Goal: Task Accomplishment & Management: Manage account settings

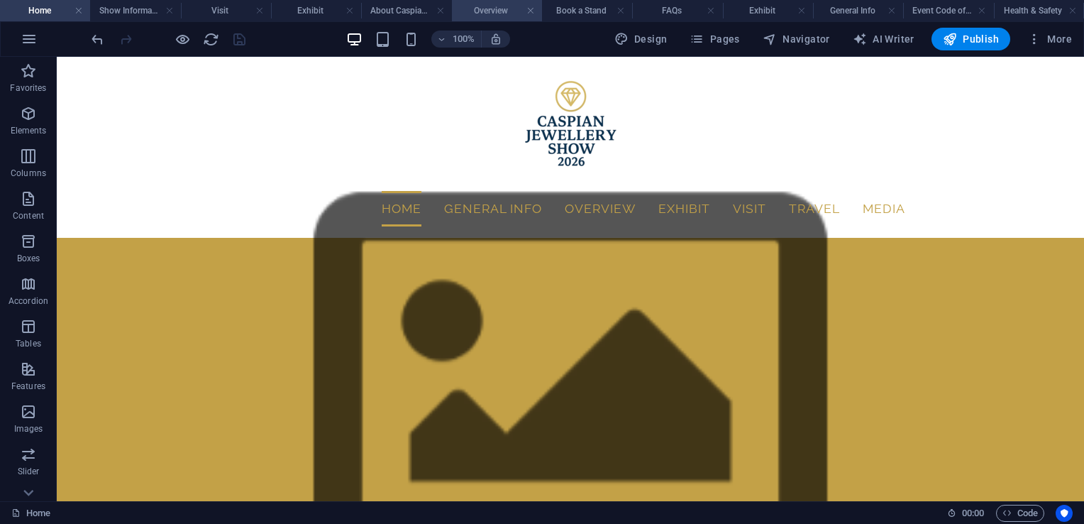
click at [488, 13] on h4 "Overview" at bounding box center [497, 11] width 90 height 16
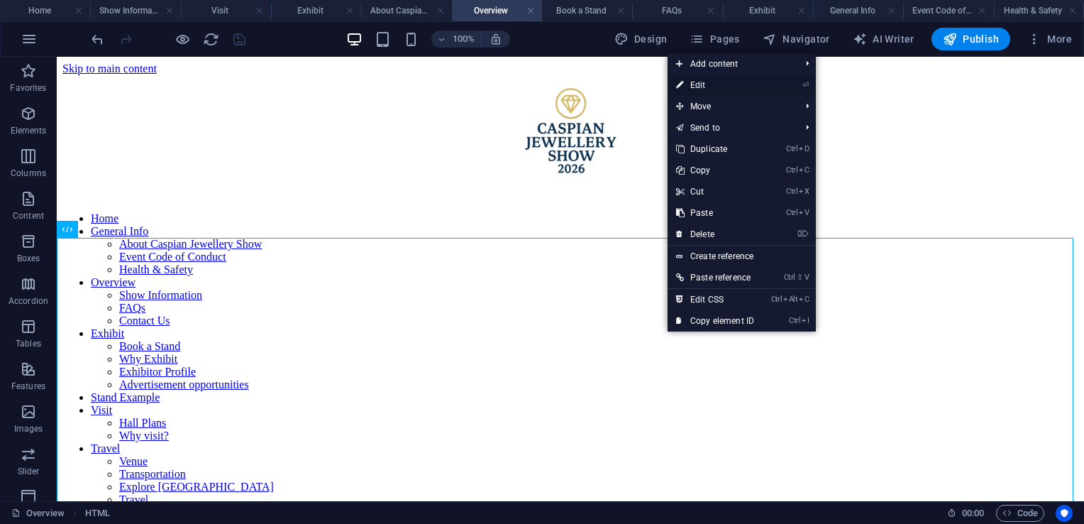
click at [701, 82] on link "⏎ Edit" at bounding box center [715, 85] width 95 height 21
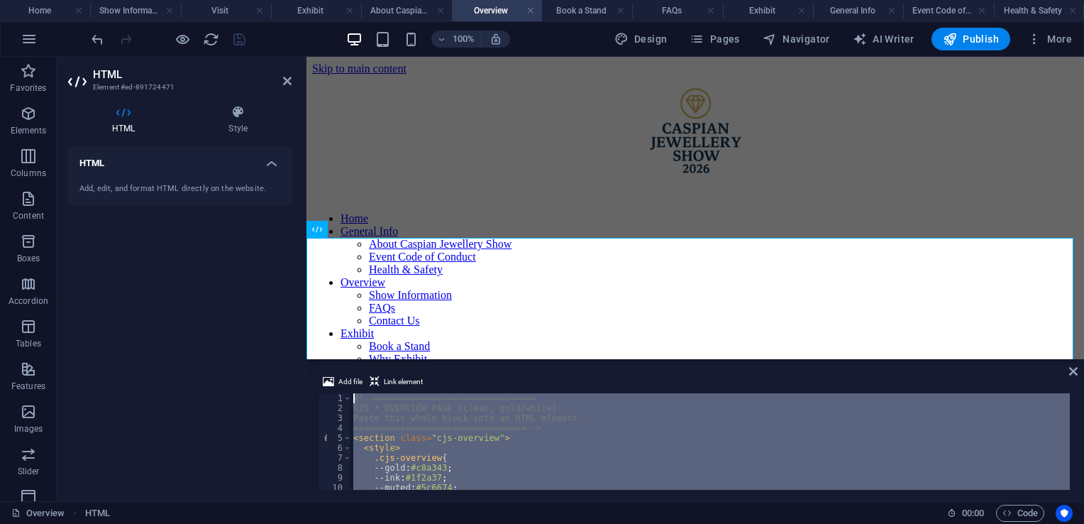
drag, startPoint x: 412, startPoint y: 473, endPoint x: 351, endPoint y: 364, distance: 124.5
click at [351, 364] on div "Add file Link element 1 2 3 4 5 6 7 8 9 10 11 12 <!-- =========================…" at bounding box center [696, 431] width 778 height 139
type textarea "<!-- =============================== CJS • OVERVIEW PAGE (clean, gold/white)"
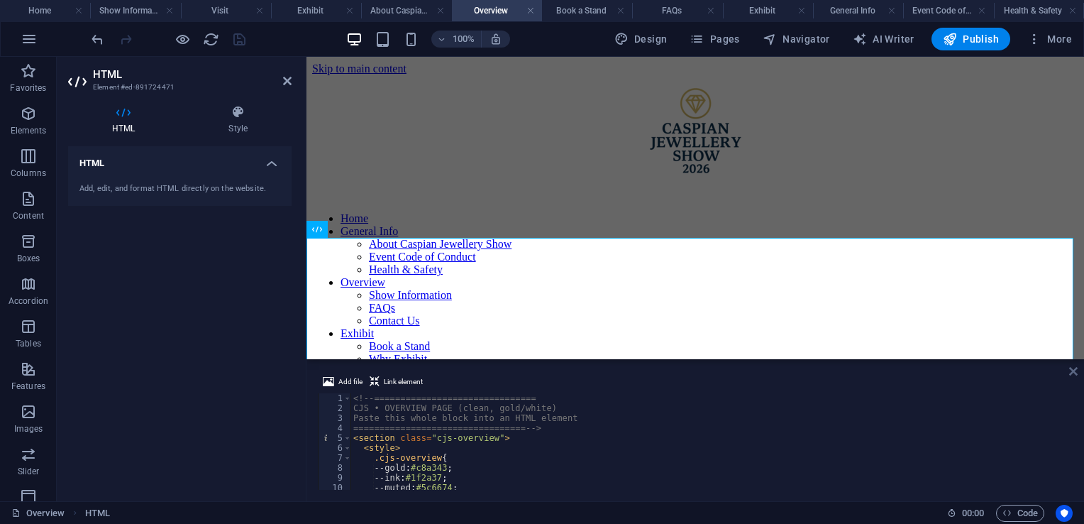
click at [1071, 370] on icon at bounding box center [1073, 370] width 9 height 11
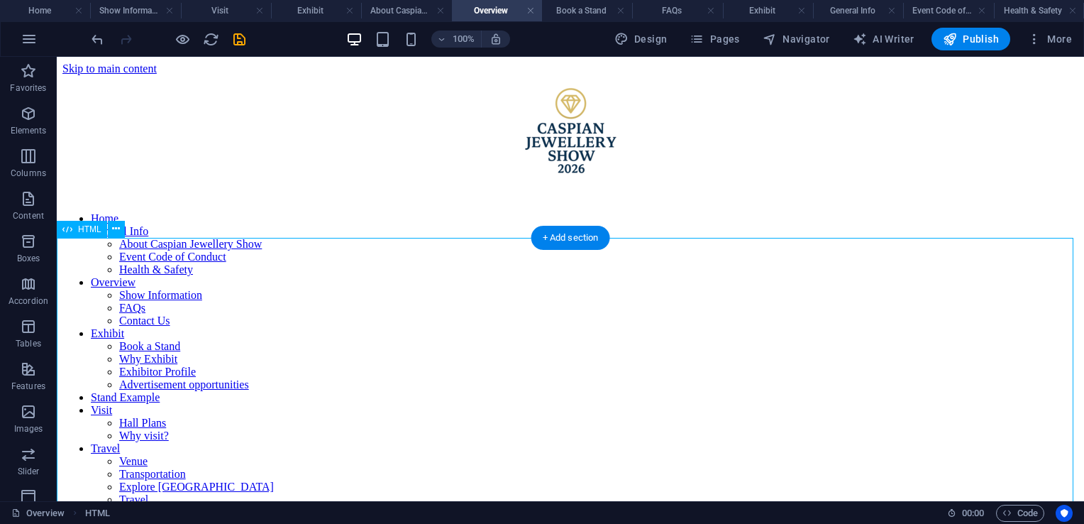
scroll to position [97, 0]
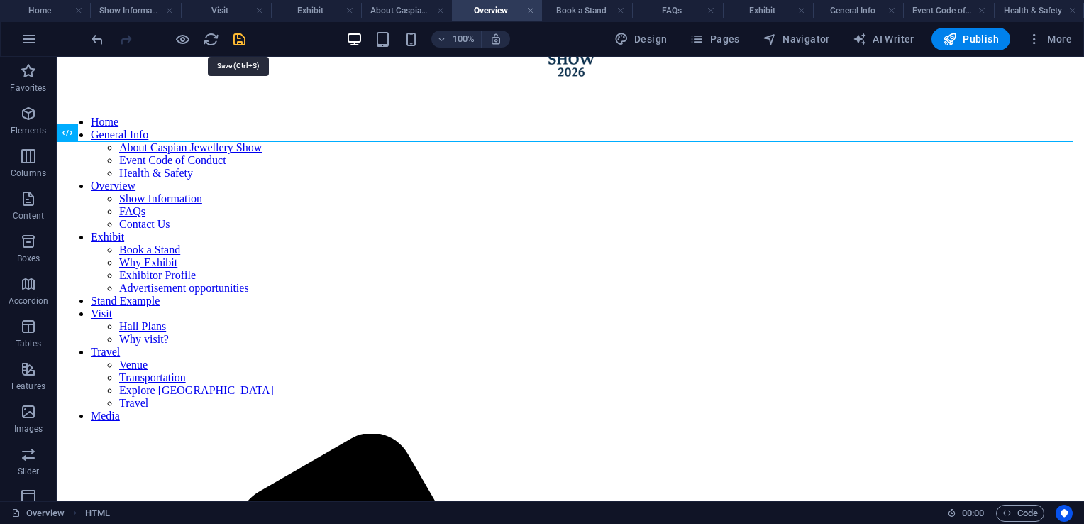
click at [242, 39] on icon "save" at bounding box center [239, 39] width 16 height 16
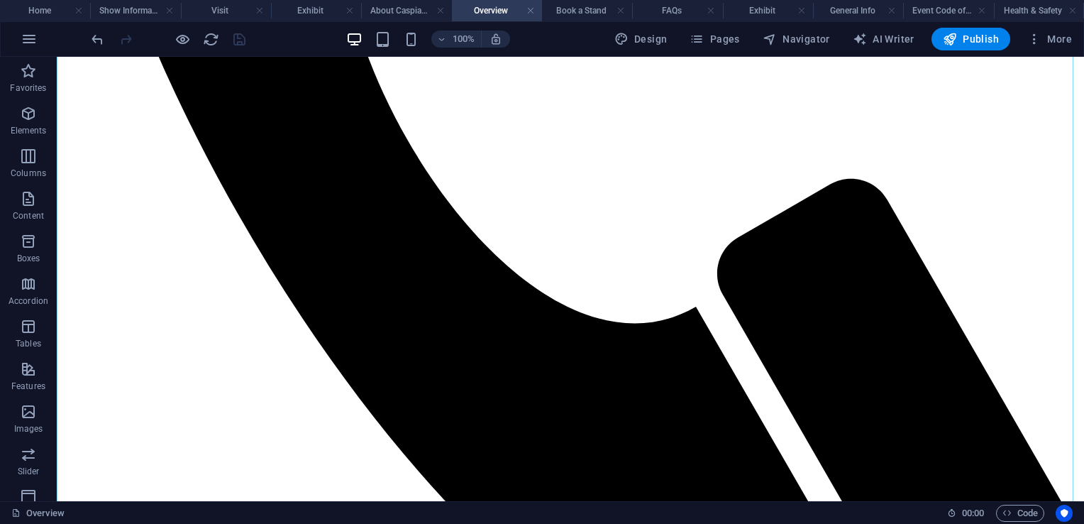
scroll to position [1437, 0]
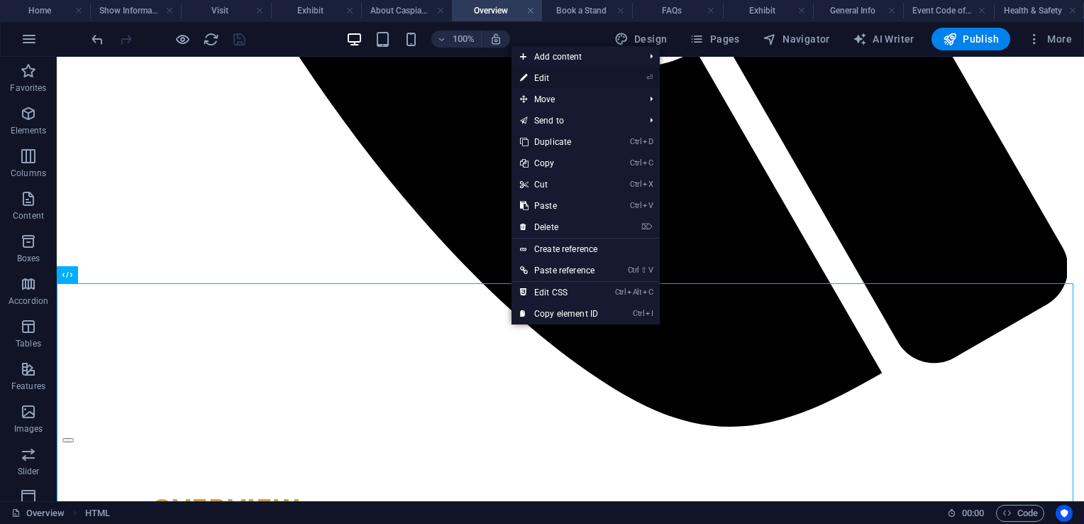
click at [554, 78] on link "⏎ Edit" at bounding box center [559, 77] width 95 height 21
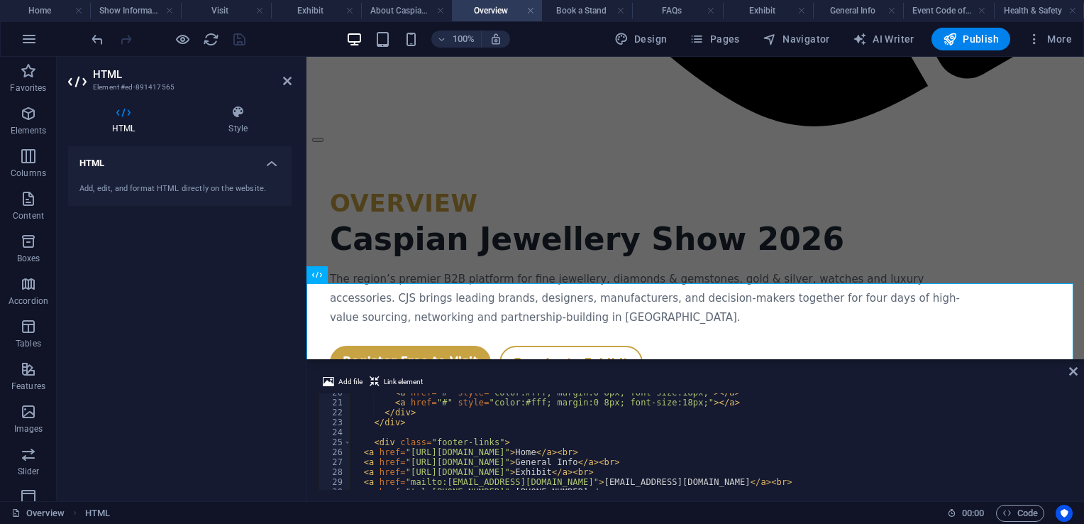
scroll to position [291, 0]
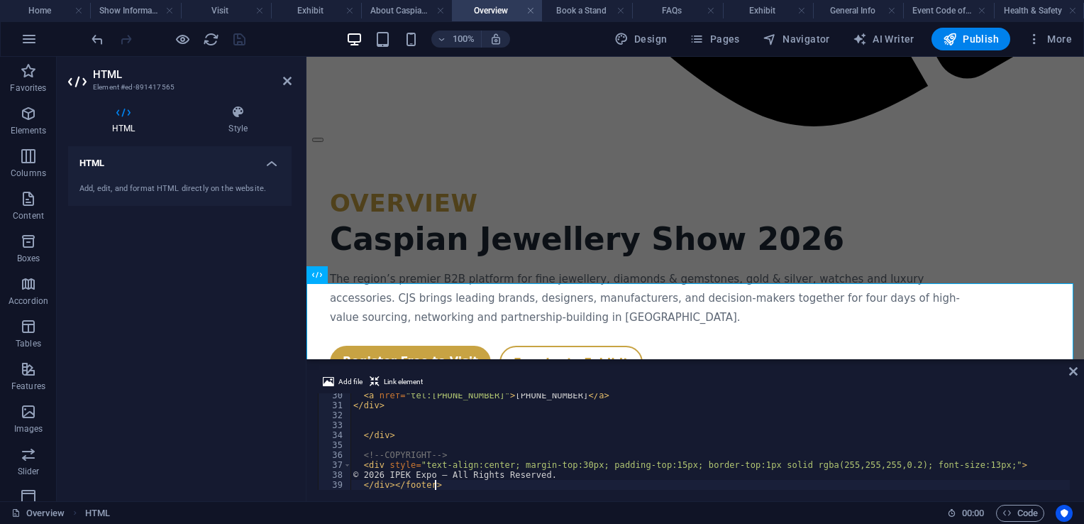
click at [461, 490] on div "< a href = "tel:[PHONE_NUMBER]" > [PHONE_NUMBER] </ a > </ div > </ div > <!-- …" at bounding box center [711, 448] width 720 height 116
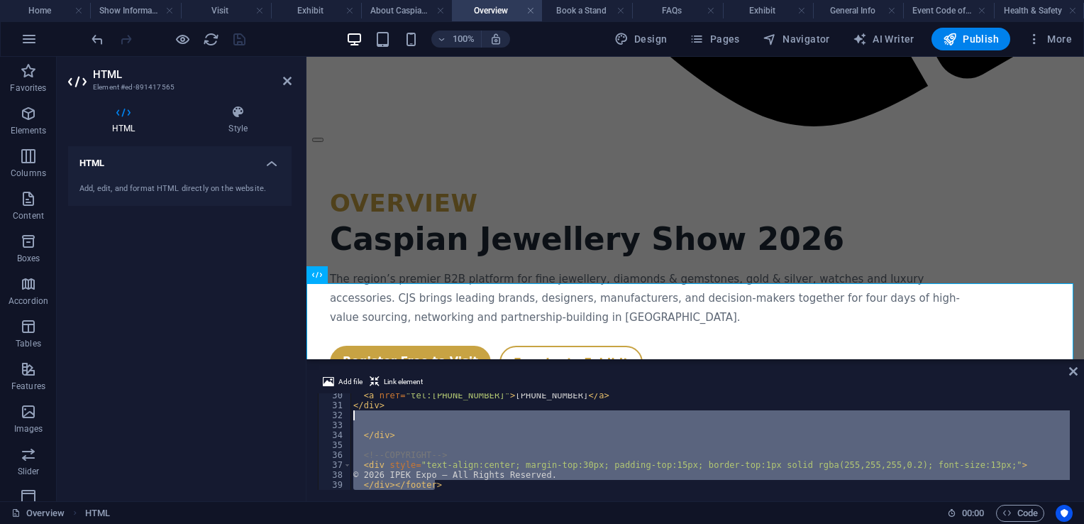
scroll to position [0, 0]
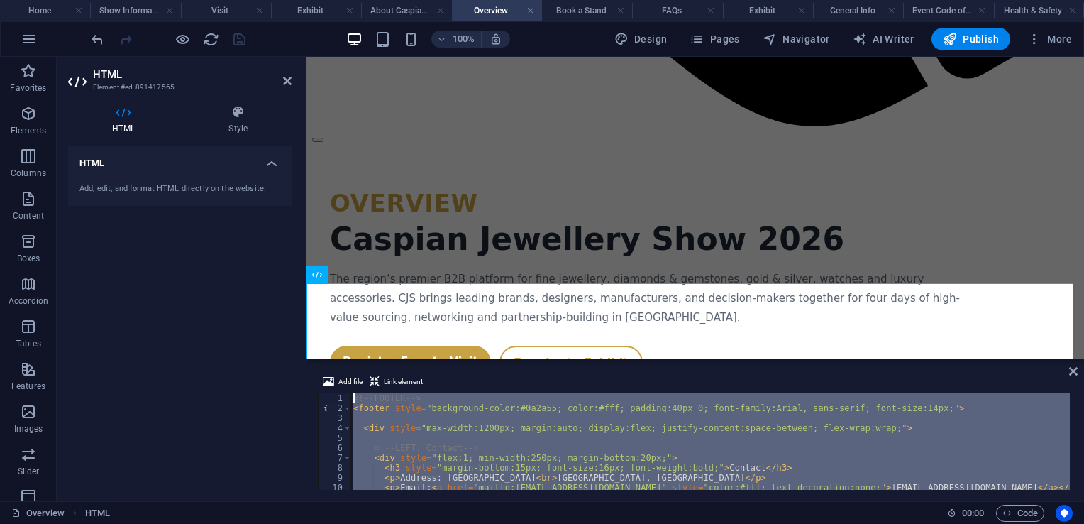
drag, startPoint x: 461, startPoint y: 490, endPoint x: 358, endPoint y: 398, distance: 137.7
click at [358, 398] on div "<!-- FOOTER --> < footer style = "background-color:#0a2a55; color:#fff; padding…" at bounding box center [711, 451] width 720 height 116
type textarea "<!-- FOOTER --> <footer style="background-color:#0a2a55; color:#fff; padding:40…"
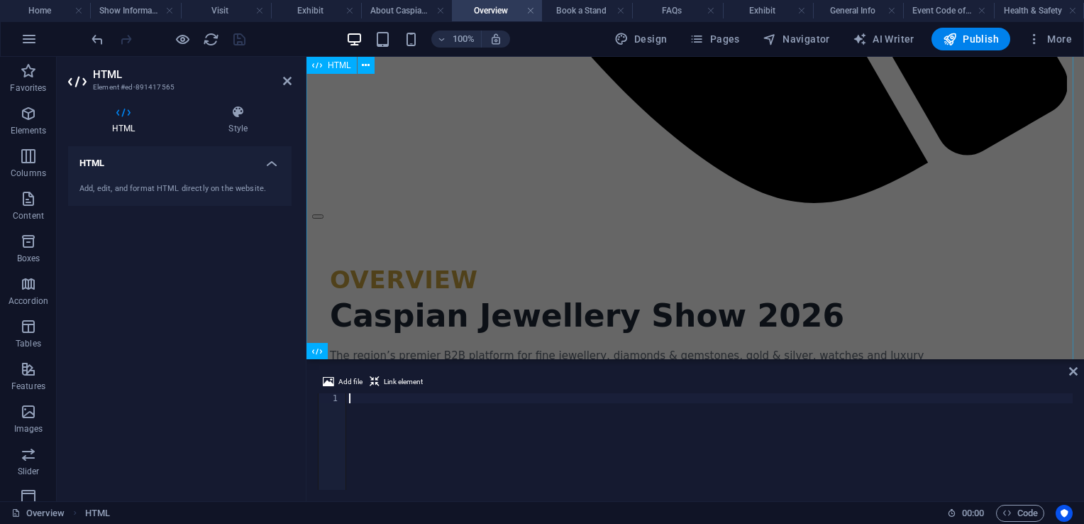
scroll to position [380, 0]
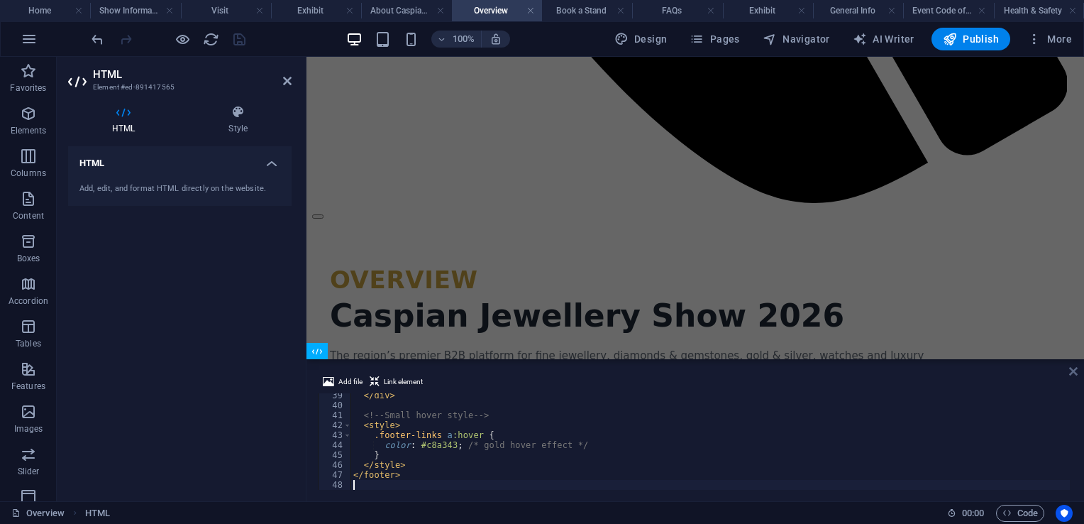
click at [1073, 373] on icon at bounding box center [1073, 370] width 9 height 11
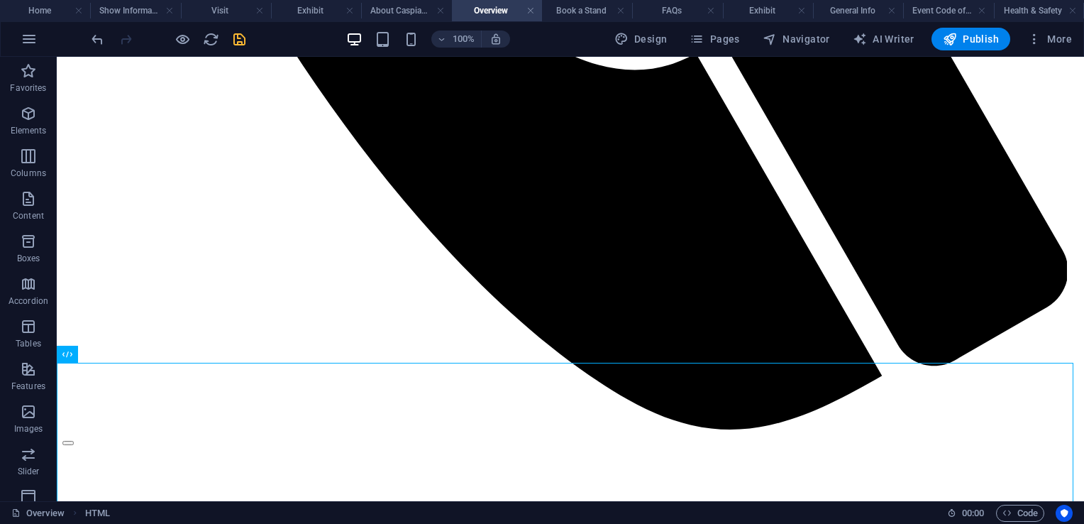
scroll to position [1438, 0]
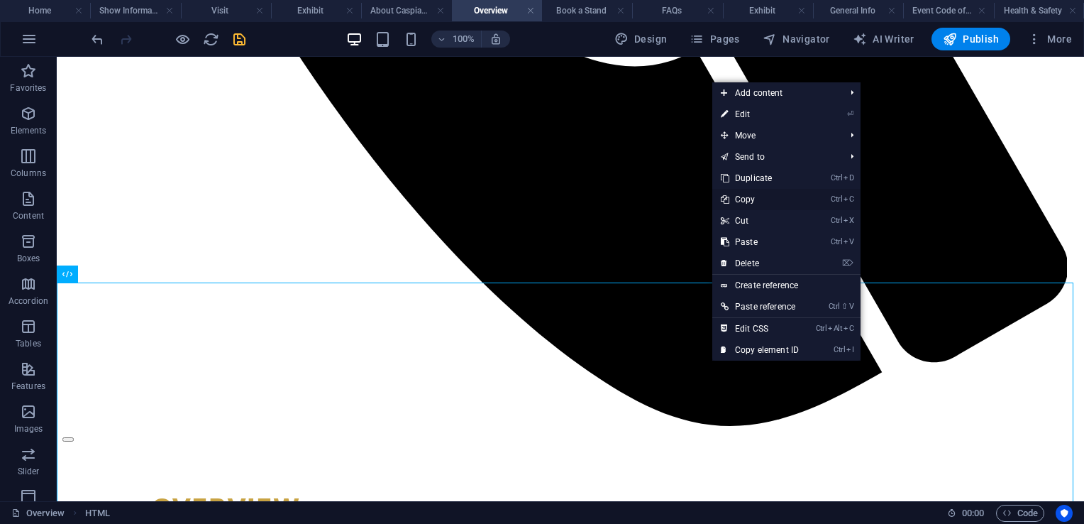
click at [746, 198] on link "Ctrl C Copy" at bounding box center [759, 199] width 95 height 21
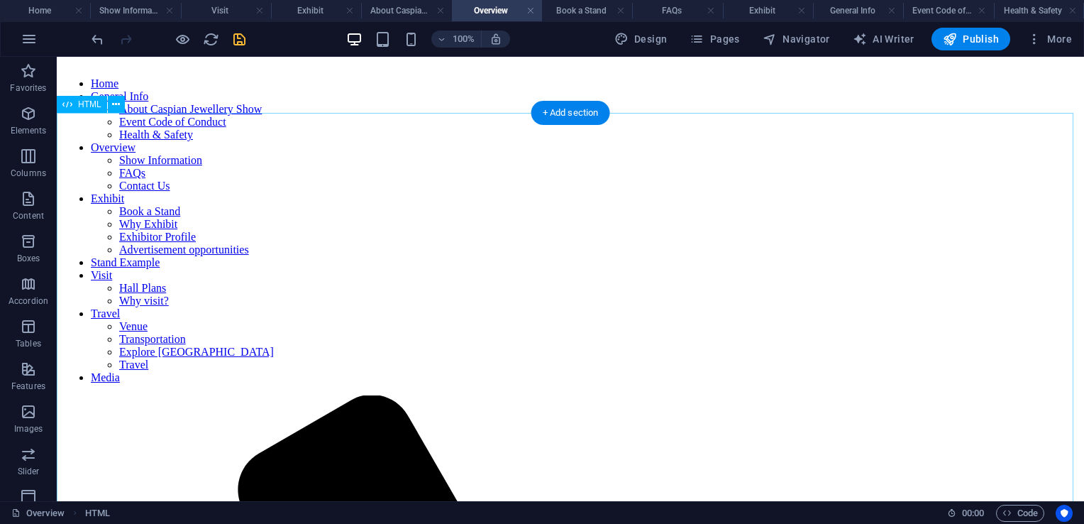
scroll to position [123, 0]
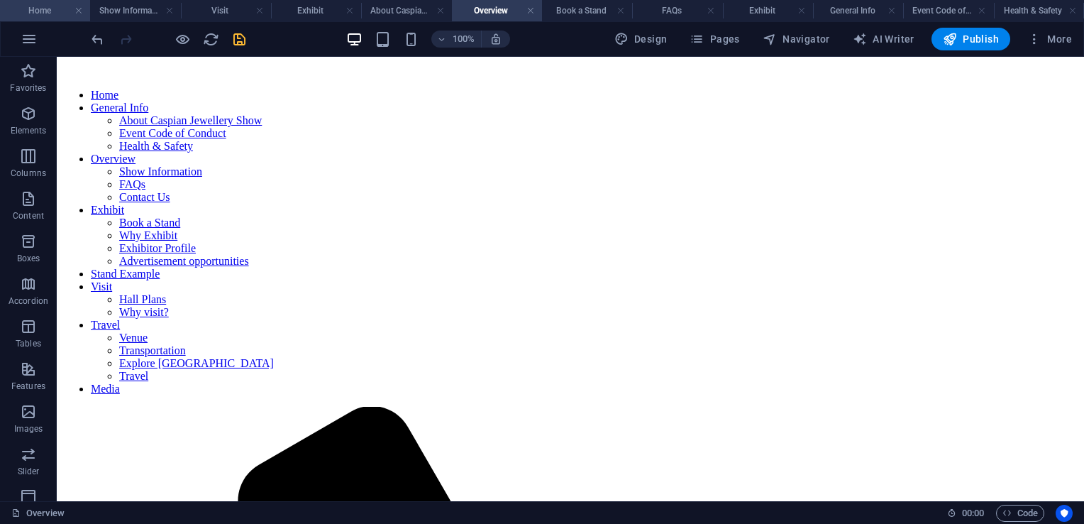
click at [41, 11] on h4 "Home" at bounding box center [45, 11] width 90 height 16
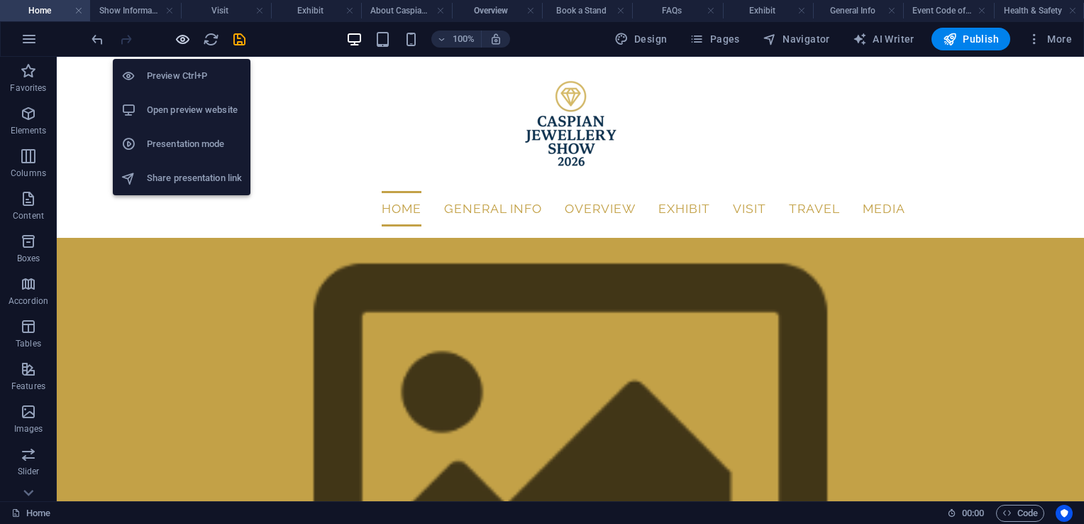
click at [176, 41] on icon "button" at bounding box center [183, 39] width 16 height 16
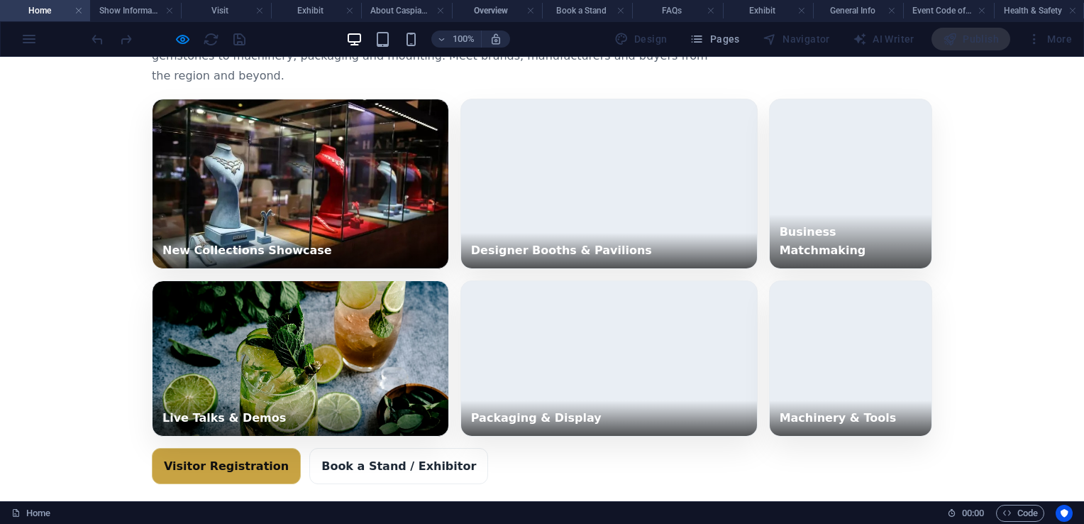
scroll to position [4636, 0]
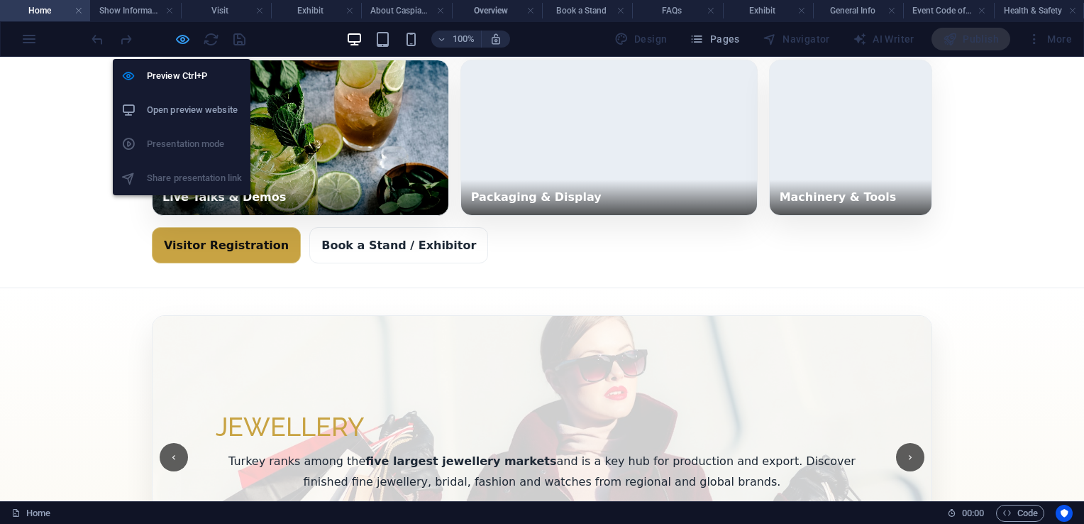
click at [180, 40] on icon "button" at bounding box center [183, 39] width 16 height 16
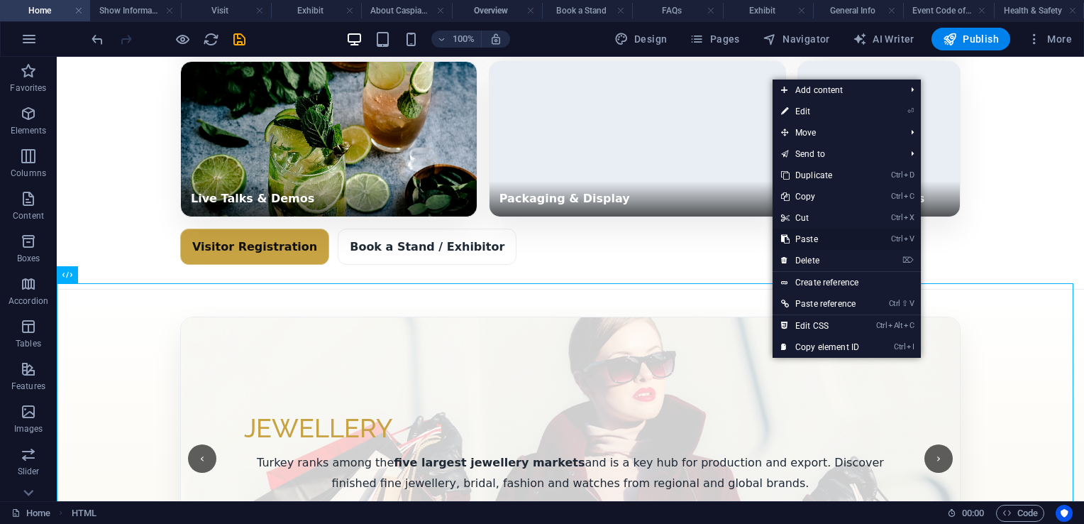
click at [807, 241] on link "Ctrl V Paste" at bounding box center [820, 238] width 95 height 21
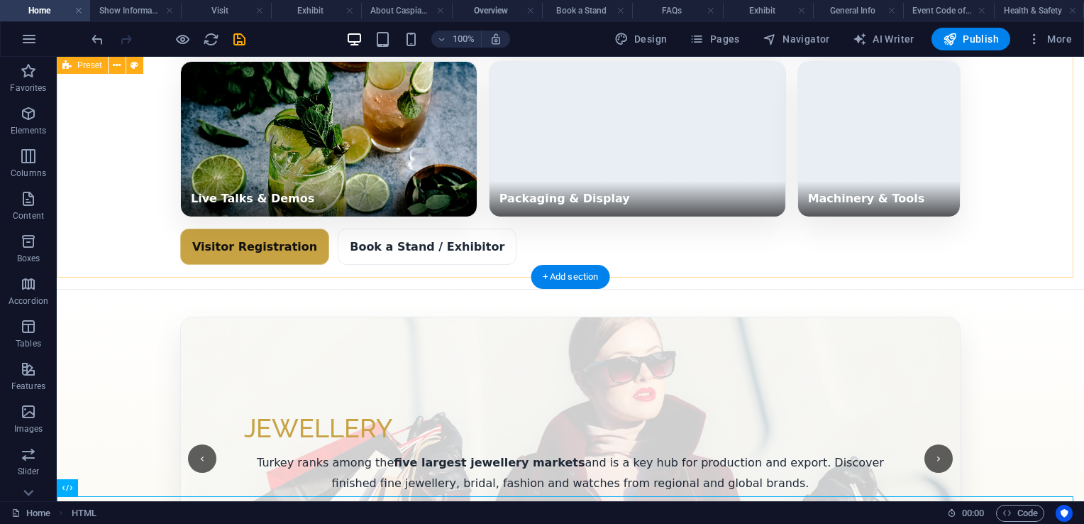
scroll to position [4855, 0]
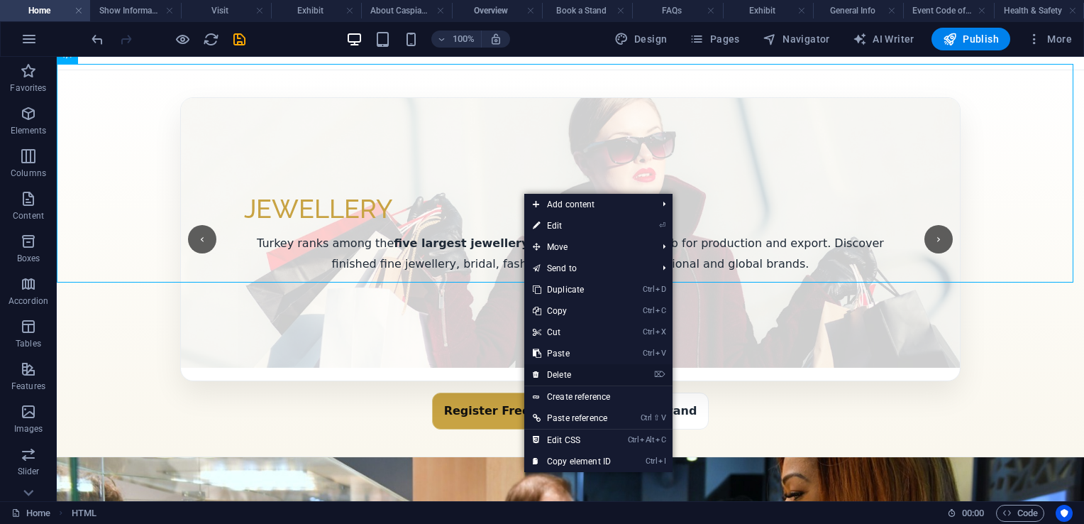
click at [570, 376] on link "⌦ Delete" at bounding box center [571, 374] width 95 height 21
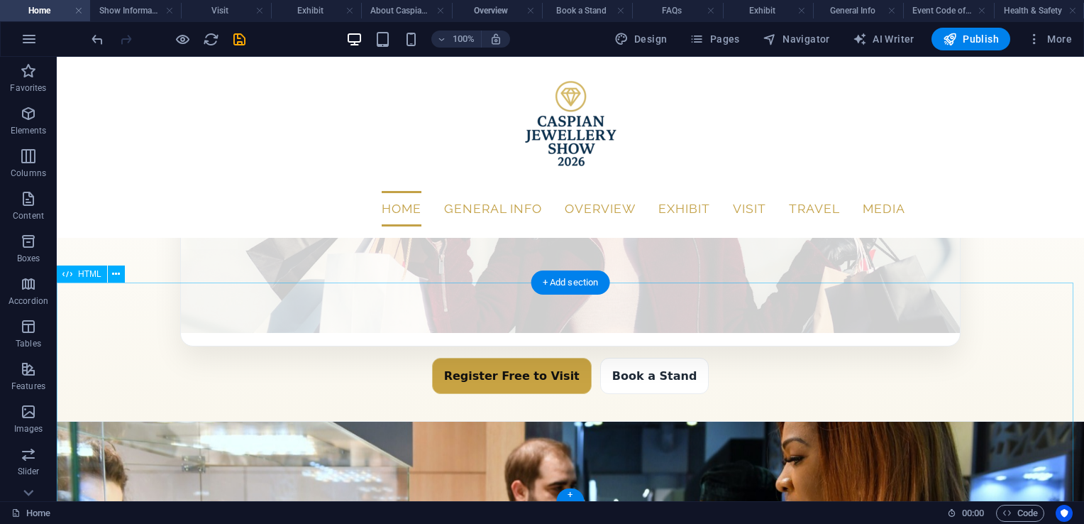
scroll to position [4636, 0]
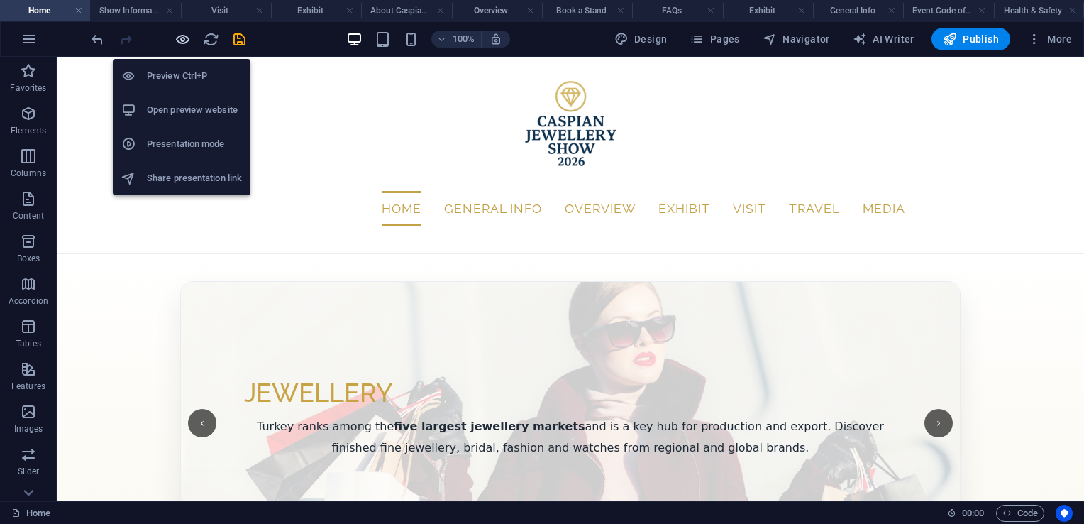
click at [187, 36] on icon "button" at bounding box center [183, 39] width 16 height 16
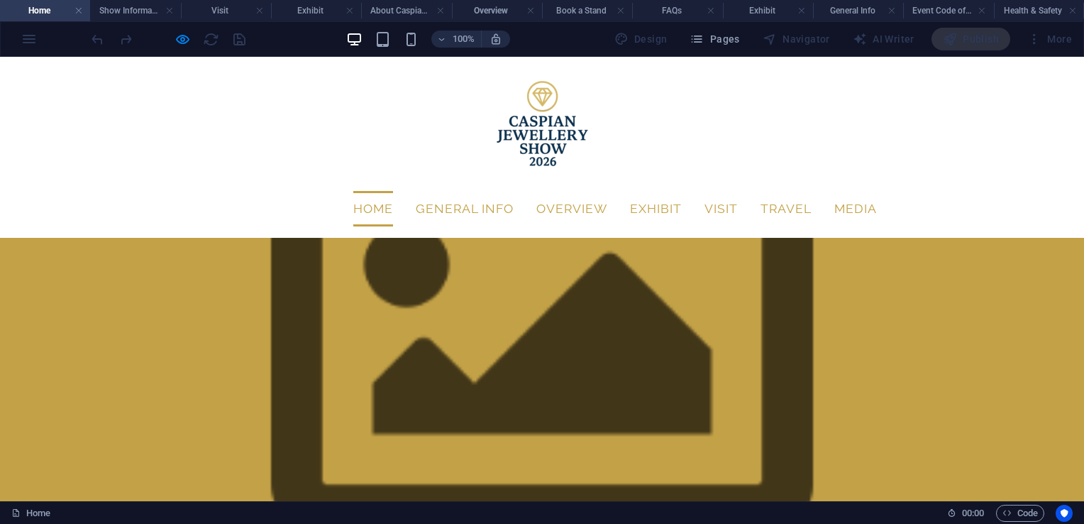
scroll to position [30, 0]
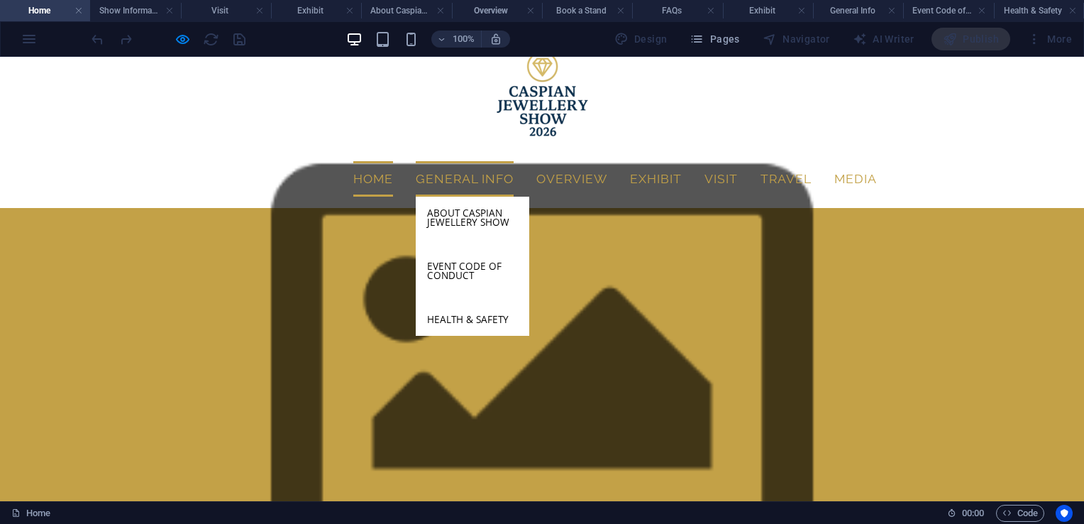
click at [443, 161] on link "General Info" at bounding box center [465, 178] width 98 height 35
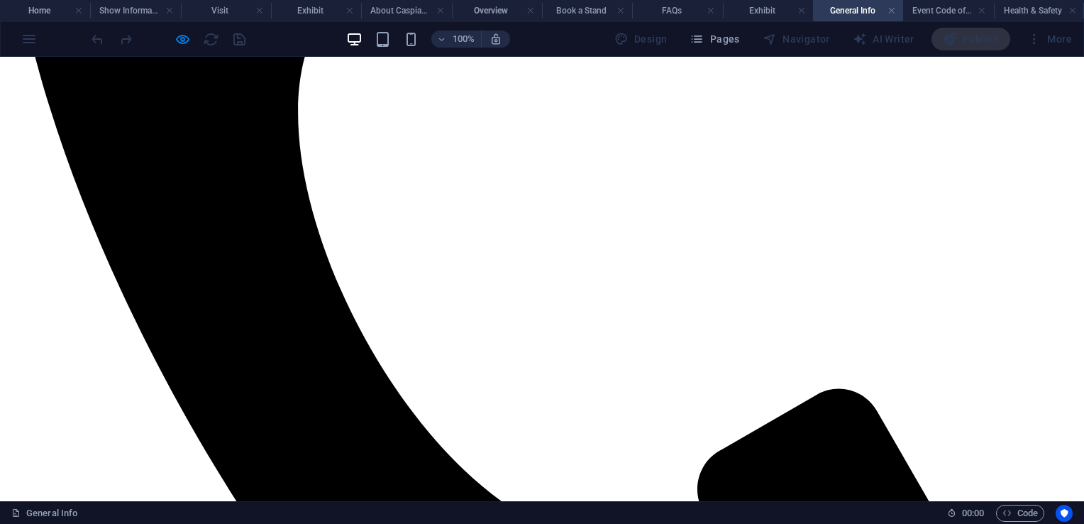
scroll to position [1152, 0]
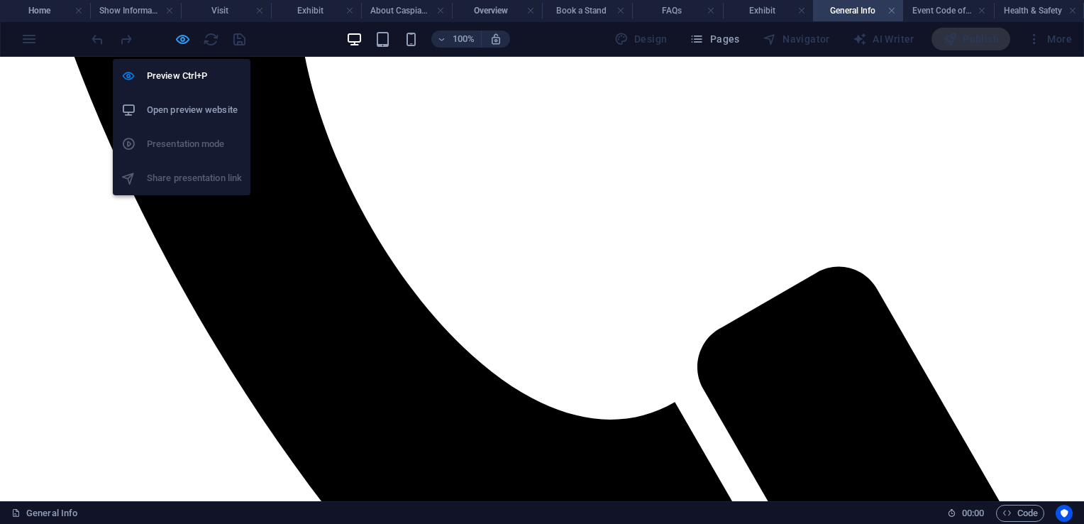
click at [182, 36] on icon "button" at bounding box center [183, 39] width 16 height 16
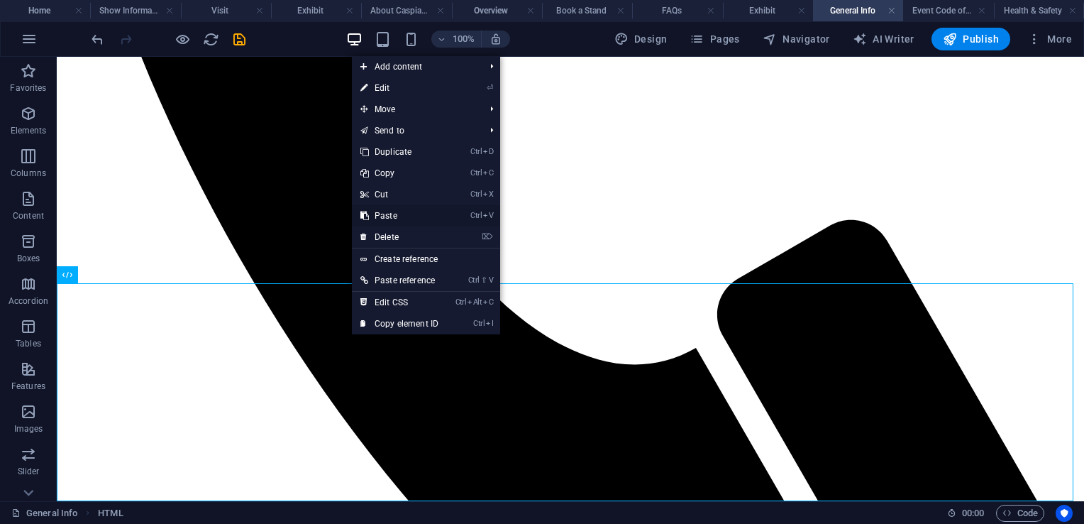
click at [398, 214] on link "Ctrl V Paste" at bounding box center [399, 215] width 95 height 21
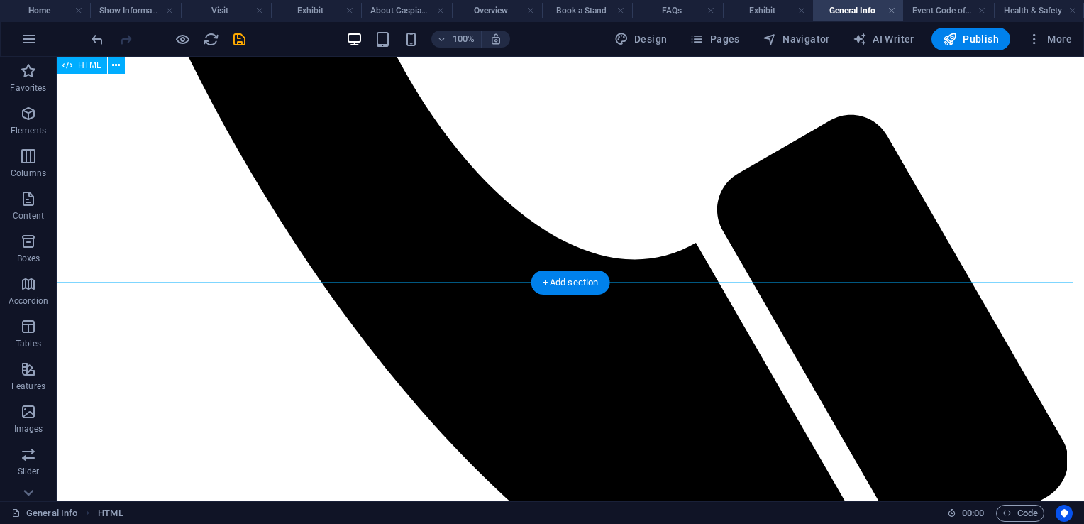
scroll to position [1372, 0]
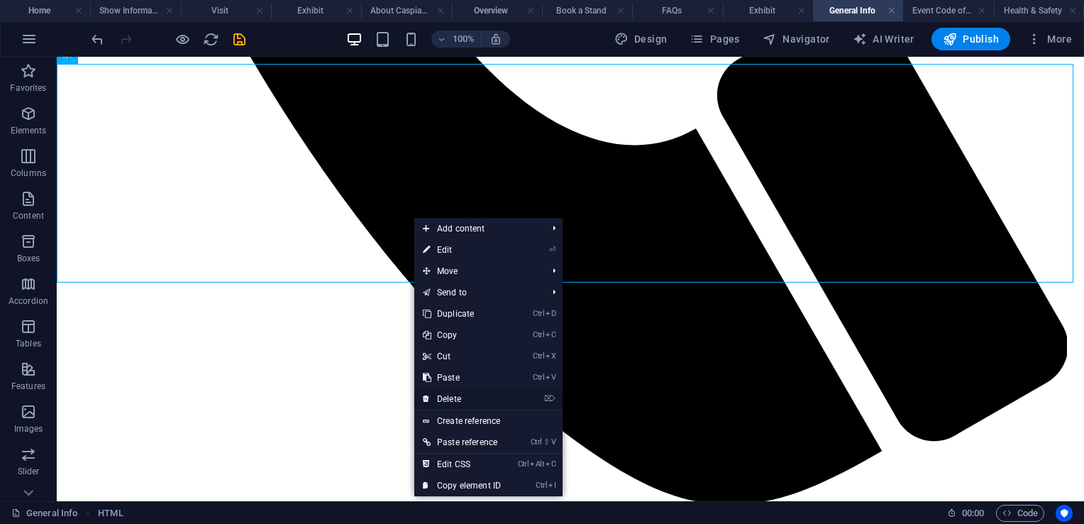
click at [461, 397] on link "⌦ Delete" at bounding box center [461, 398] width 95 height 21
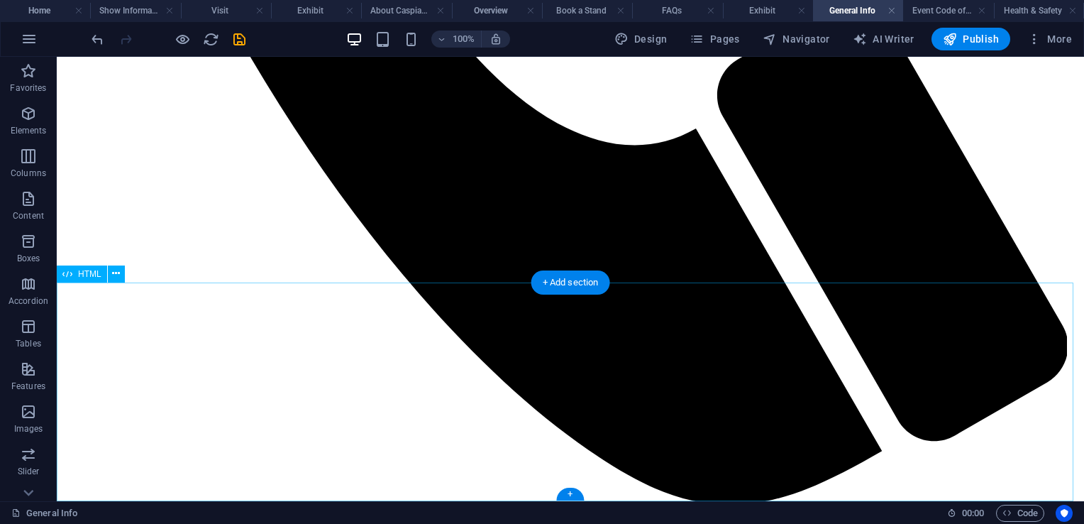
scroll to position [1153, 0]
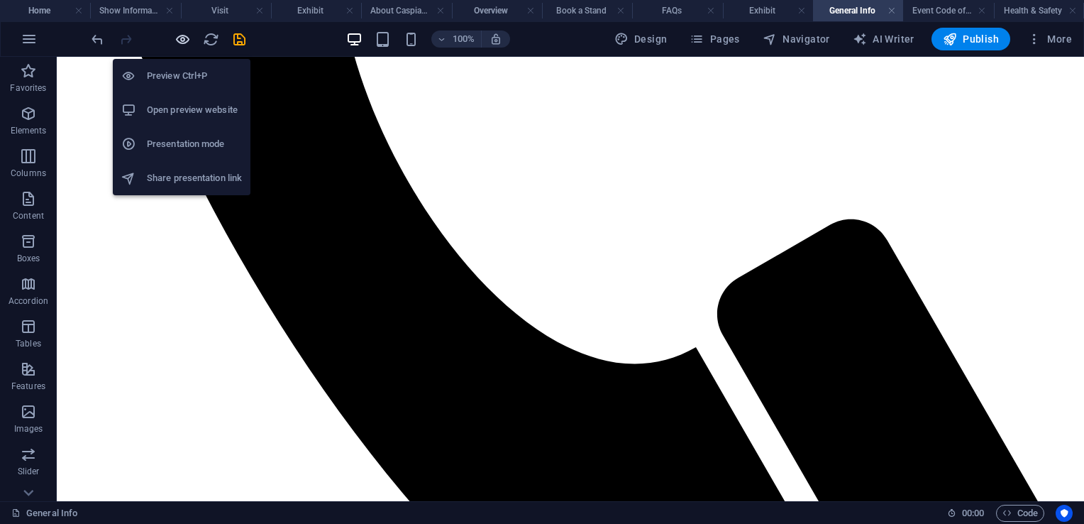
click at [183, 39] on icon "button" at bounding box center [183, 39] width 16 height 16
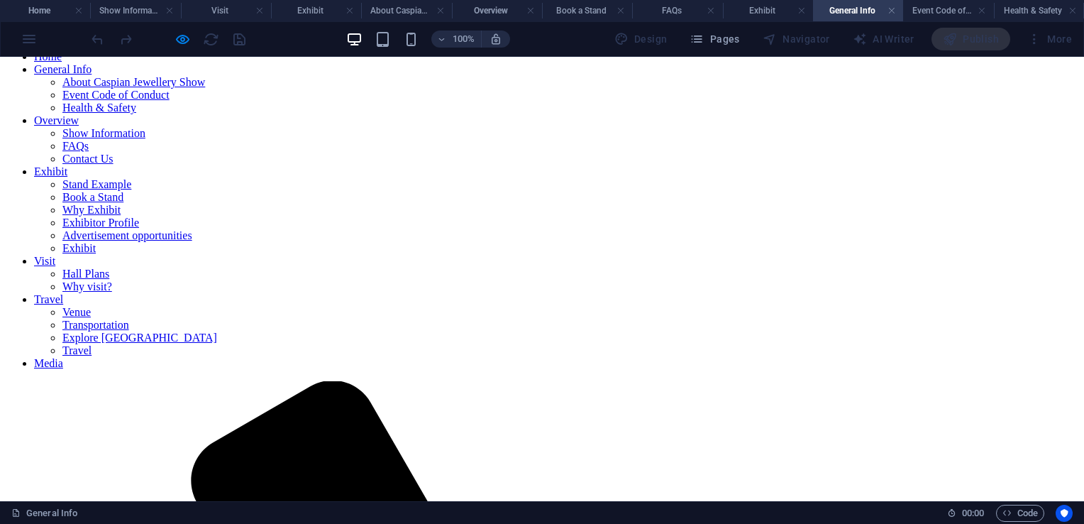
scroll to position [0, 0]
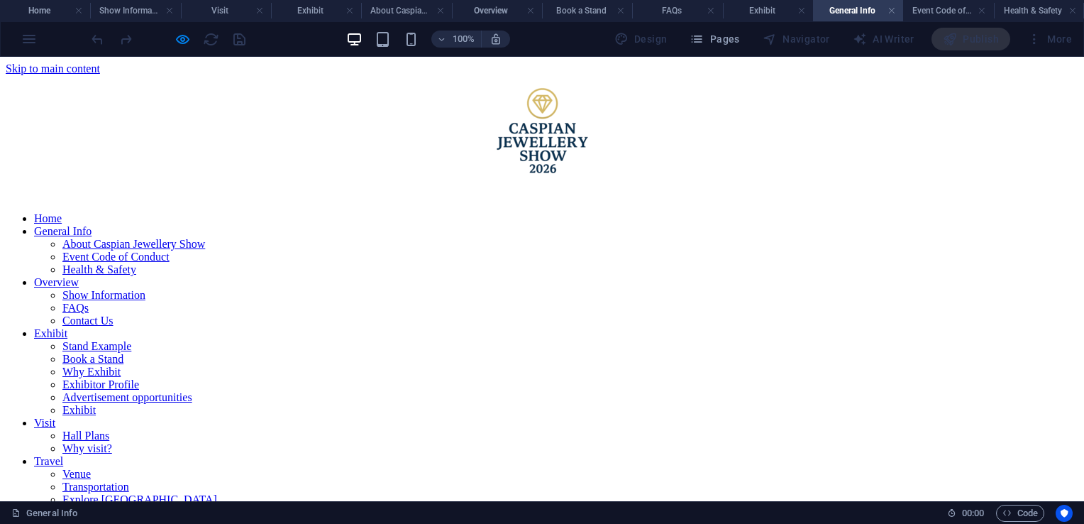
click at [205, 238] on link "About Caspian Jewellery Show" at bounding box center [133, 244] width 143 height 12
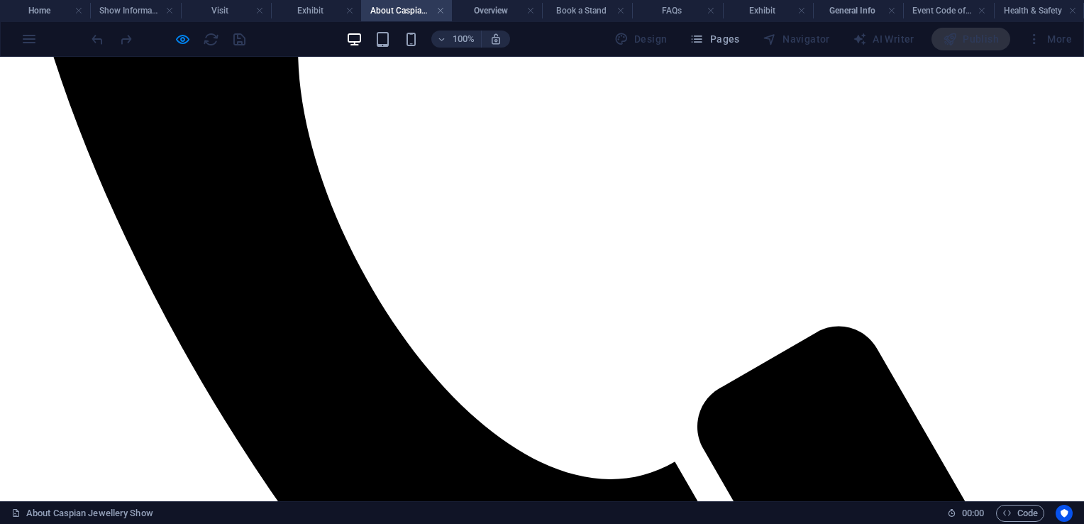
scroll to position [1113, 0]
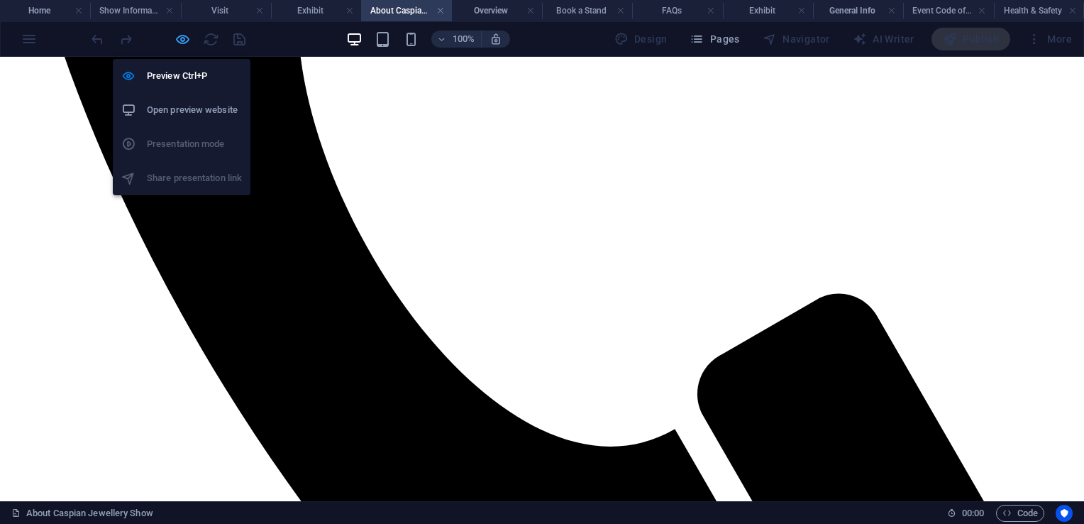
click at [181, 40] on icon "button" at bounding box center [183, 39] width 16 height 16
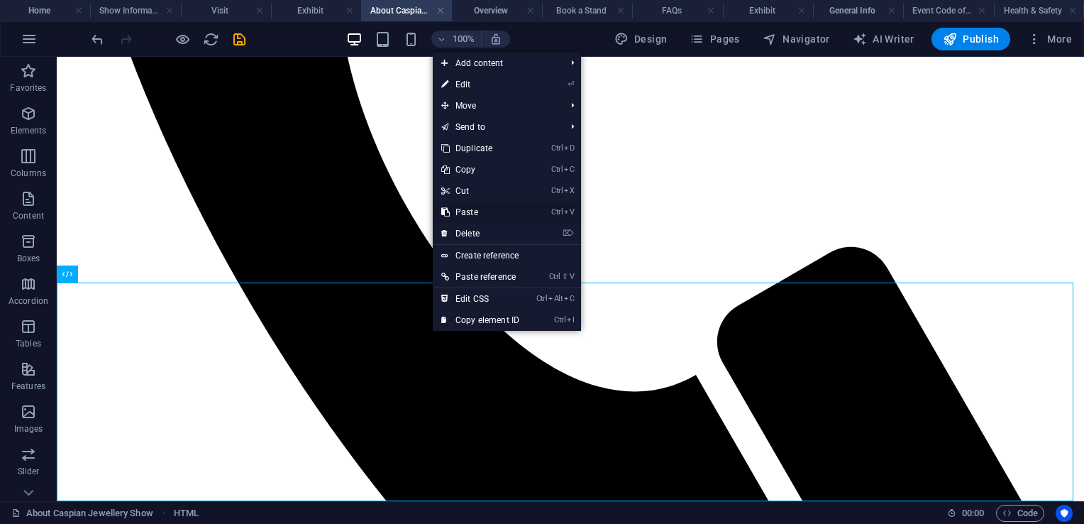
click at [485, 215] on link "Ctrl V Paste" at bounding box center [480, 212] width 95 height 21
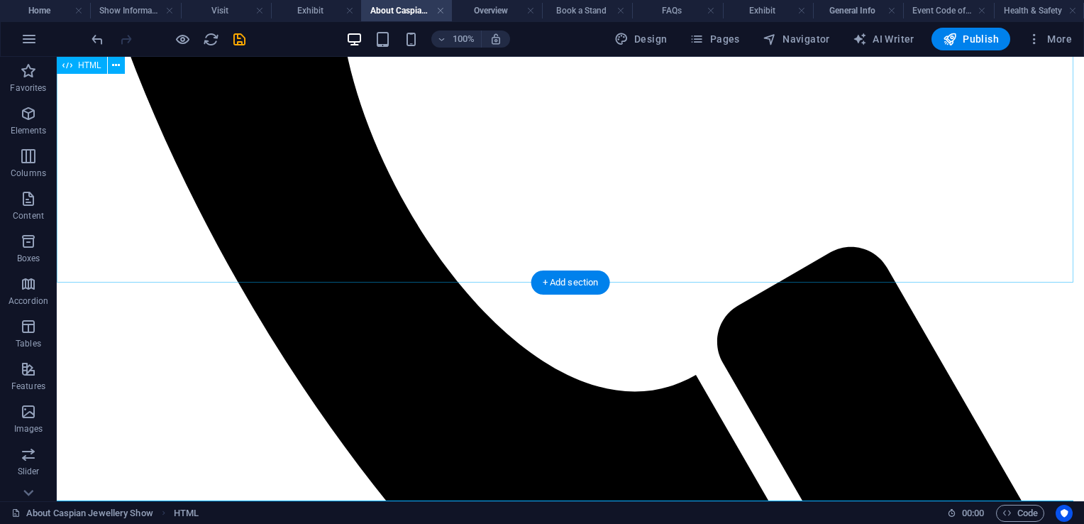
scroll to position [1331, 0]
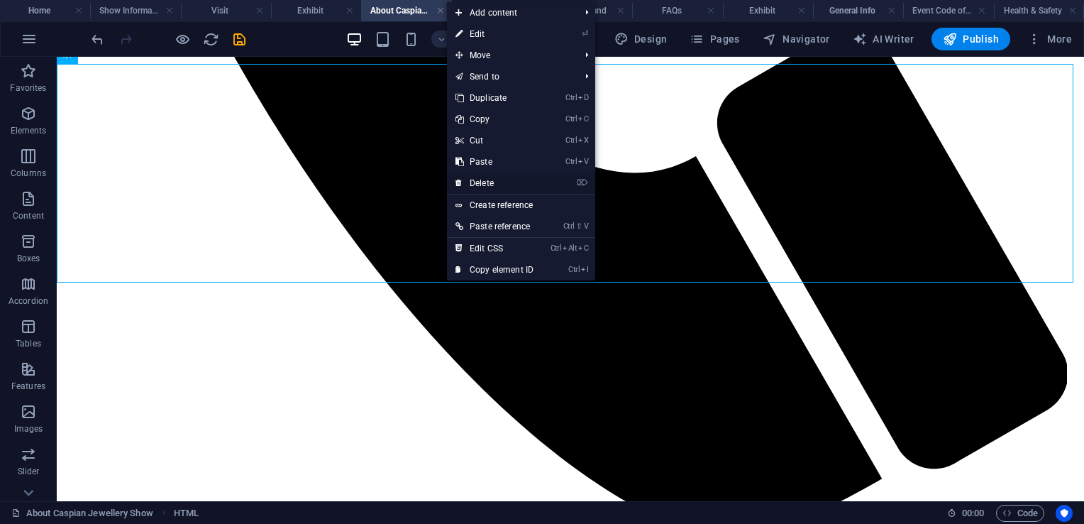
click at [503, 187] on link "⌦ Delete" at bounding box center [494, 182] width 95 height 21
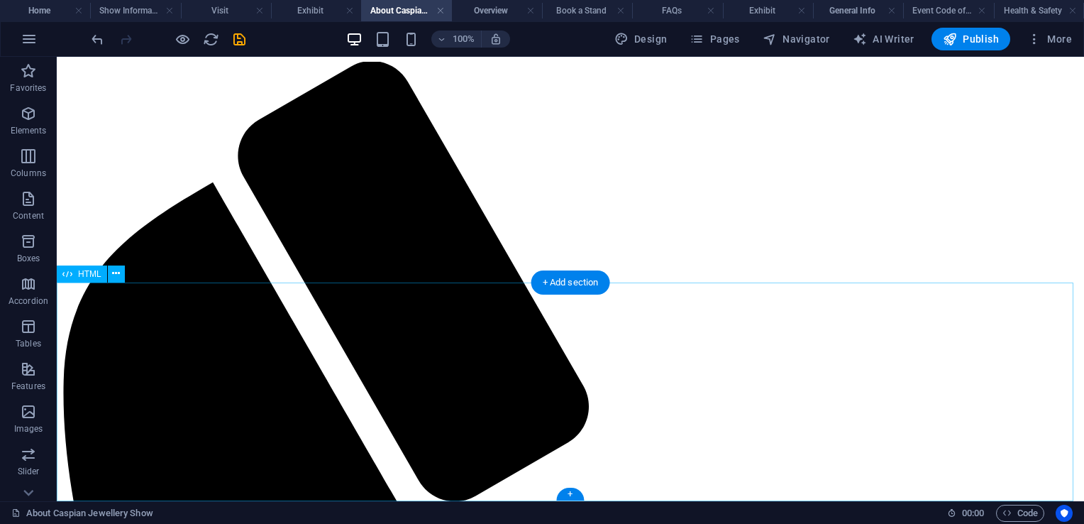
scroll to position [0, 0]
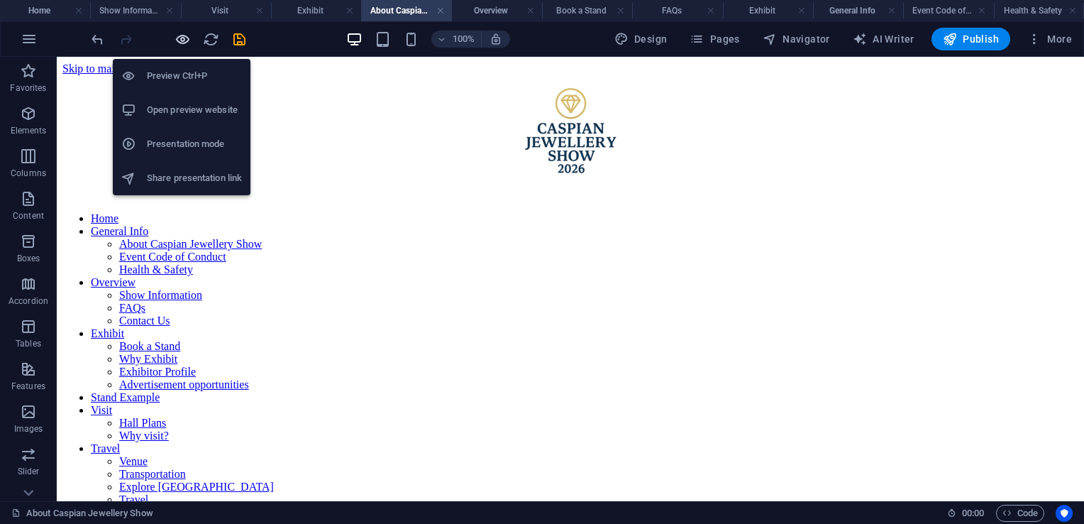
click at [178, 46] on icon "button" at bounding box center [183, 39] width 16 height 16
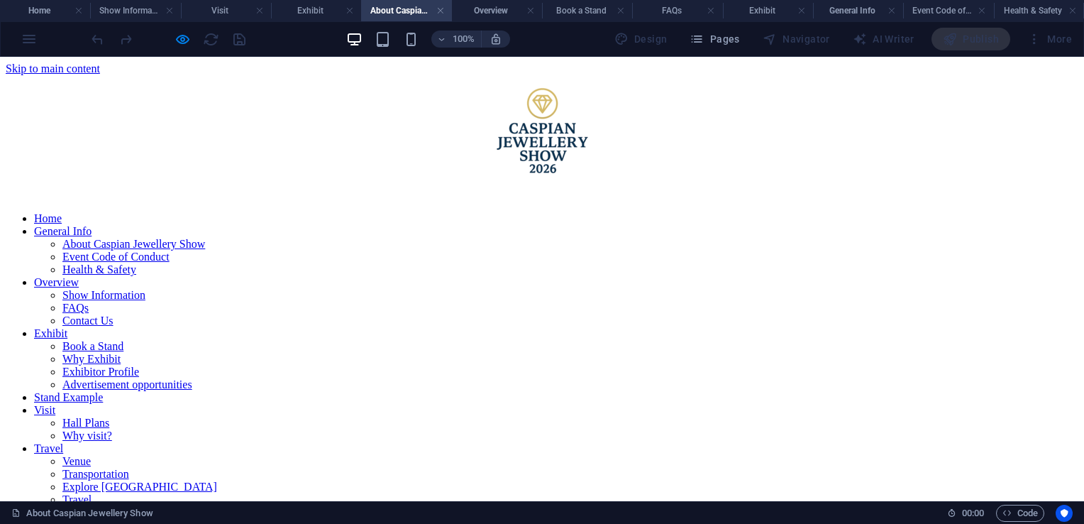
click at [170, 263] on link "Event Code of Conduct" at bounding box center [115, 256] width 107 height 12
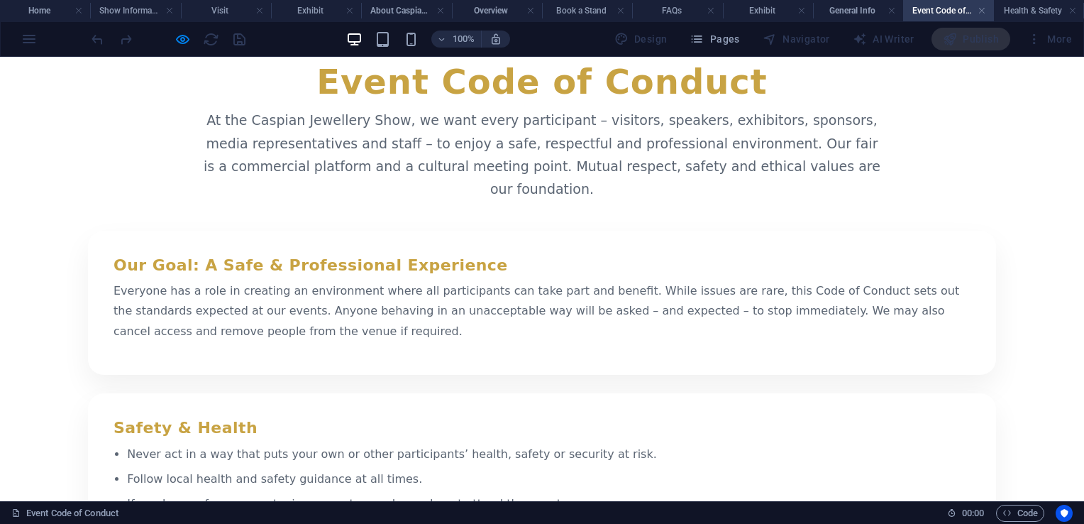
scroll to position [2131, 0]
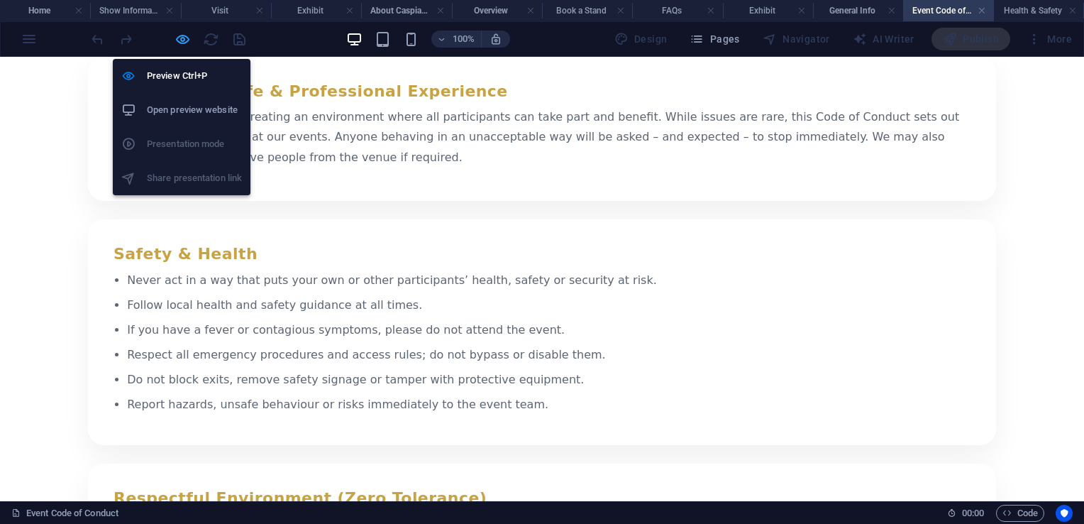
click at [182, 41] on icon "button" at bounding box center [183, 39] width 16 height 16
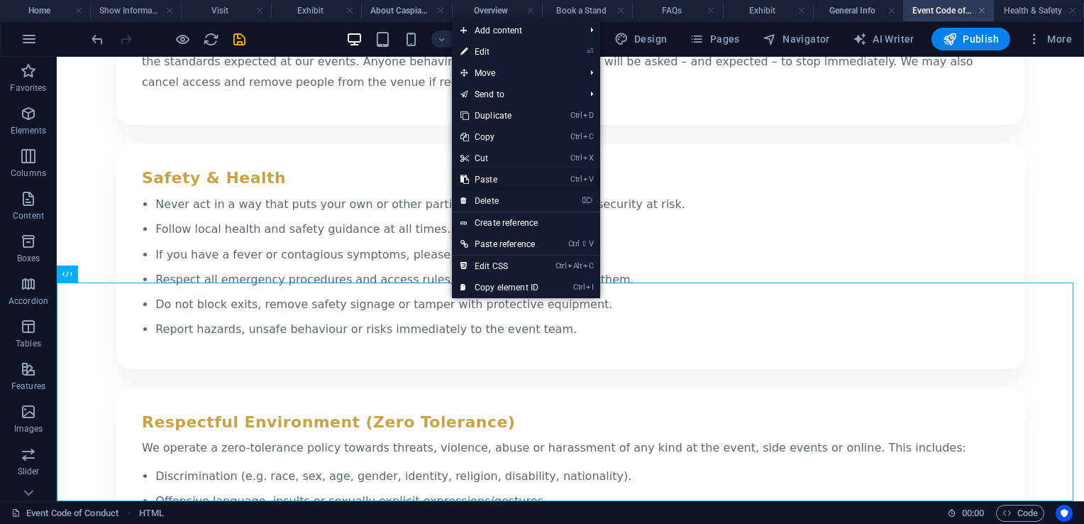
click at [487, 180] on link "Ctrl V Paste" at bounding box center [499, 179] width 95 height 21
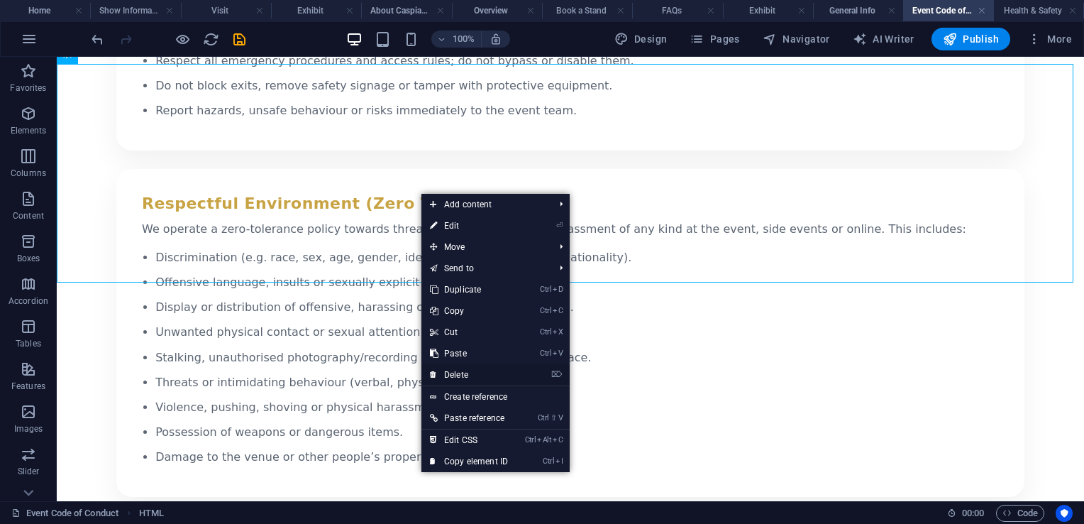
click at [466, 377] on link "⌦ Delete" at bounding box center [468, 374] width 95 height 21
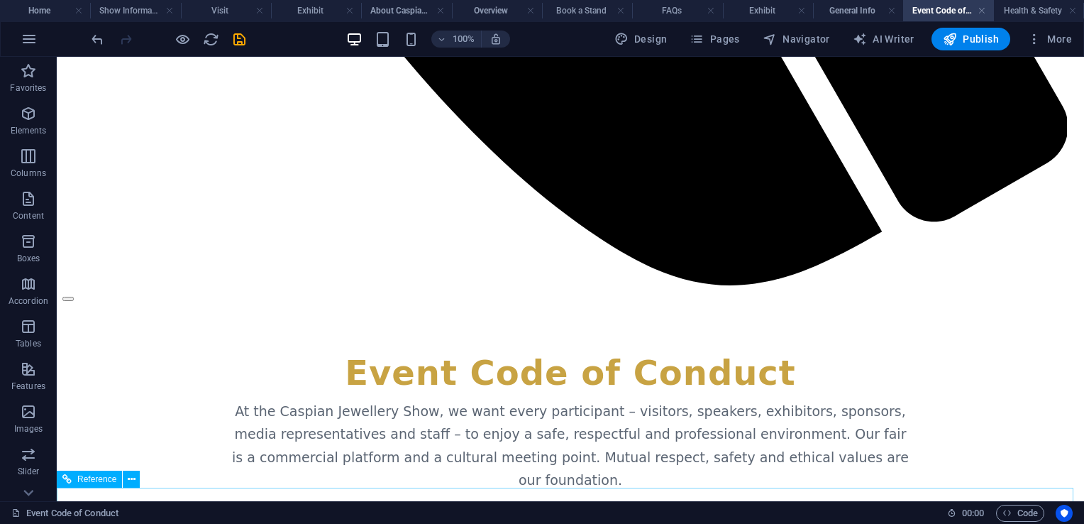
scroll to position [1533, 0]
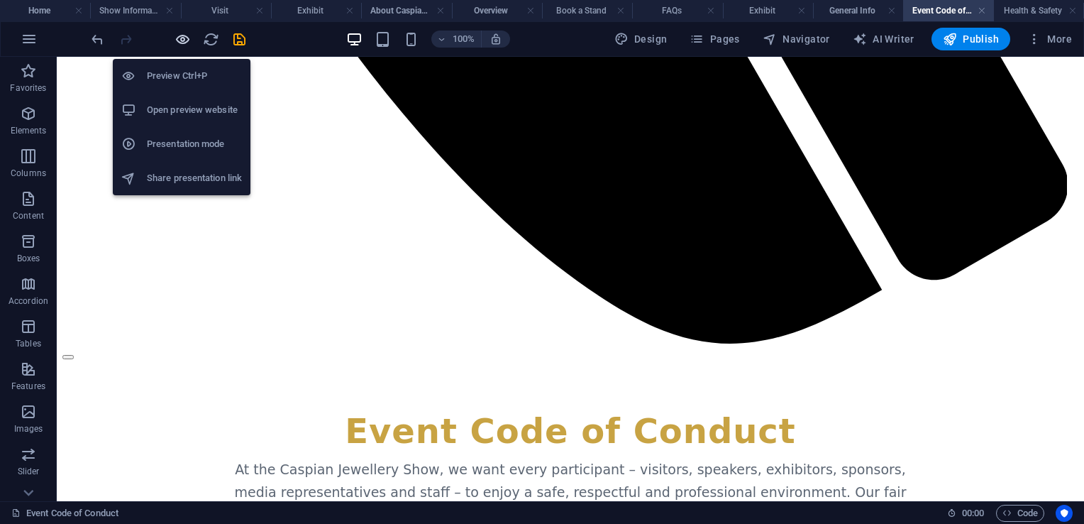
click at [180, 33] on icon "button" at bounding box center [183, 39] width 16 height 16
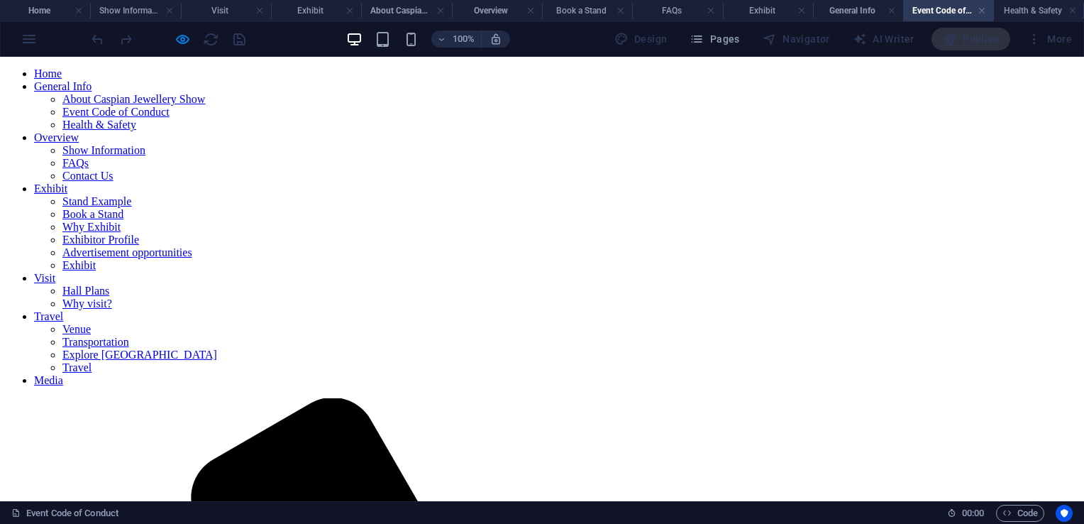
scroll to position [0, 0]
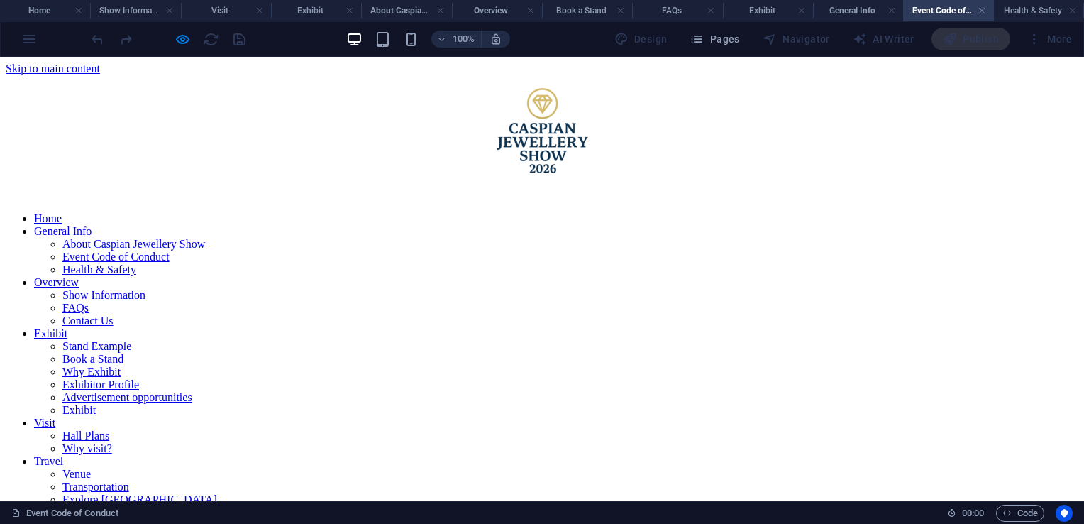
click at [136, 271] on link "Health & Safety" at bounding box center [99, 269] width 74 height 12
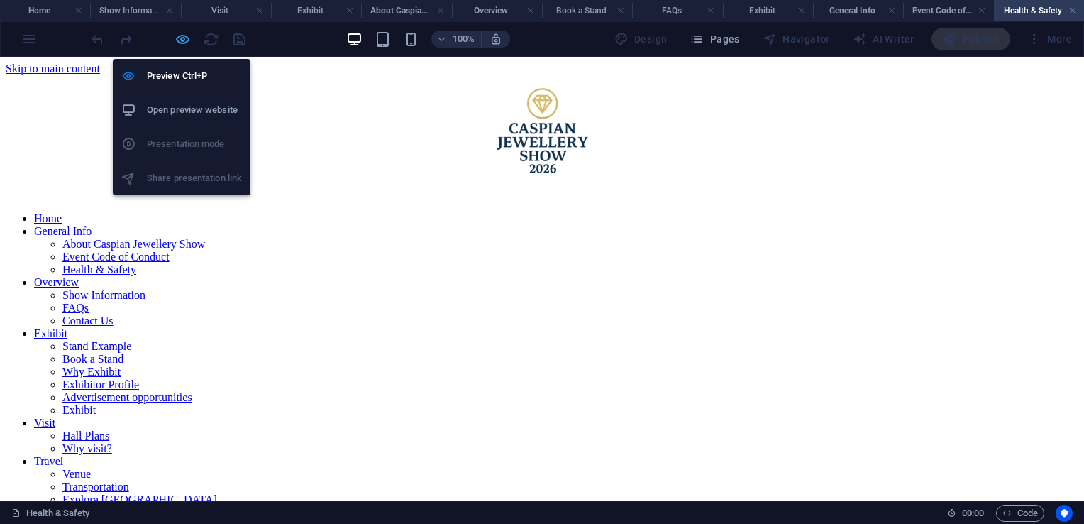
drag, startPoint x: 178, startPoint y: 39, endPoint x: 335, endPoint y: 118, distance: 175.8
click at [178, 39] on icon "button" at bounding box center [183, 39] width 16 height 16
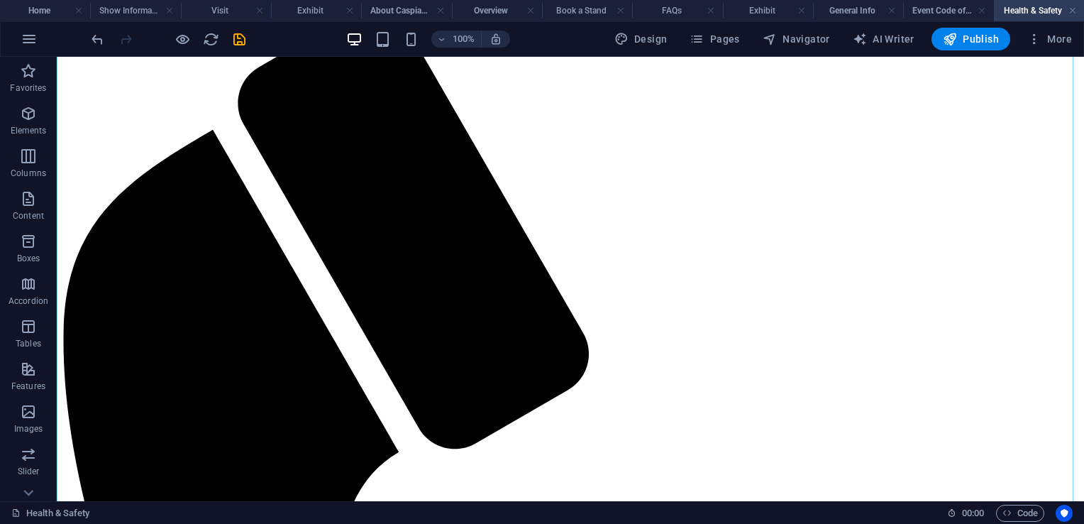
scroll to position [793, 0]
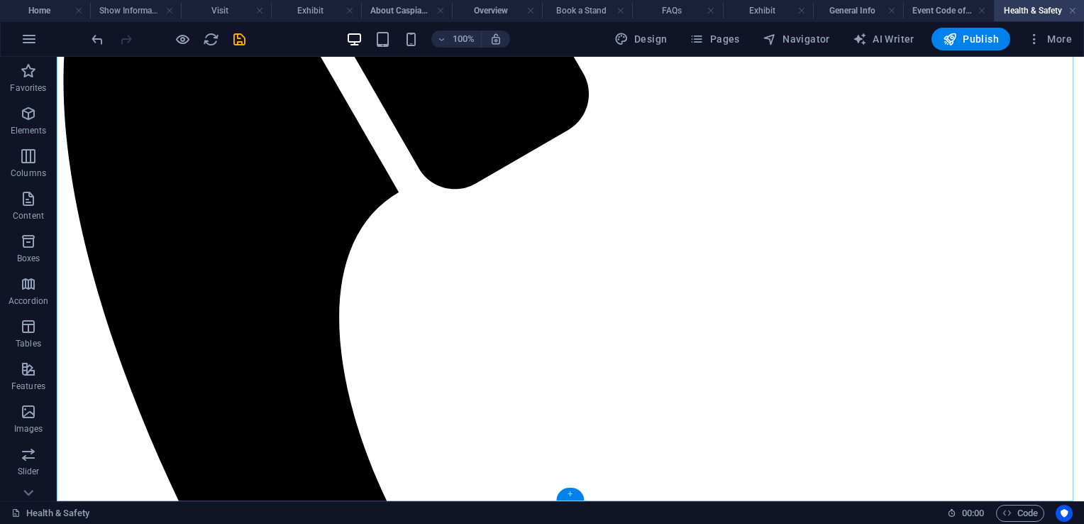
click at [570, 492] on div "+" at bounding box center [570, 493] width 28 height 13
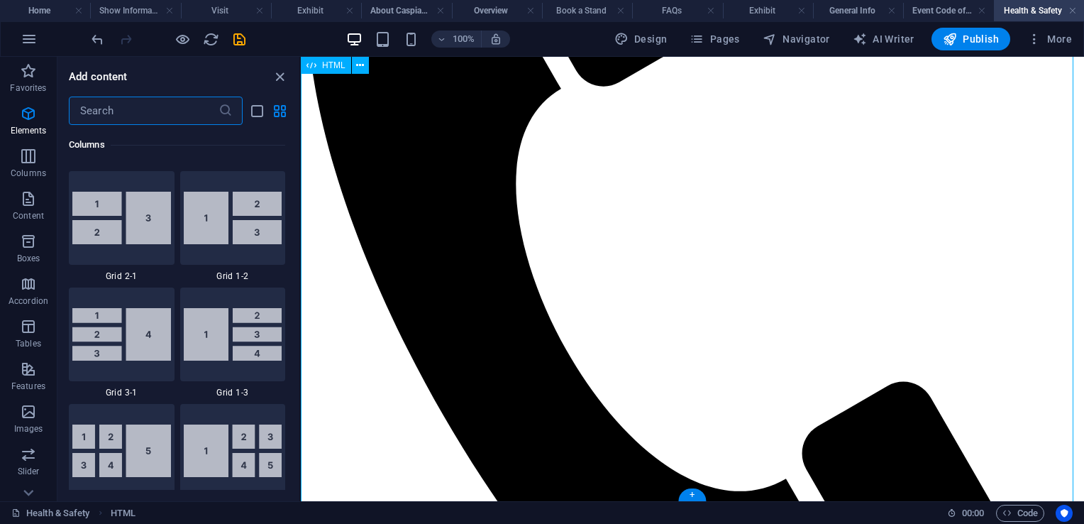
scroll to position [2599, 0]
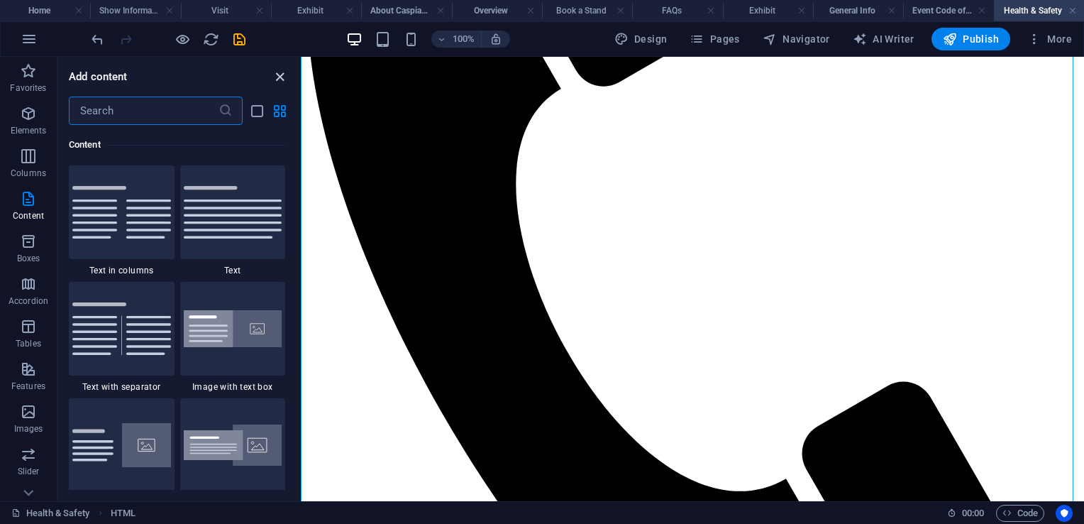
click at [275, 74] on icon "close panel" at bounding box center [280, 77] width 16 height 16
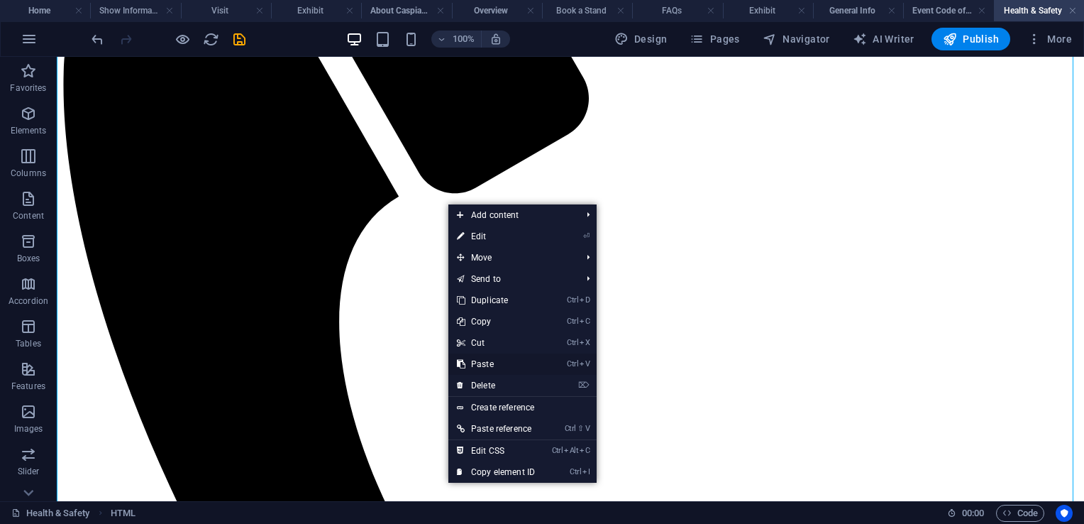
click at [495, 360] on link "Ctrl V Paste" at bounding box center [495, 363] width 95 height 21
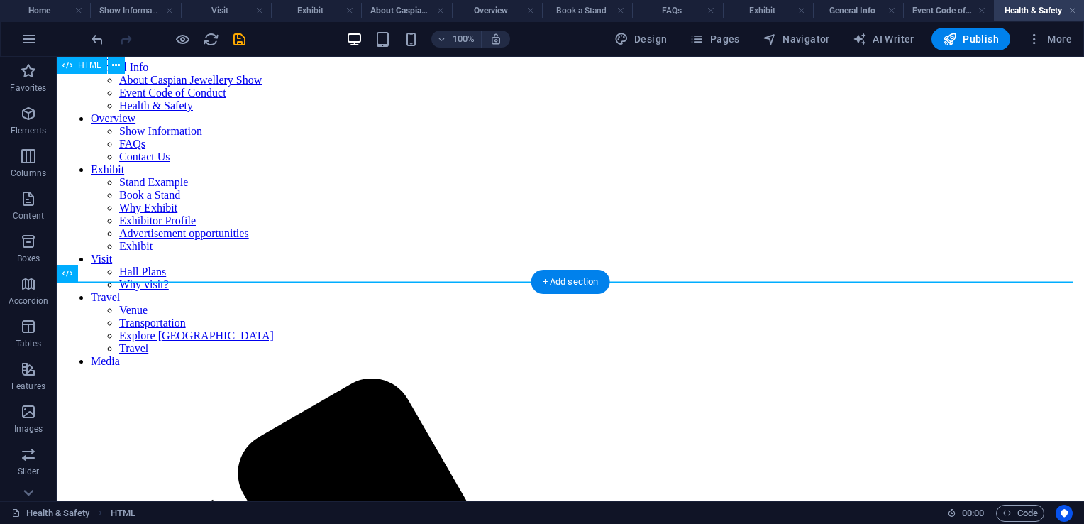
scroll to position [0, 0]
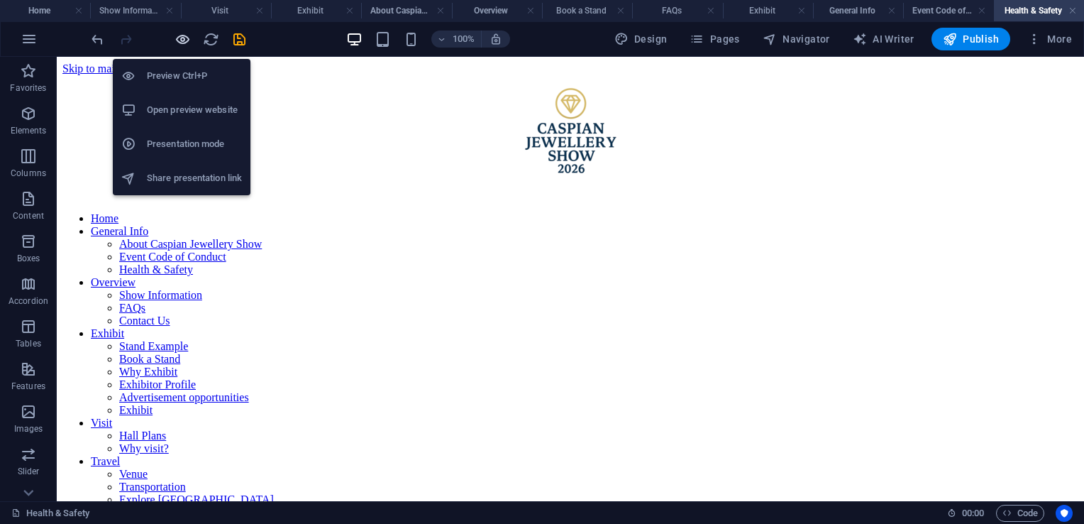
click at [181, 43] on icon "button" at bounding box center [183, 39] width 16 height 16
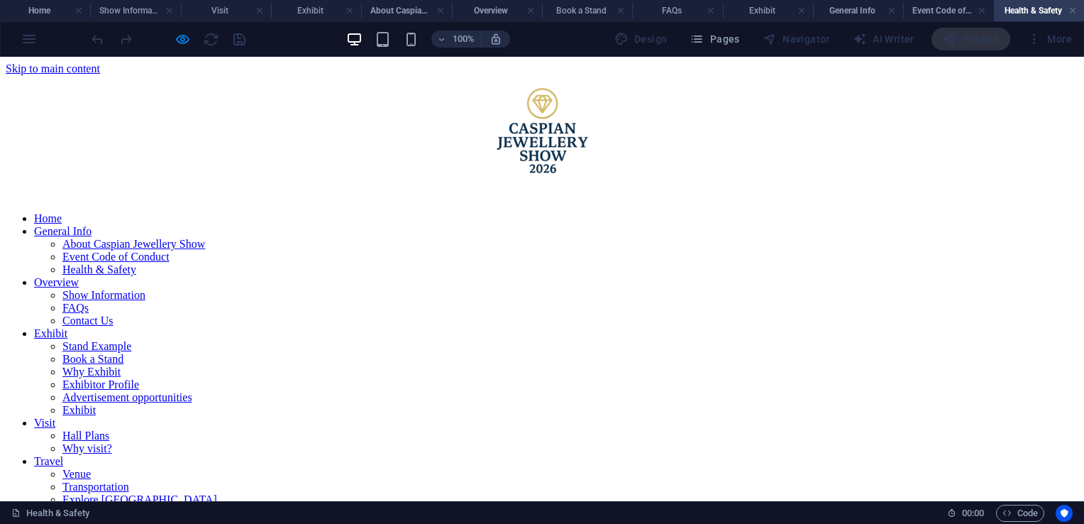
click at [79, 276] on link "Overview" at bounding box center [56, 282] width 45 height 12
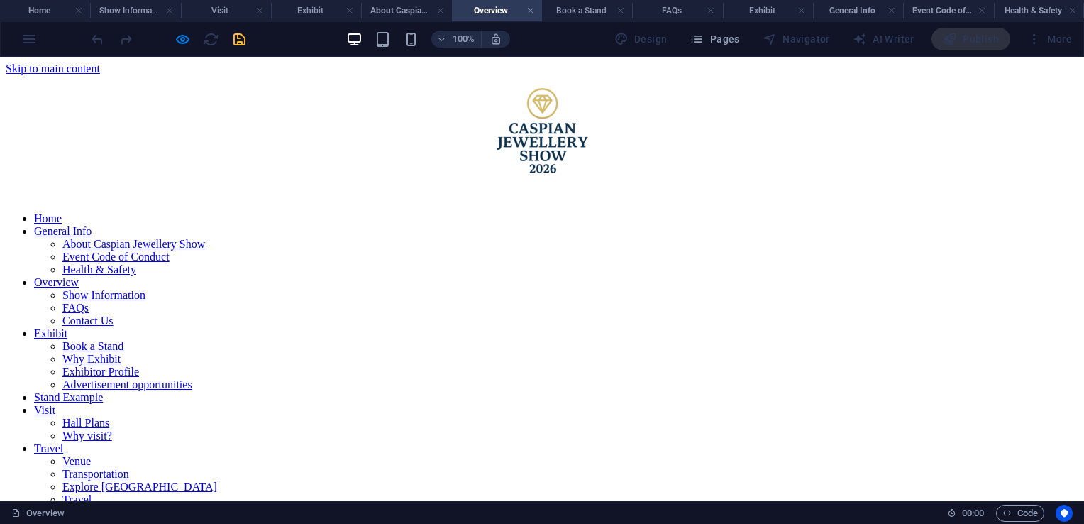
click at [145, 289] on link "Show Information" at bounding box center [103, 295] width 83 height 12
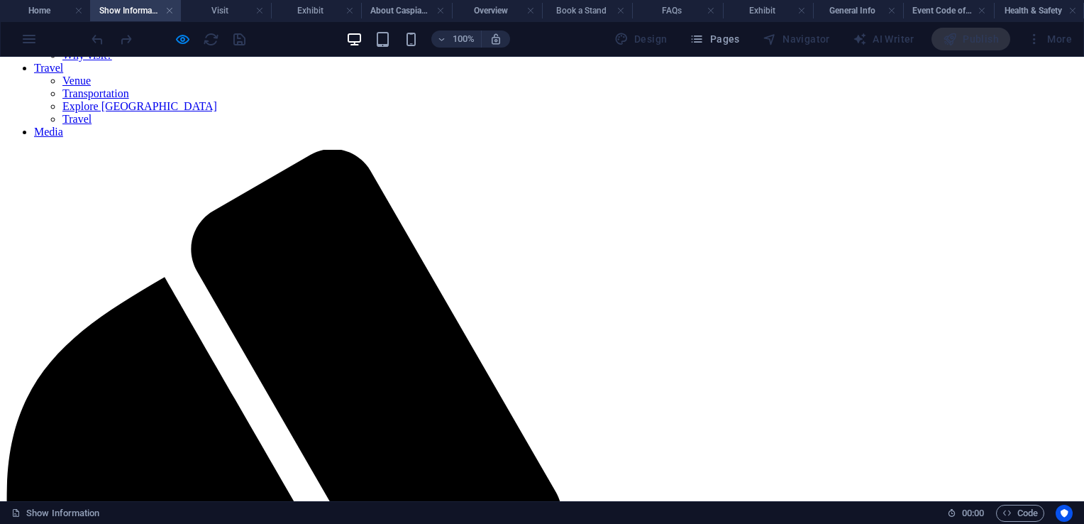
scroll to position [544, 0]
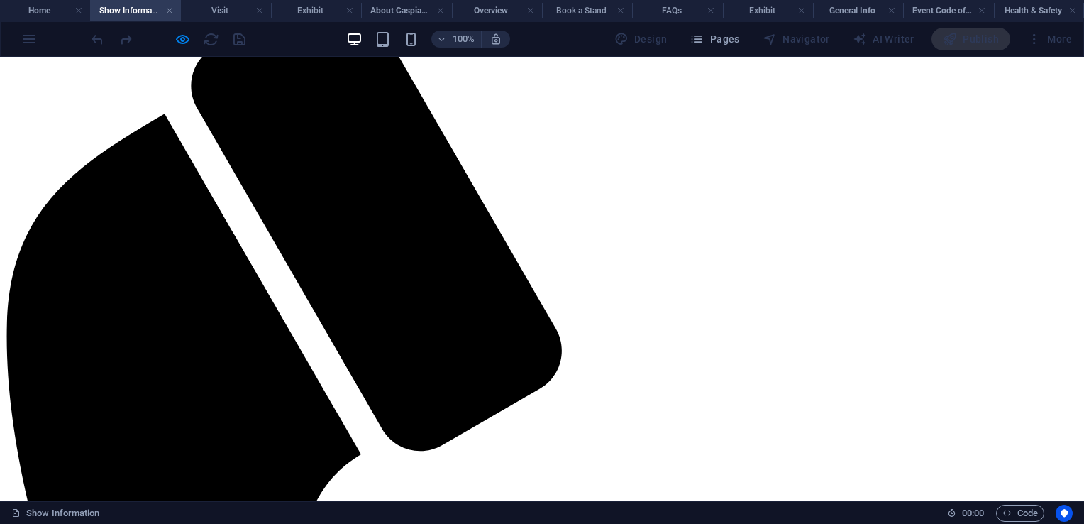
click at [180, 28] on div at bounding box center [168, 39] width 159 height 23
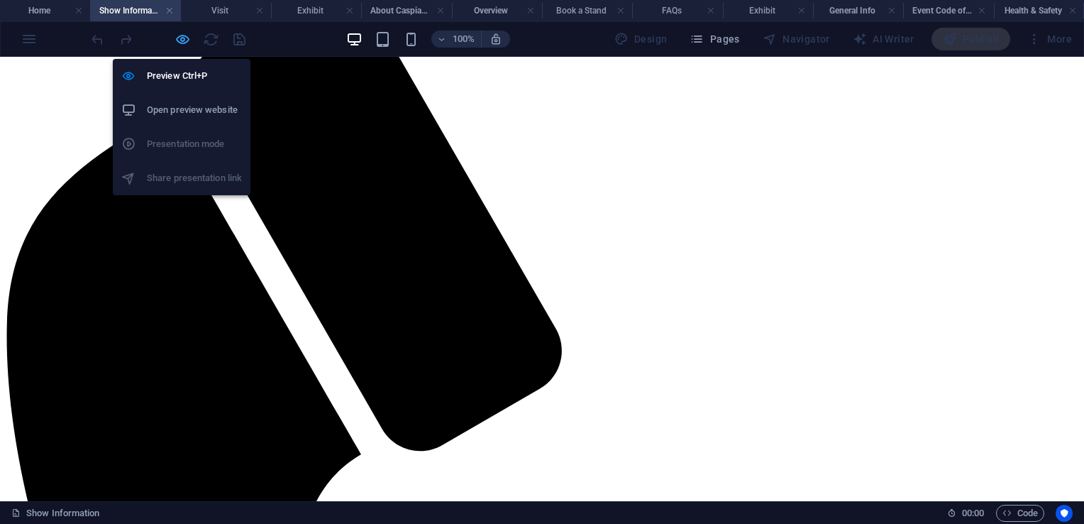
drag, startPoint x: 180, startPoint y: 32, endPoint x: 256, endPoint y: 217, distance: 200.2
click at [180, 32] on icon "button" at bounding box center [183, 39] width 16 height 16
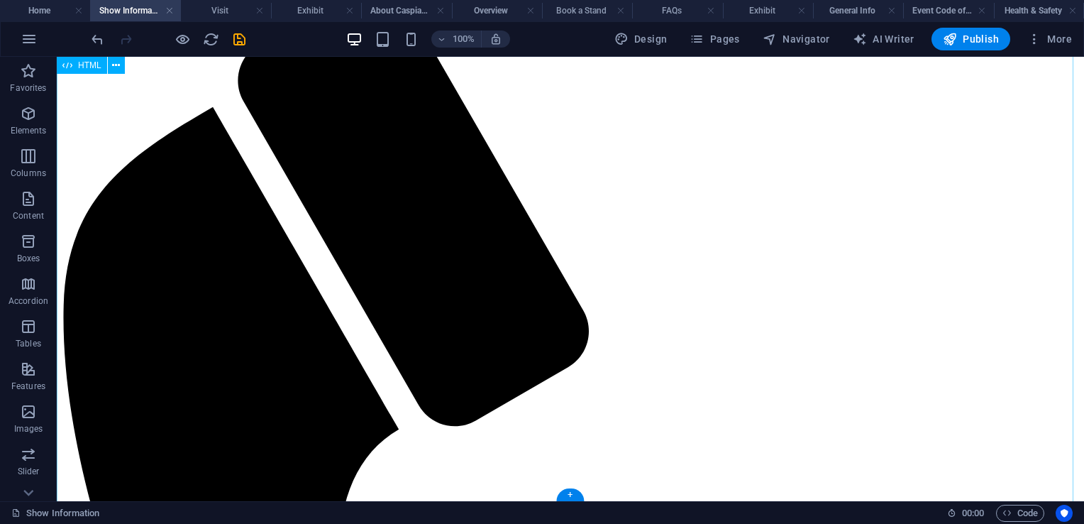
scroll to position [542, 0]
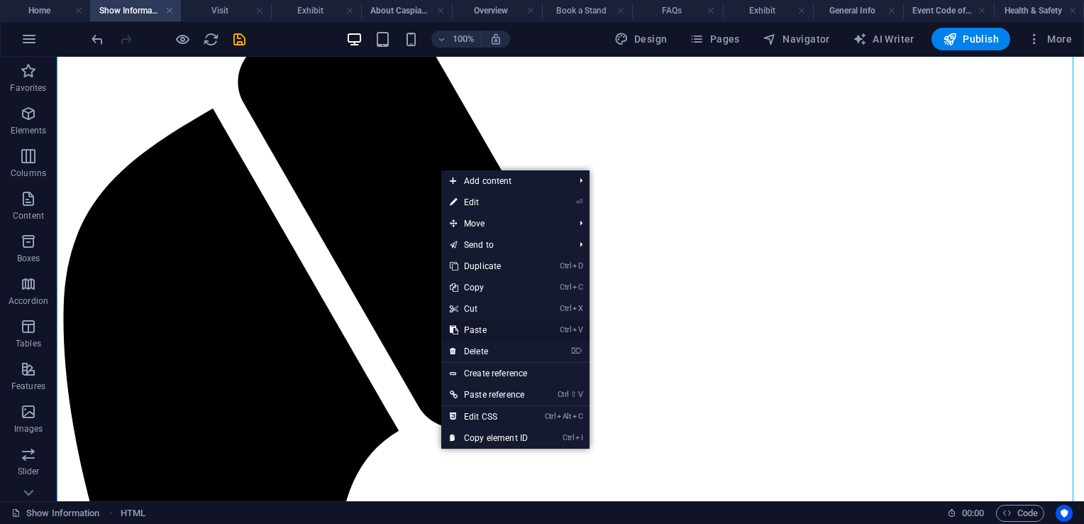
click at [480, 331] on link "Ctrl V Paste" at bounding box center [488, 329] width 95 height 21
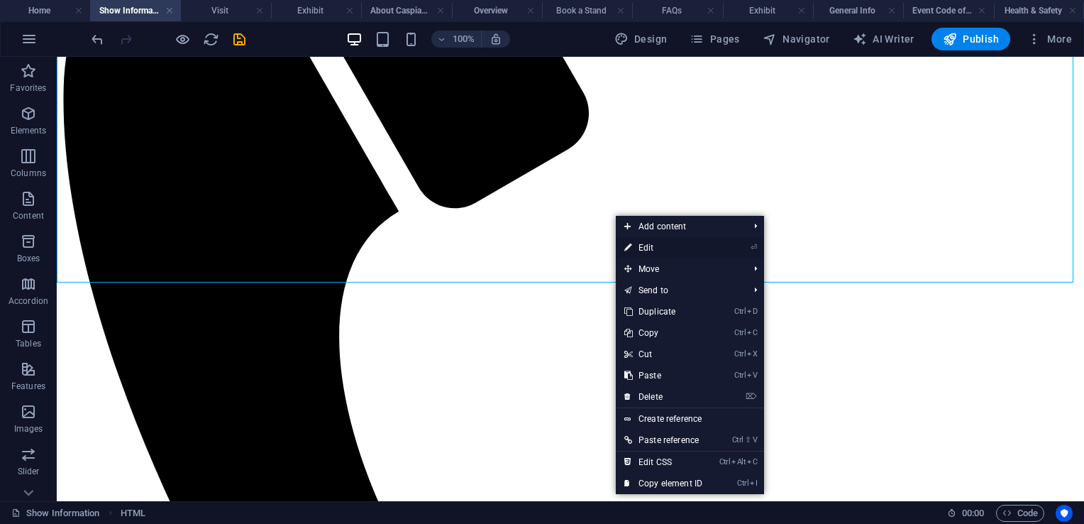
click at [660, 246] on link "⏎ Edit" at bounding box center [663, 247] width 95 height 21
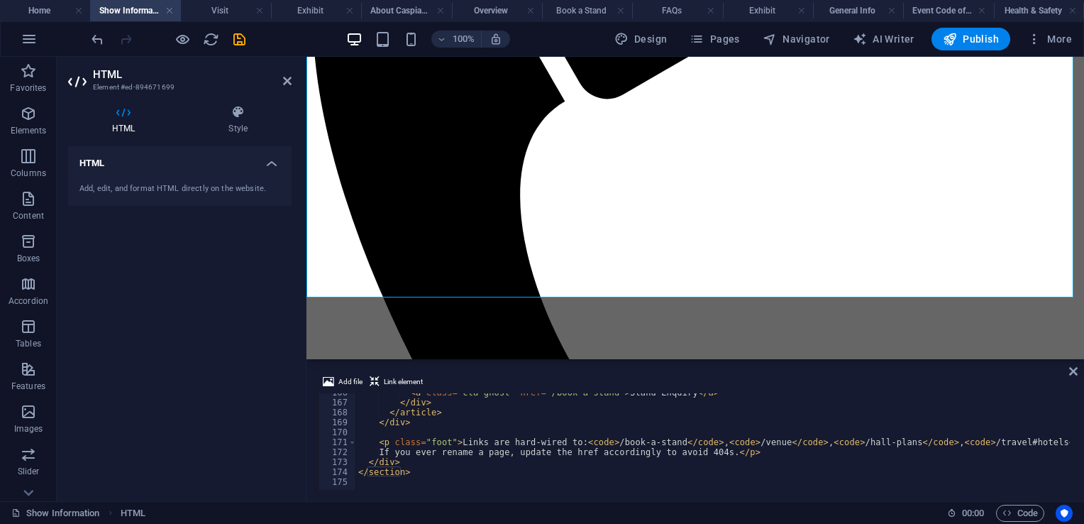
scroll to position [1645, 0]
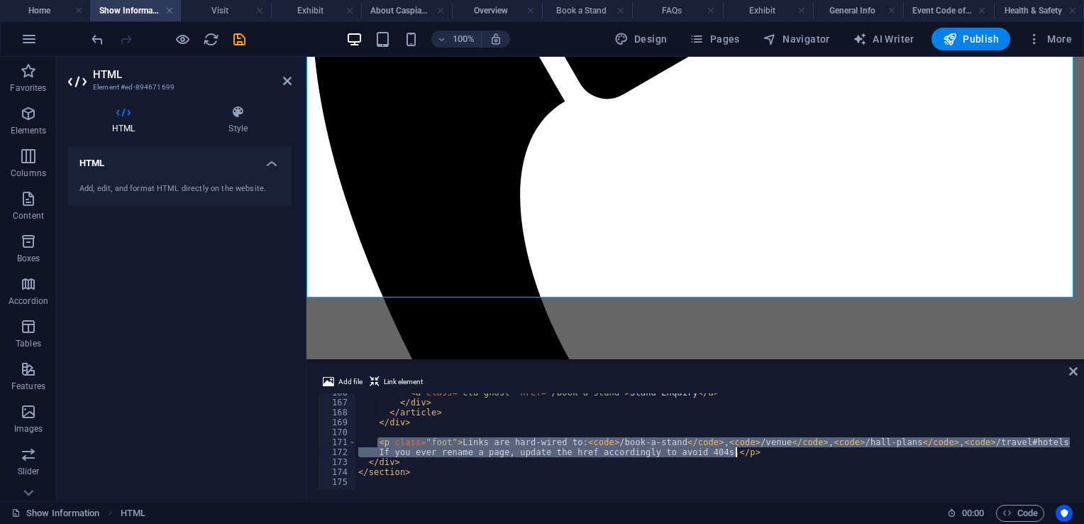
drag, startPoint x: 377, startPoint y: 442, endPoint x: 764, endPoint y: 452, distance: 386.1
click at [764, 452] on div "< a class = "cta ghost" href = "/book-a-stand" > Stand Enquiry </ a > </ div > …" at bounding box center [716, 444] width 723 height 114
type textarea "<p class="foot">Links are hard-wired to: <code>/book-a-stand</code>, <code>/ven…"
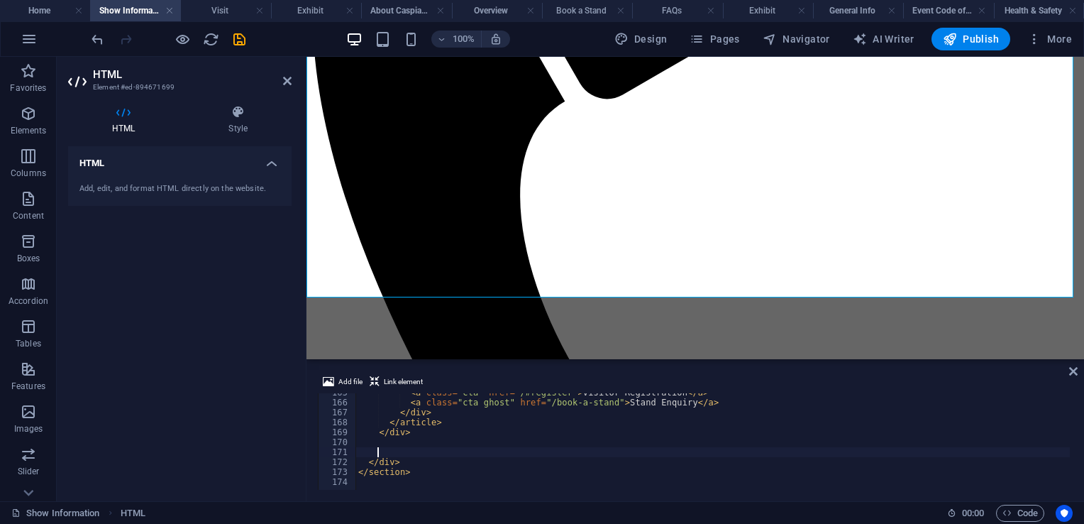
scroll to position [1632, 0]
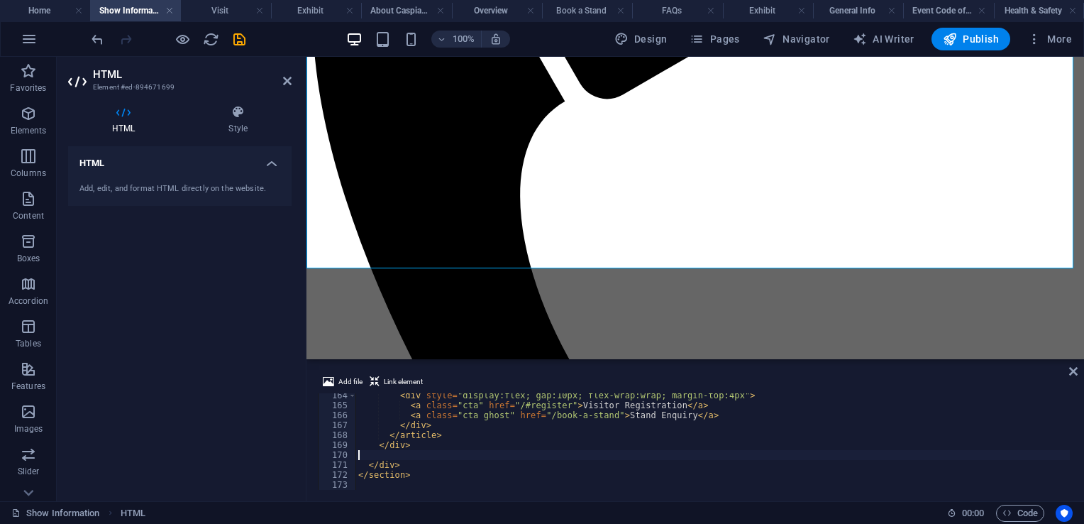
type textarea "</div>"
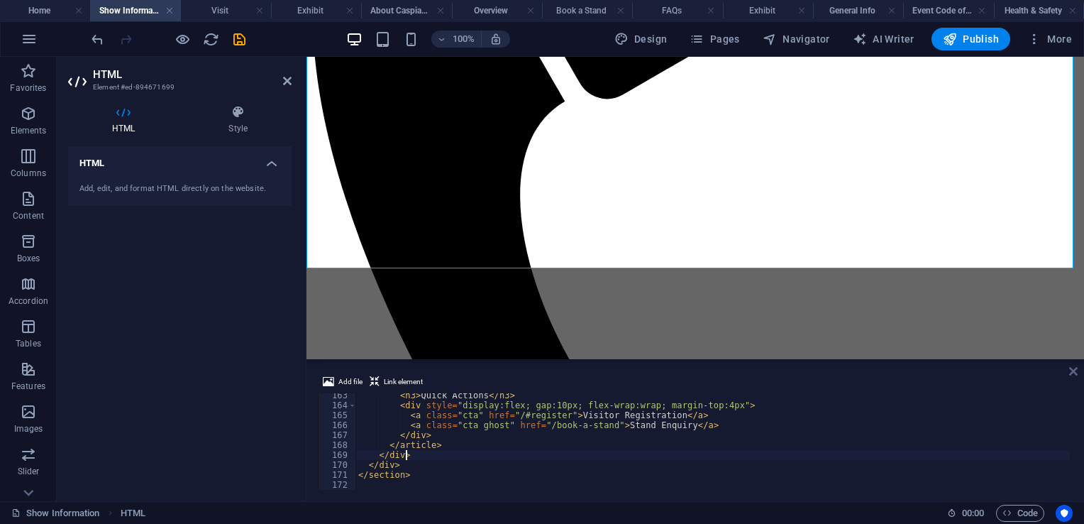
click at [1076, 368] on icon at bounding box center [1073, 370] width 9 height 11
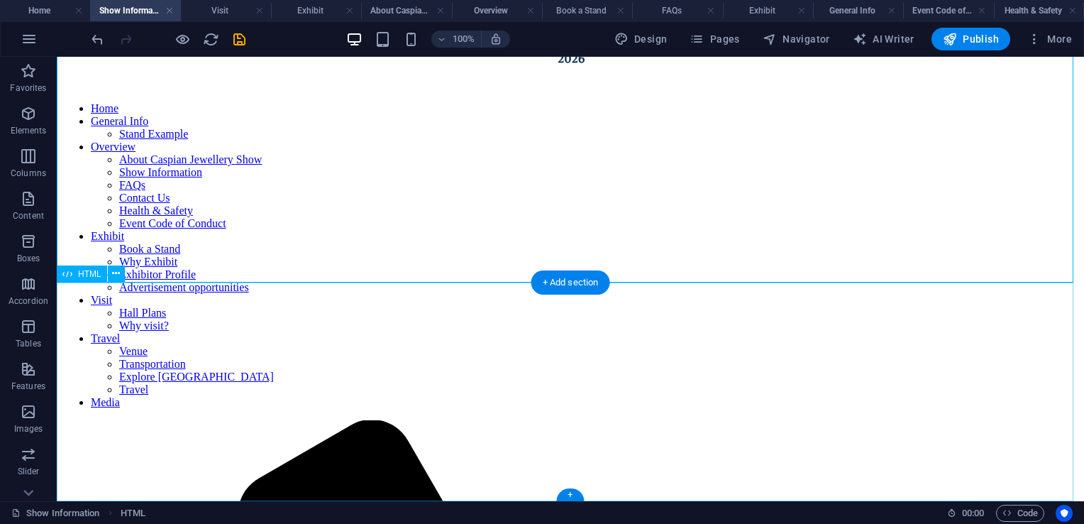
scroll to position [0, 0]
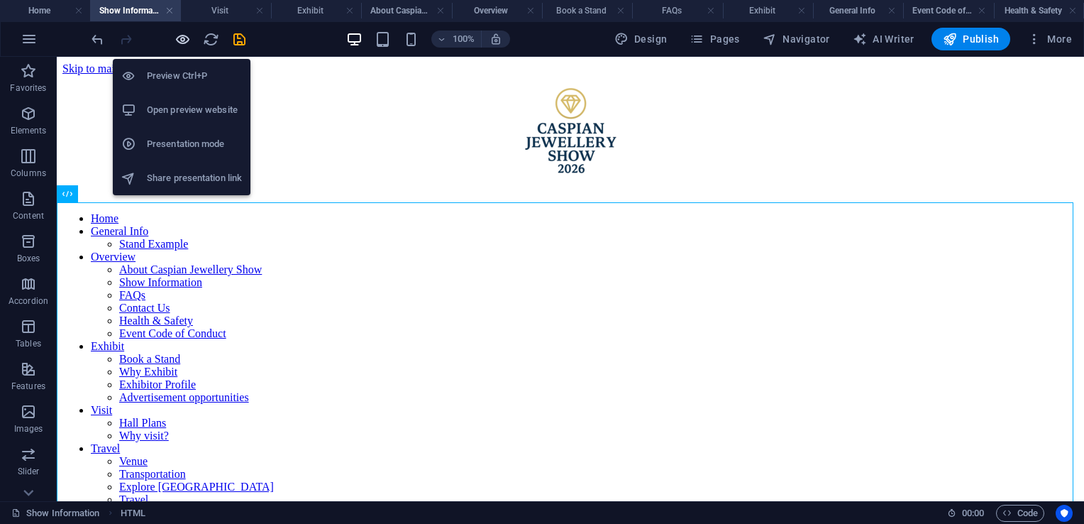
click at [185, 35] on icon "button" at bounding box center [183, 39] width 16 height 16
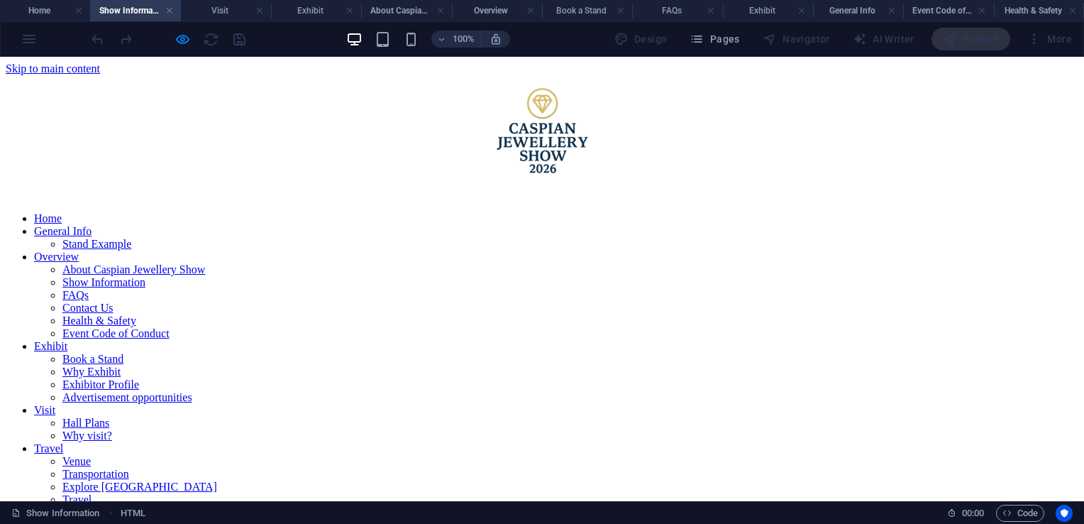
click at [205, 263] on link "About Caspian Jewellery Show" at bounding box center [133, 269] width 143 height 12
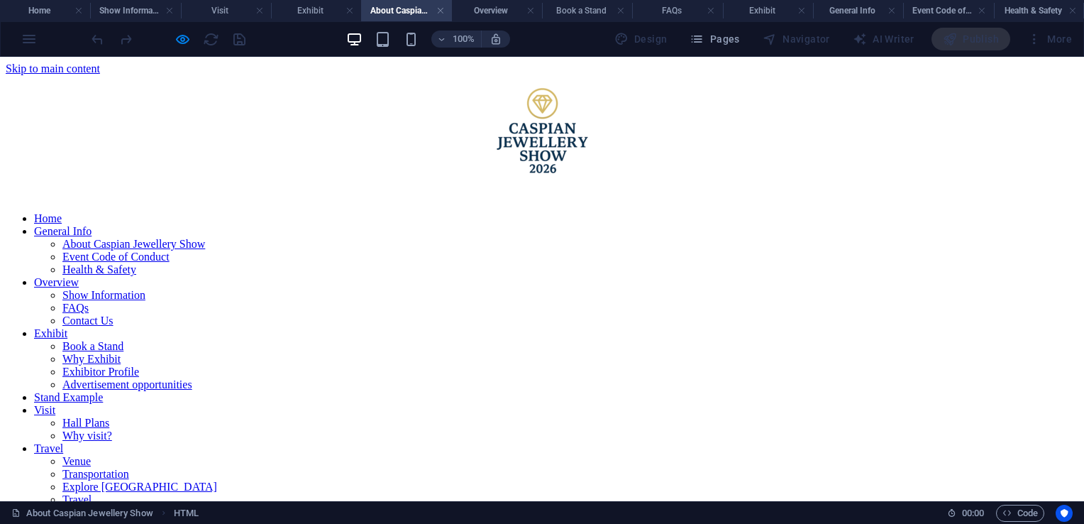
click at [89, 302] on link "FAQs" at bounding box center [75, 308] width 26 height 12
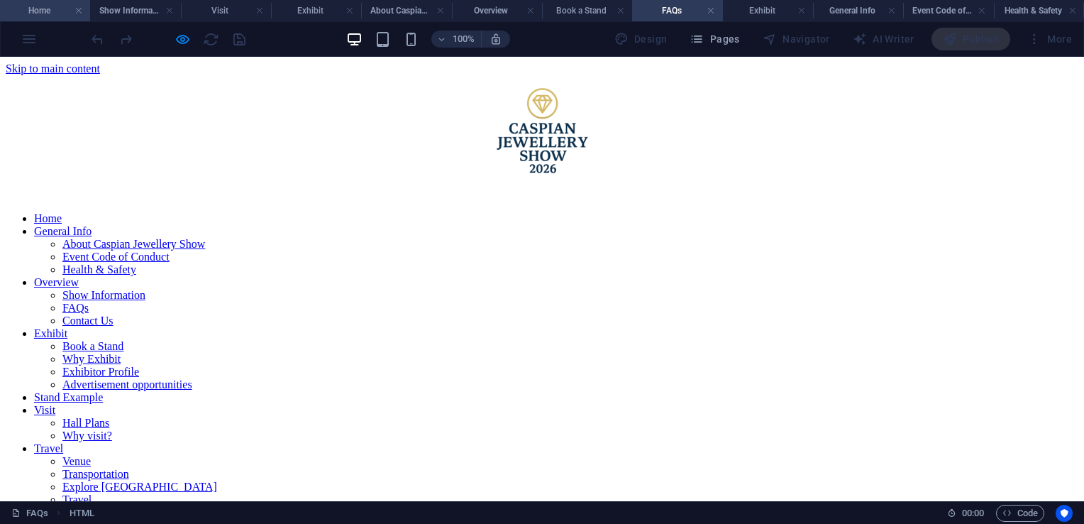
click at [45, 13] on h4 "Home" at bounding box center [45, 11] width 90 height 16
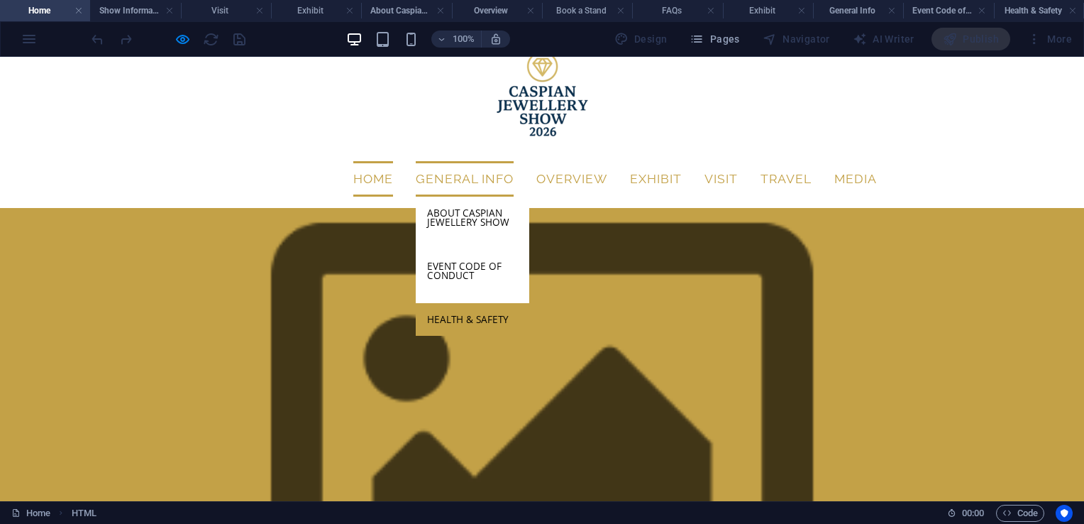
click at [478, 303] on link "Health & Safety" at bounding box center [473, 319] width 114 height 33
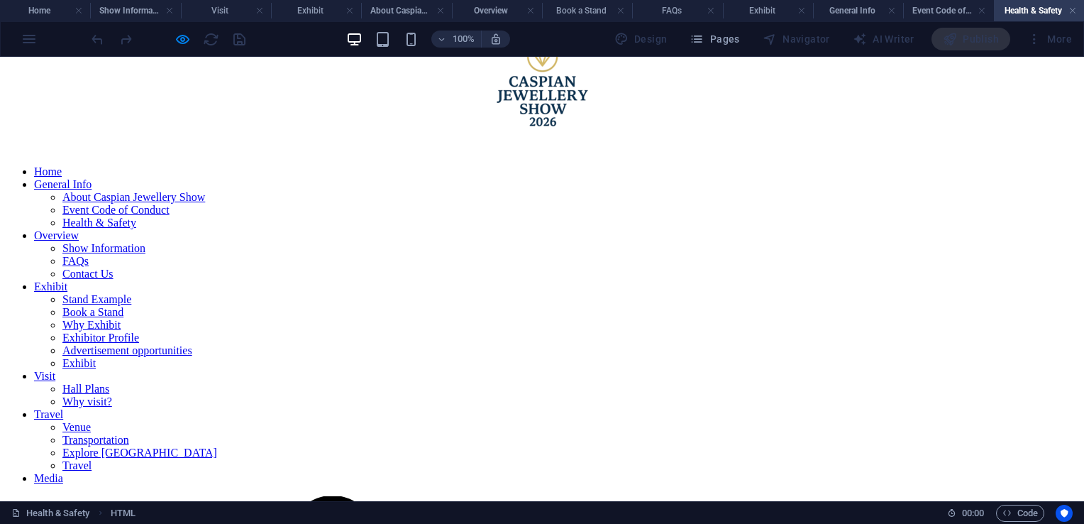
scroll to position [0, 0]
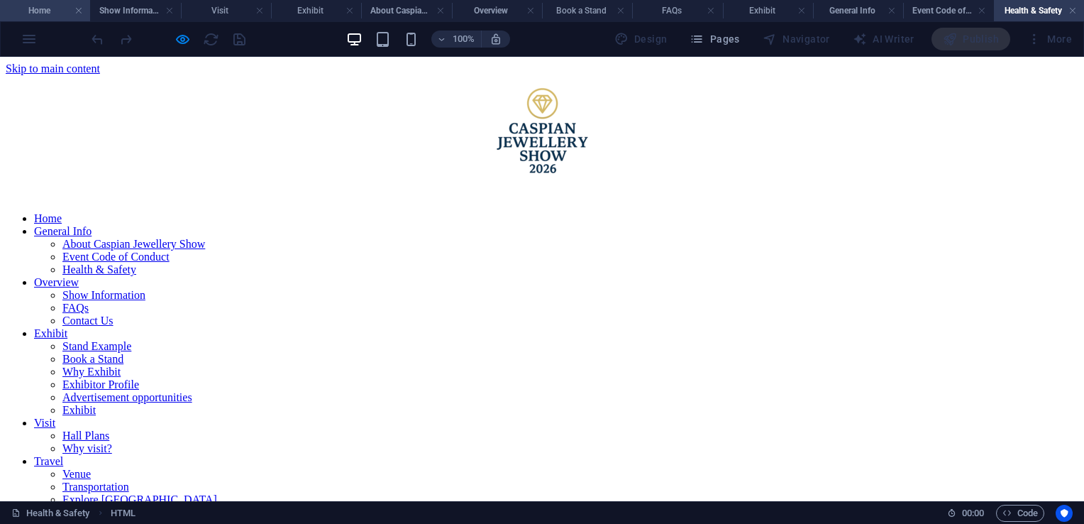
click at [19, 8] on h4 "Home" at bounding box center [45, 11] width 90 height 16
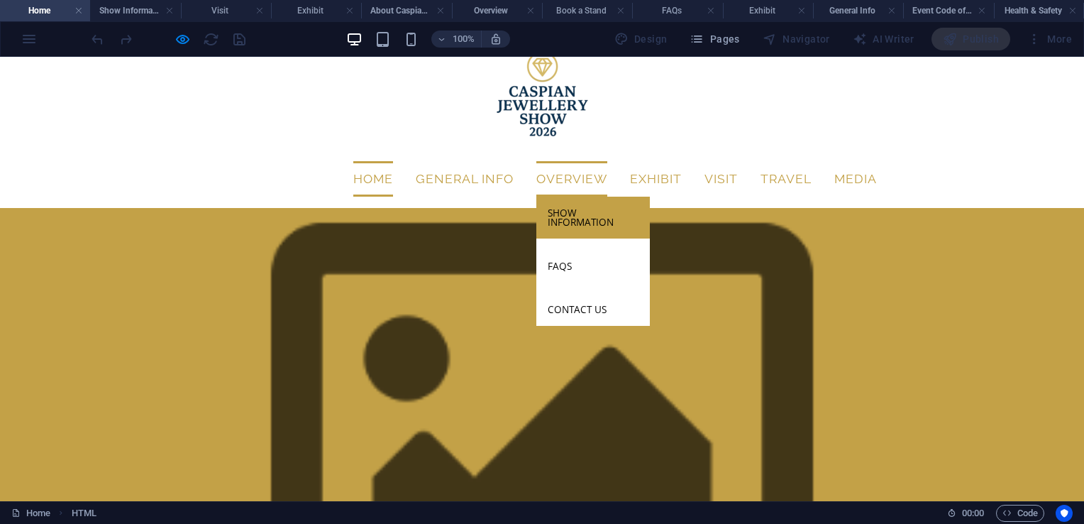
click at [569, 197] on link "Show Information" at bounding box center [593, 218] width 114 height 42
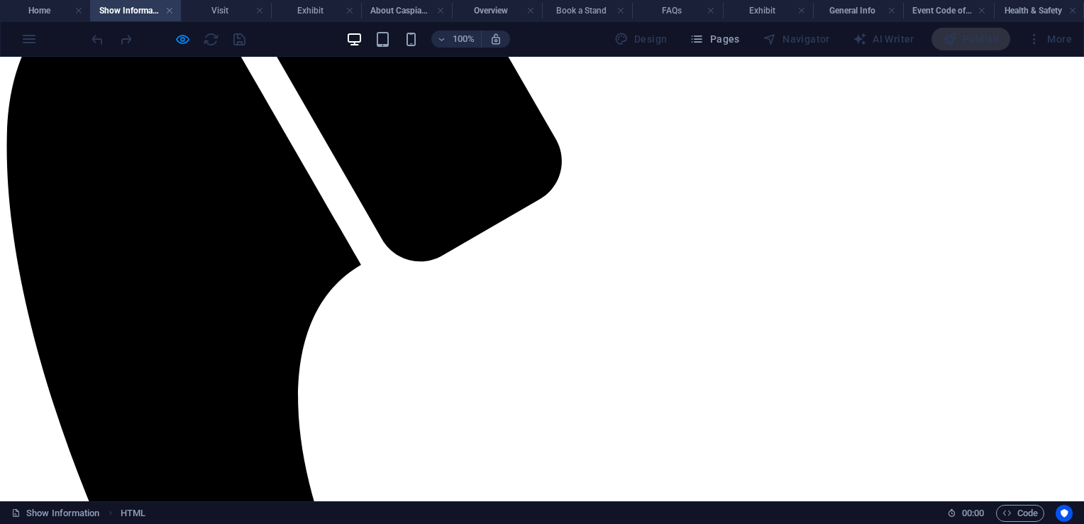
scroll to position [0, 0]
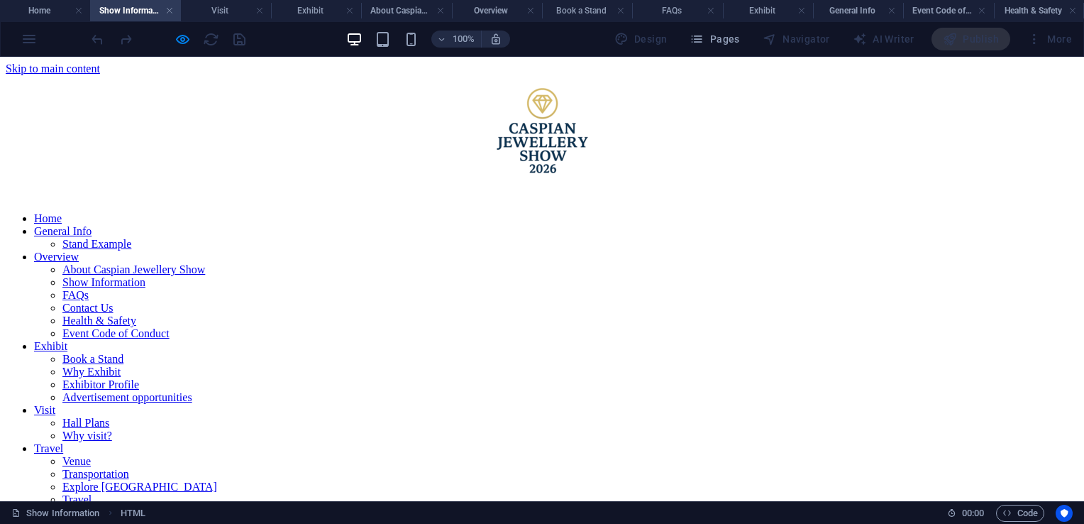
click at [89, 289] on link "FAQs" at bounding box center [75, 295] width 26 height 12
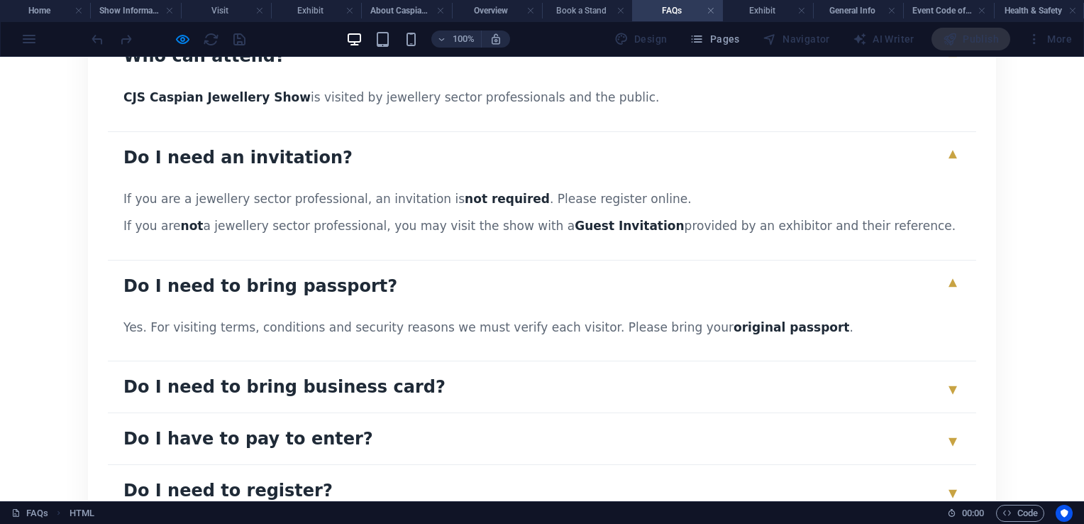
scroll to position [2883, 0]
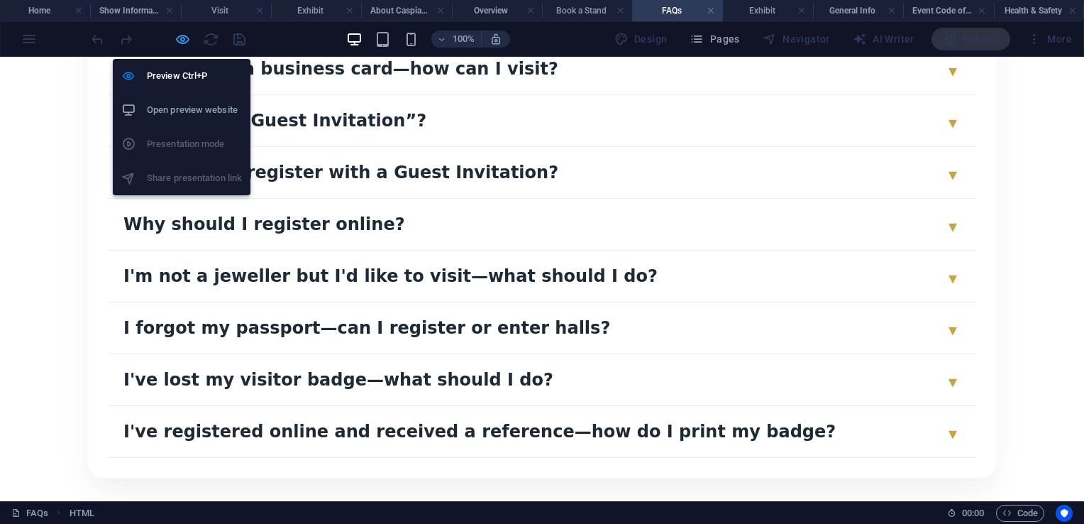
click at [181, 44] on icon "button" at bounding box center [183, 39] width 16 height 16
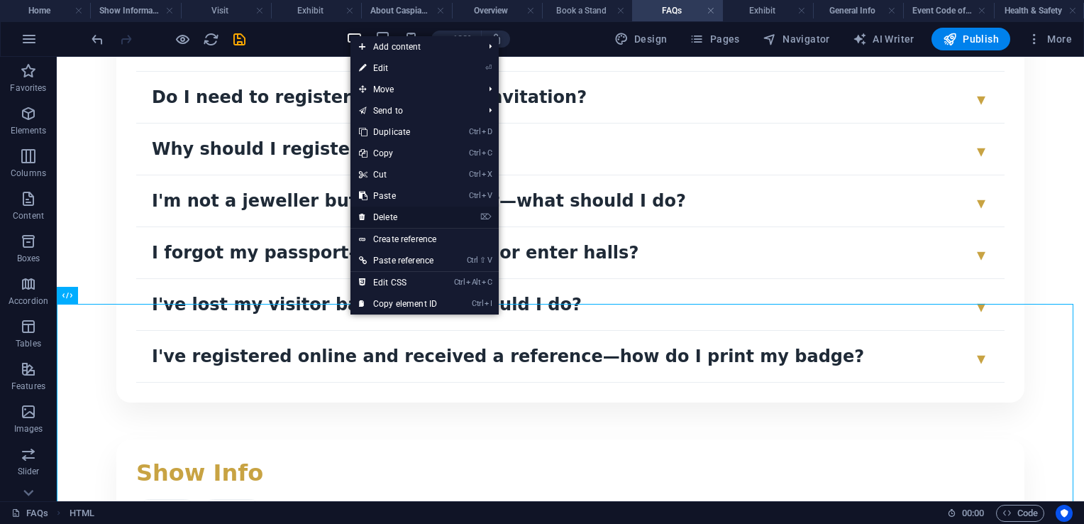
click at [395, 220] on link "⌦ Delete" at bounding box center [398, 216] width 95 height 21
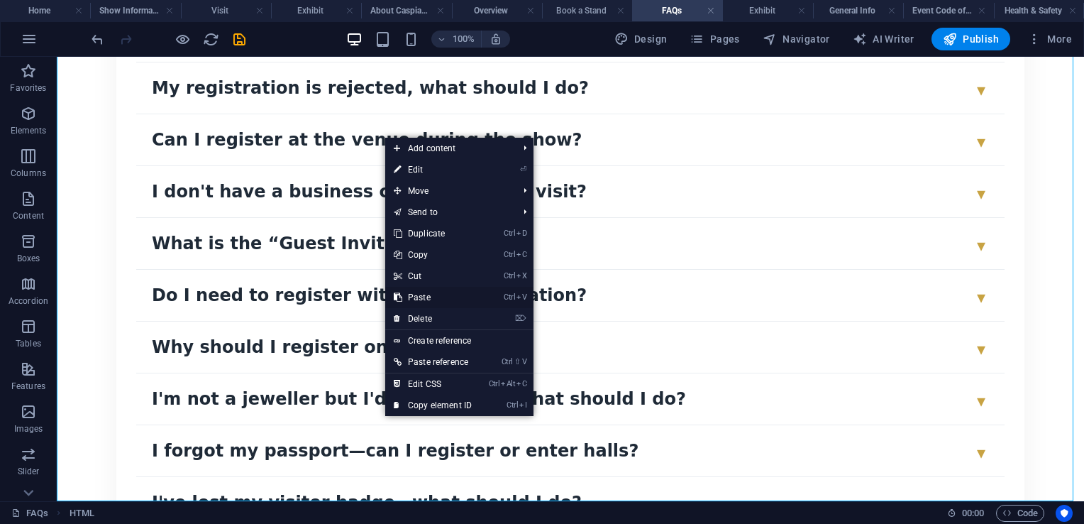
click at [437, 297] on link "Ctrl V Paste" at bounding box center [432, 297] width 95 height 21
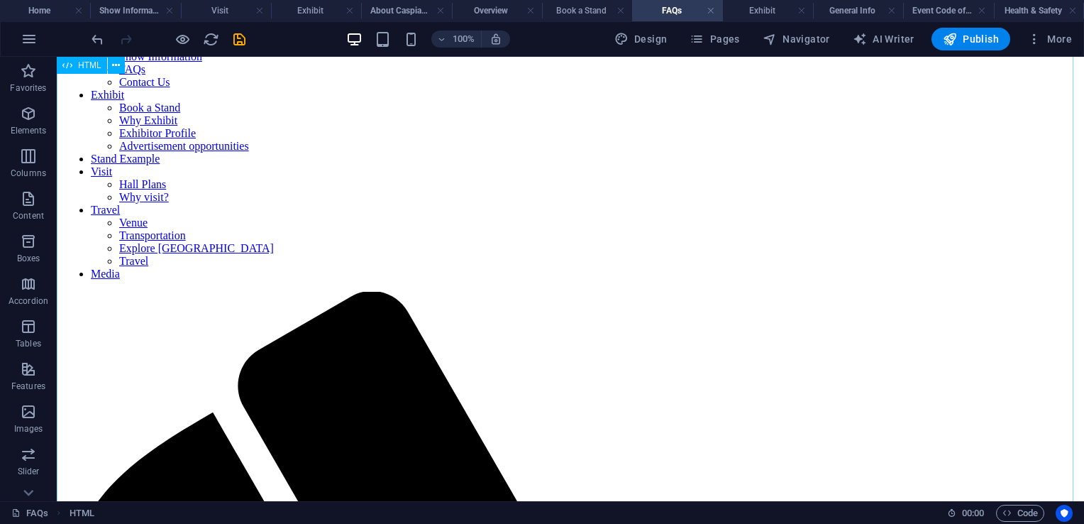
scroll to position [97, 0]
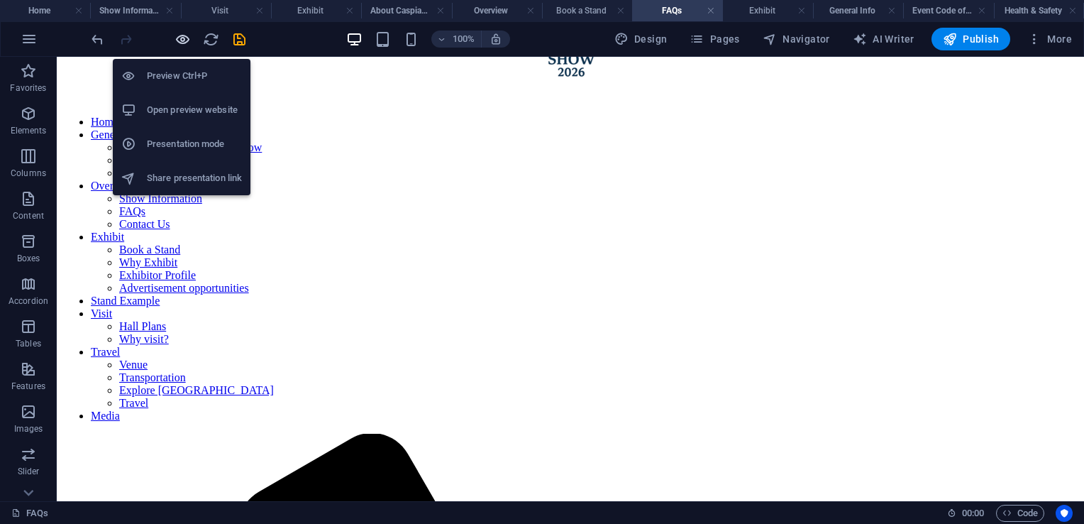
click at [184, 41] on icon "button" at bounding box center [183, 39] width 16 height 16
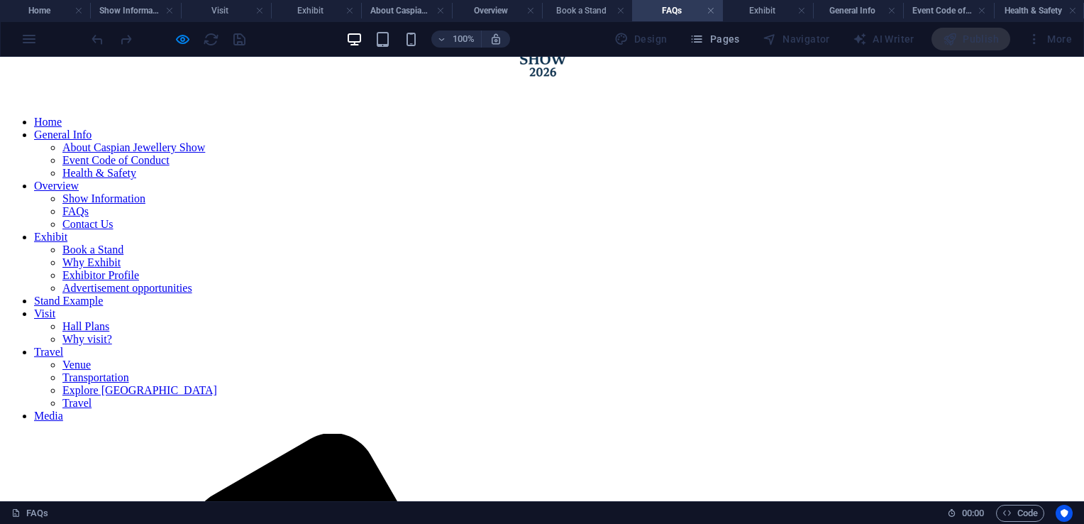
click at [114, 230] on link "Contact Us" at bounding box center [87, 224] width 51 height 12
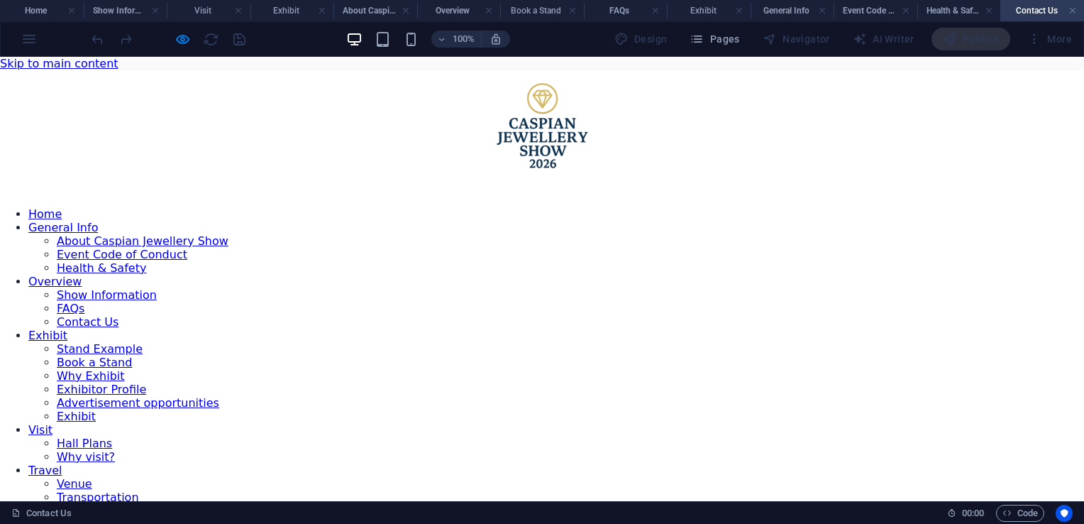
scroll to position [272, 0]
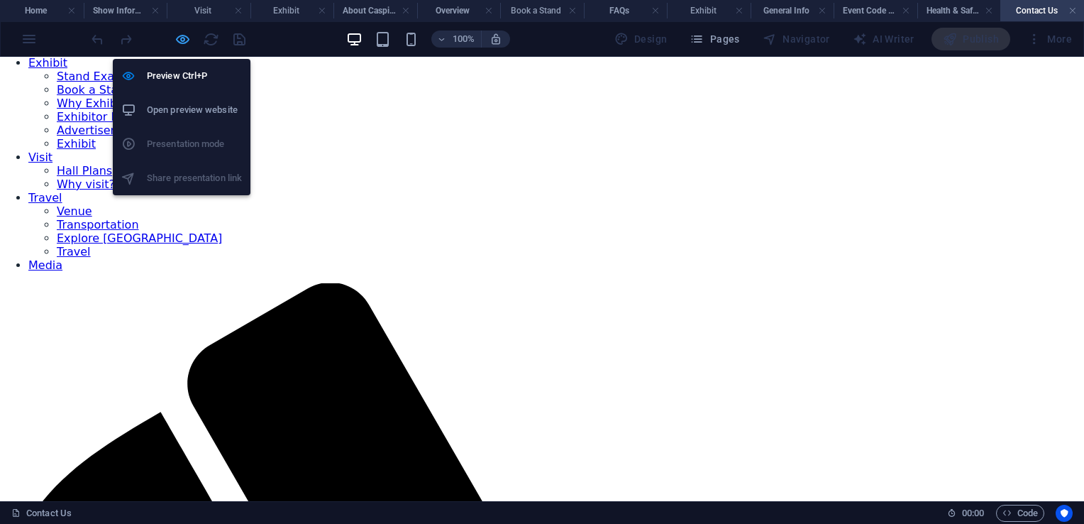
click at [181, 38] on icon "button" at bounding box center [183, 39] width 16 height 16
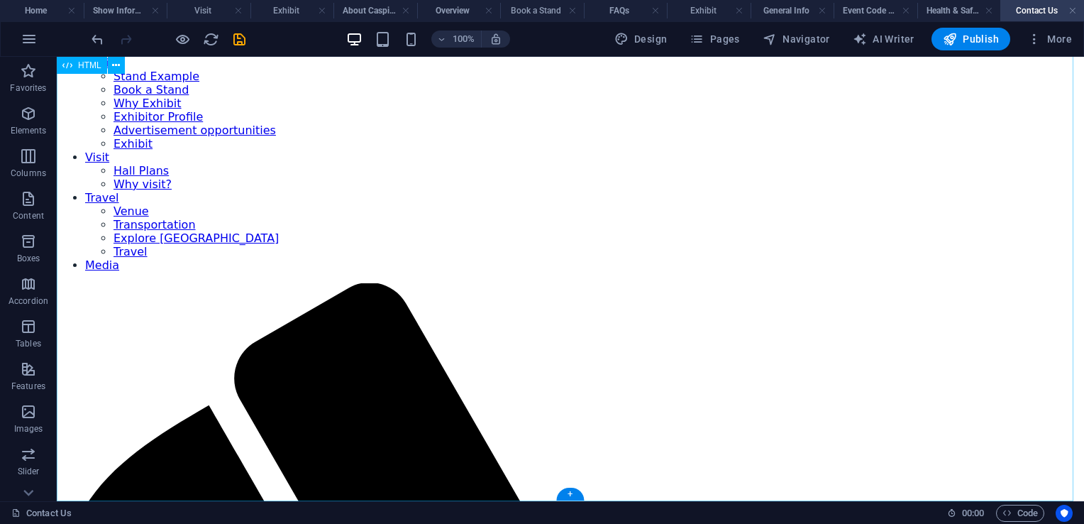
scroll to position [292, 0]
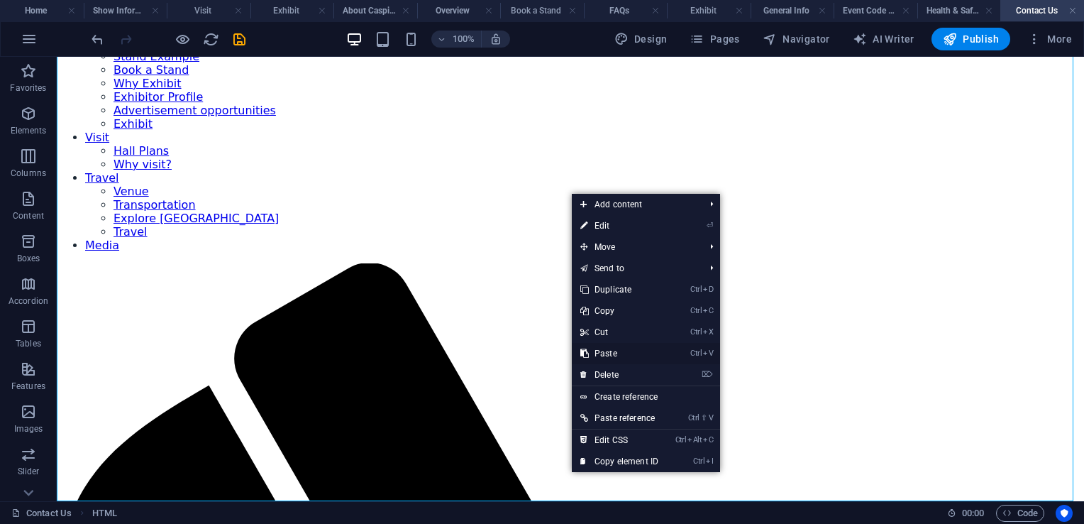
click at [610, 353] on link "Ctrl V Paste" at bounding box center [619, 353] width 95 height 21
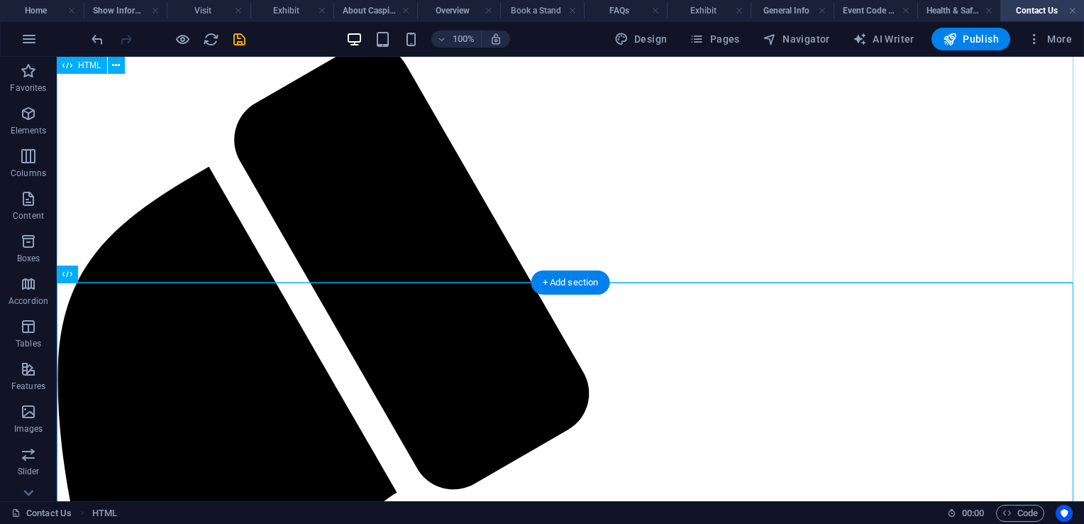
scroll to position [0, 0]
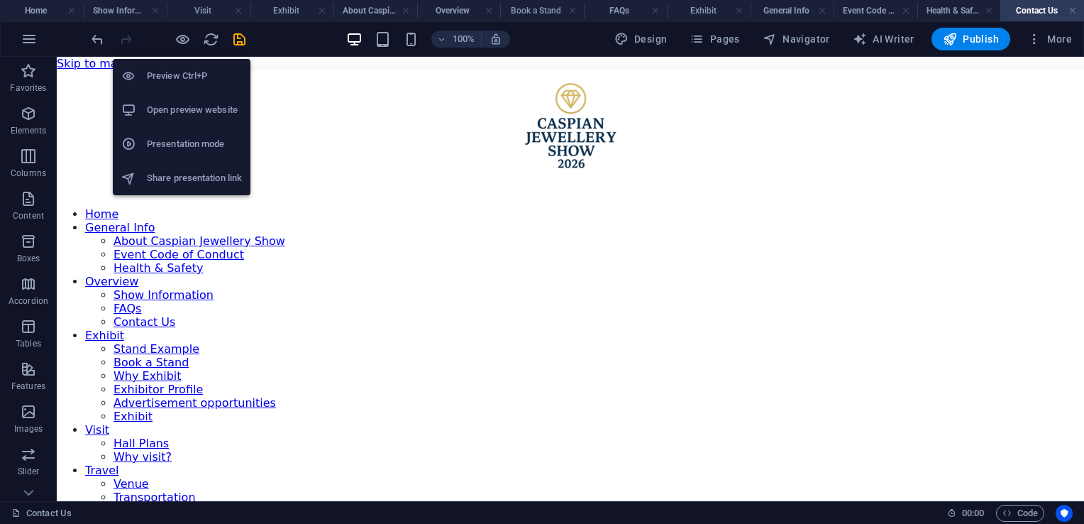
click at [183, 40] on icon "button" at bounding box center [183, 39] width 16 height 16
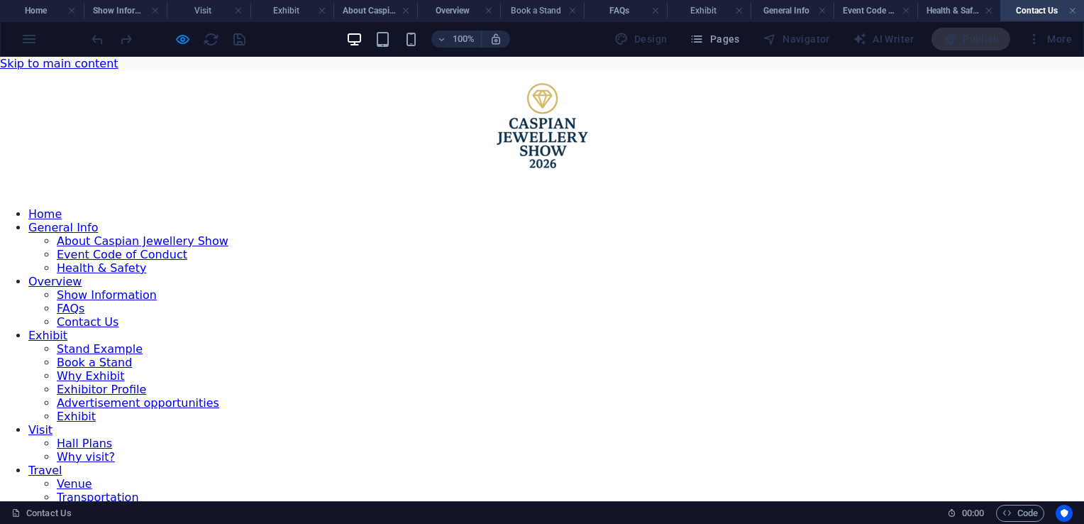
click at [67, 329] on link "Exhibit" at bounding box center [47, 335] width 39 height 13
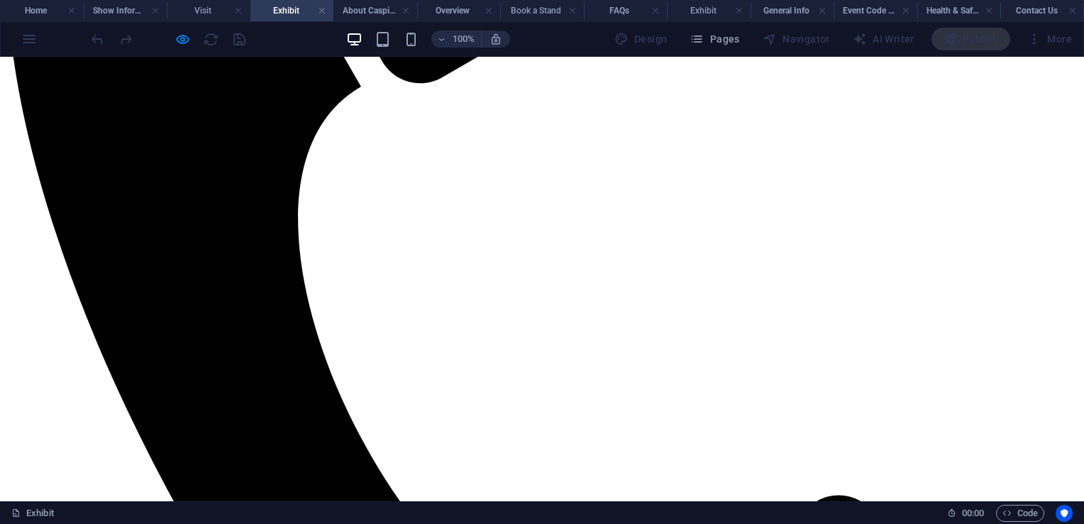
scroll to position [1185, 0]
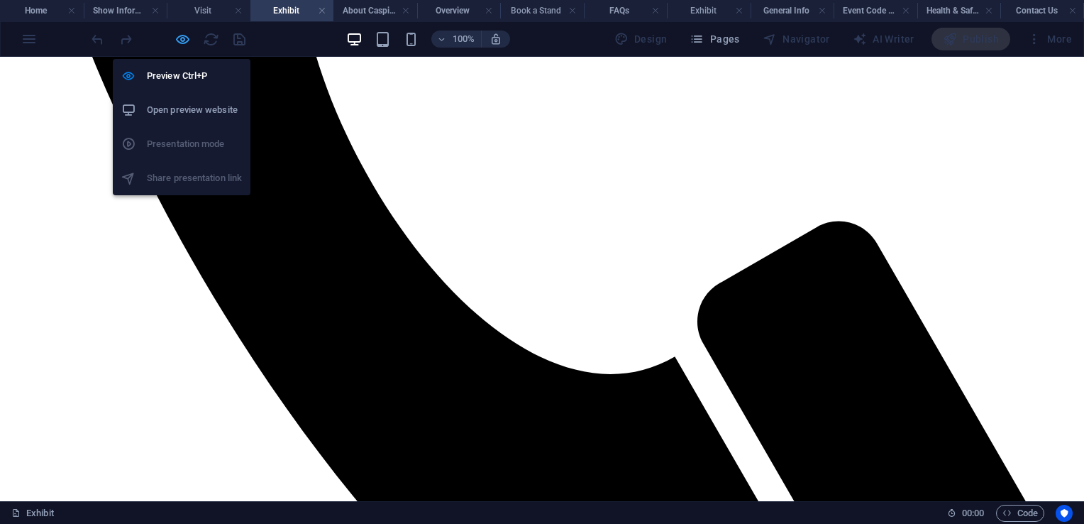
drag, startPoint x: 185, startPoint y: 40, endPoint x: 288, endPoint y: 355, distance: 331.4
click at [185, 40] on icon "button" at bounding box center [183, 39] width 16 height 16
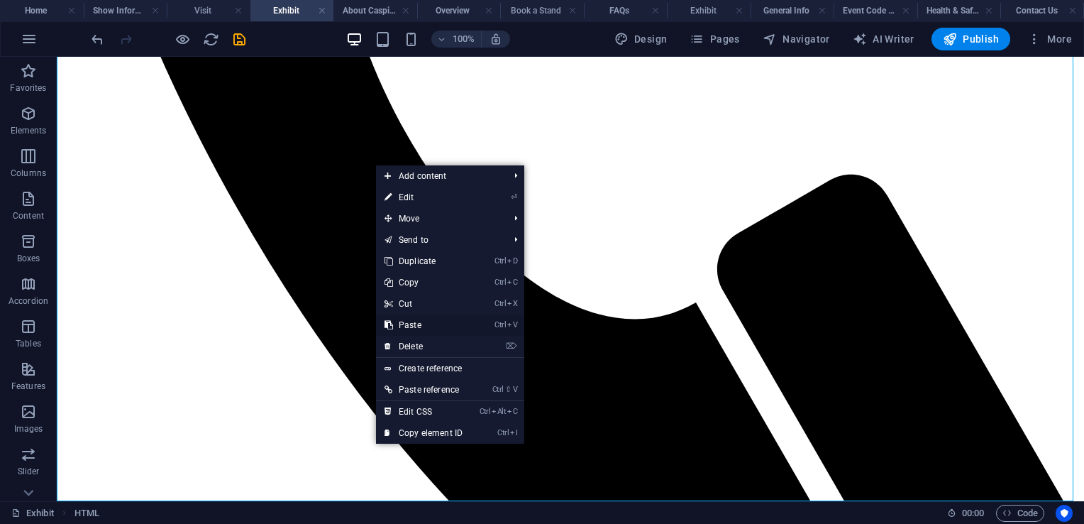
click at [429, 325] on link "Ctrl V Paste" at bounding box center [423, 324] width 95 height 21
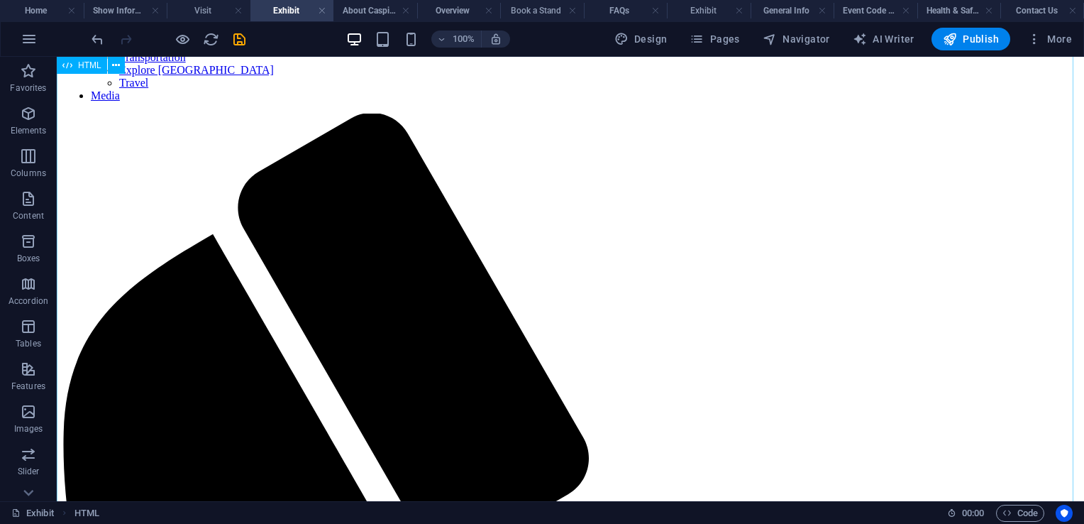
scroll to position [0, 0]
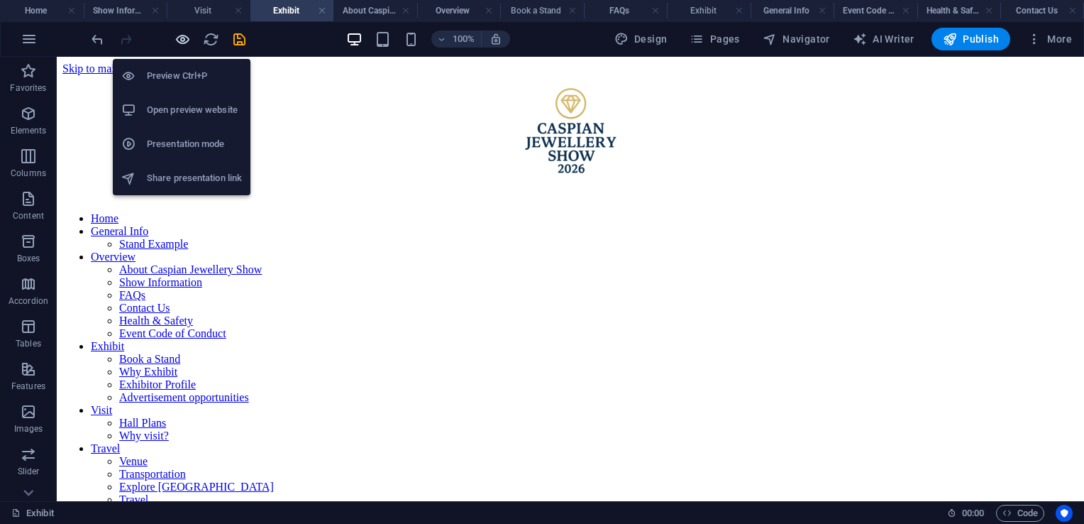
click at [176, 41] on icon "button" at bounding box center [183, 39] width 16 height 16
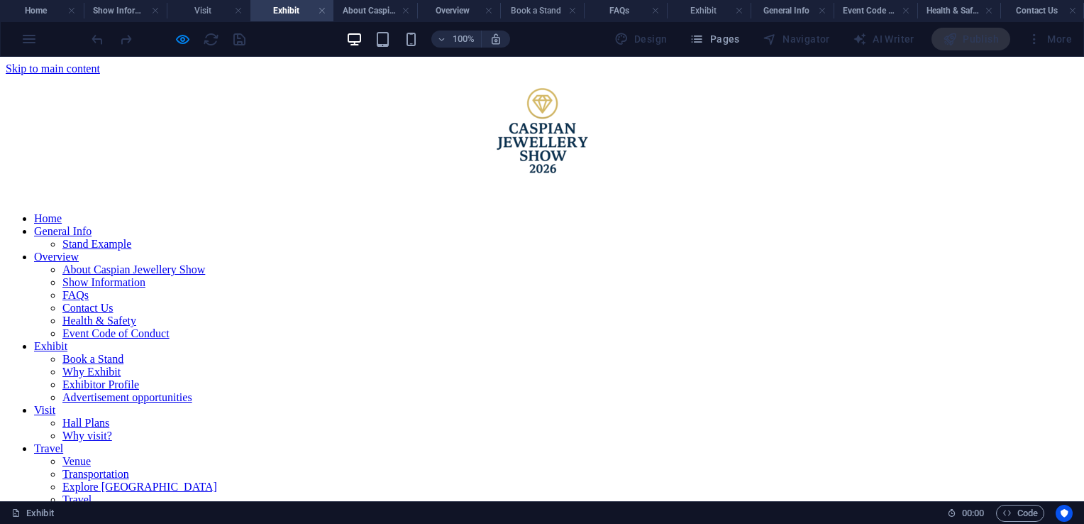
click at [123, 353] on link "Book a Stand" at bounding box center [92, 359] width 61 height 12
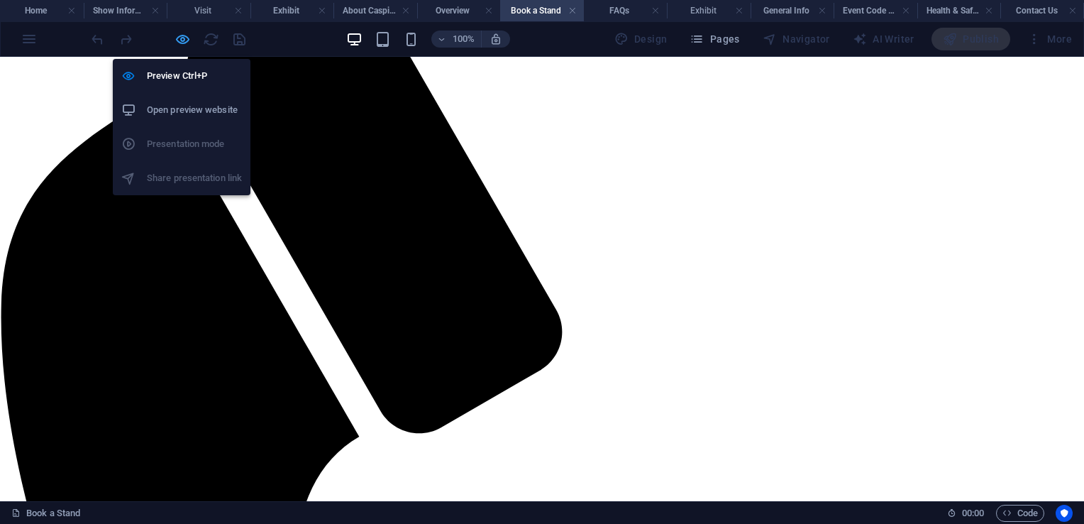
click at [178, 41] on icon "button" at bounding box center [183, 39] width 16 height 16
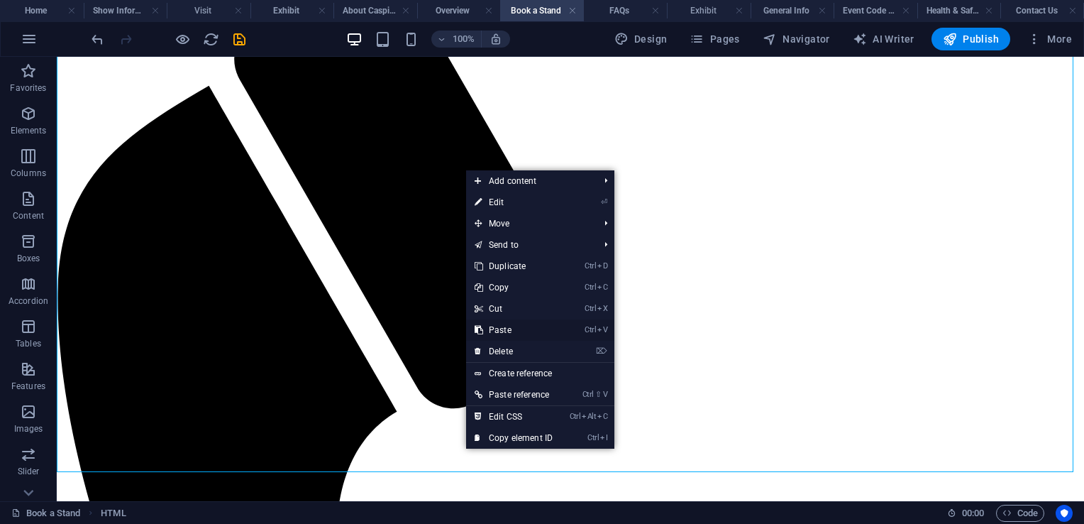
click at [502, 333] on link "Ctrl V Paste" at bounding box center [513, 329] width 95 height 21
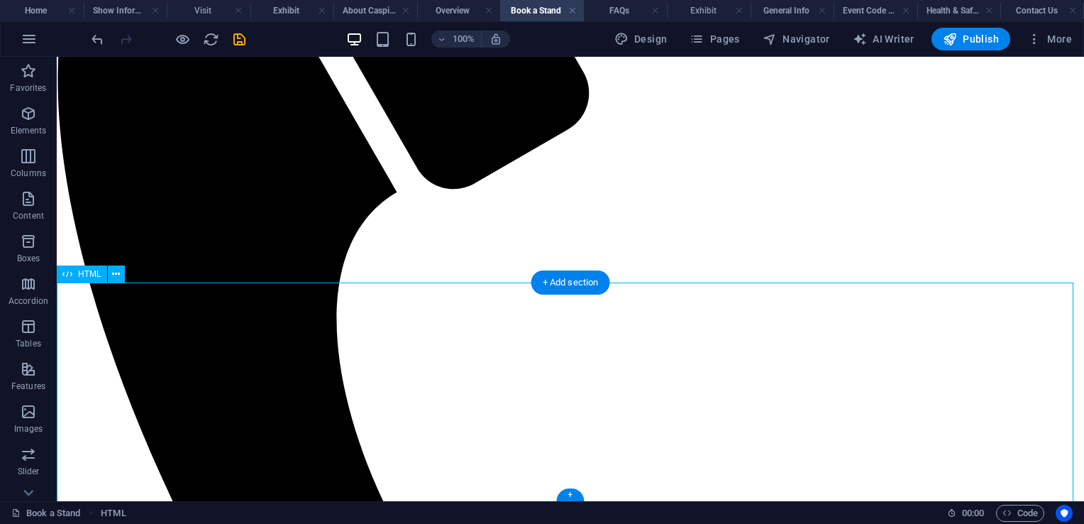
scroll to position [0, 0]
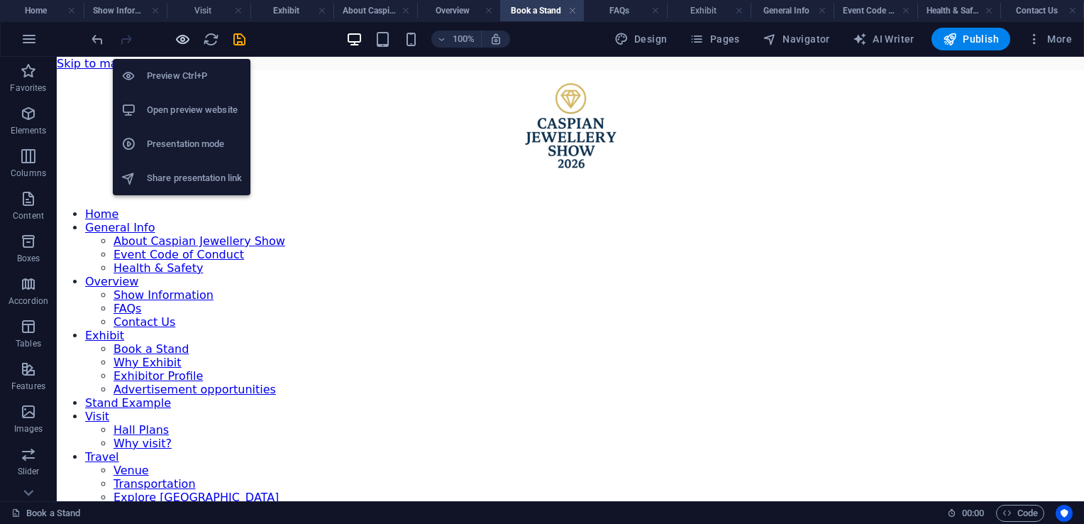
click at [182, 45] on icon "button" at bounding box center [183, 39] width 16 height 16
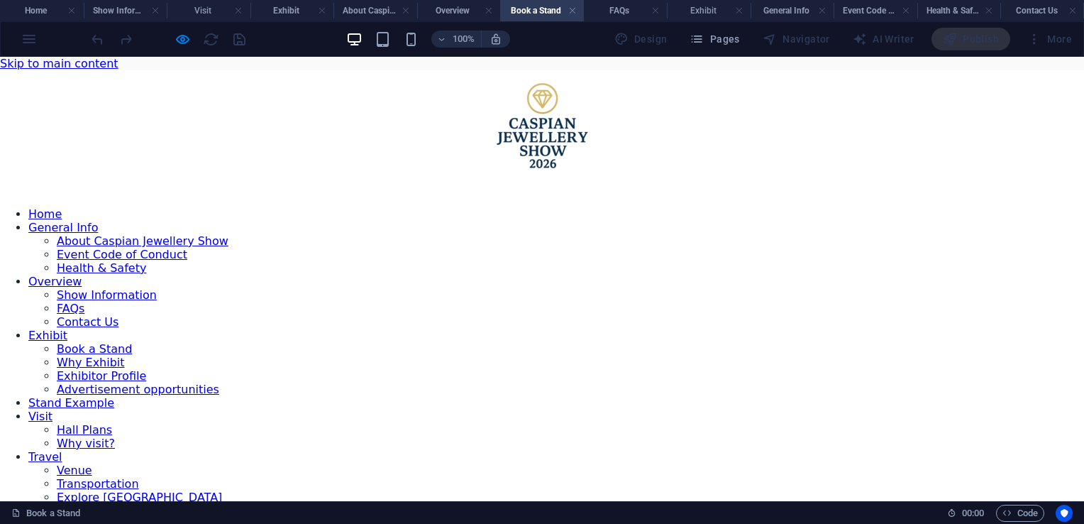
click at [125, 355] on link "Why Exhibit" at bounding box center [91, 361] width 68 height 13
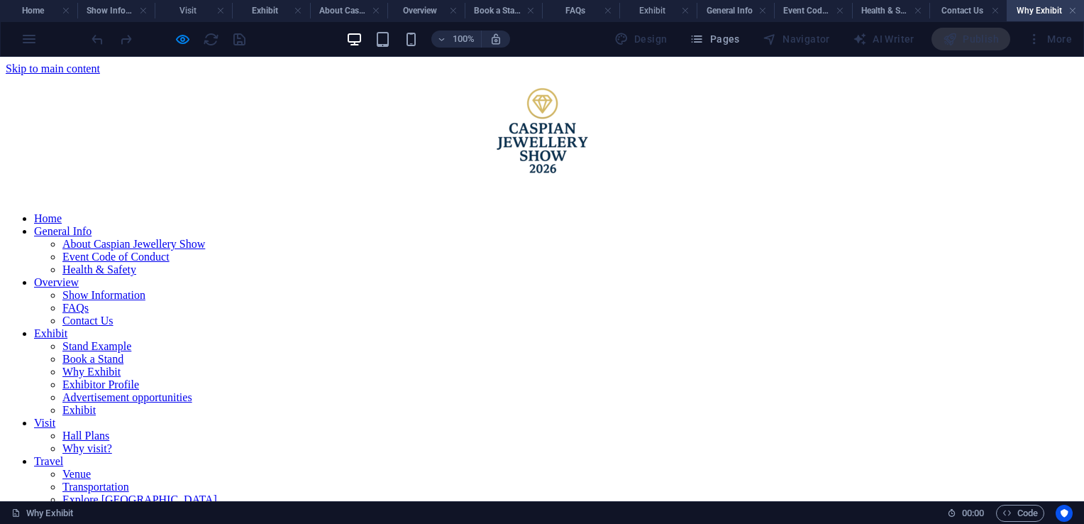
scroll to position [351, 0]
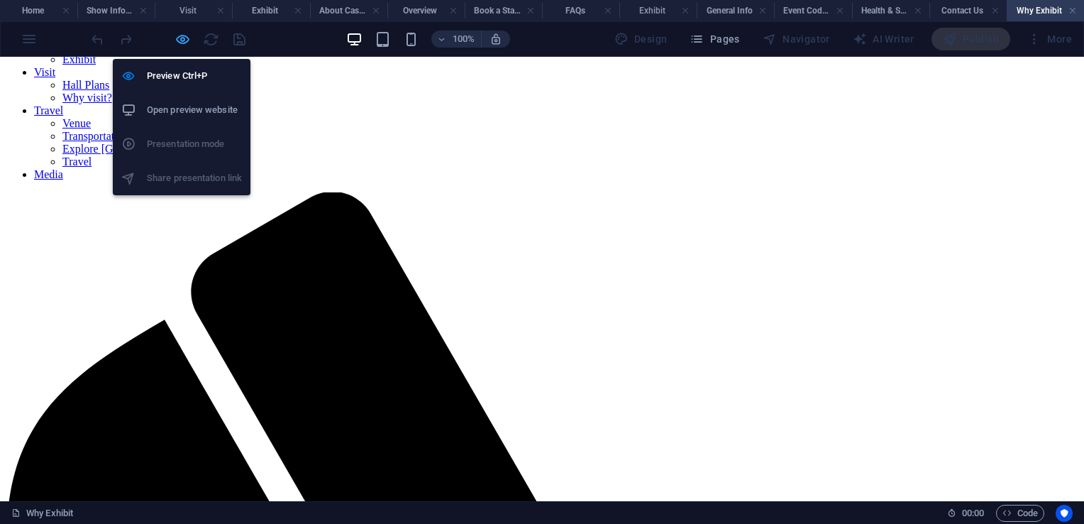
click at [179, 38] on icon "button" at bounding box center [183, 39] width 16 height 16
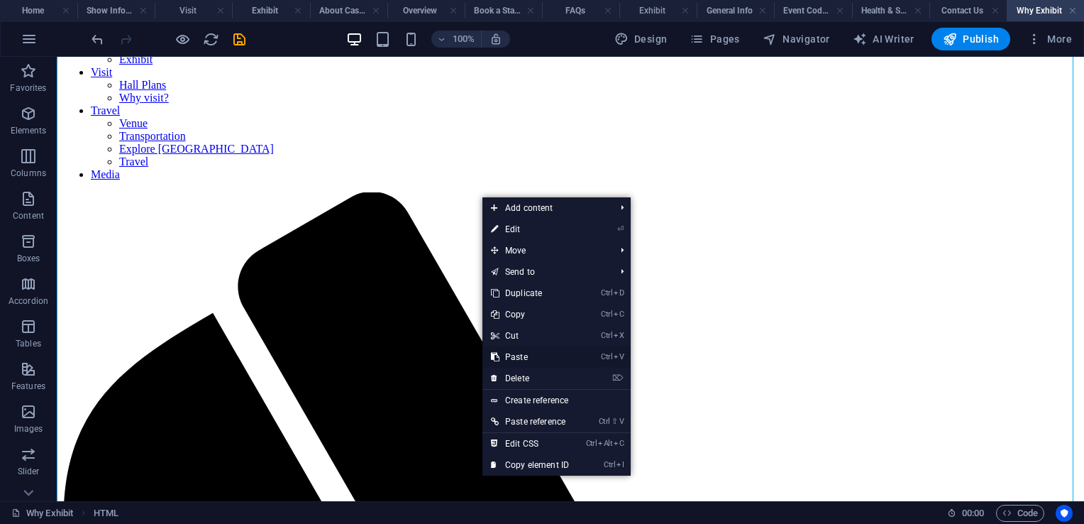
click at [522, 359] on link "Ctrl V Paste" at bounding box center [530, 356] width 95 height 21
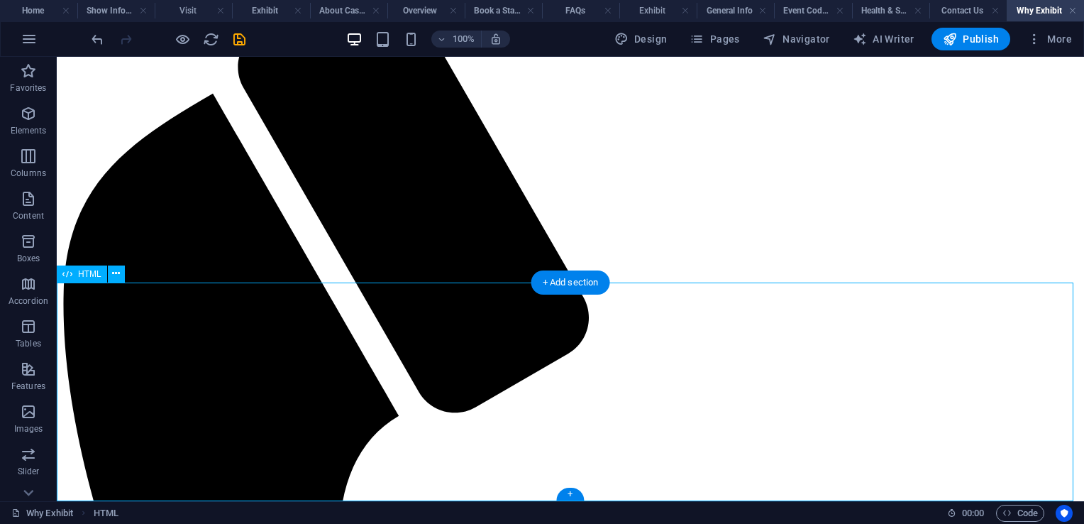
scroll to position [0, 0]
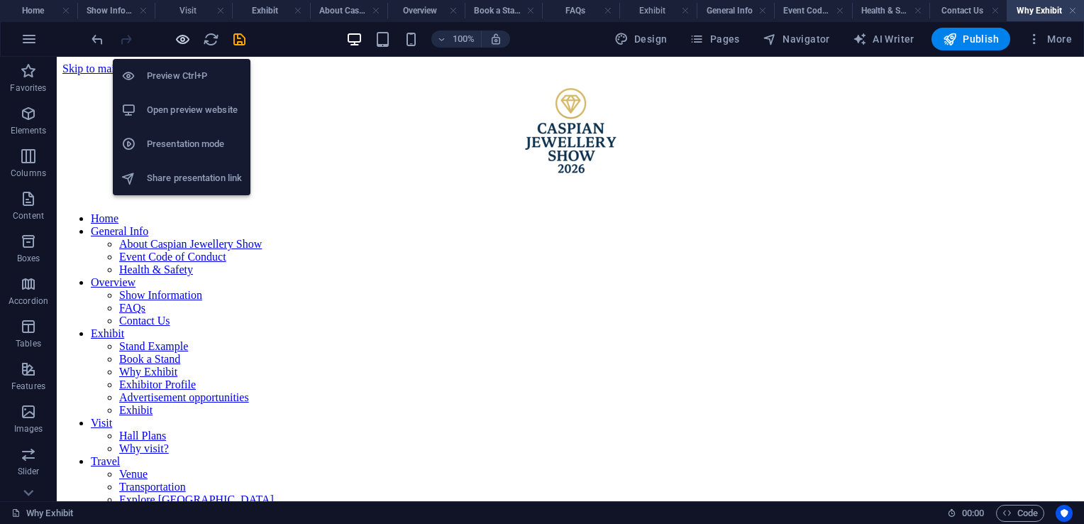
click at [179, 40] on icon "button" at bounding box center [183, 39] width 16 height 16
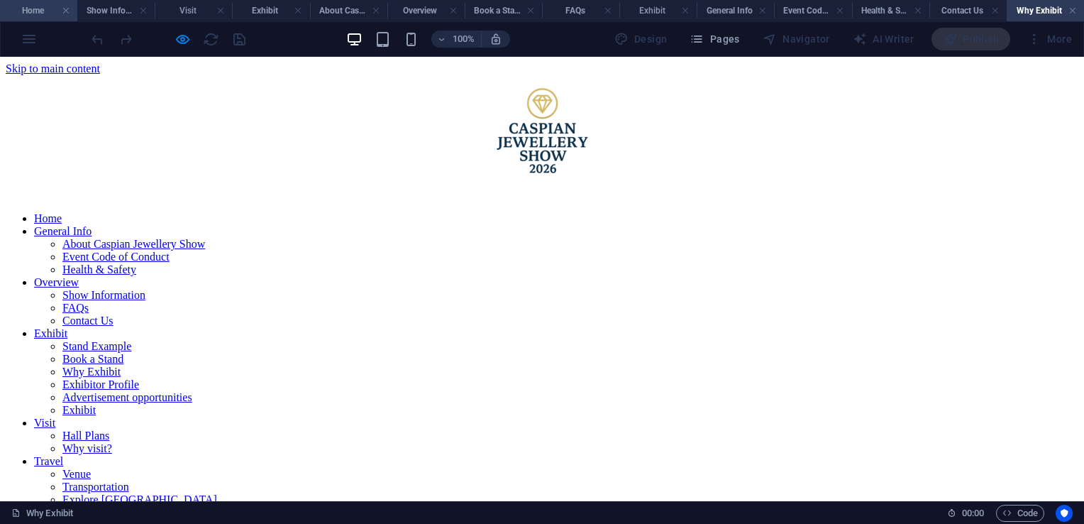
click at [30, 16] on h4 "Home" at bounding box center [38, 11] width 77 height 16
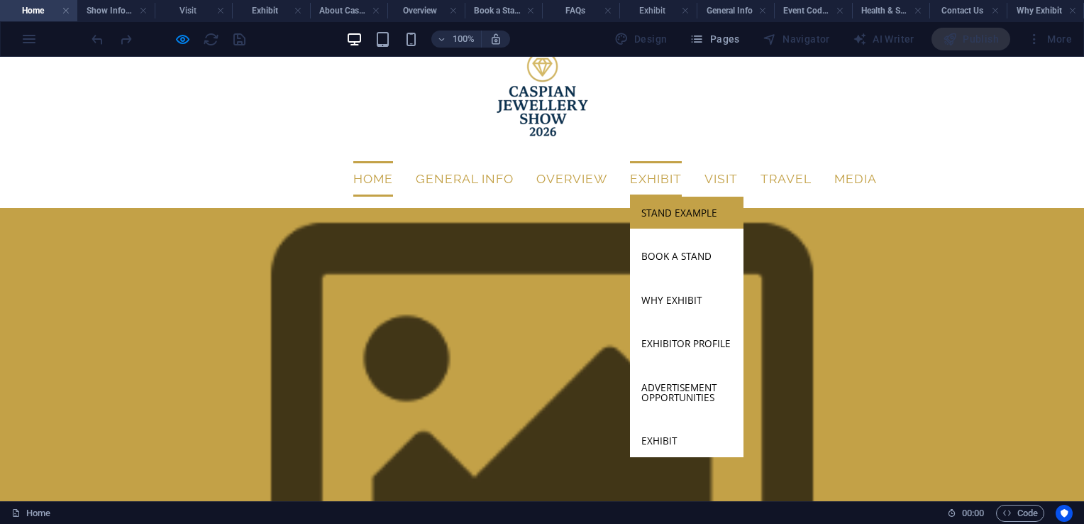
click at [665, 197] on link "Stand Example" at bounding box center [687, 213] width 114 height 33
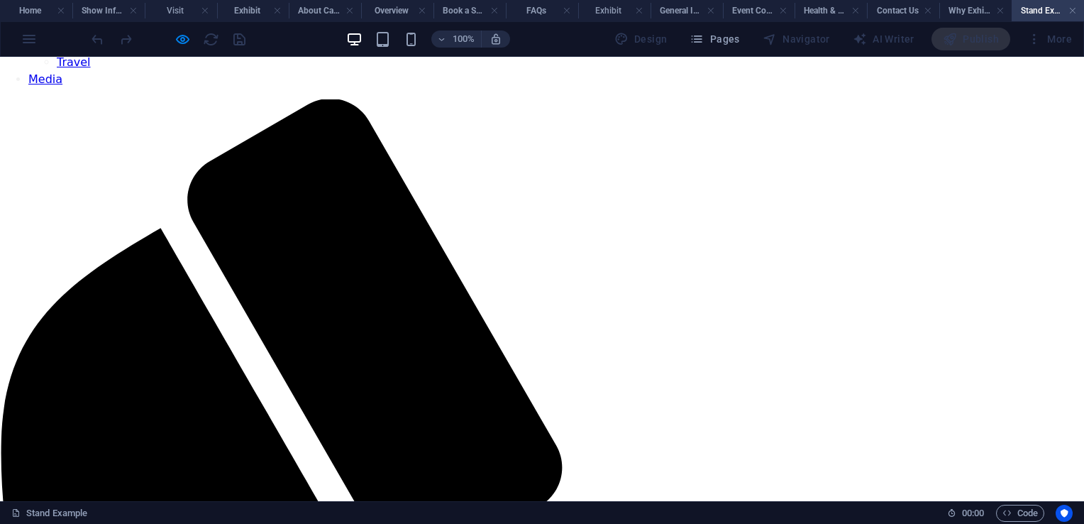
scroll to position [596, 0]
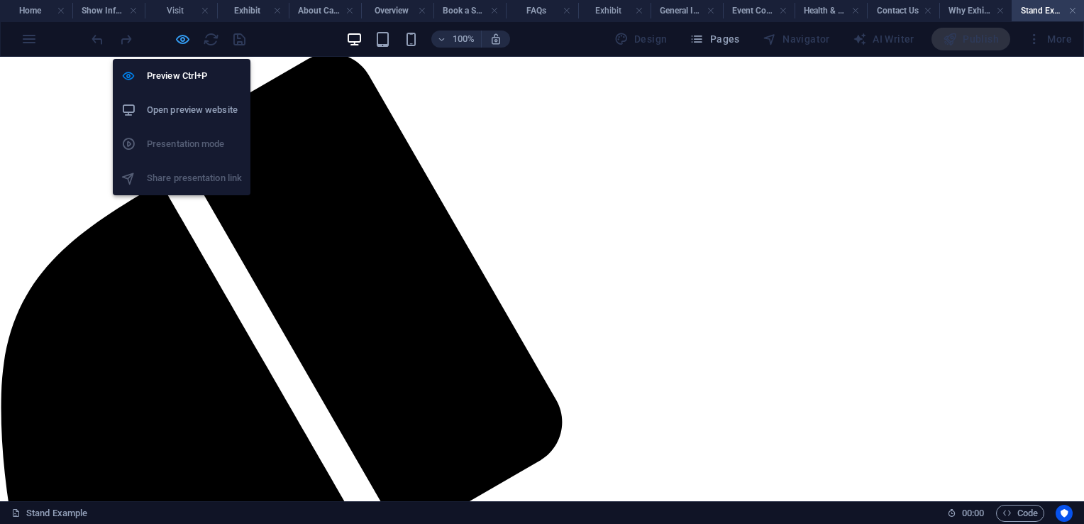
click at [179, 37] on icon "button" at bounding box center [183, 39] width 16 height 16
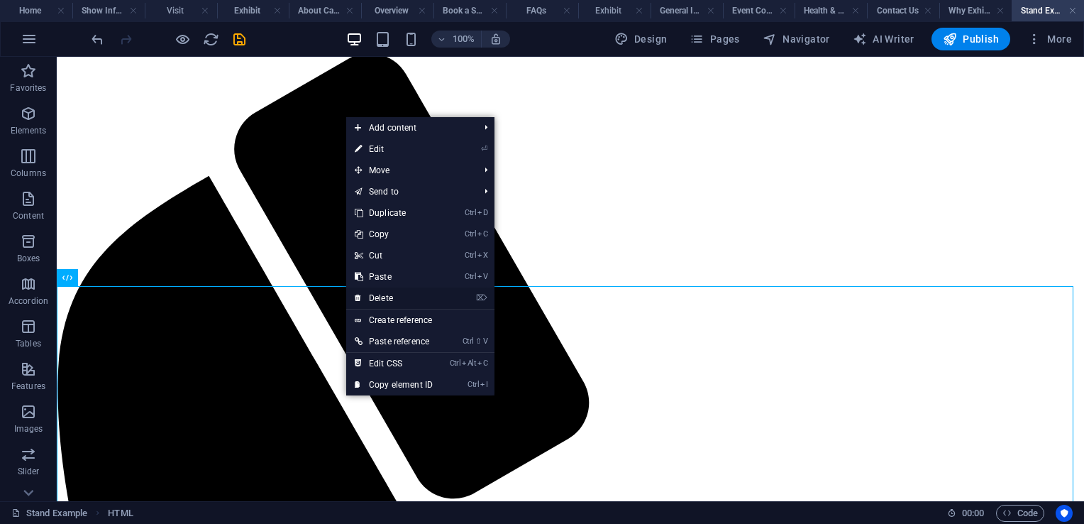
click at [400, 301] on link "⌦ Delete" at bounding box center [393, 297] width 95 height 21
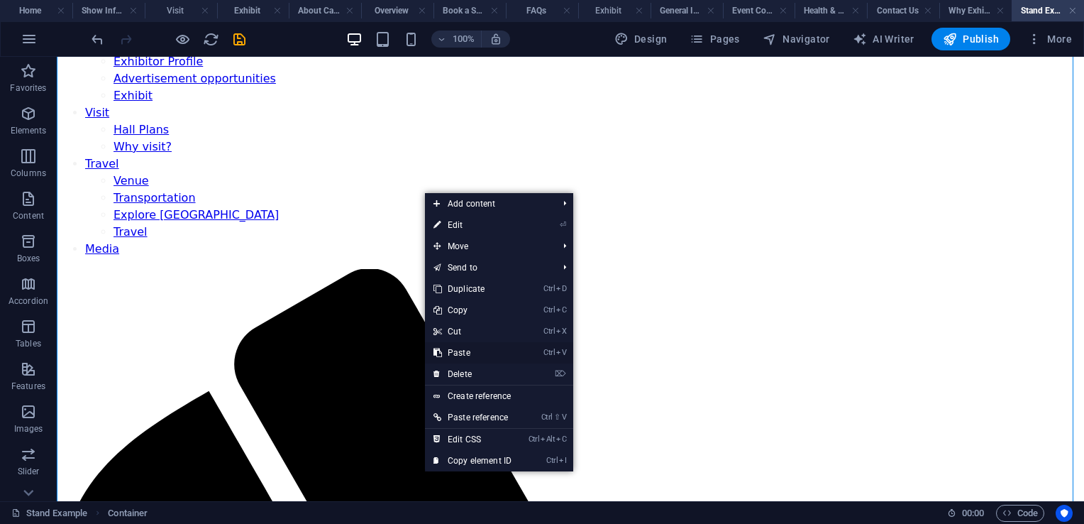
click at [466, 353] on link "Ctrl V Paste" at bounding box center [472, 352] width 95 height 21
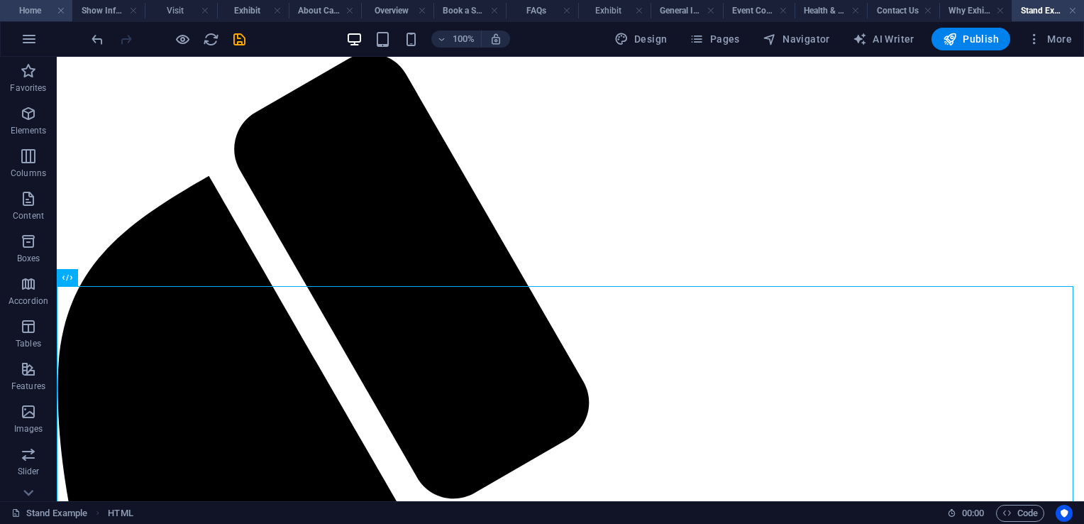
click at [35, 14] on h4 "Home" at bounding box center [36, 11] width 72 height 16
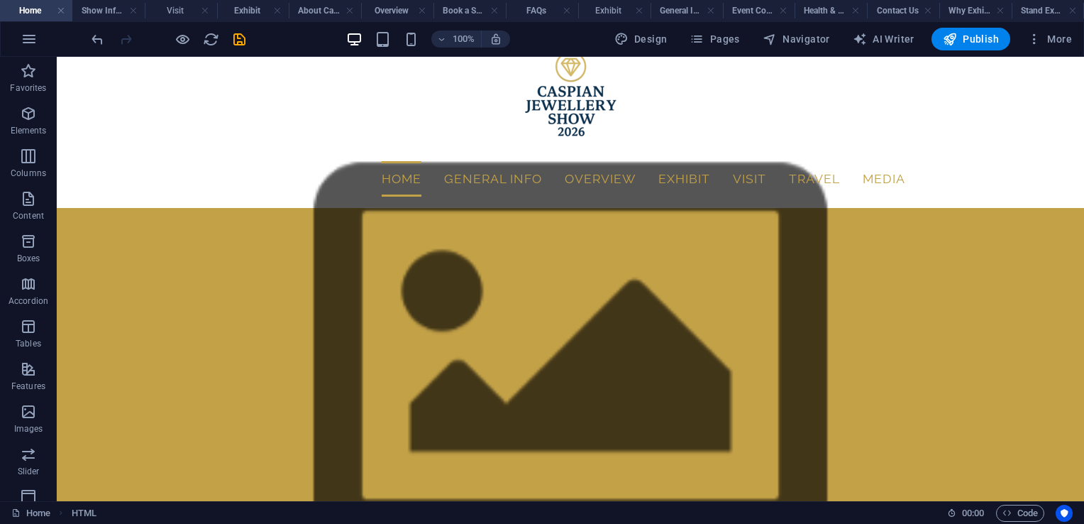
scroll to position [0, 0]
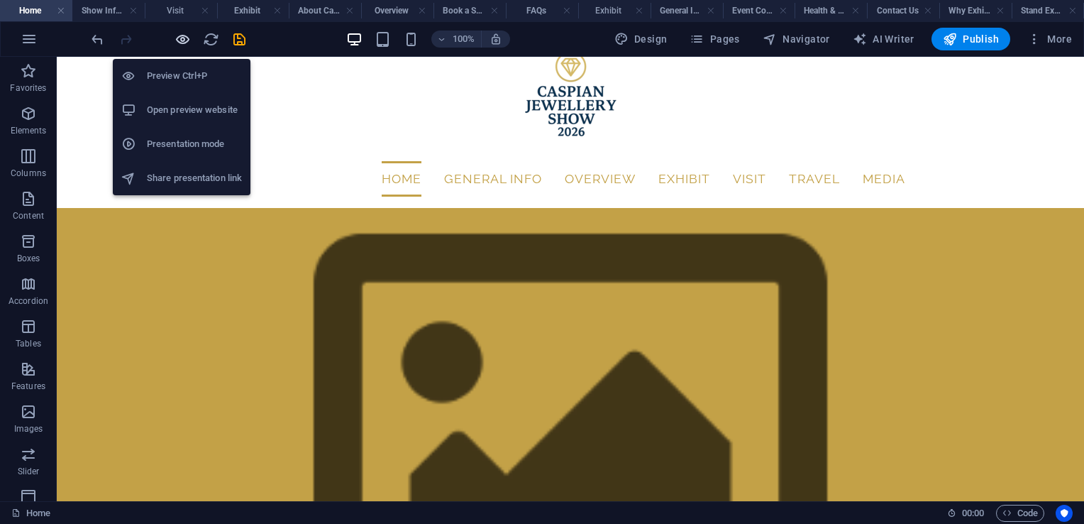
click at [184, 37] on icon "button" at bounding box center [183, 39] width 16 height 16
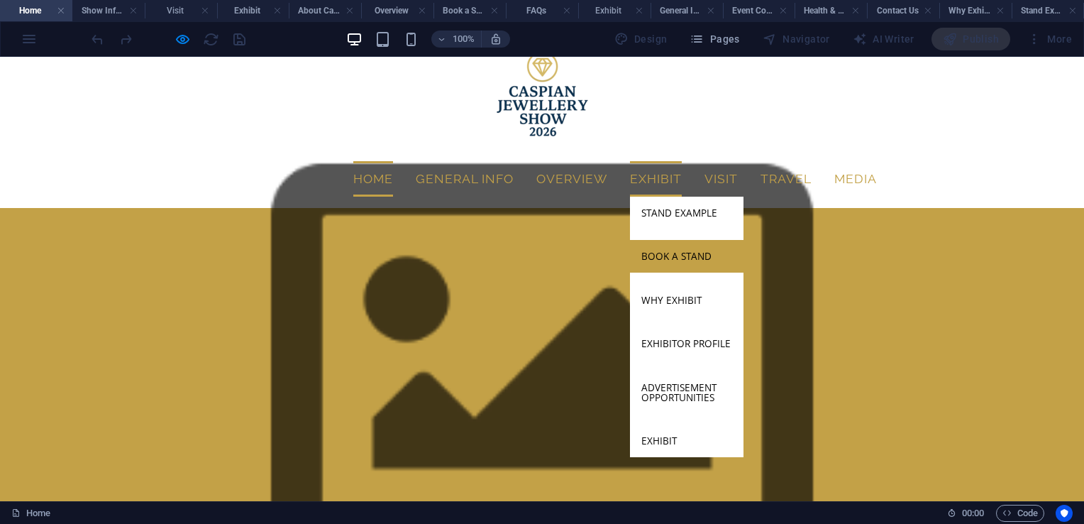
click at [695, 240] on link "Book a Stand" at bounding box center [687, 256] width 114 height 33
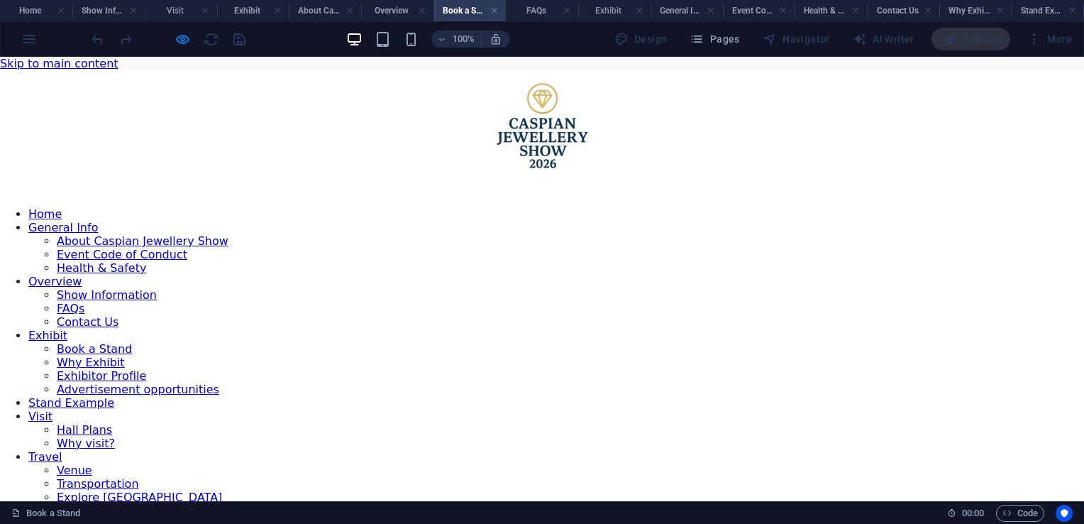
click at [125, 355] on link "Why Exhibit" at bounding box center [91, 361] width 68 height 13
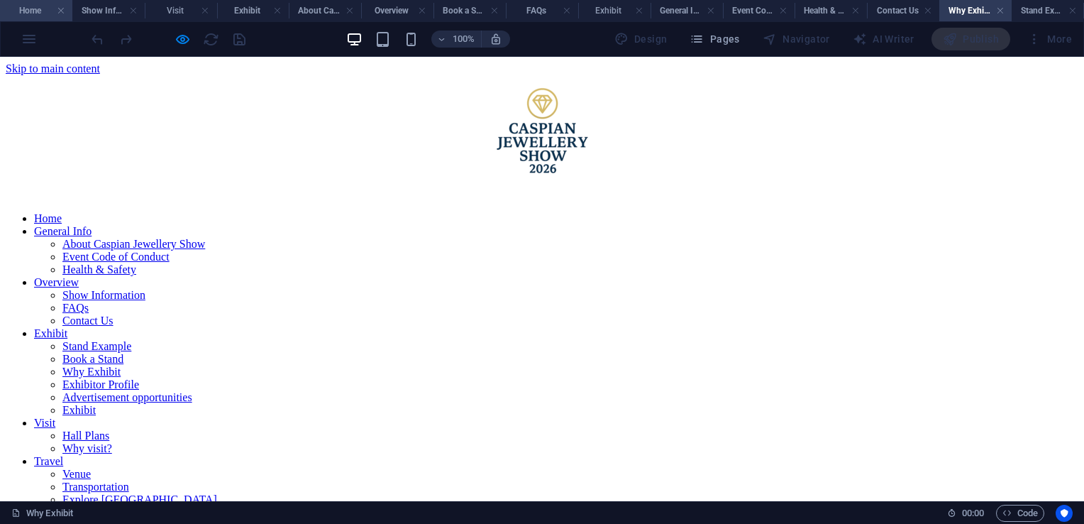
click at [30, 14] on h4 "Home" at bounding box center [36, 11] width 72 height 16
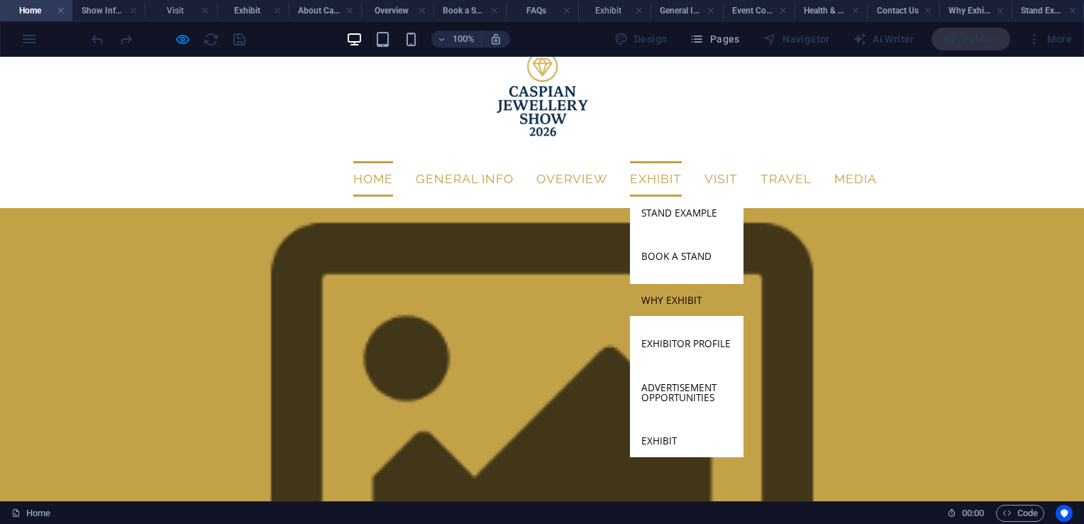
click at [668, 284] on link "Why Exhibit" at bounding box center [687, 300] width 114 height 33
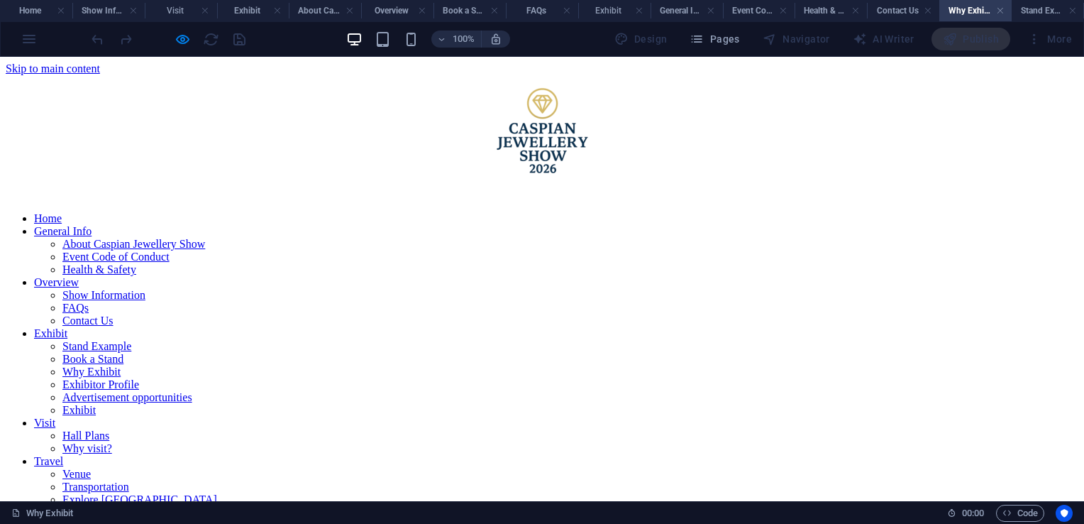
scroll to position [570, 0]
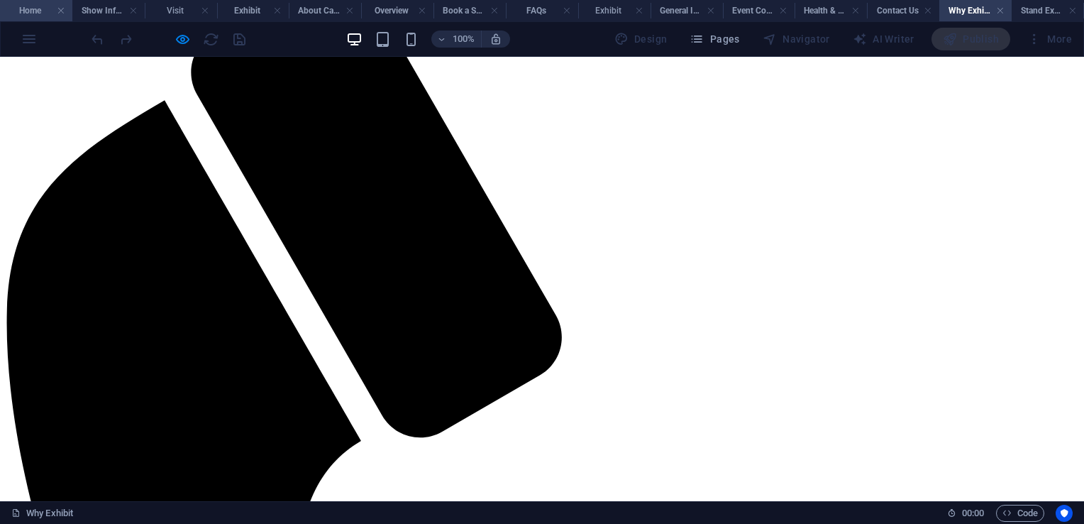
click at [36, 10] on h4 "Home" at bounding box center [36, 11] width 72 height 16
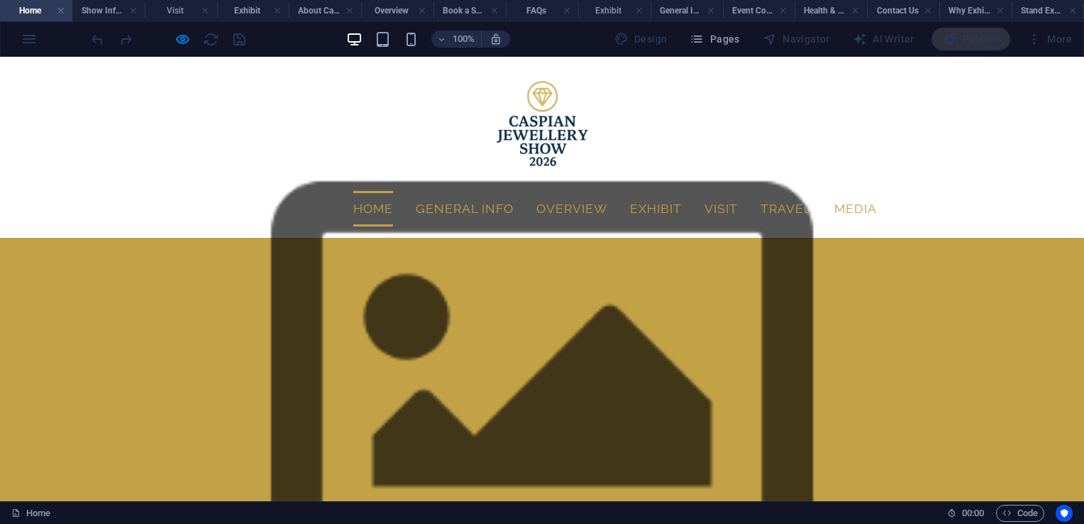
scroll to position [30, 0]
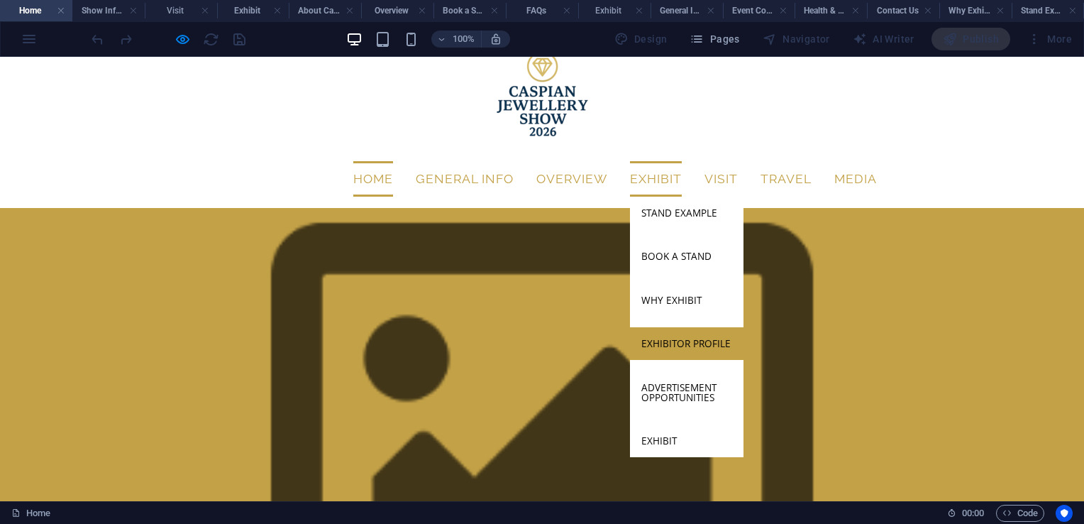
click at [677, 327] on link "Exhibitor Profile" at bounding box center [687, 343] width 114 height 33
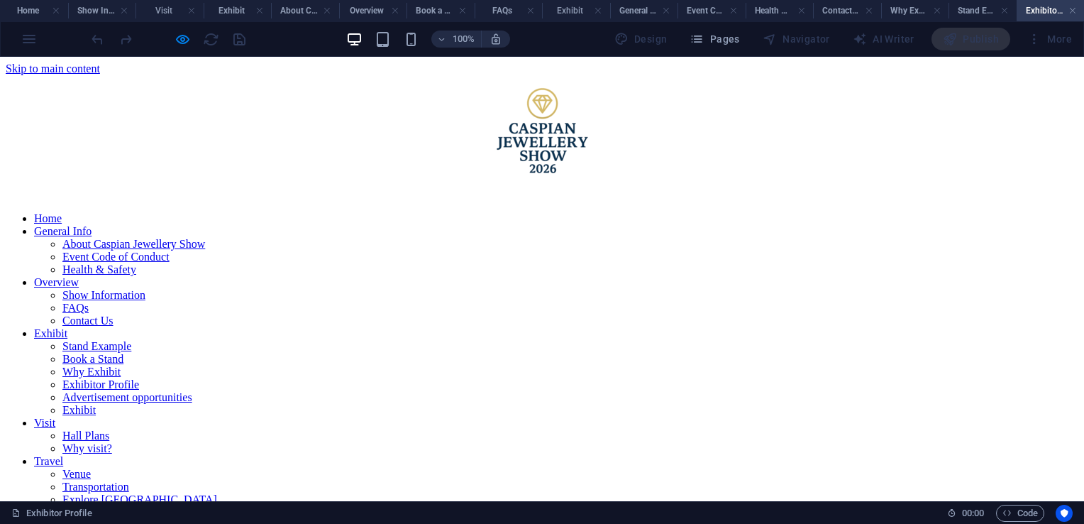
scroll to position [270, 0]
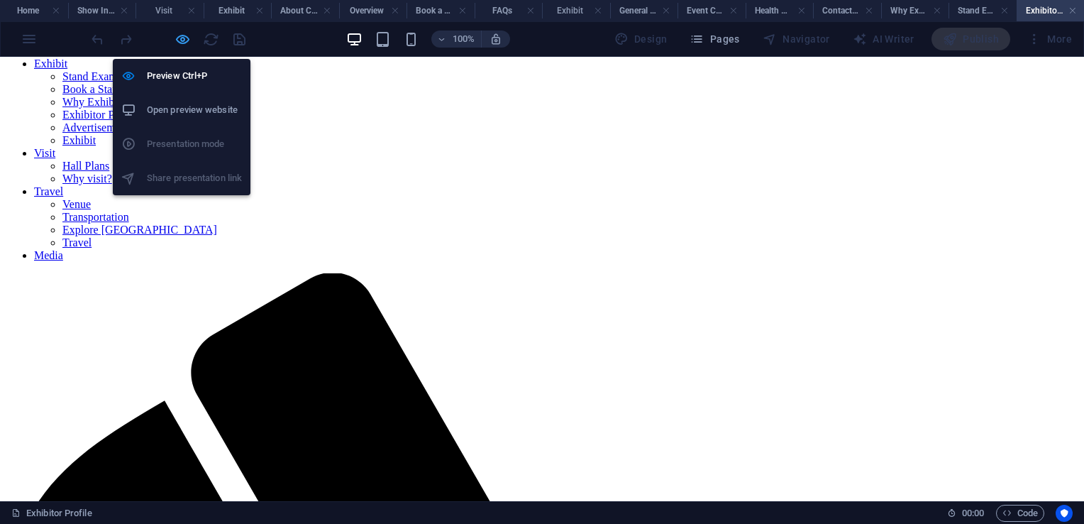
click at [181, 37] on icon "button" at bounding box center [183, 39] width 16 height 16
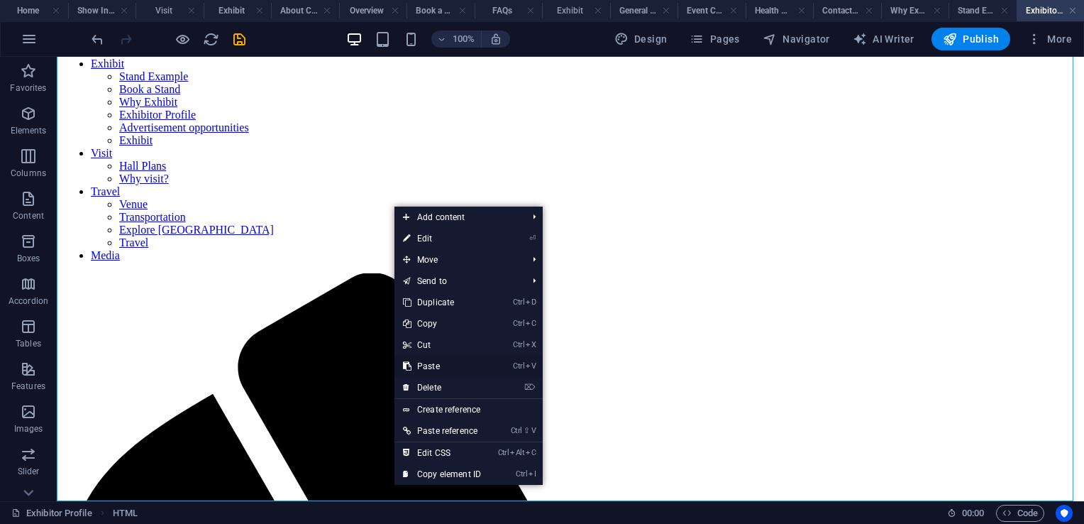
click at [454, 368] on link "Ctrl V Paste" at bounding box center [442, 365] width 95 height 21
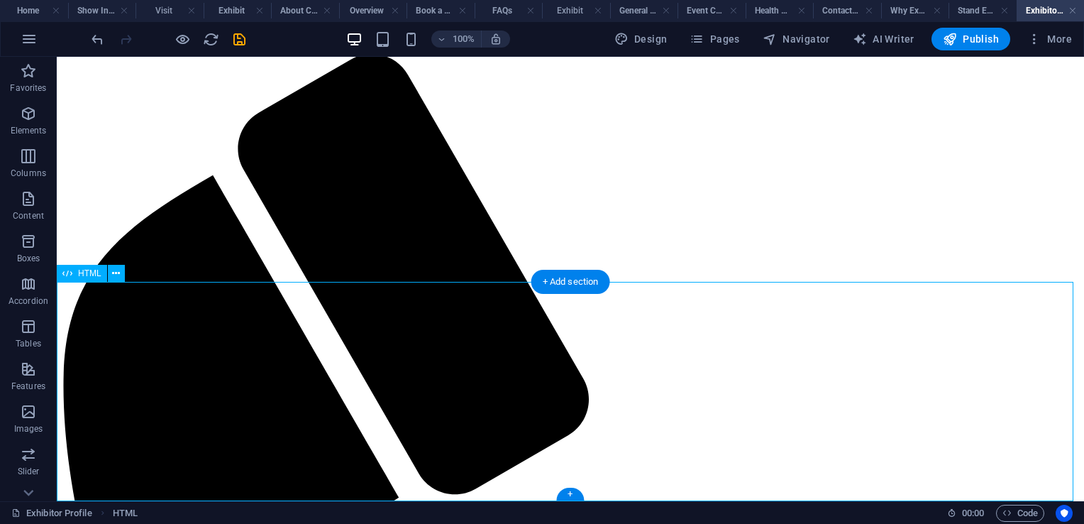
scroll to position [0, 0]
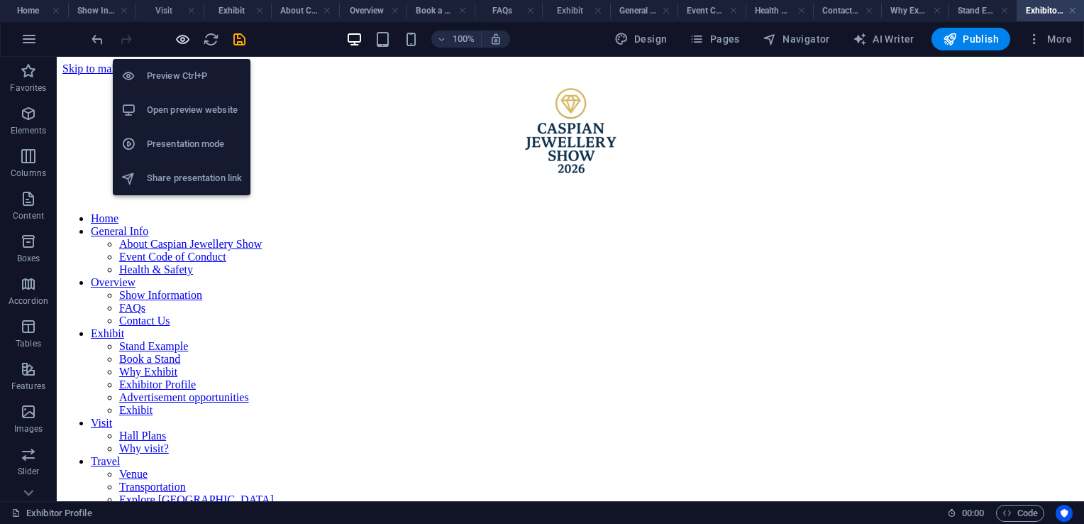
click at [179, 40] on icon "button" at bounding box center [183, 39] width 16 height 16
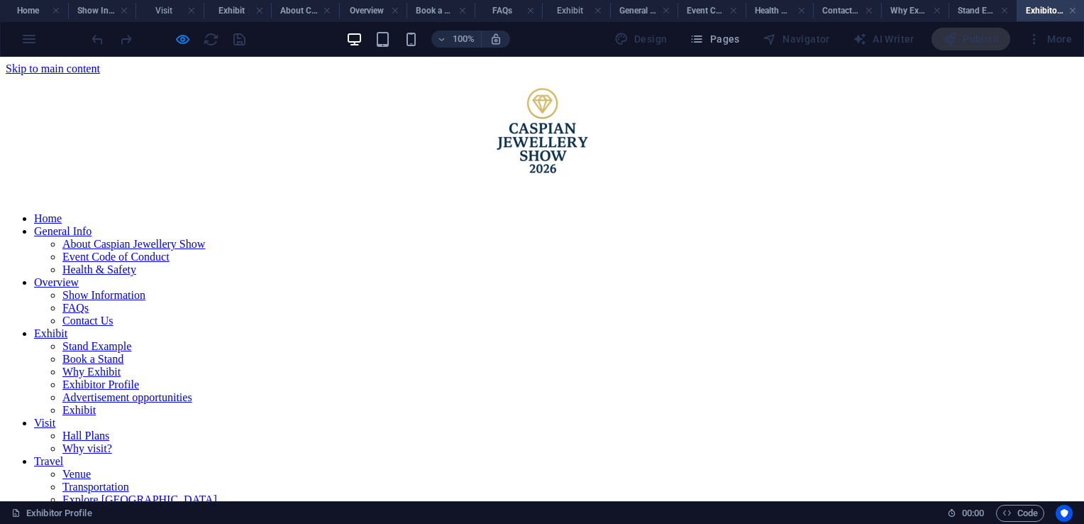
click at [192, 391] on link "Advertisement opportunities" at bounding box center [127, 397] width 130 height 12
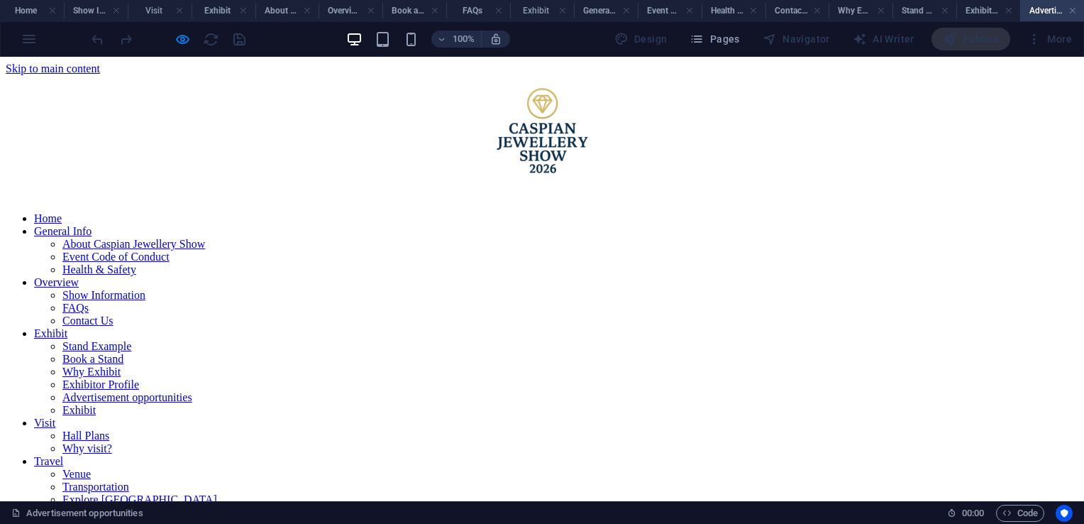
scroll to position [268, 0]
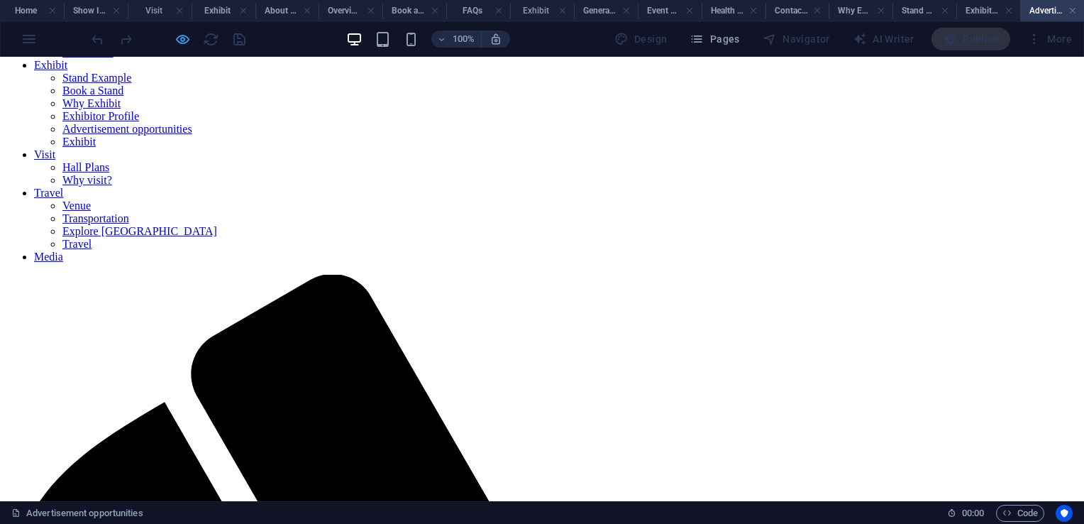
click at [182, 37] on icon "button" at bounding box center [183, 39] width 16 height 16
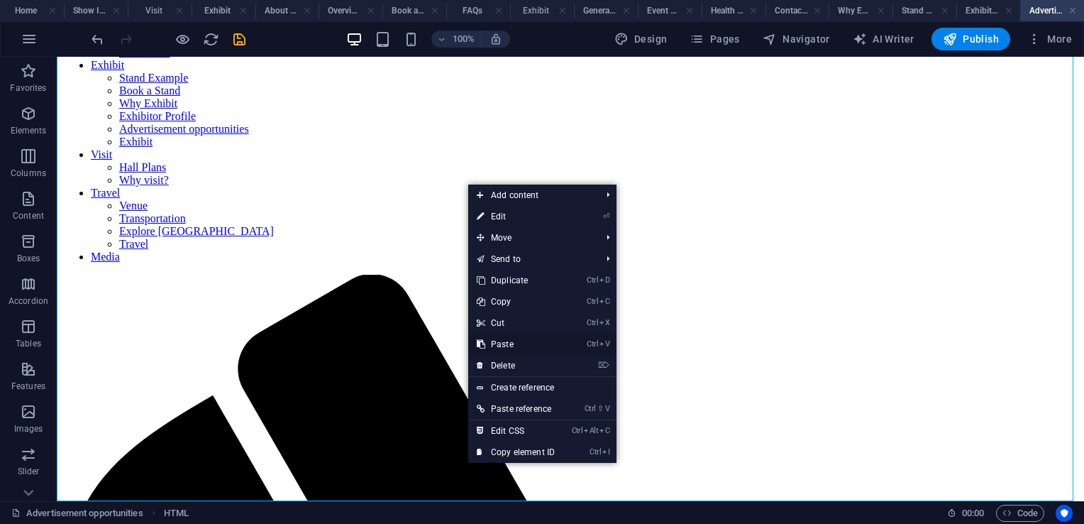
click at [536, 345] on link "Ctrl V Paste" at bounding box center [515, 343] width 95 height 21
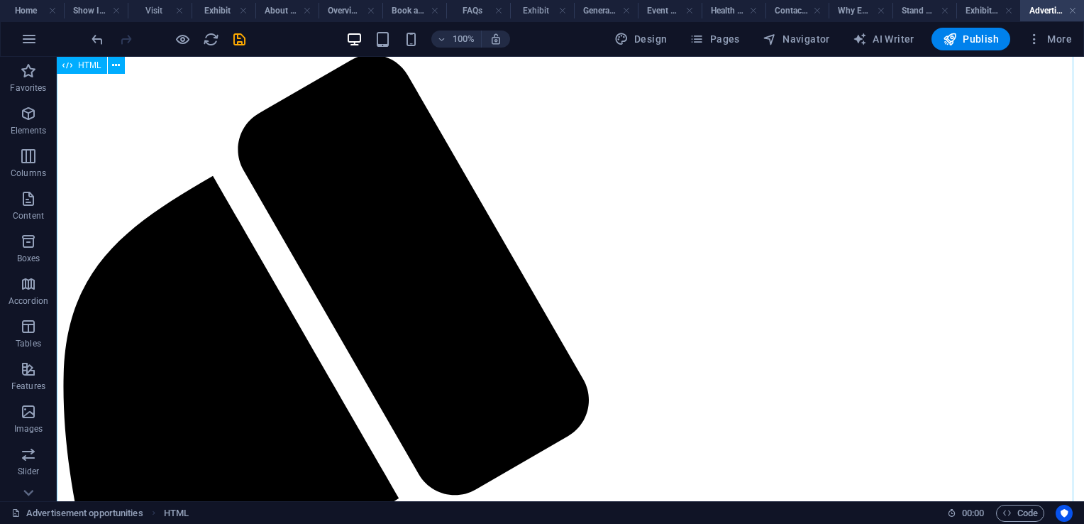
scroll to position [0, 0]
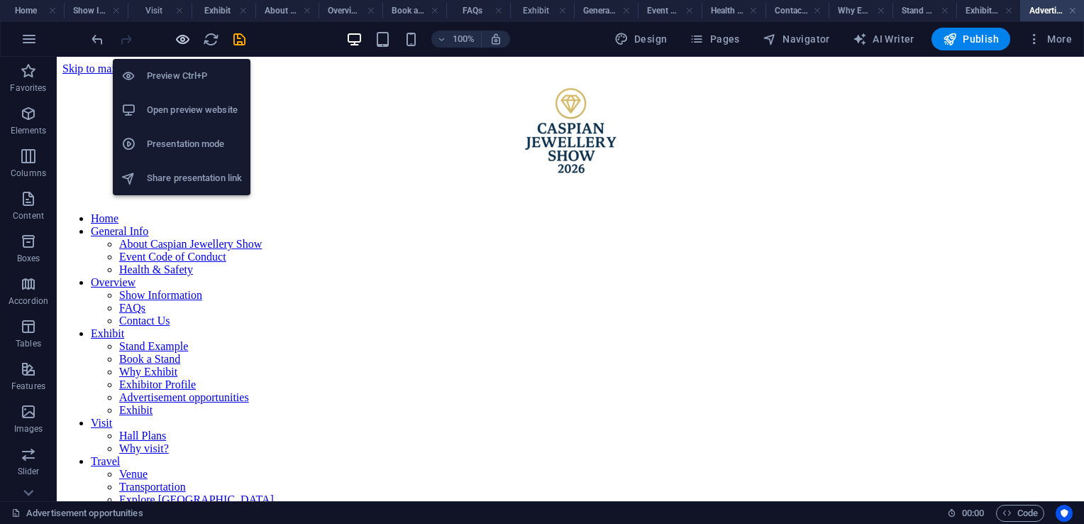
click at [177, 38] on icon "button" at bounding box center [183, 39] width 16 height 16
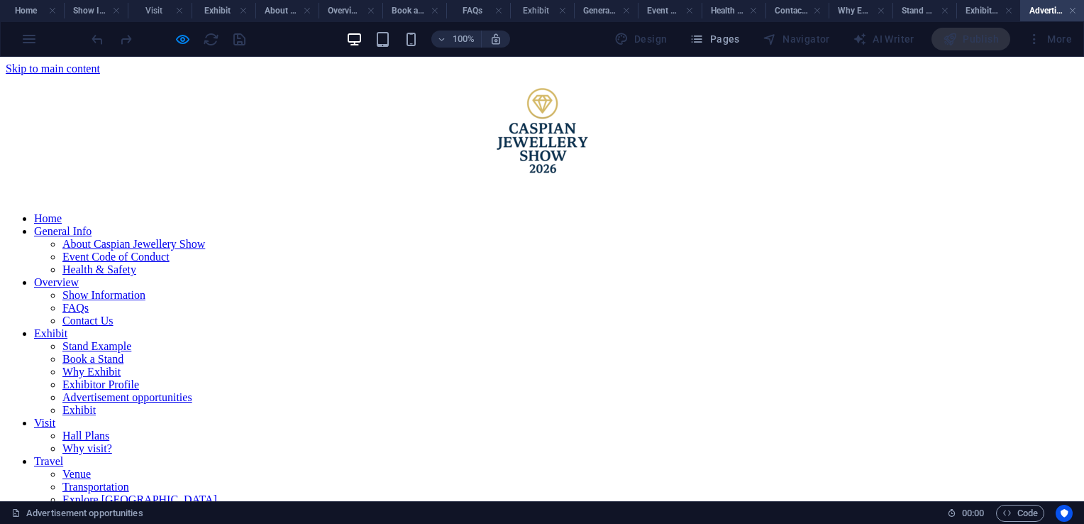
click at [96, 404] on link "Exhibit" at bounding box center [78, 410] width 33 height 12
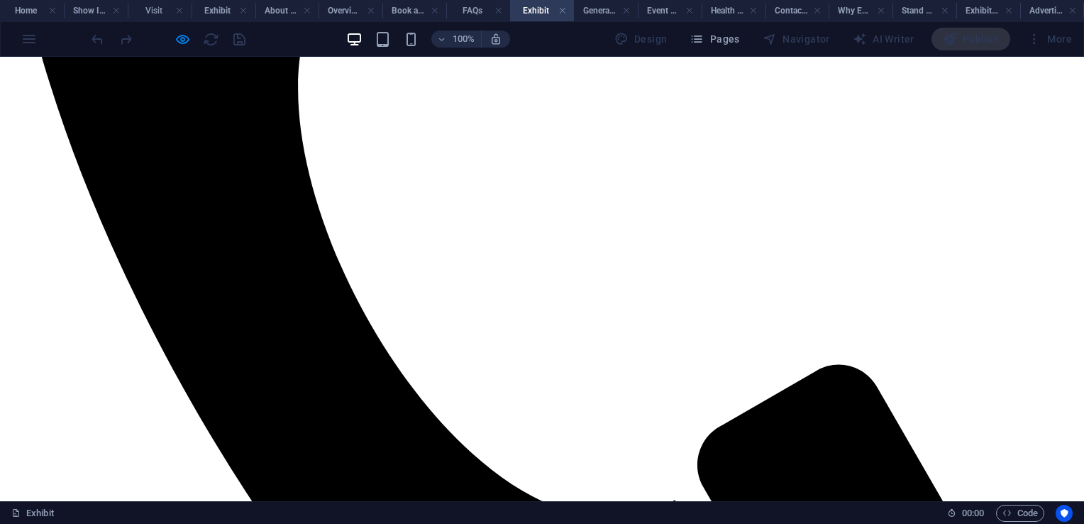
scroll to position [1220, 0]
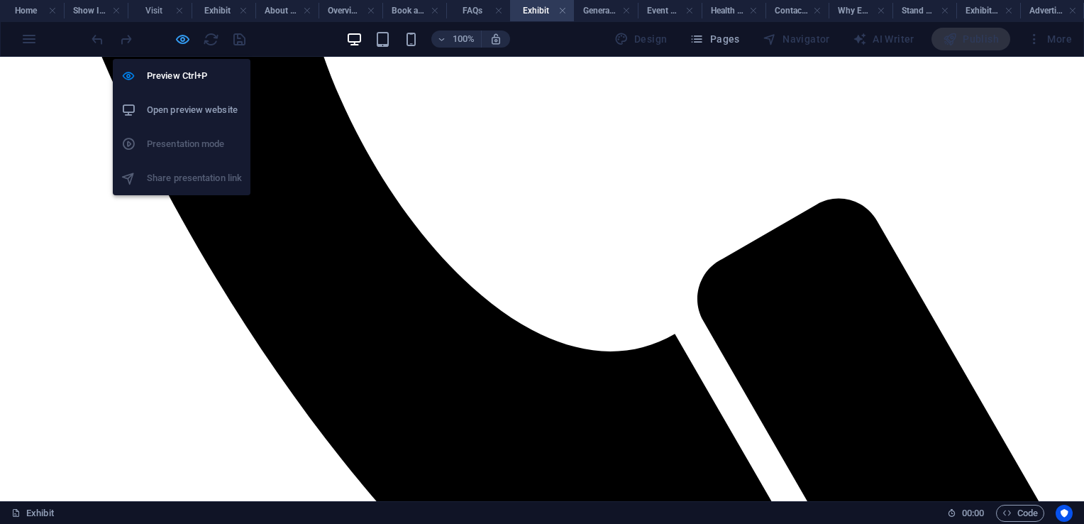
click at [183, 38] on icon "button" at bounding box center [183, 39] width 16 height 16
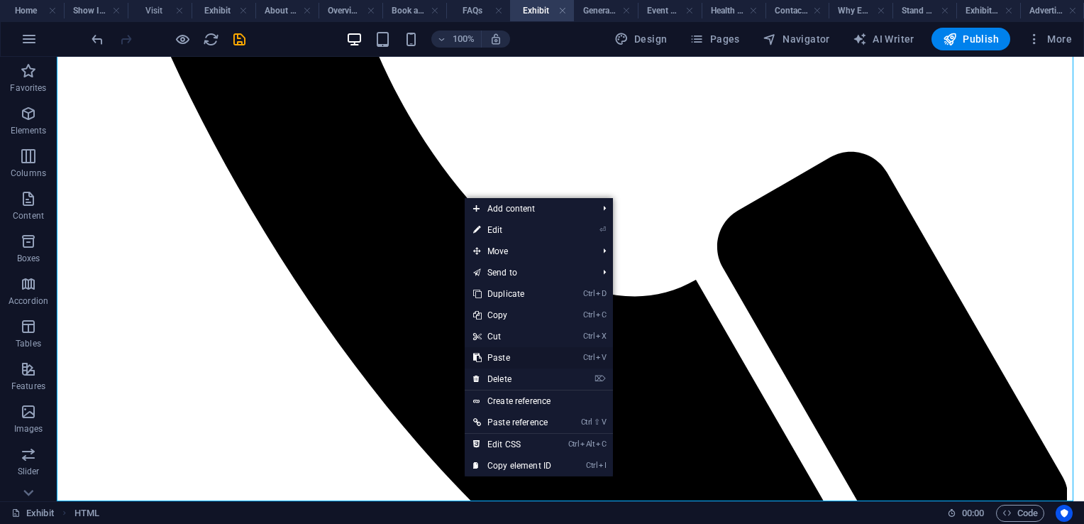
click at [517, 357] on link "Ctrl V Paste" at bounding box center [512, 357] width 95 height 21
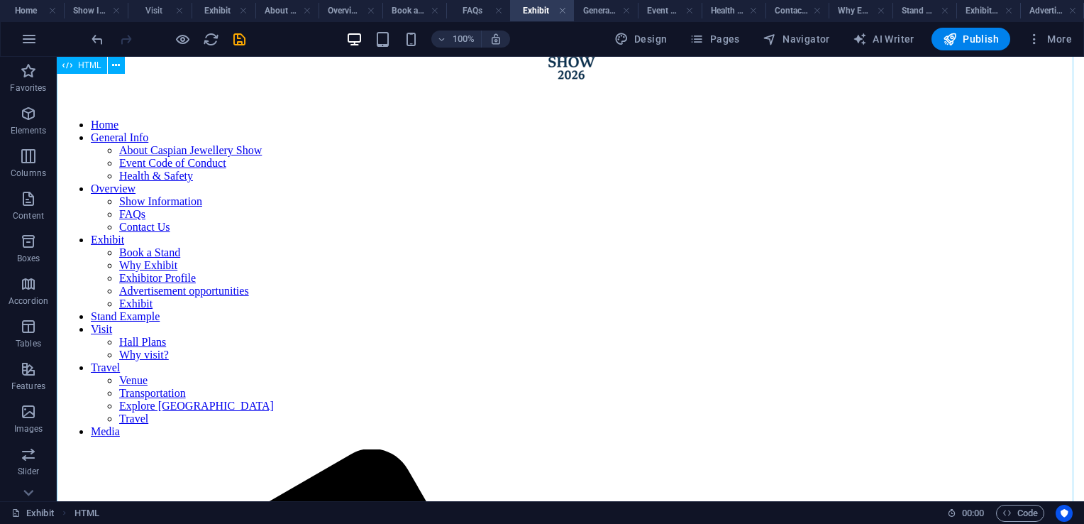
scroll to position [0, 0]
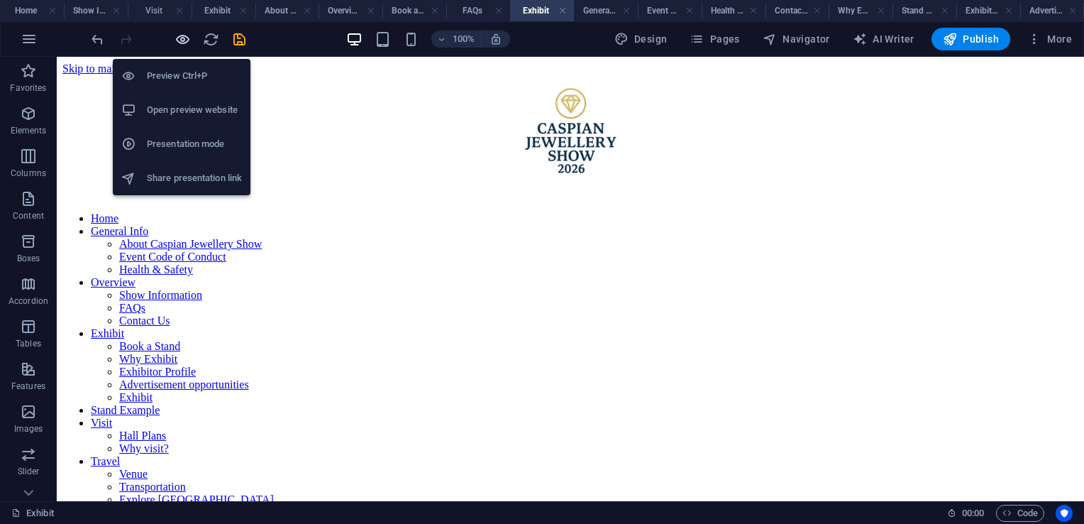
click at [179, 40] on icon "button" at bounding box center [183, 39] width 16 height 16
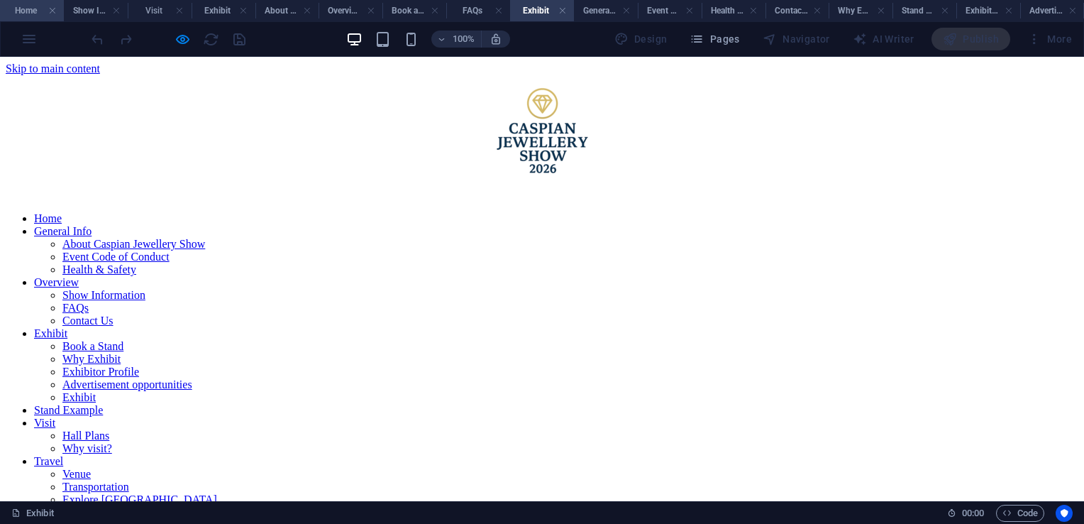
click at [25, 9] on h4 "Home" at bounding box center [32, 11] width 64 height 16
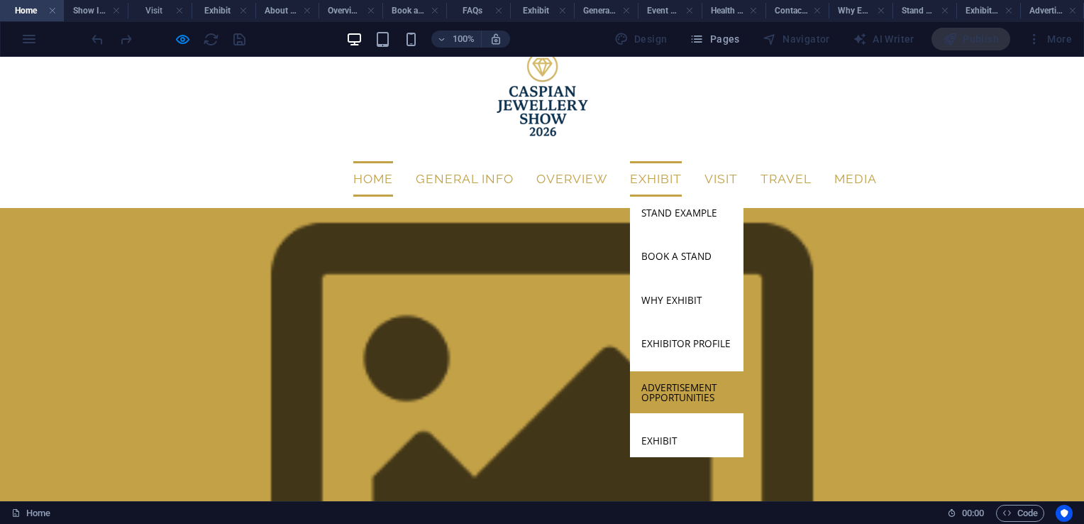
click at [676, 371] on link "Advertisement opportunities" at bounding box center [687, 392] width 114 height 42
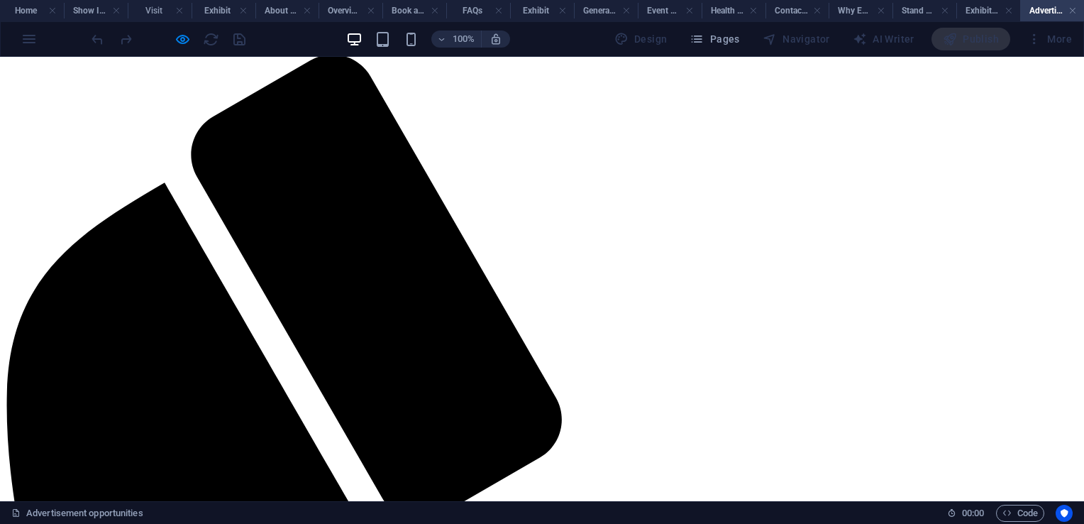
scroll to position [0, 0]
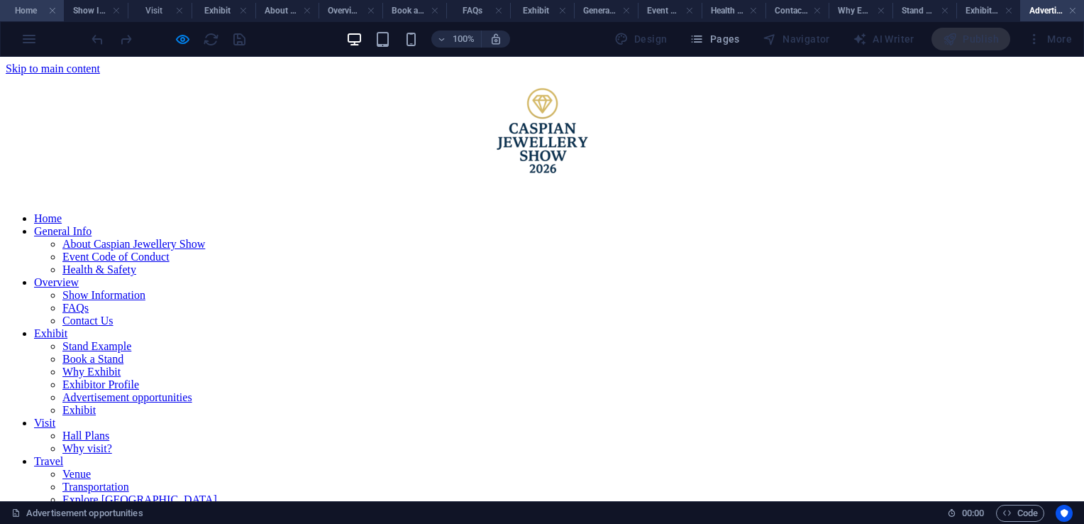
click at [22, 7] on h4 "Home" at bounding box center [32, 11] width 64 height 16
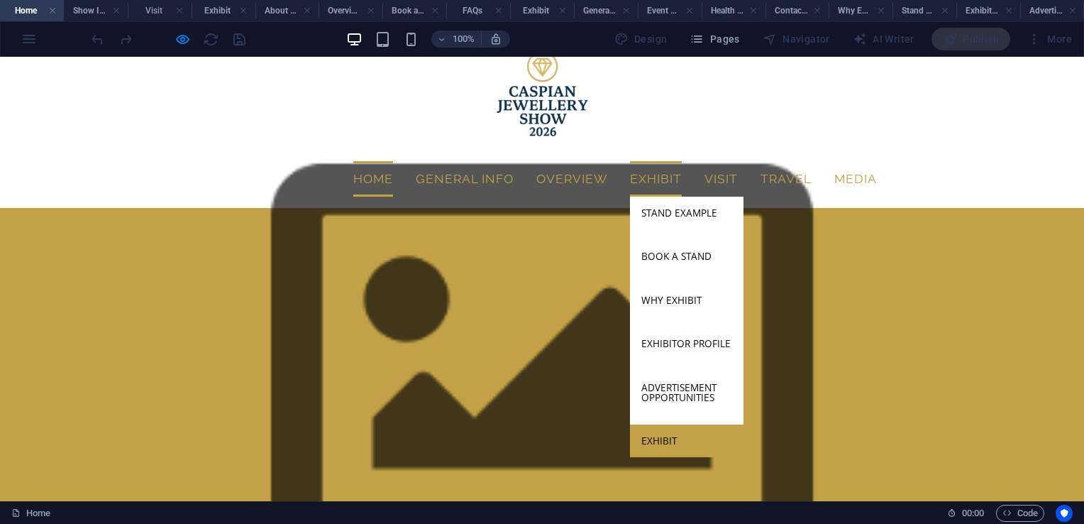
click at [683, 424] on link "Exhibit" at bounding box center [687, 440] width 114 height 33
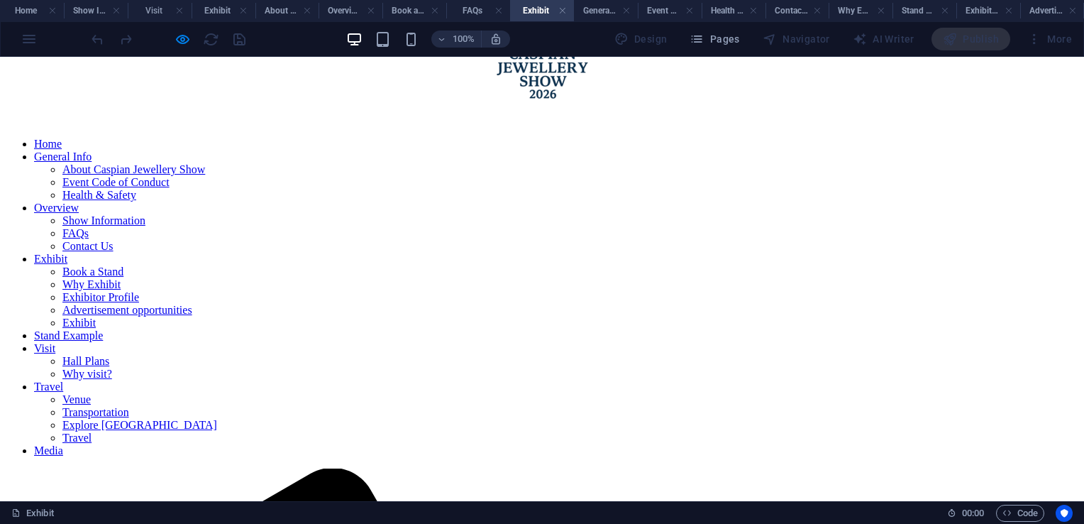
scroll to position [0, 0]
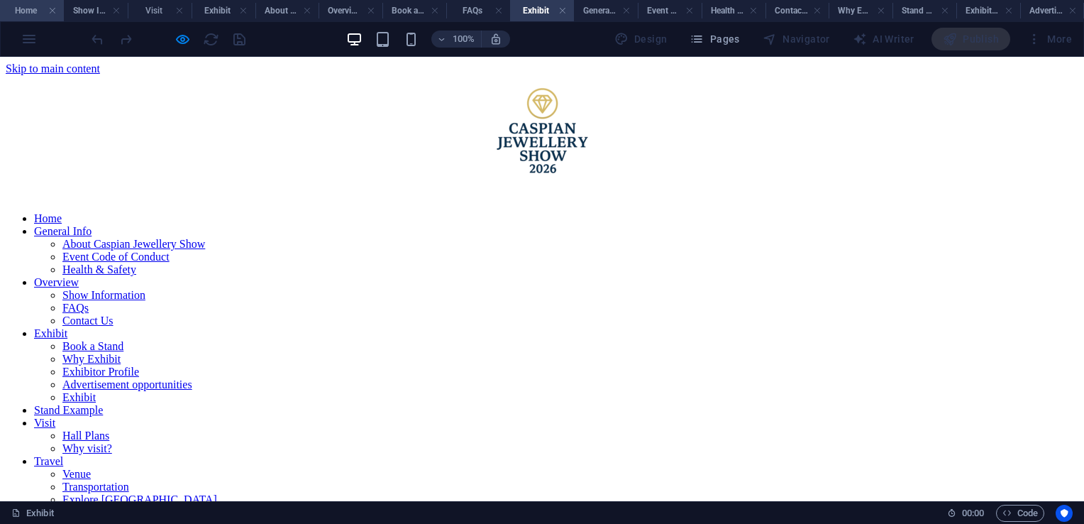
click at [20, 15] on h4 "Home" at bounding box center [32, 11] width 64 height 16
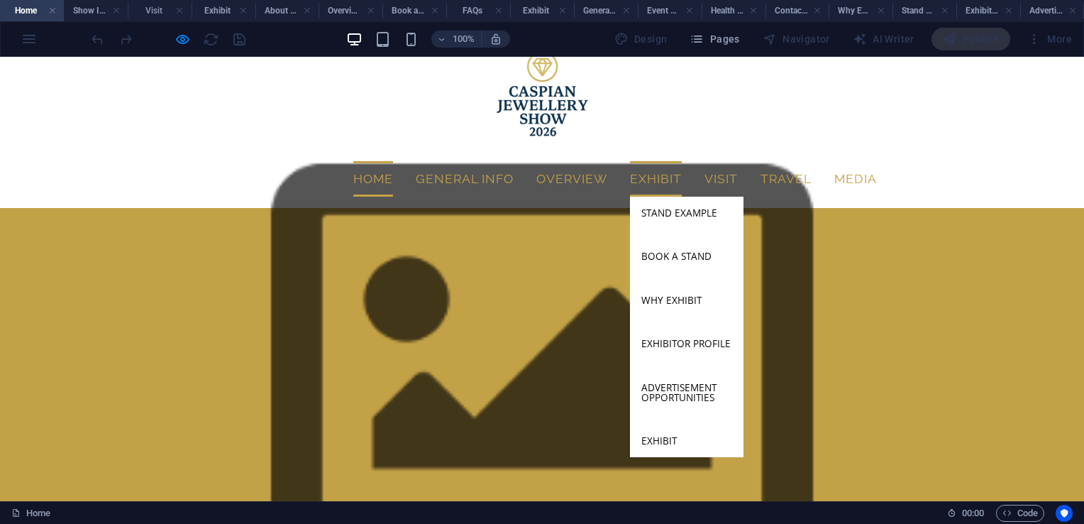
click at [664, 161] on link "Exhibit" at bounding box center [656, 178] width 52 height 35
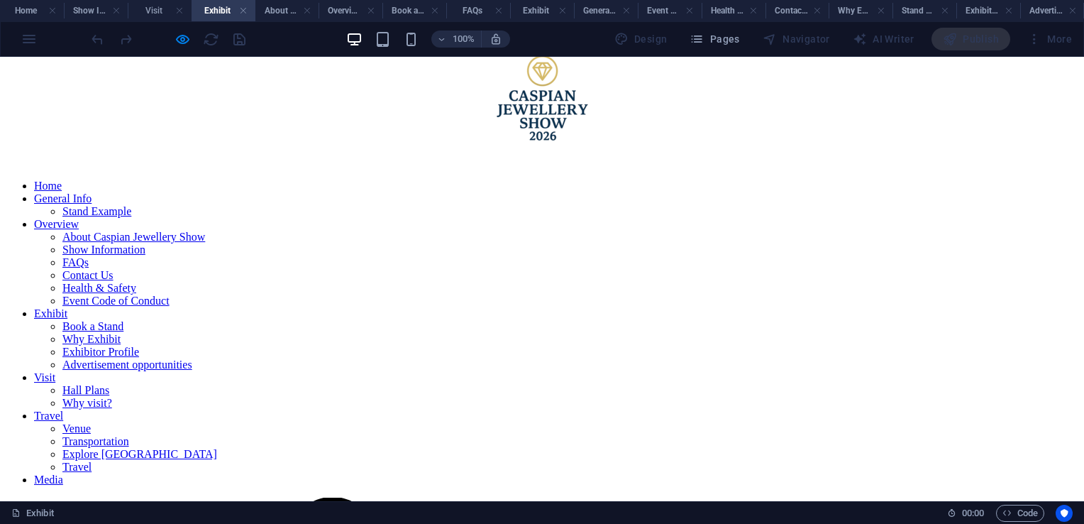
scroll to position [0, 0]
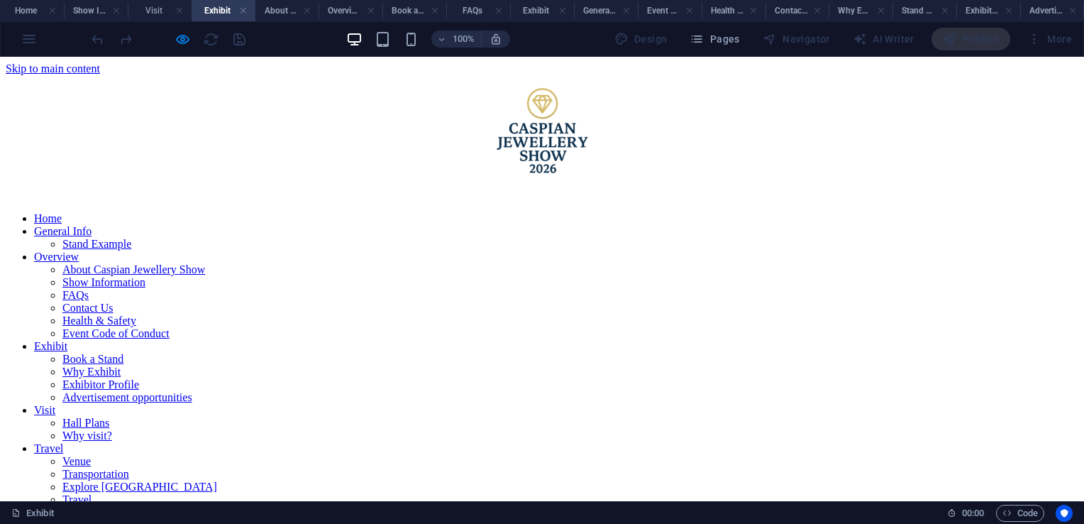
click at [55, 404] on link "Visit" at bounding box center [44, 410] width 21 height 12
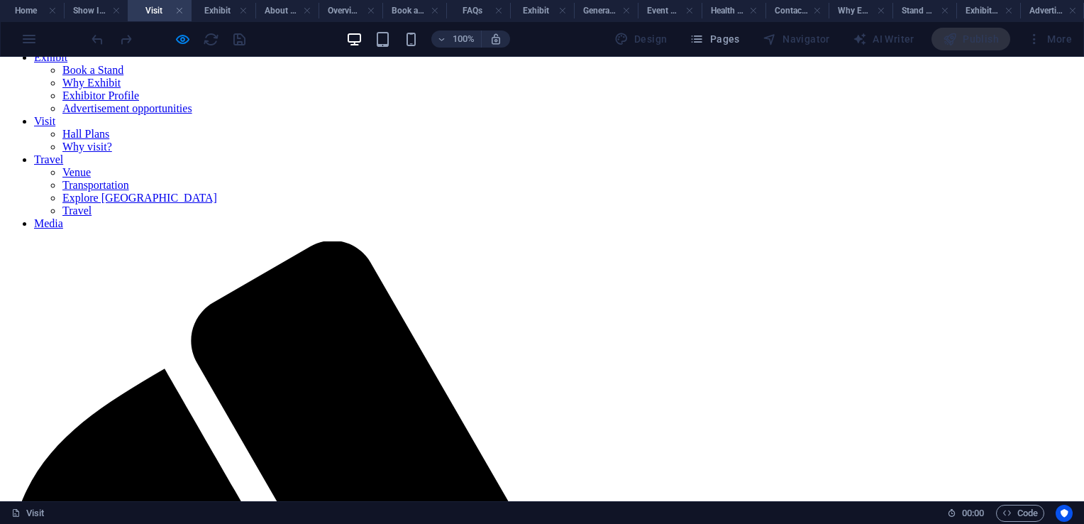
scroll to position [324, 0]
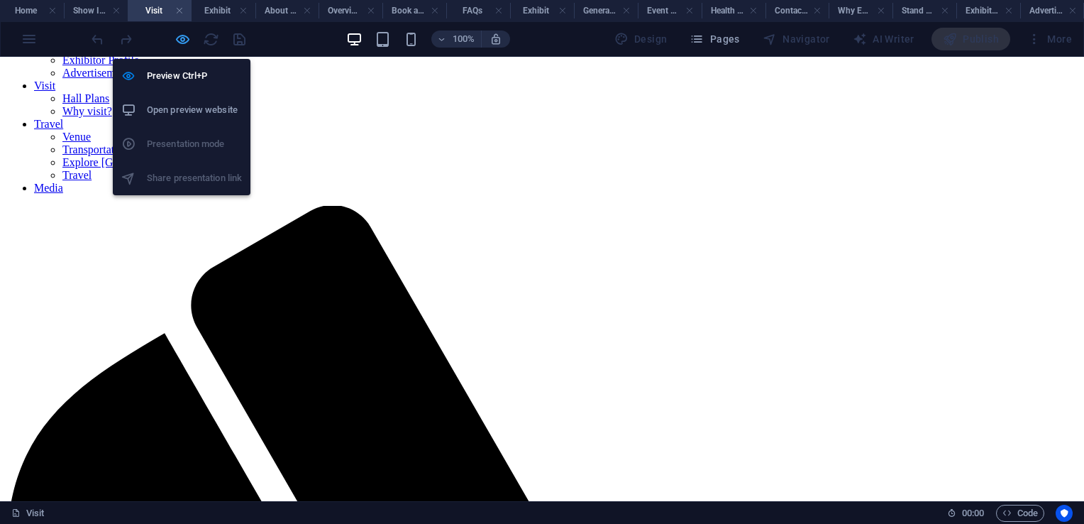
drag, startPoint x: 187, startPoint y: 38, endPoint x: 246, endPoint y: 355, distance: 322.5
click at [187, 38] on icon "button" at bounding box center [183, 39] width 16 height 16
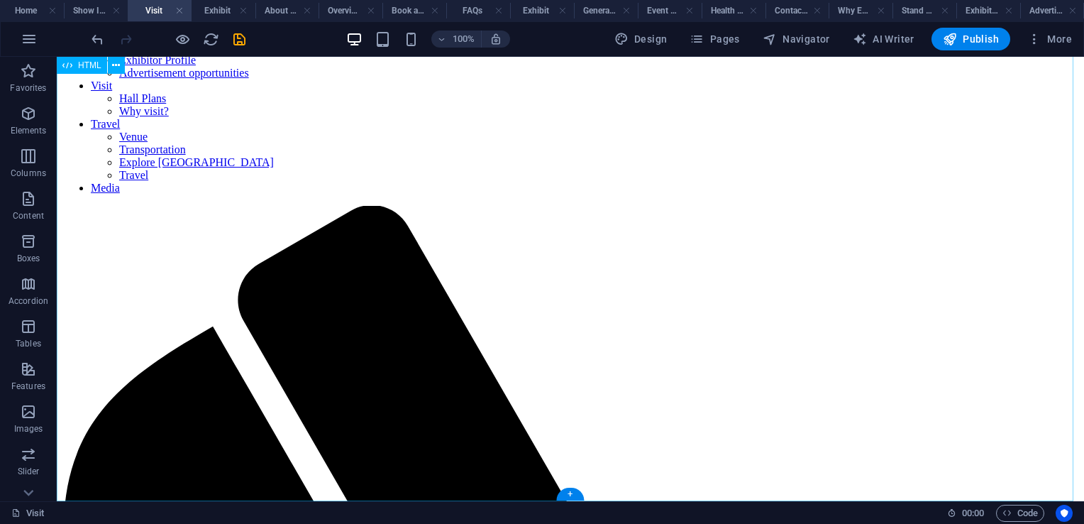
scroll to position [322, 0]
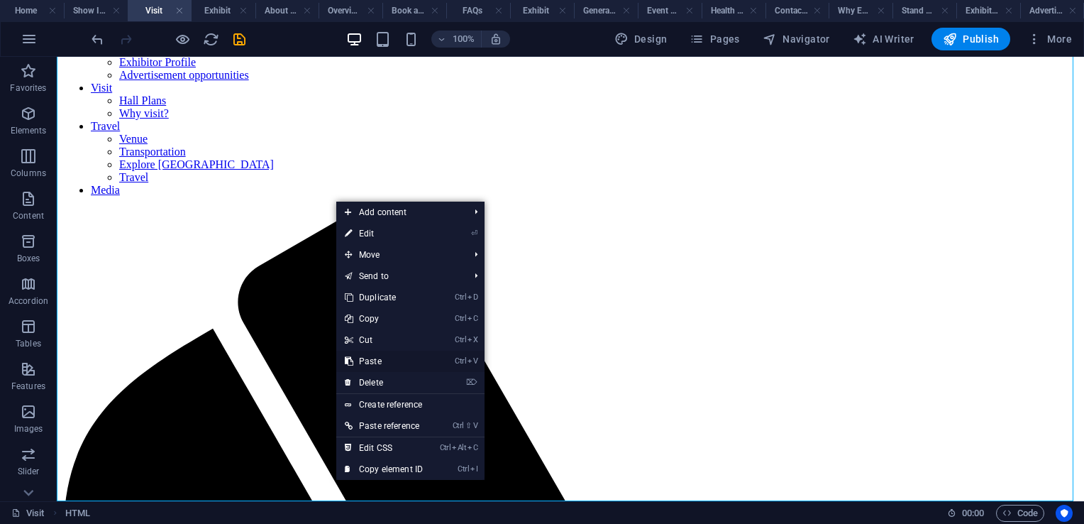
click at [389, 364] on link "Ctrl V Paste" at bounding box center [383, 361] width 95 height 21
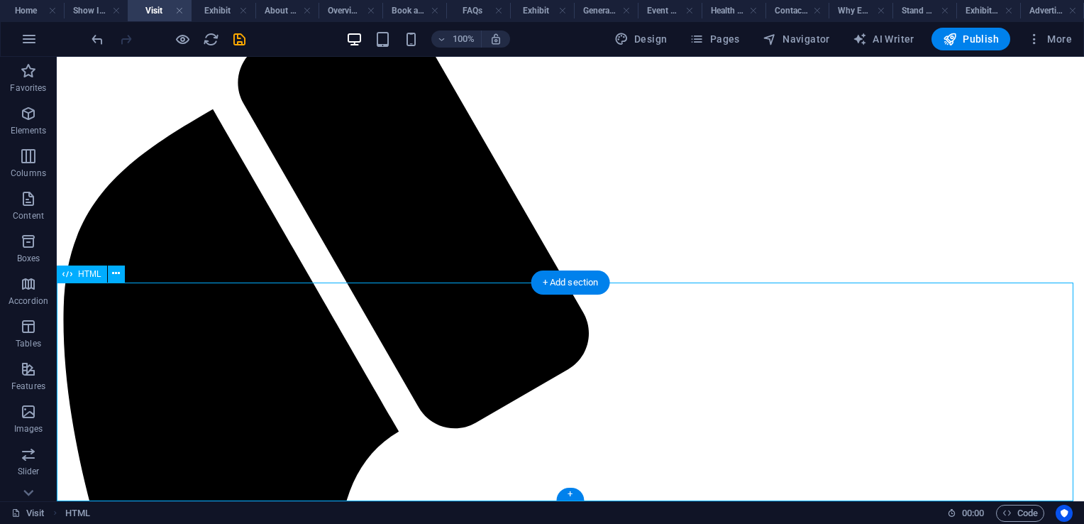
scroll to position [0, 0]
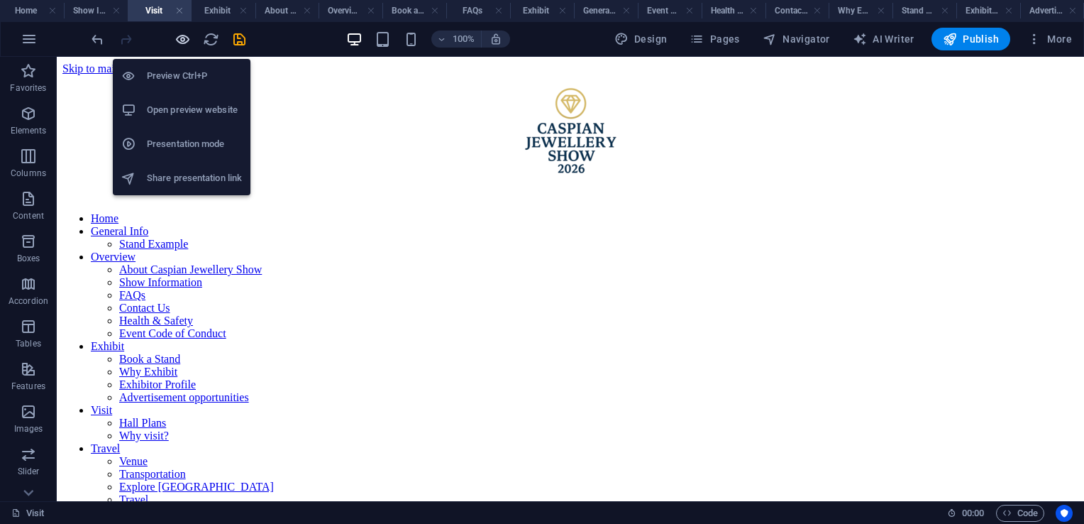
click at [176, 41] on icon "button" at bounding box center [183, 39] width 16 height 16
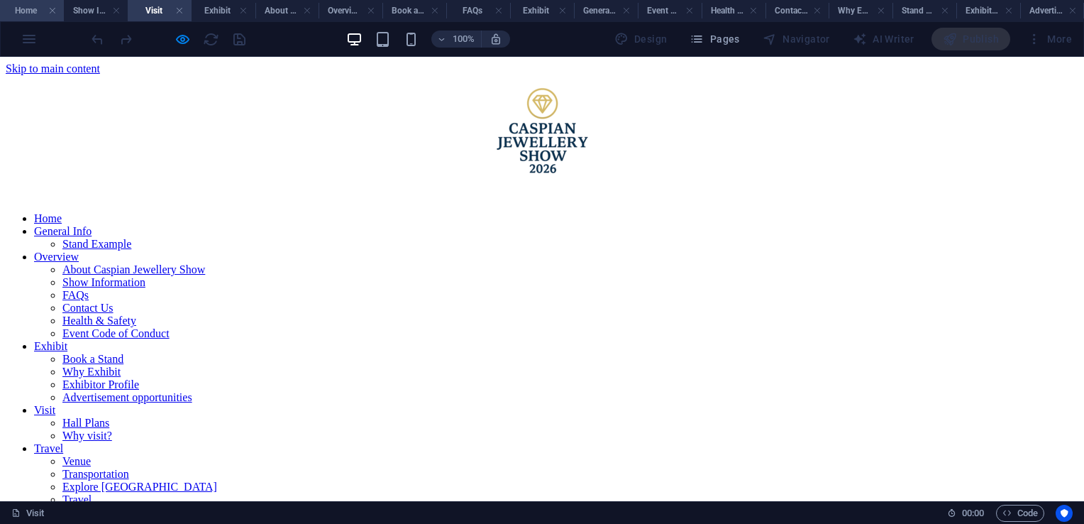
click at [13, 0] on li "Home" at bounding box center [32, 10] width 64 height 21
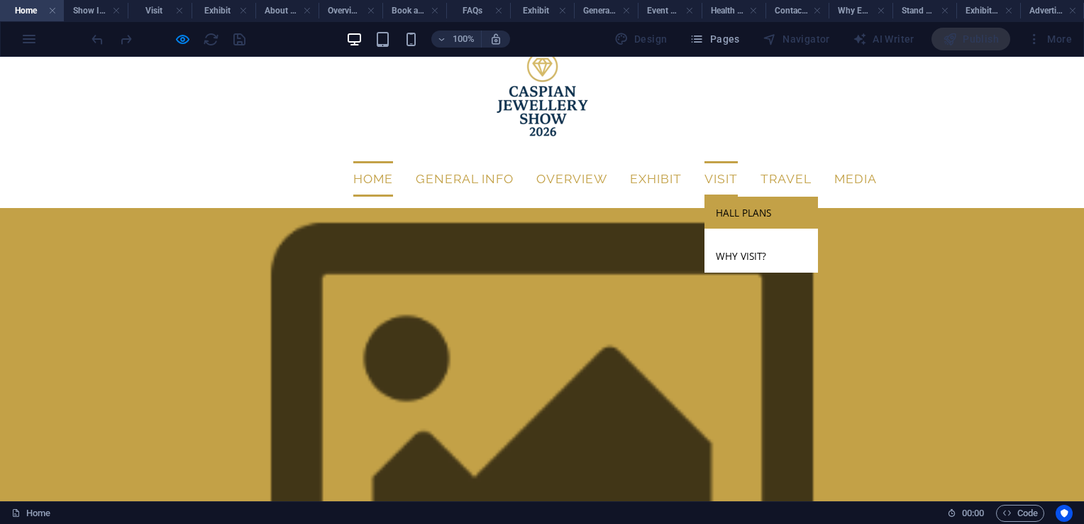
click at [723, 197] on link "Hall Plans" at bounding box center [762, 213] width 114 height 33
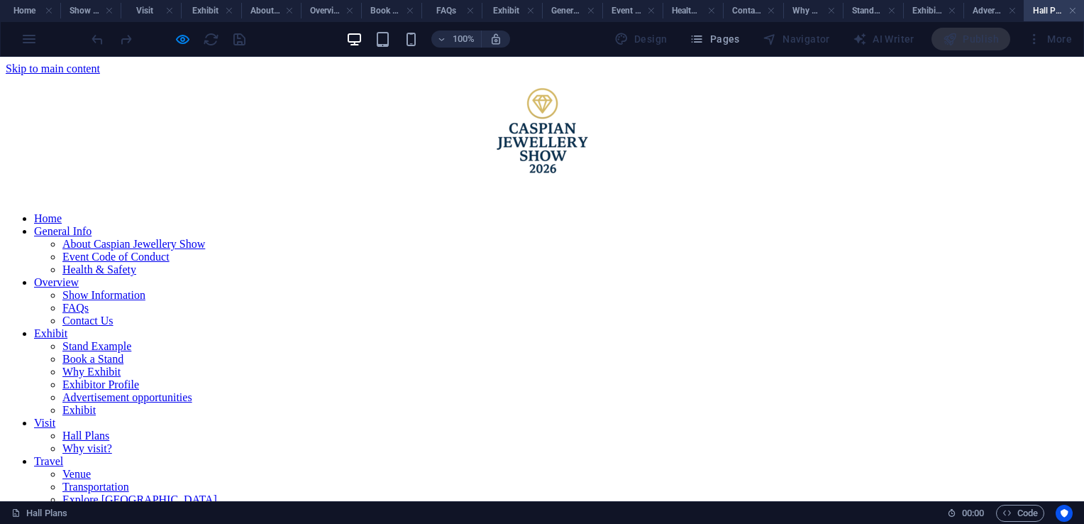
scroll to position [263, 0]
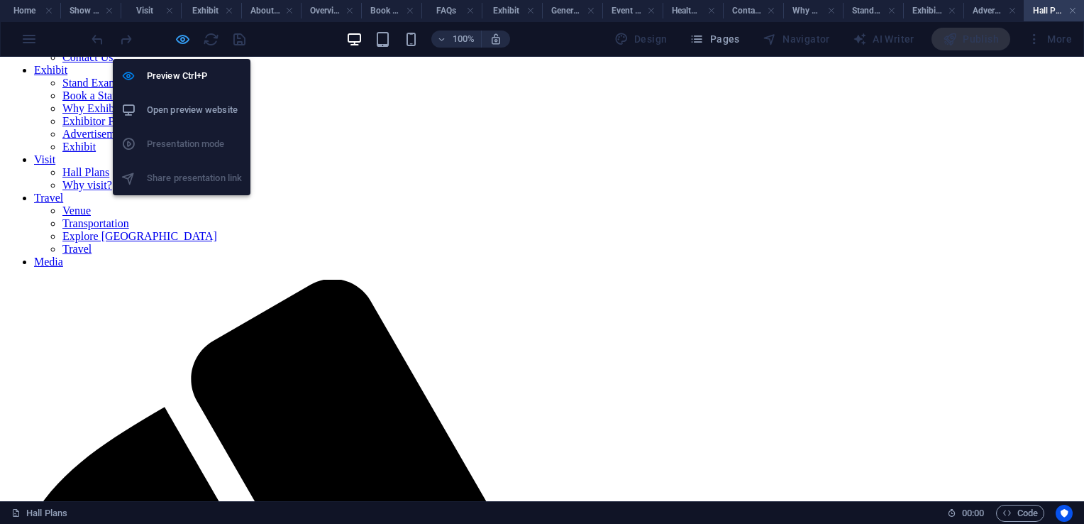
drag, startPoint x: 180, startPoint y: 37, endPoint x: 343, endPoint y: 299, distance: 309.1
click at [180, 37] on icon "button" at bounding box center [183, 39] width 16 height 16
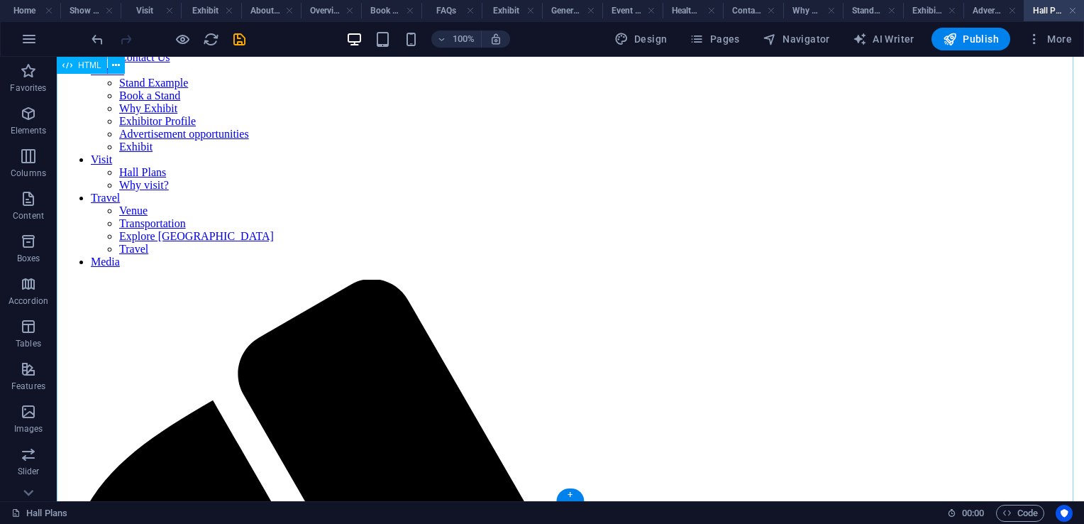
scroll to position [284, 0]
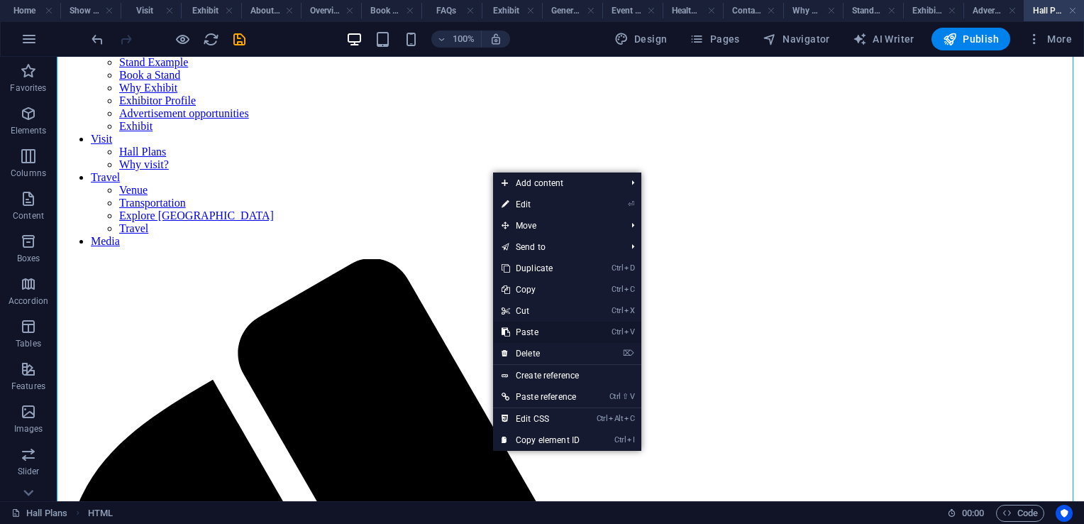
click at [536, 328] on link "Ctrl V Paste" at bounding box center [540, 331] width 95 height 21
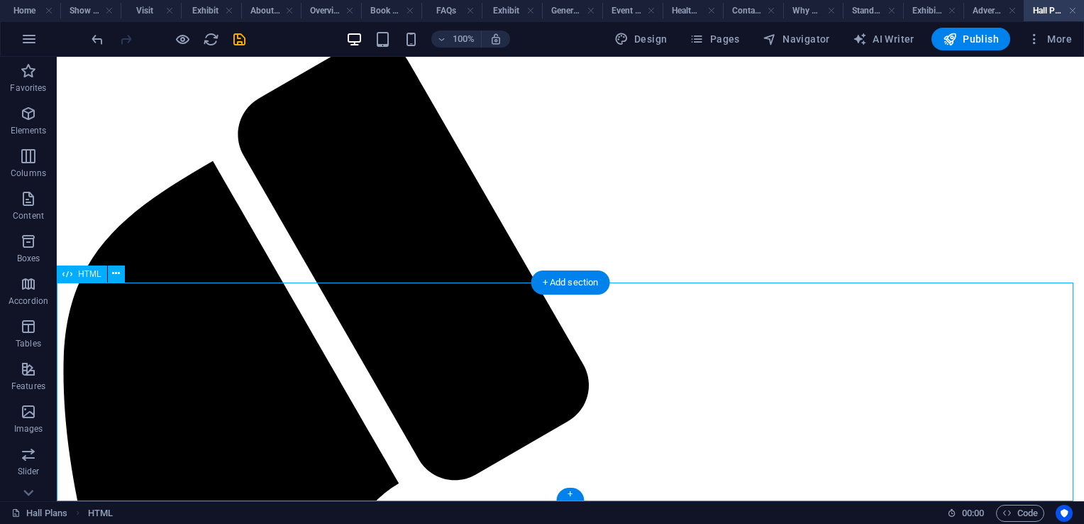
scroll to position [0, 0]
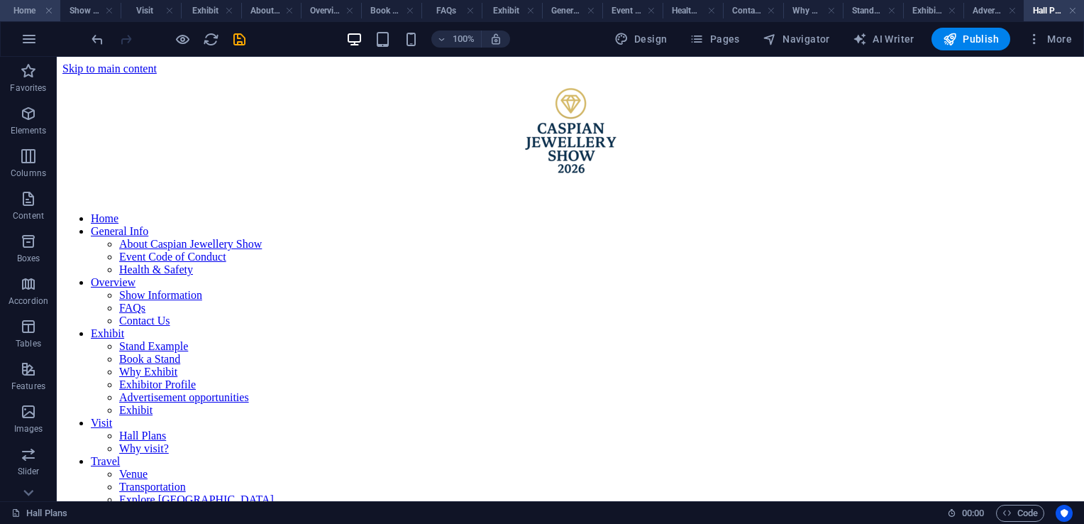
click at [34, 13] on h4 "Home" at bounding box center [30, 11] width 60 height 16
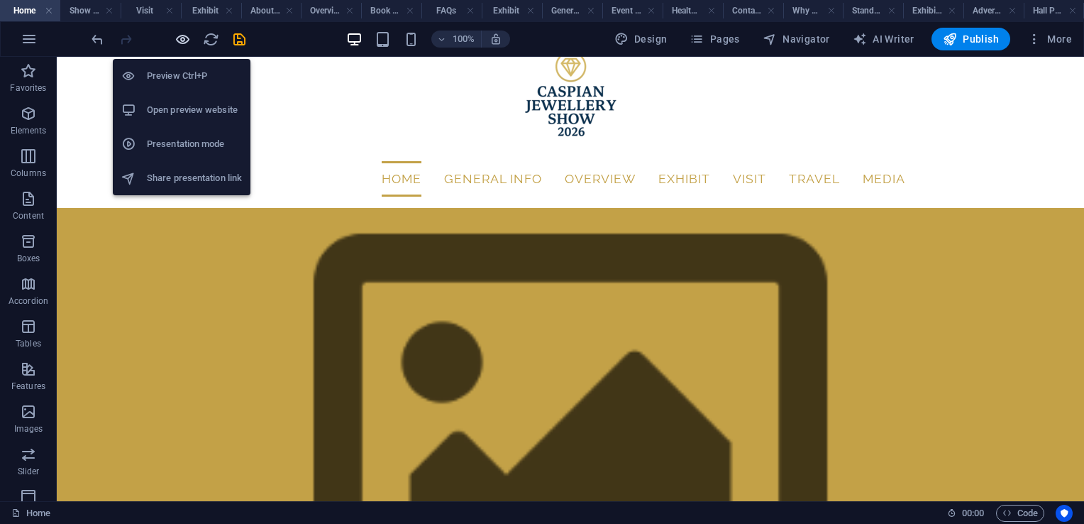
click at [186, 39] on icon "button" at bounding box center [183, 39] width 16 height 16
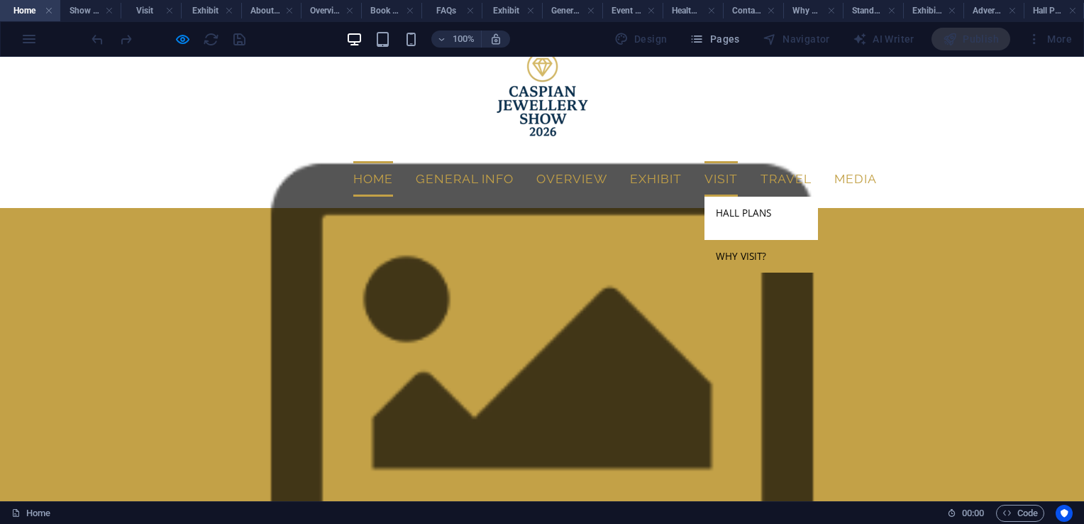
click at [749, 240] on link "Why visit?" at bounding box center [762, 256] width 114 height 33
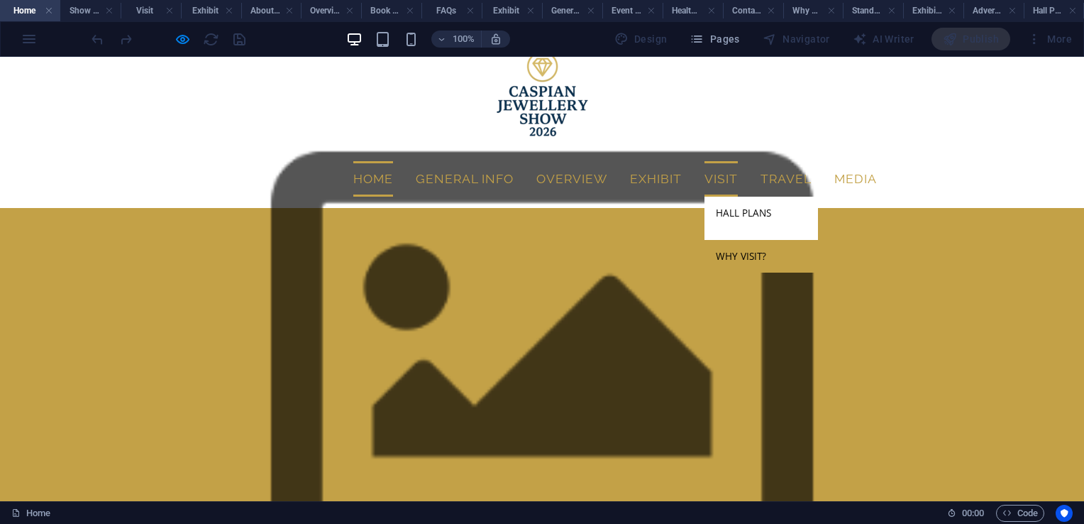
scroll to position [0, 0]
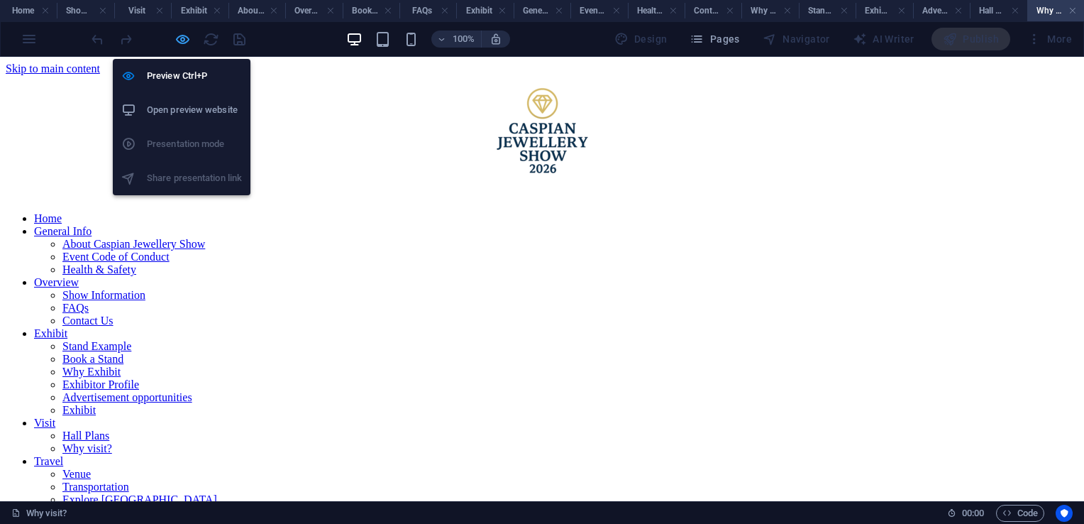
click at [178, 35] on icon "button" at bounding box center [183, 39] width 16 height 16
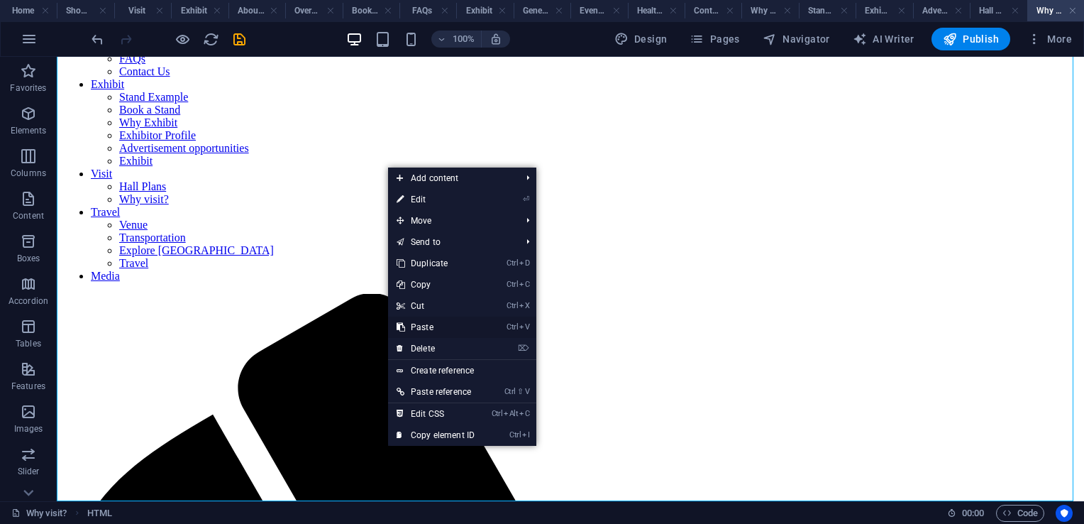
click at [430, 328] on link "Ctrl V Paste" at bounding box center [435, 326] width 95 height 21
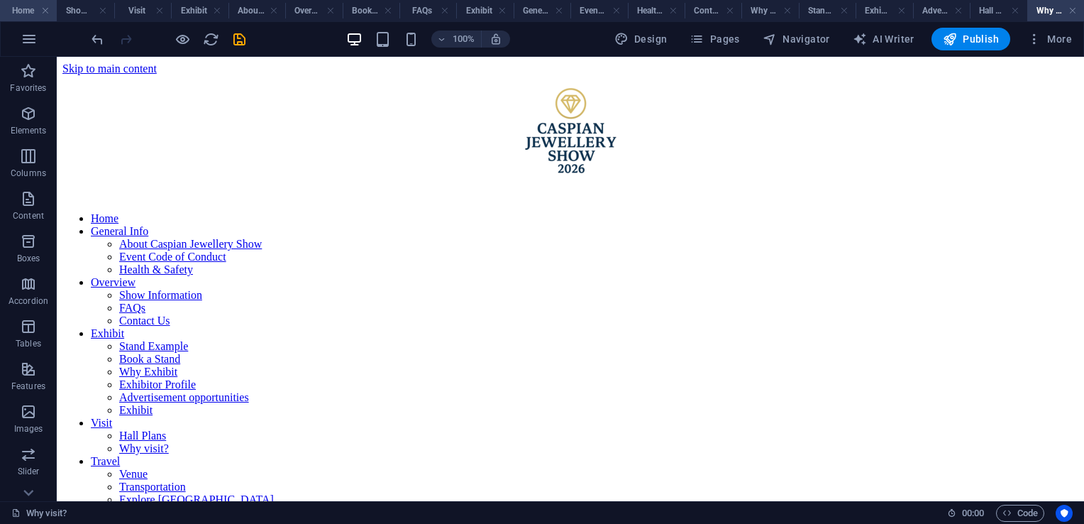
click at [16, 6] on h4 "Home" at bounding box center [28, 11] width 57 height 16
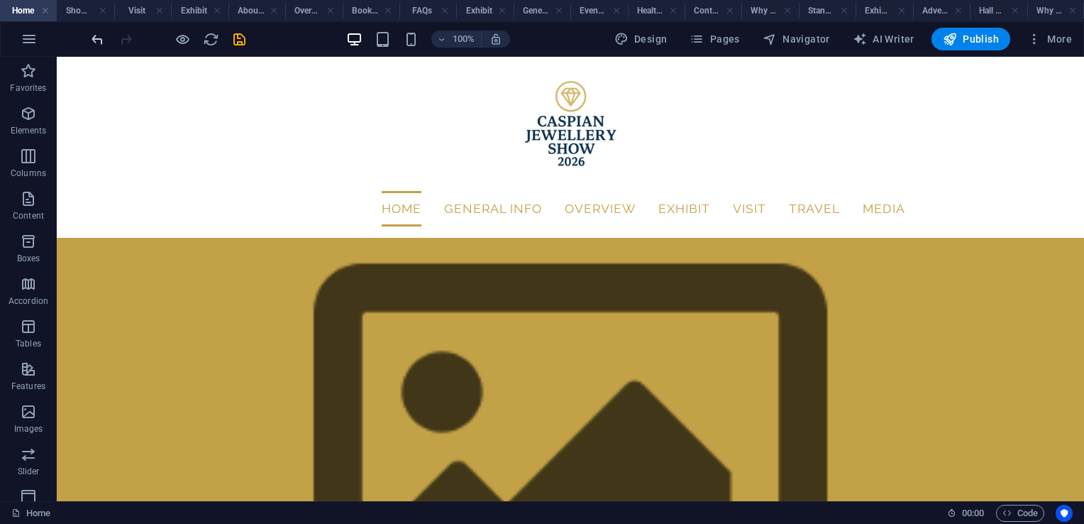
scroll to position [30, 0]
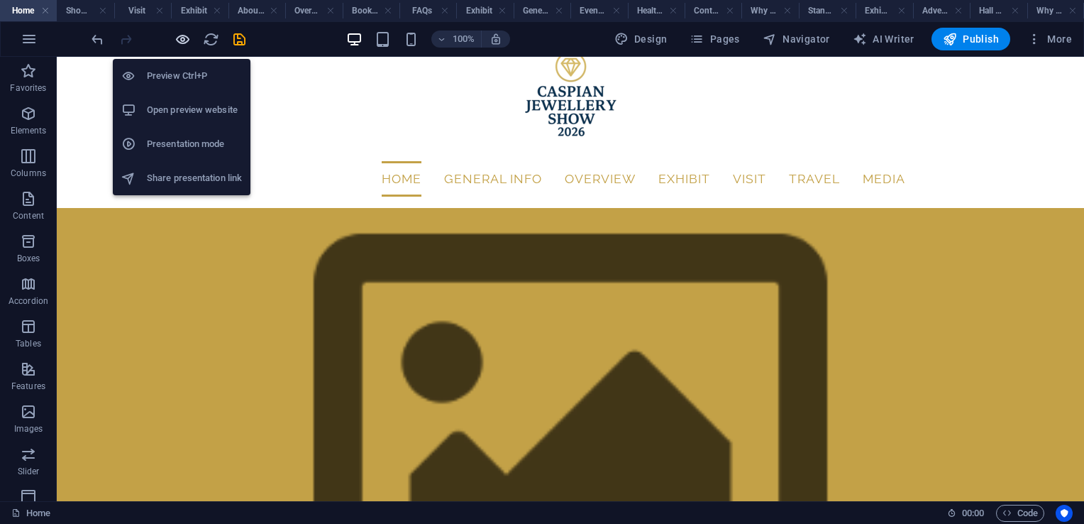
click at [180, 40] on icon "button" at bounding box center [183, 39] width 16 height 16
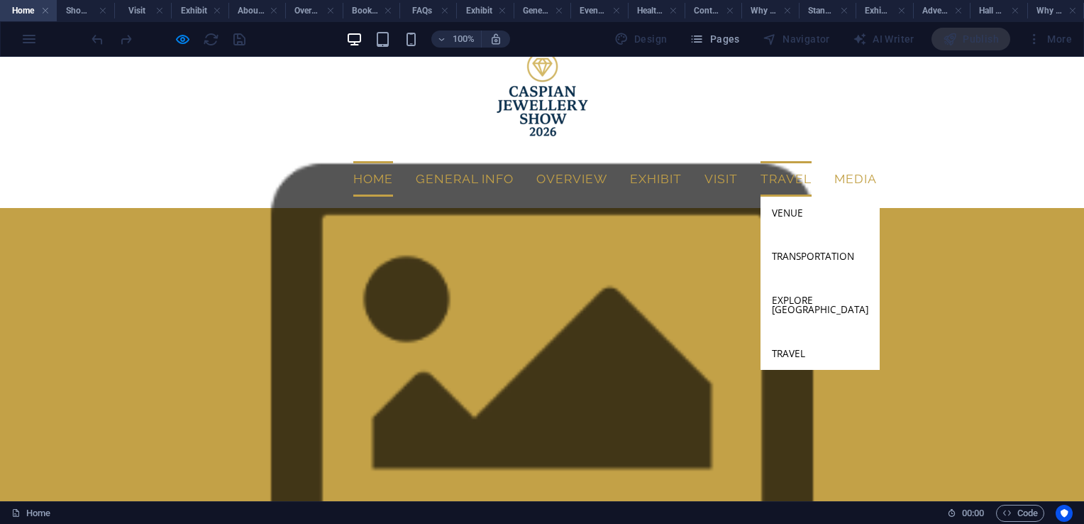
click at [769, 161] on link "Travel" at bounding box center [786, 178] width 51 height 35
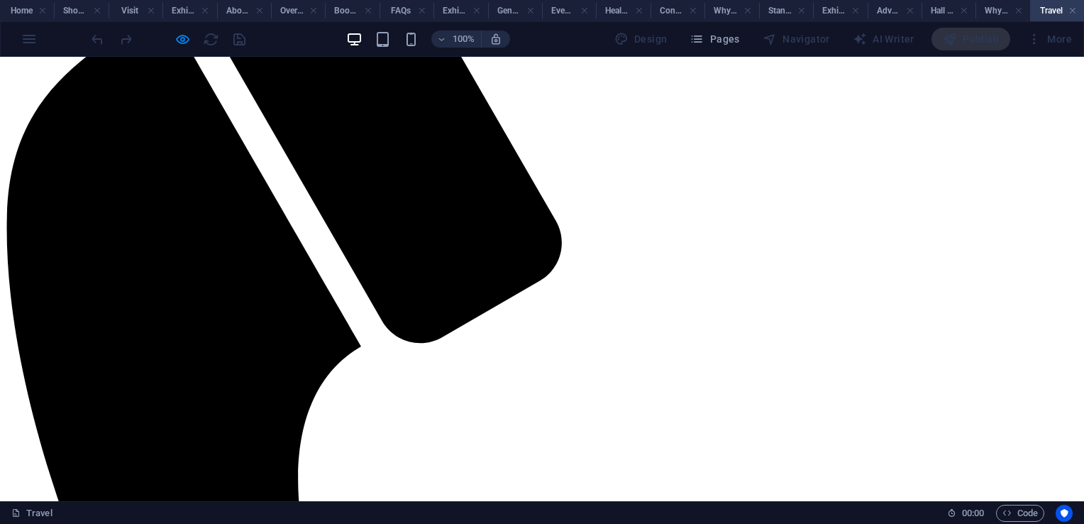
scroll to position [705, 0]
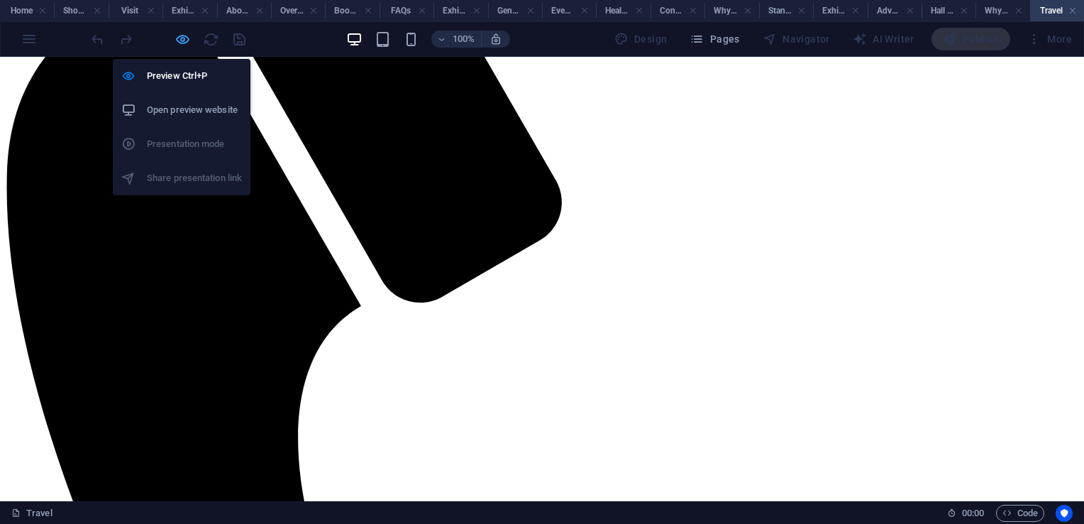
drag, startPoint x: 181, startPoint y: 41, endPoint x: 227, endPoint y: 356, distance: 318.4
click at [181, 41] on icon "button" at bounding box center [183, 39] width 16 height 16
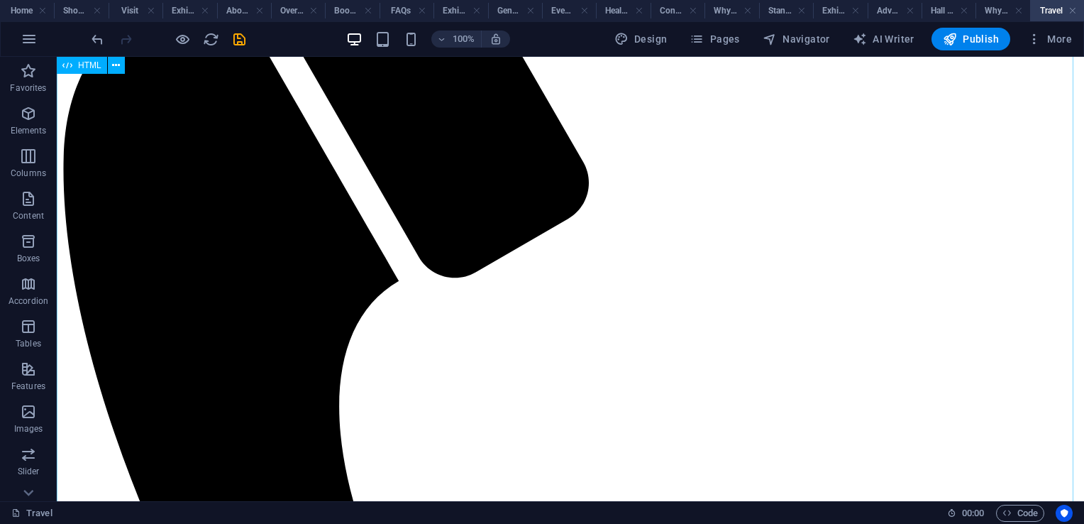
scroll to position [703, 0]
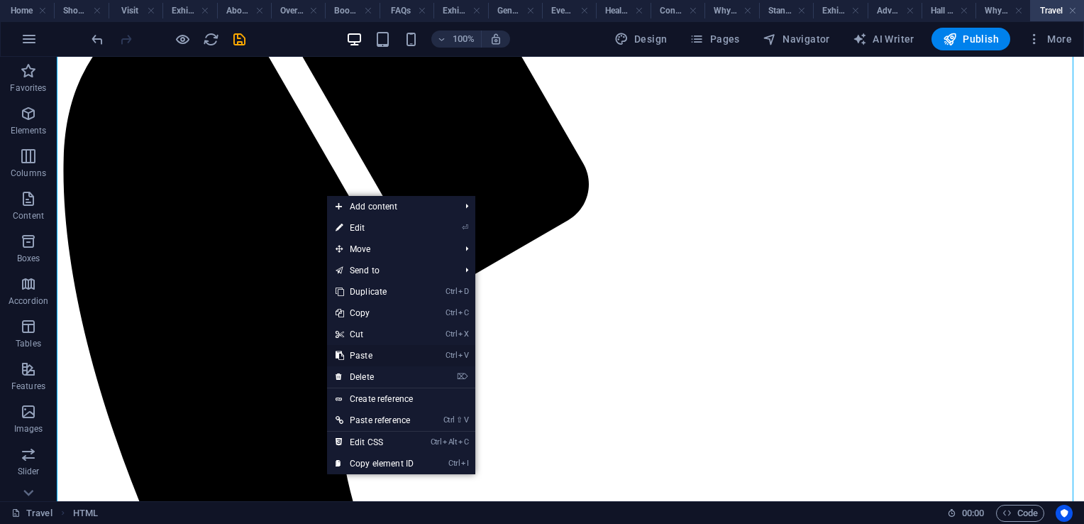
click at [382, 353] on link "Ctrl V Paste" at bounding box center [374, 355] width 95 height 21
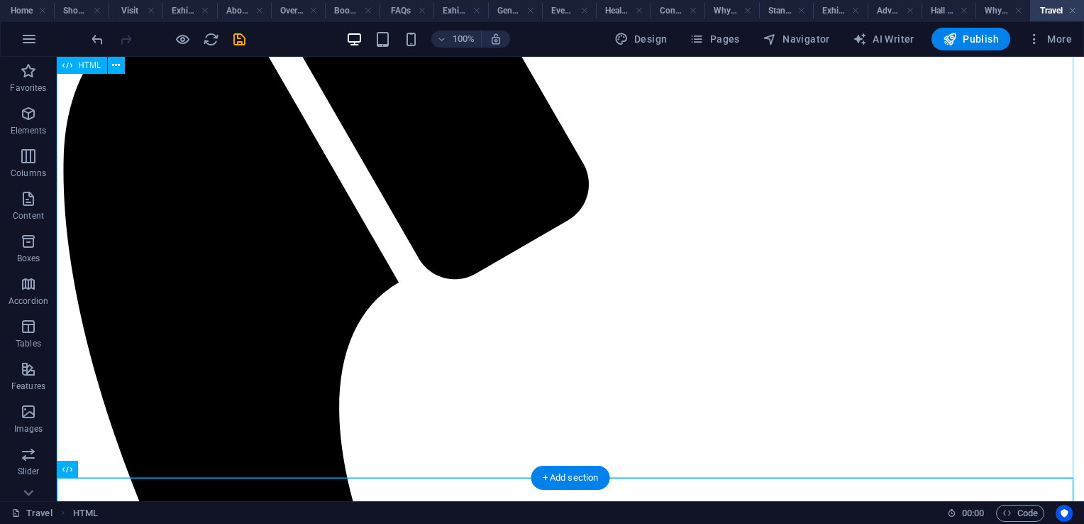
scroll to position [942, 0]
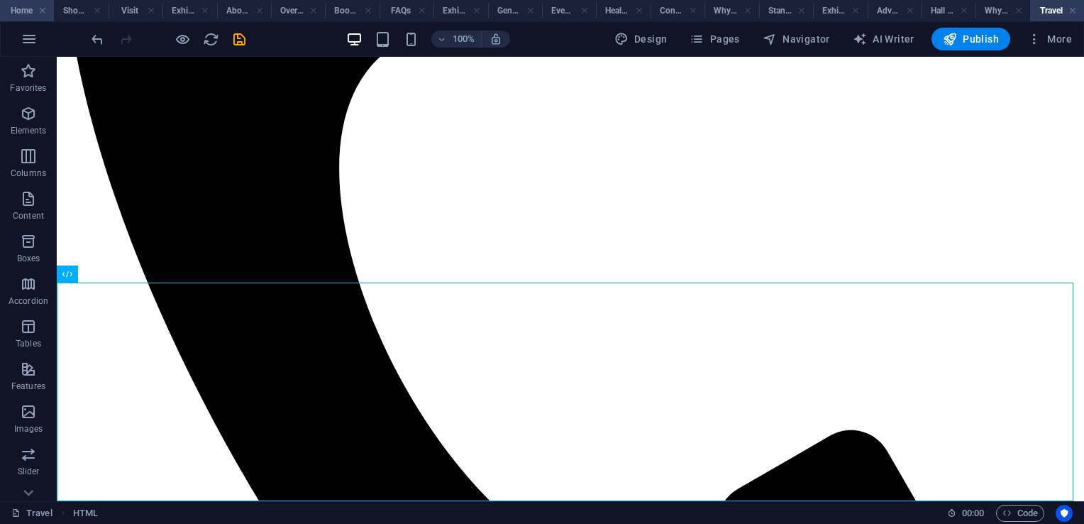
click at [22, 9] on h4 "Home" at bounding box center [27, 11] width 54 height 16
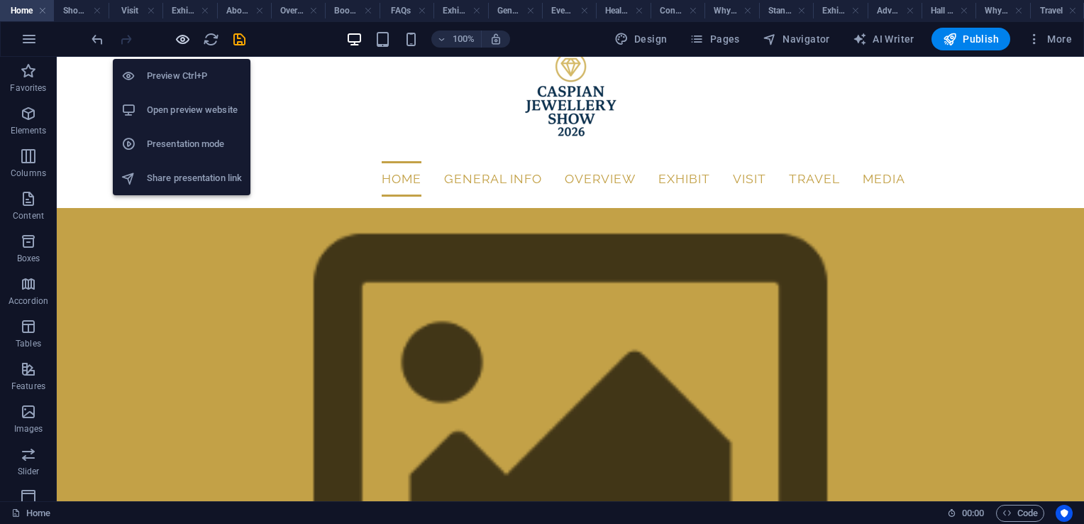
drag, startPoint x: 179, startPoint y: 36, endPoint x: 724, endPoint y: 70, distance: 546.0
click at [179, 36] on icon "button" at bounding box center [183, 39] width 16 height 16
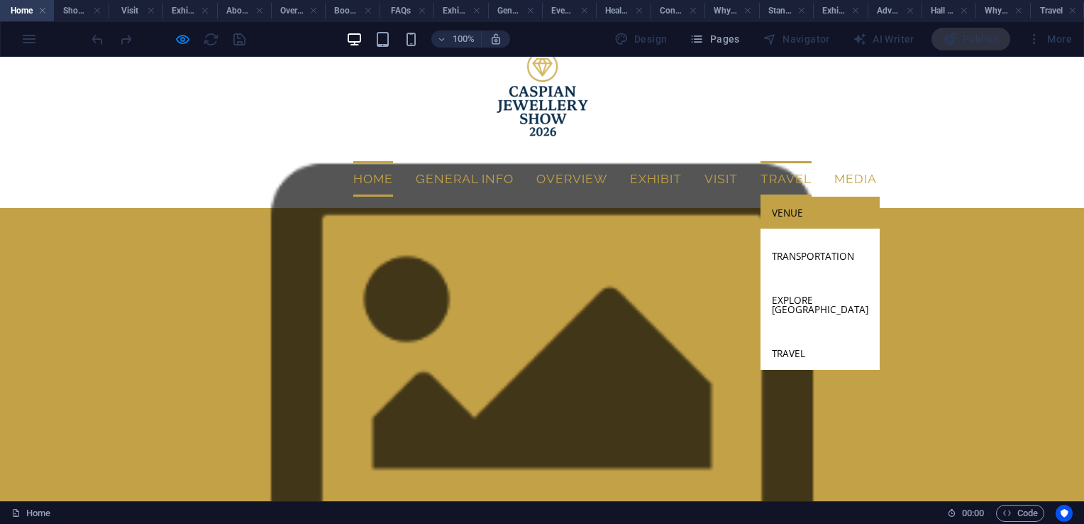
click at [789, 197] on link "Venue" at bounding box center [820, 213] width 119 height 33
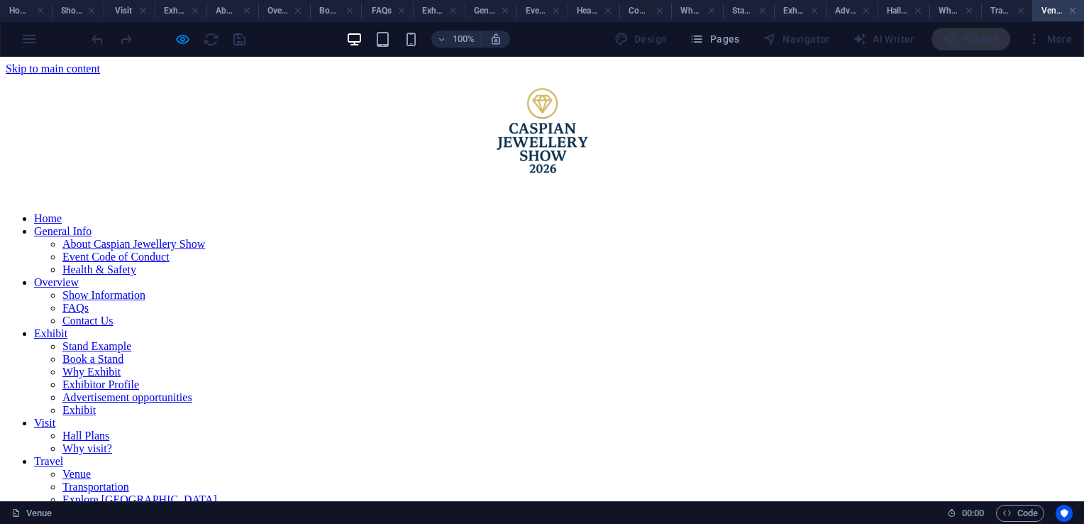
scroll to position [270, 0]
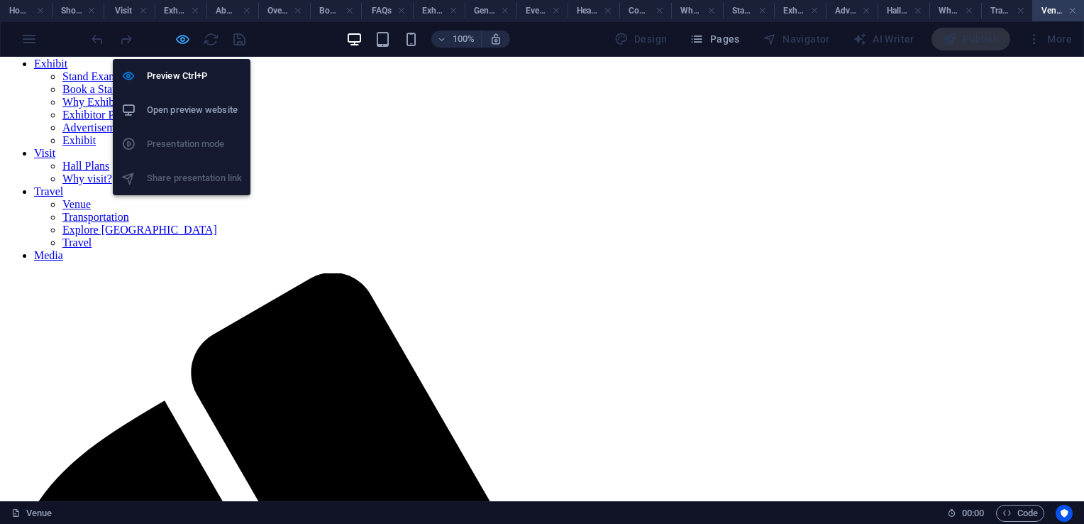
drag, startPoint x: 184, startPoint y: 36, endPoint x: 275, endPoint y: 309, distance: 288.1
click at [184, 36] on icon "button" at bounding box center [183, 39] width 16 height 16
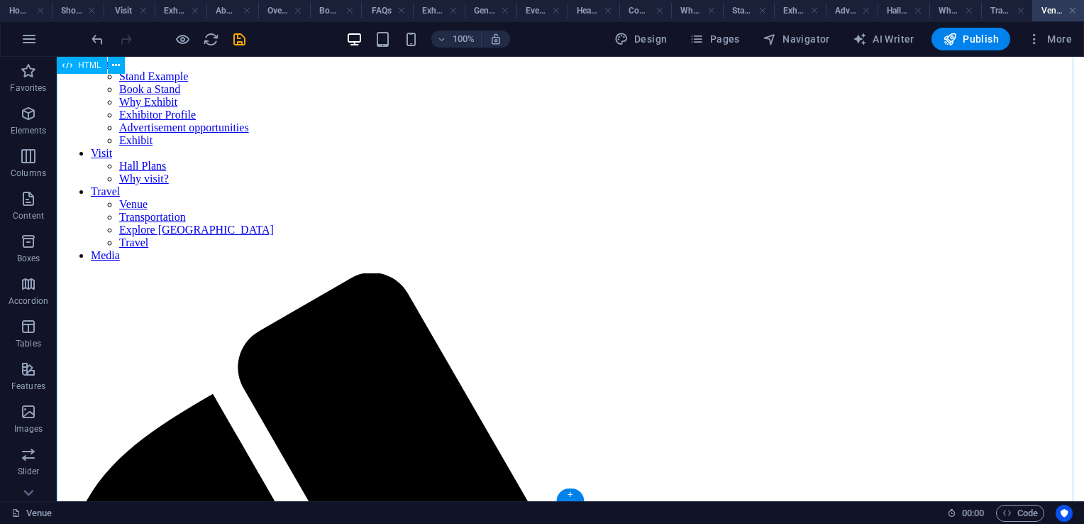
scroll to position [268, 0]
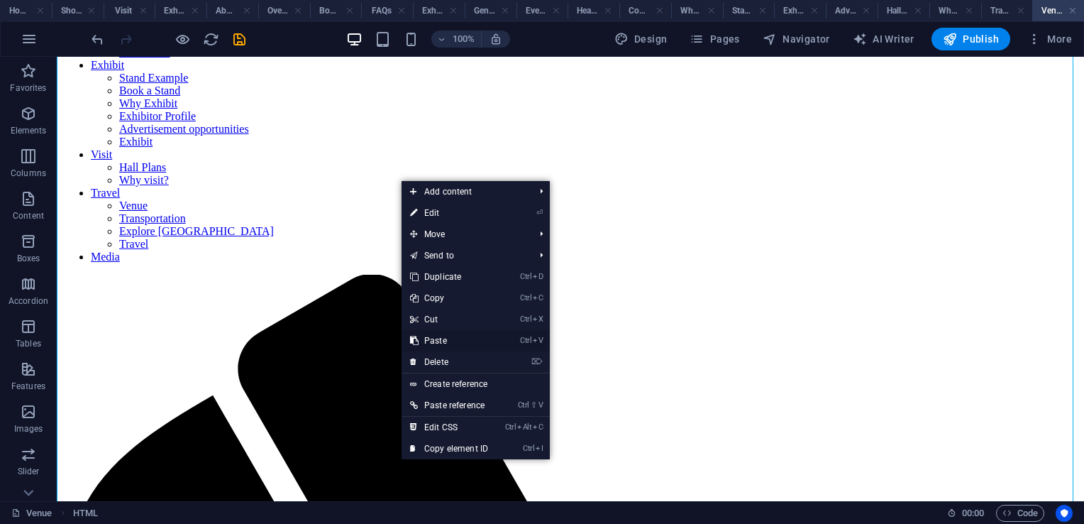
click at [437, 340] on link "Ctrl V Paste" at bounding box center [449, 340] width 95 height 21
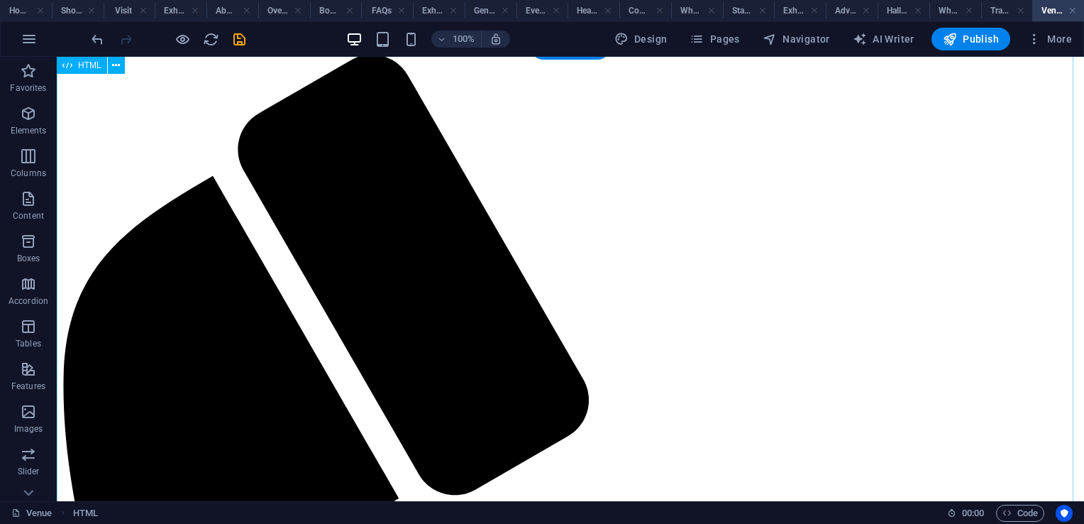
scroll to position [0, 0]
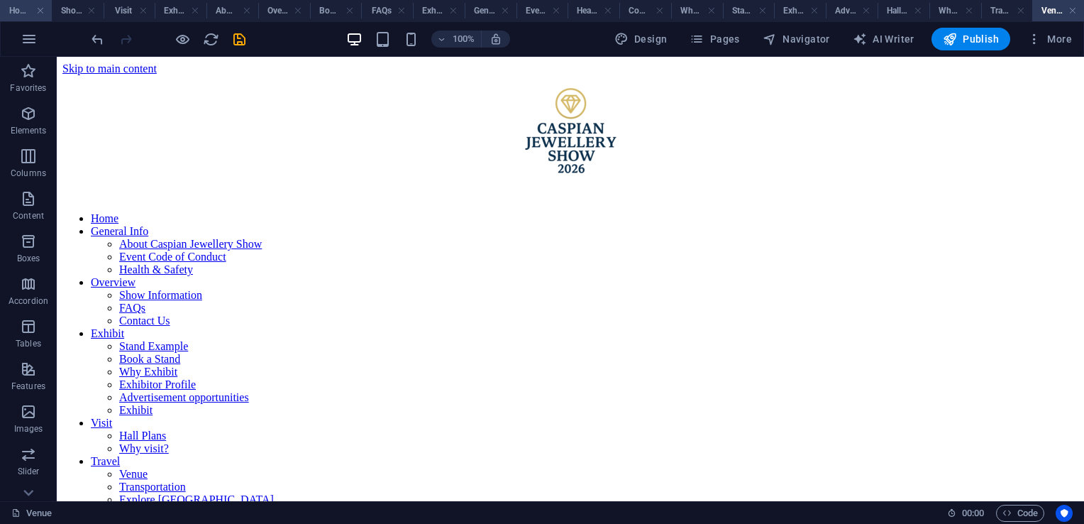
click at [17, 11] on h4 "Home" at bounding box center [26, 11] width 52 height 16
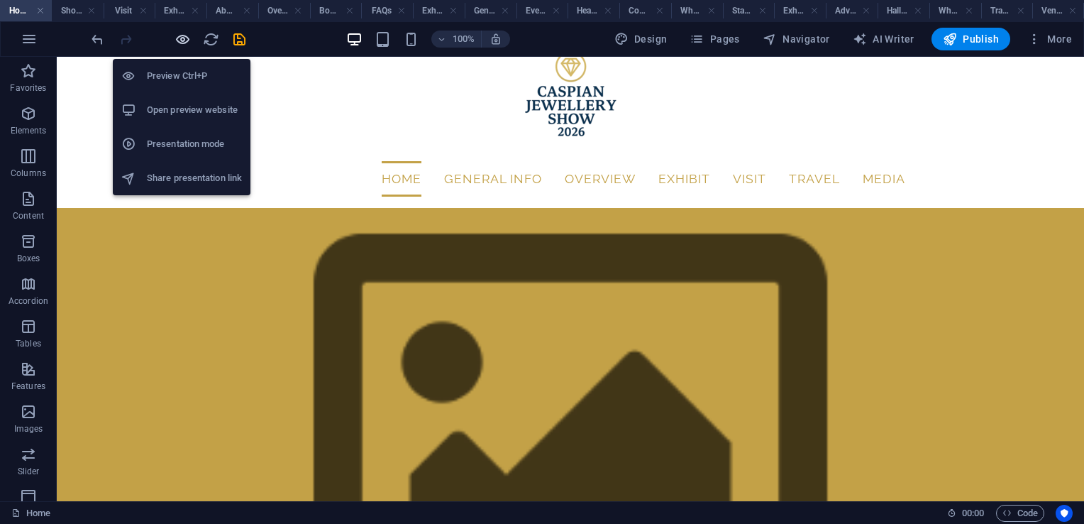
drag, startPoint x: 183, startPoint y: 45, endPoint x: 667, endPoint y: 58, distance: 484.1
click at [183, 45] on icon "button" at bounding box center [183, 39] width 16 height 16
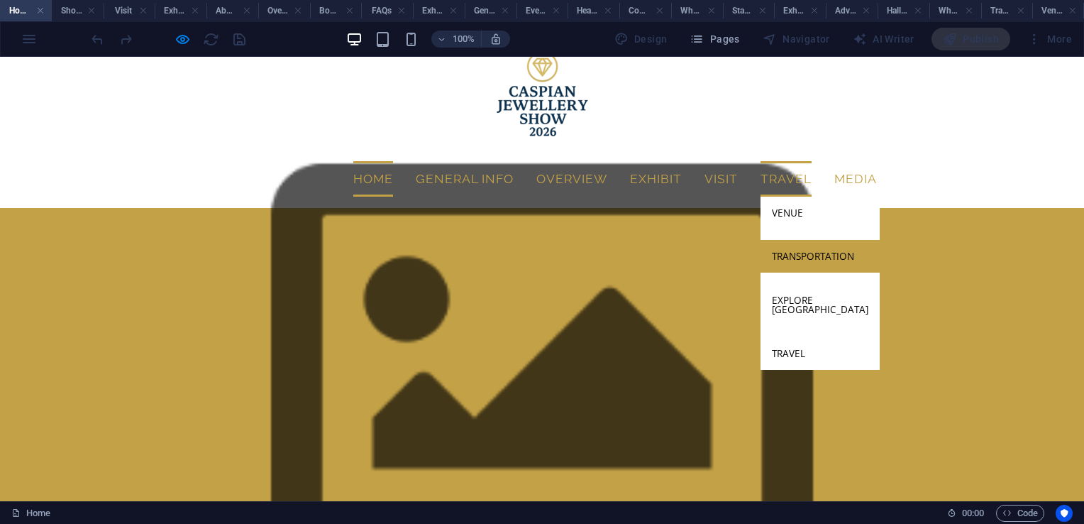
click at [798, 240] on link "Transportation" at bounding box center [820, 256] width 119 height 33
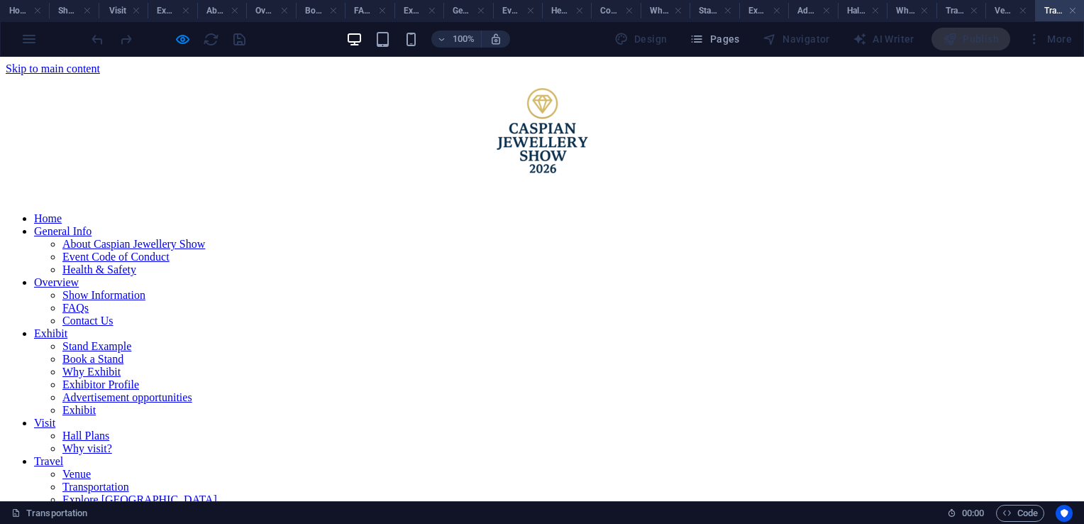
scroll to position [0, 0]
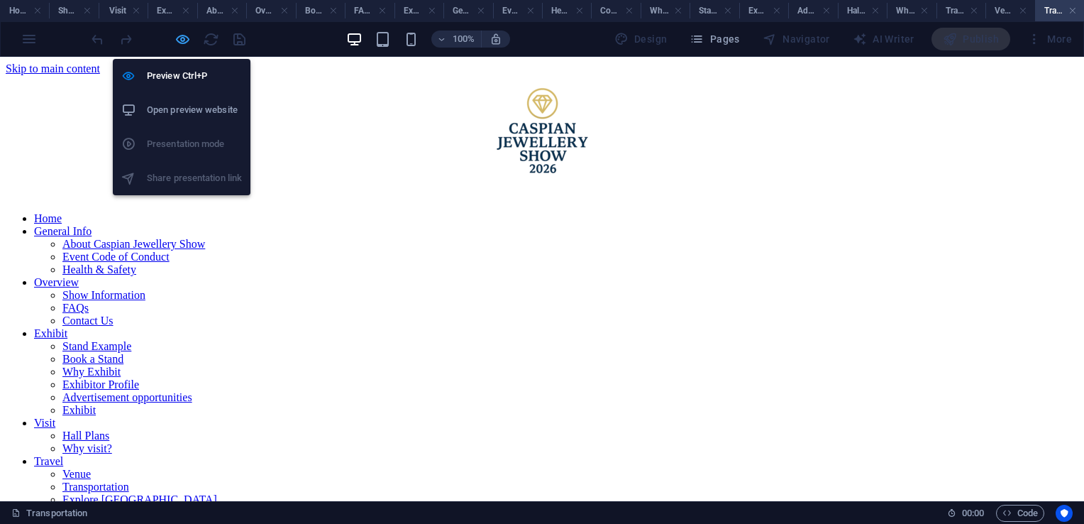
drag, startPoint x: 179, startPoint y: 35, endPoint x: 288, endPoint y: 222, distance: 216.9
click at [179, 35] on icon "button" at bounding box center [183, 39] width 16 height 16
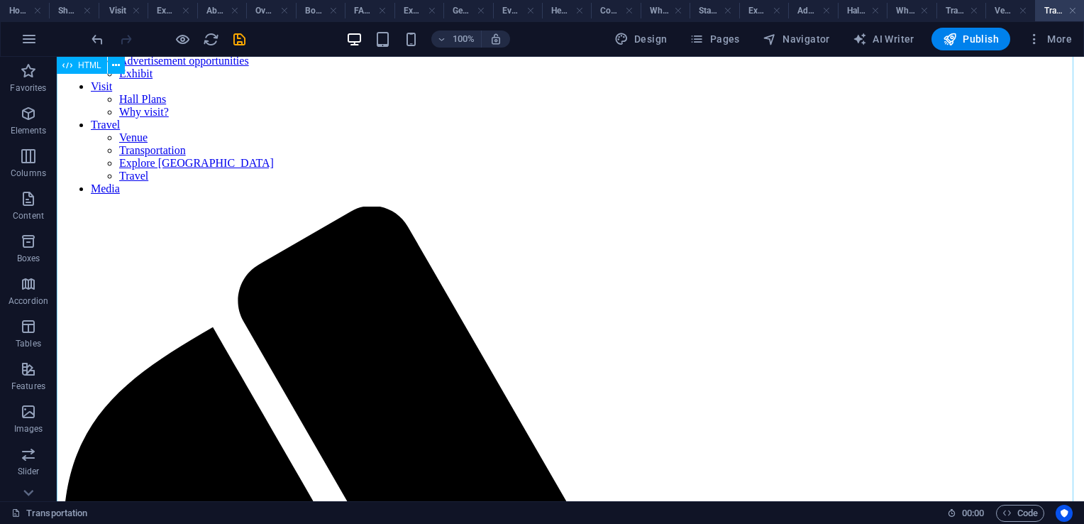
scroll to position [412, 0]
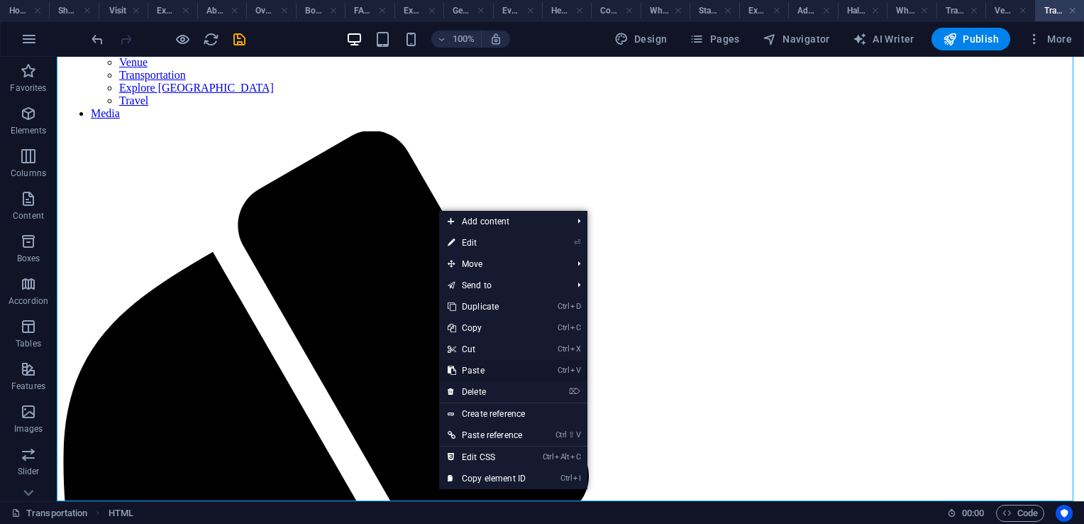
click at [481, 370] on link "Ctrl V Paste" at bounding box center [486, 370] width 95 height 21
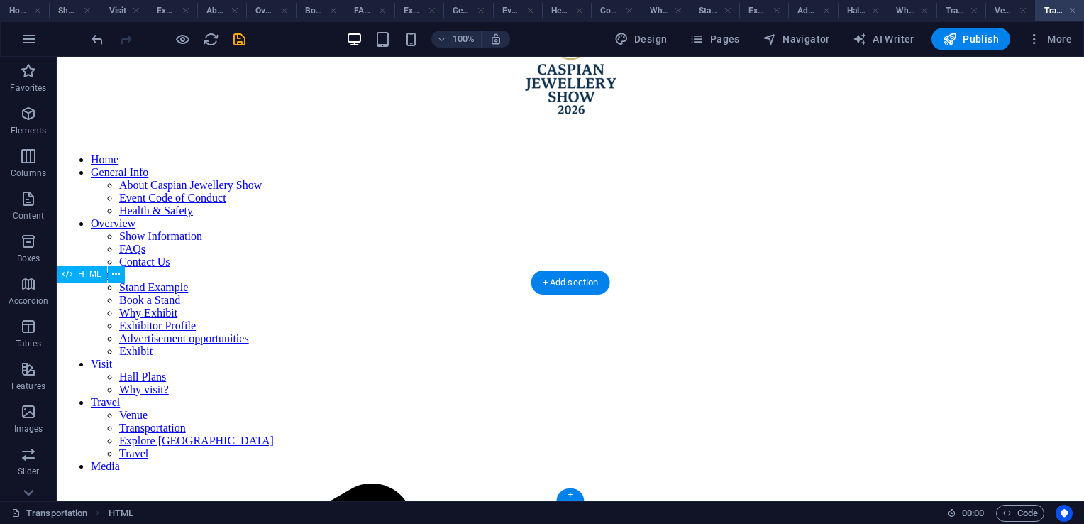
scroll to position [0, 0]
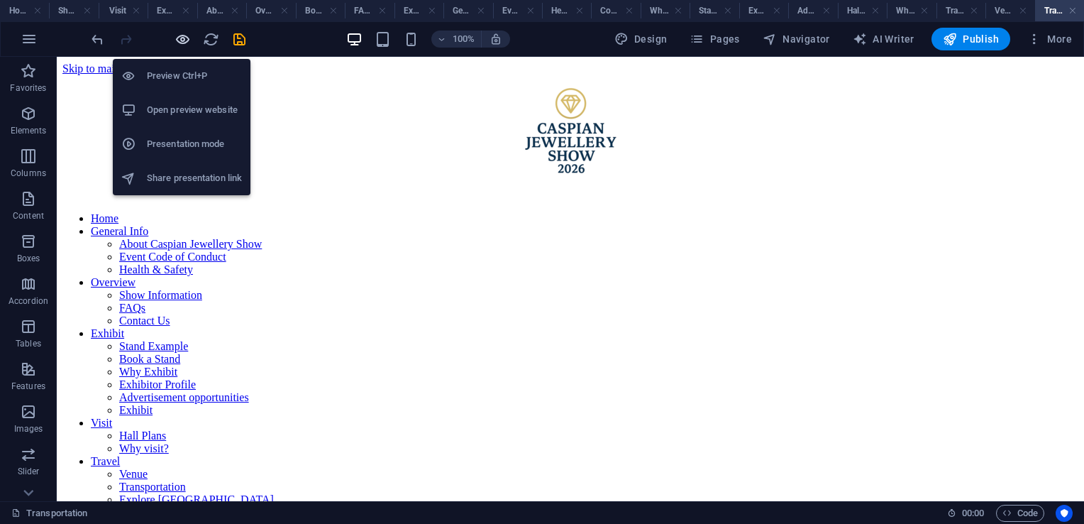
click at [180, 40] on icon "button" at bounding box center [183, 39] width 16 height 16
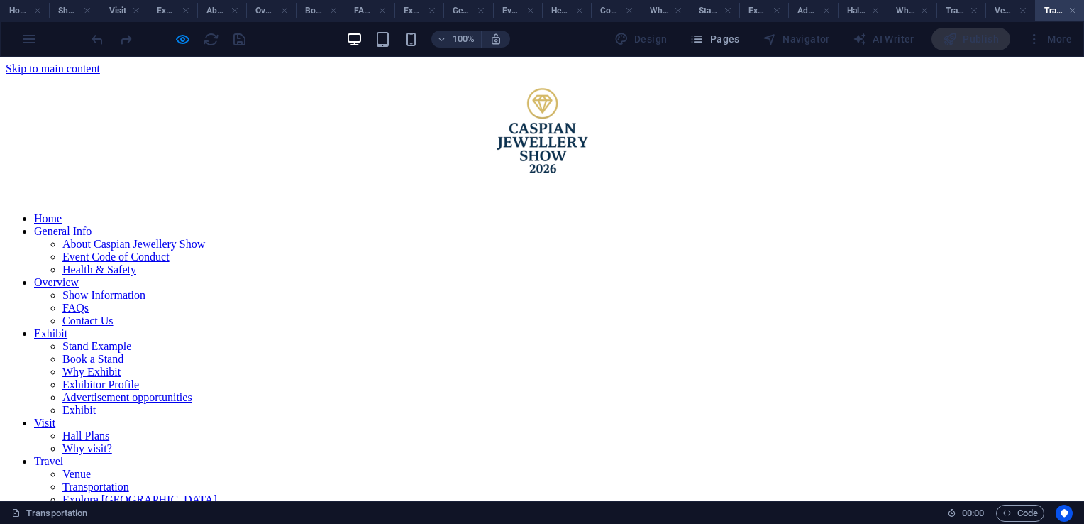
click at [217, 493] on link "Explore [GEOGRAPHIC_DATA]" at bounding box center [139, 499] width 155 height 12
click at [13, 3] on h4 "Home" at bounding box center [23, 11] width 47 height 16
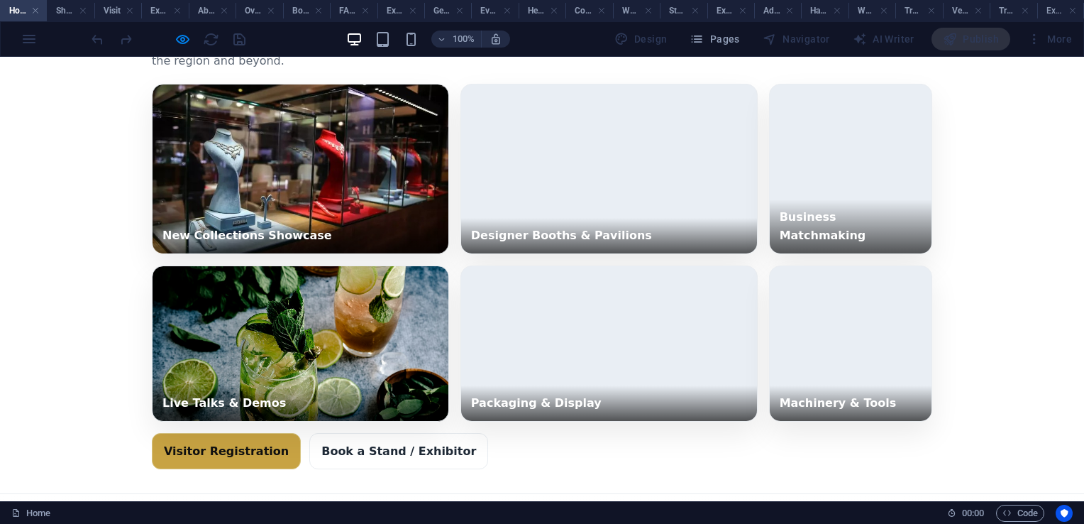
scroll to position [4636, 0]
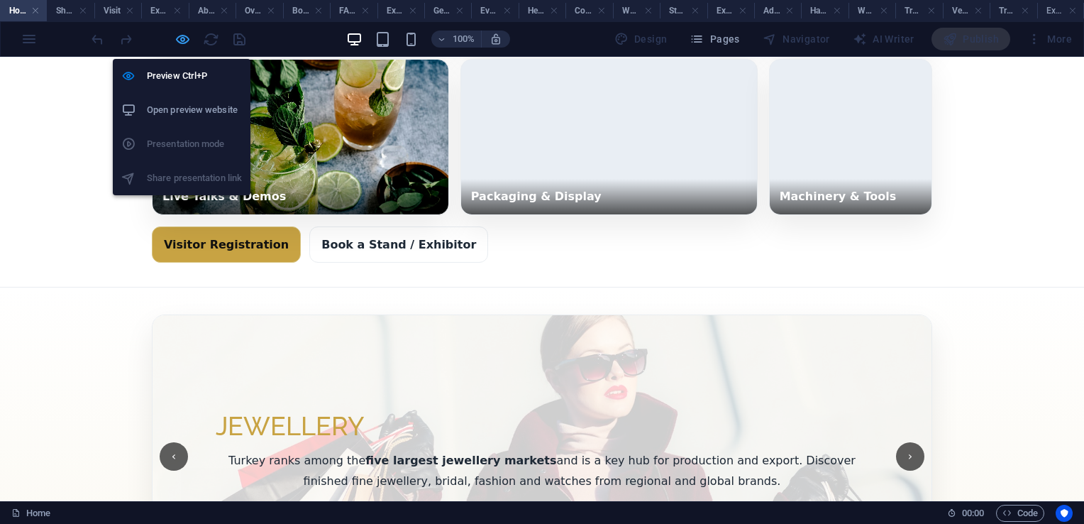
drag, startPoint x: 182, startPoint y: 38, endPoint x: 265, endPoint y: 192, distance: 174.9
click at [182, 38] on icon "button" at bounding box center [183, 39] width 16 height 16
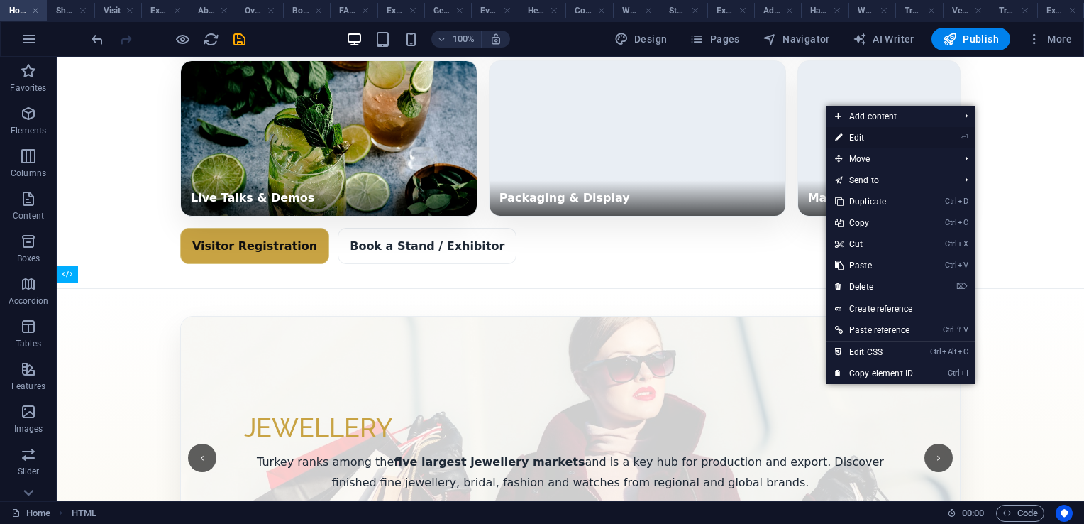
click at [870, 140] on link "⏎ Edit" at bounding box center [874, 137] width 95 height 21
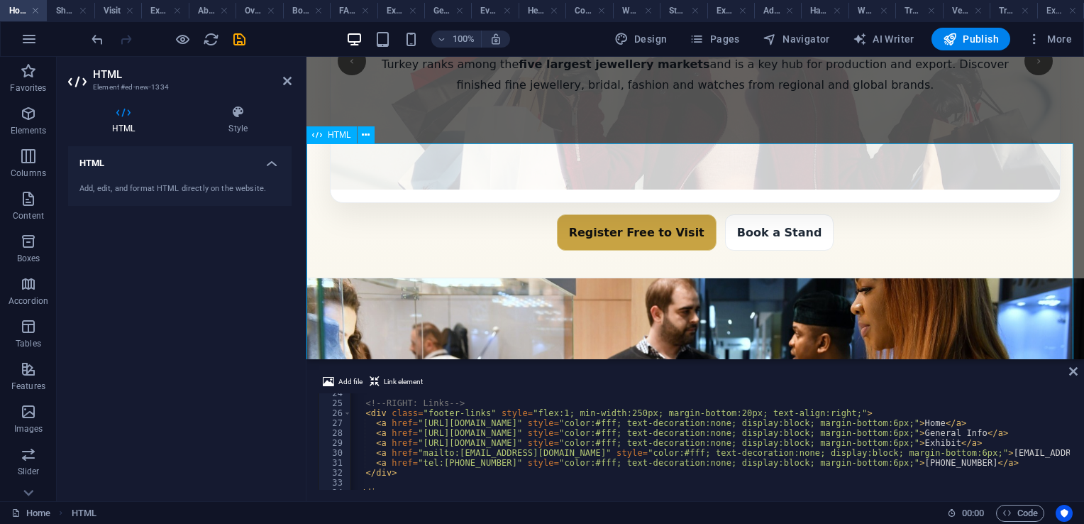
scroll to position [5251, 0]
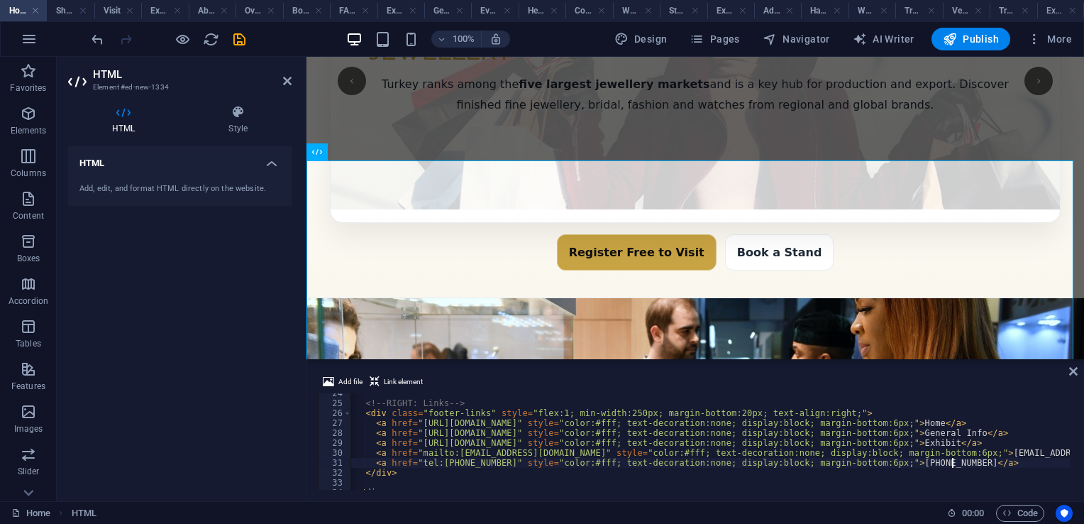
click at [952, 461] on div "<!-- RIGHT: Links --> < div class = "footer-links" style = "flex:1; min-width:2…" at bounding box center [732, 445] width 781 height 114
paste textarea "[PHONE_NUMBER]"
click at [880, 462] on div "<!-- RIGHT: Links --> < div class = "footer-links" style = "flex:1; min-width:2…" at bounding box center [732, 445] width 781 height 114
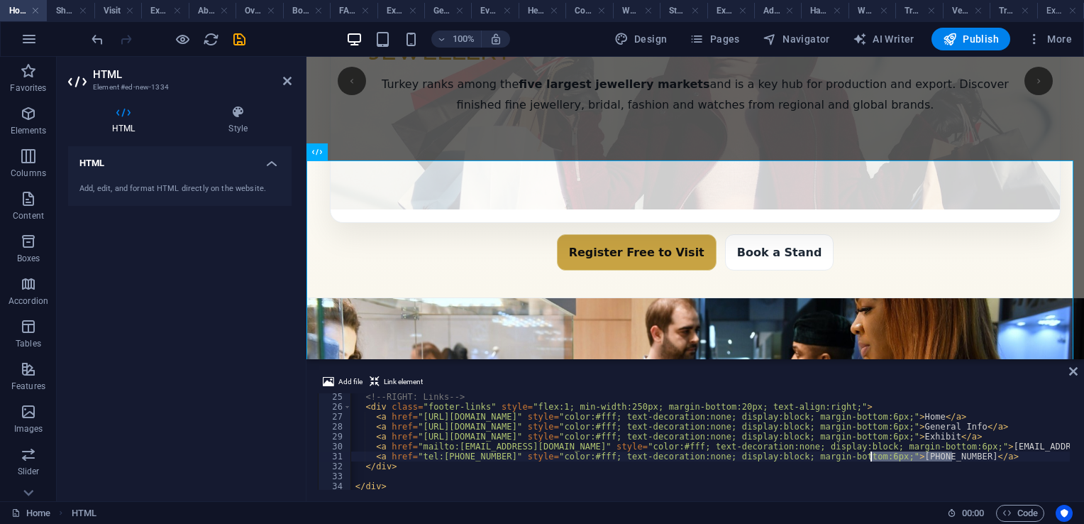
drag, startPoint x: 952, startPoint y: 456, endPoint x: 871, endPoint y: 453, distance: 80.2
click at [871, 453] on div "<!-- RIGHT: Links --> < div class = "footer-links" style = "flex:1; min-width:2…" at bounding box center [732, 449] width 781 height 114
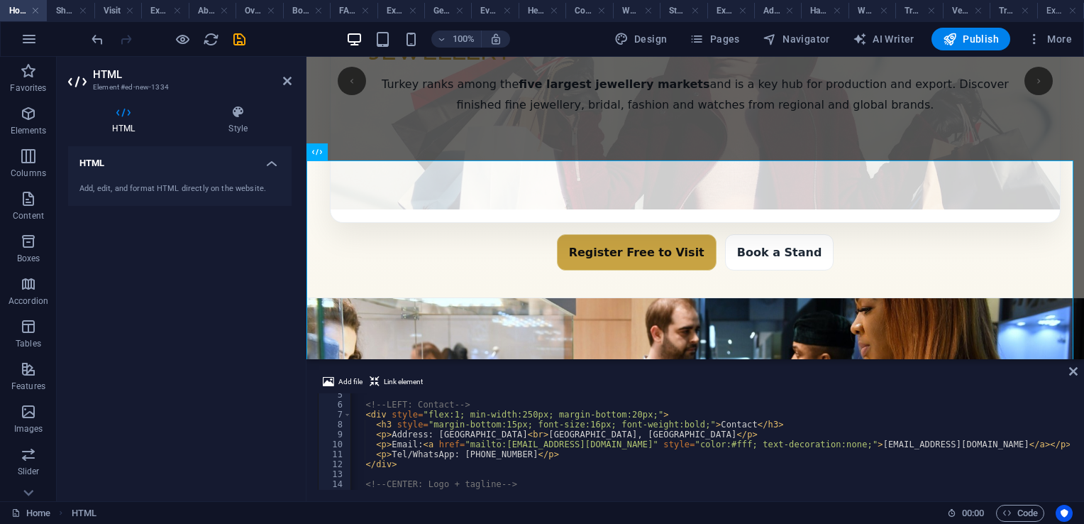
scroll to position [43, 0]
click at [534, 448] on div "<!-- LEFT: Contact --> < div style = "flex:1; min-width:250px; margin-bottom:20…" at bounding box center [732, 447] width 781 height 114
click at [531, 454] on div "<!-- LEFT: Contact --> < div style = "flex:1; min-width:250px; margin-bottom:20…" at bounding box center [732, 447] width 781 height 114
paste textarea "[PHONE_NUMBER]"
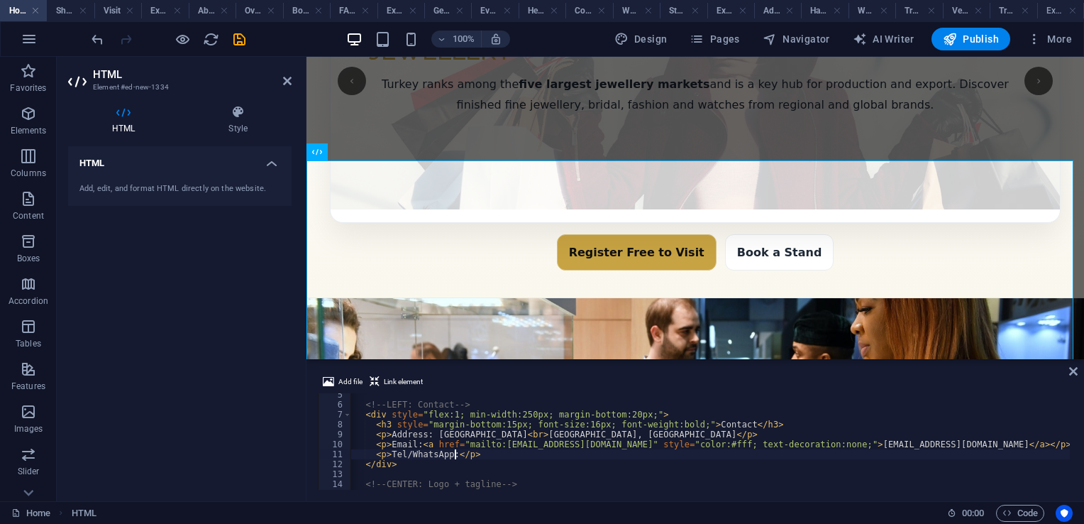
type textarea "<p>Tel/WhatsApp: [PHONE_NUMBER]</p>"
click at [1072, 371] on icon at bounding box center [1073, 370] width 9 height 11
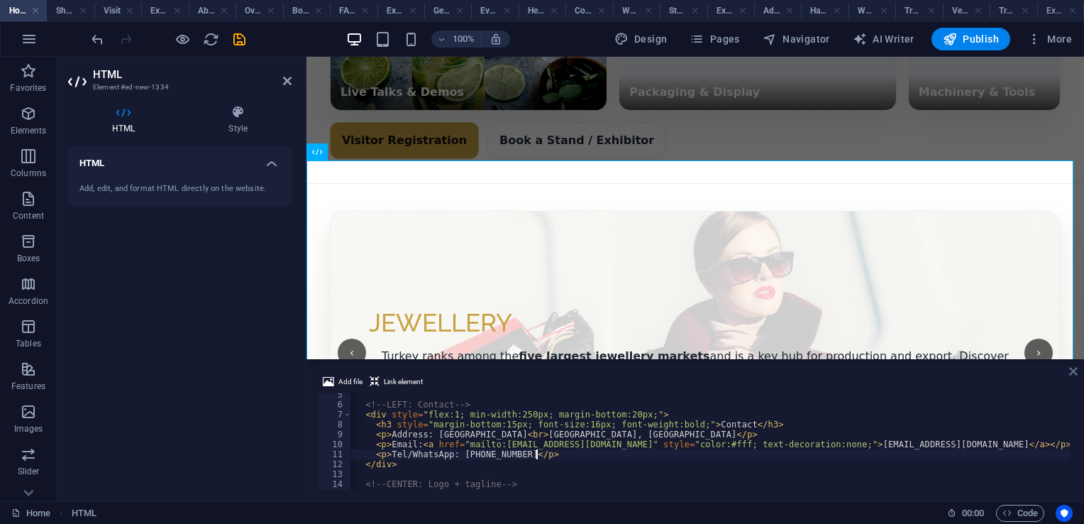
scroll to position [4636, 0]
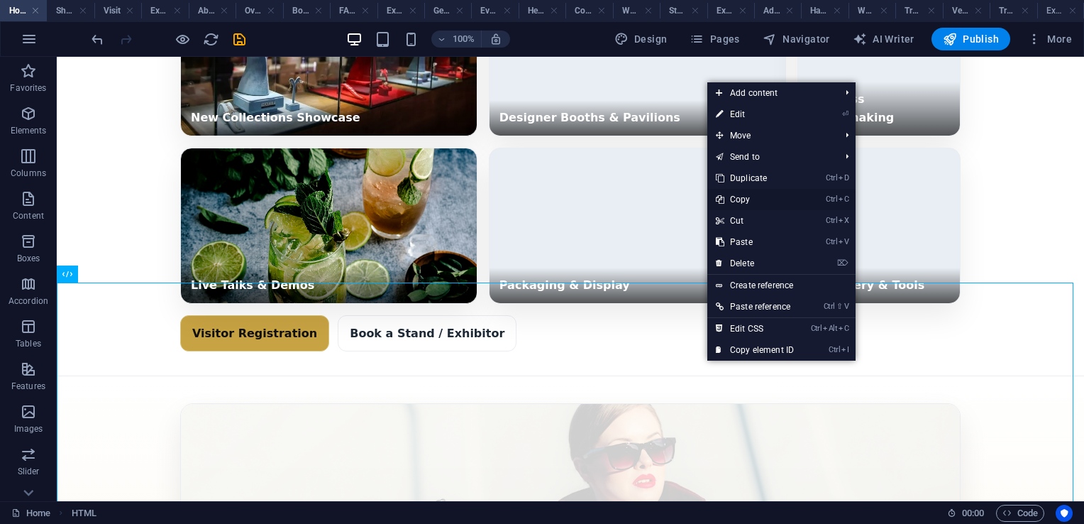
click at [746, 200] on link "Ctrl C Copy" at bounding box center [754, 199] width 95 height 21
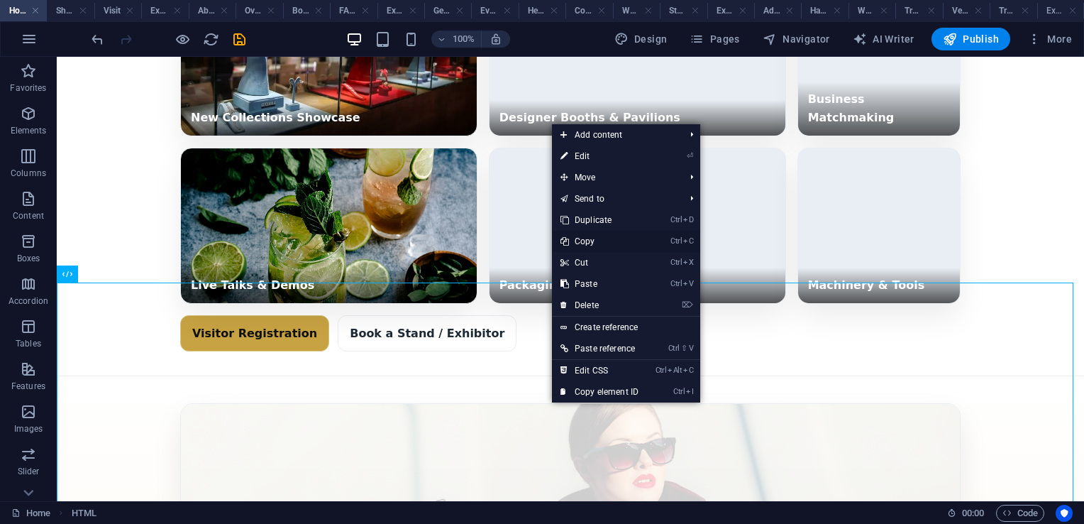
click at [601, 239] on link "Ctrl C Copy" at bounding box center [599, 241] width 95 height 21
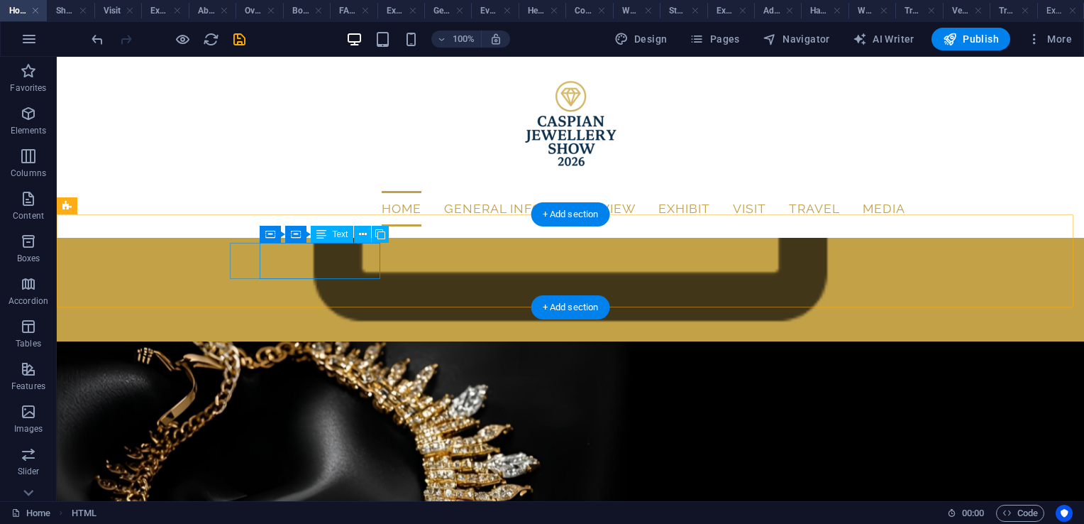
scroll to position [347, 0]
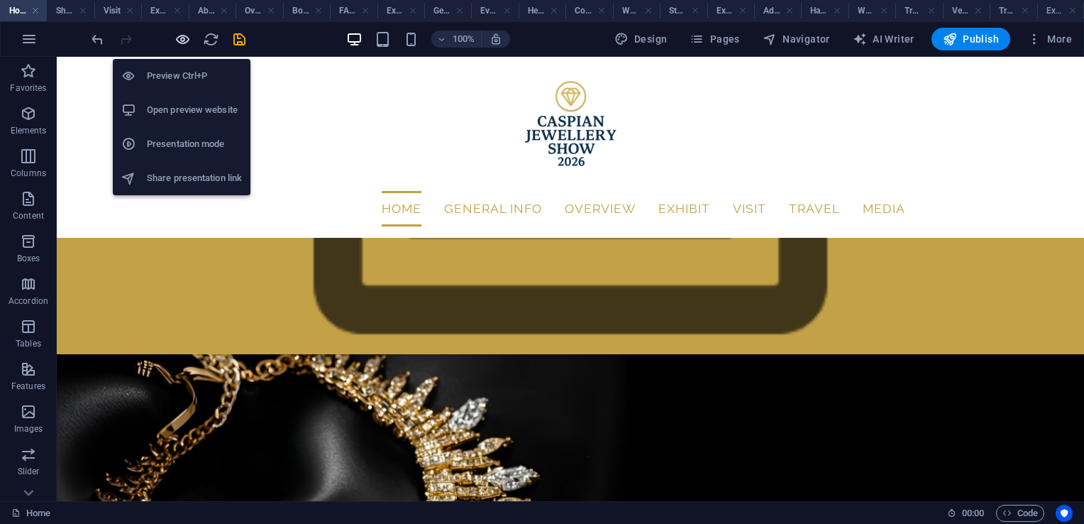
click at [185, 40] on icon "button" at bounding box center [183, 39] width 16 height 16
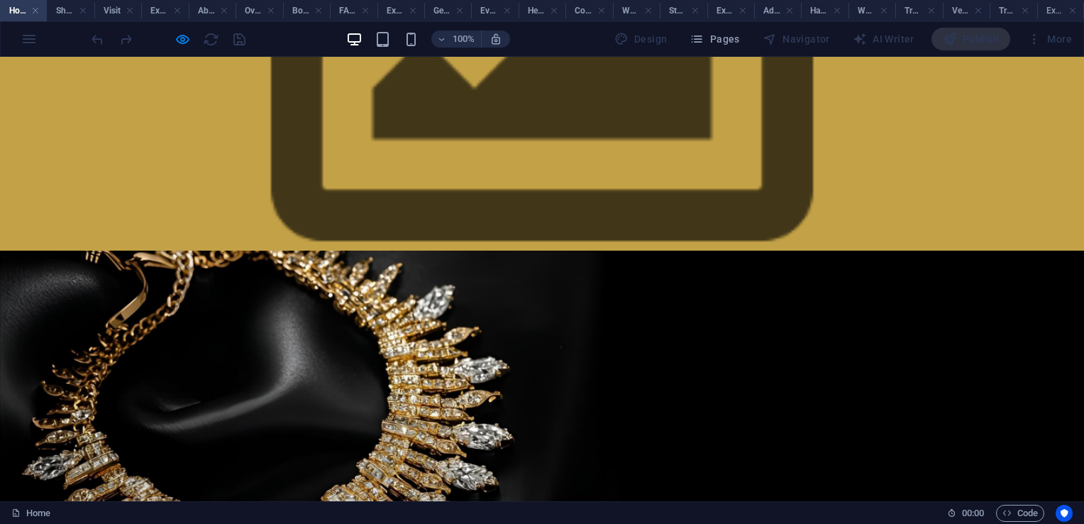
scroll to position [0, 0]
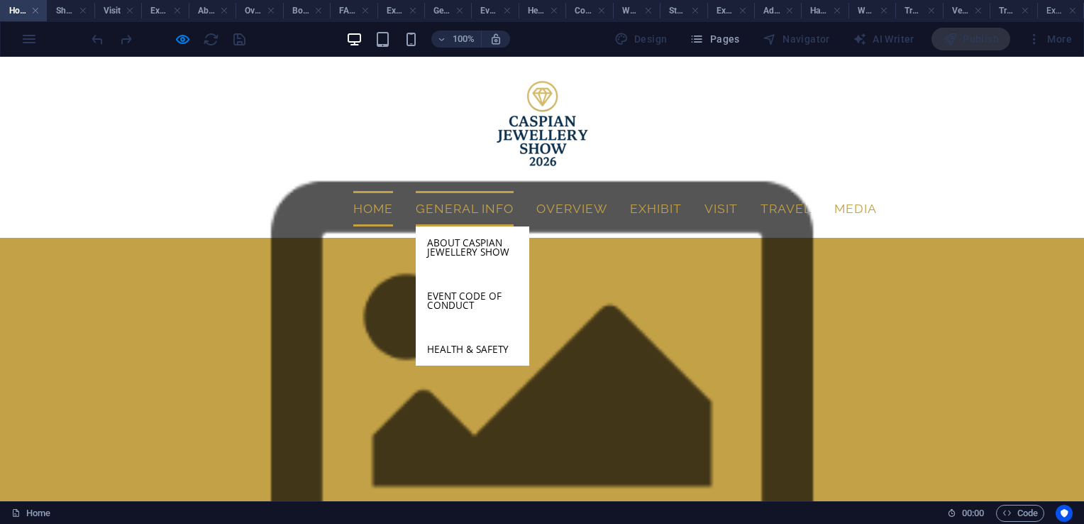
click at [465, 191] on link "General Info" at bounding box center [465, 208] width 98 height 35
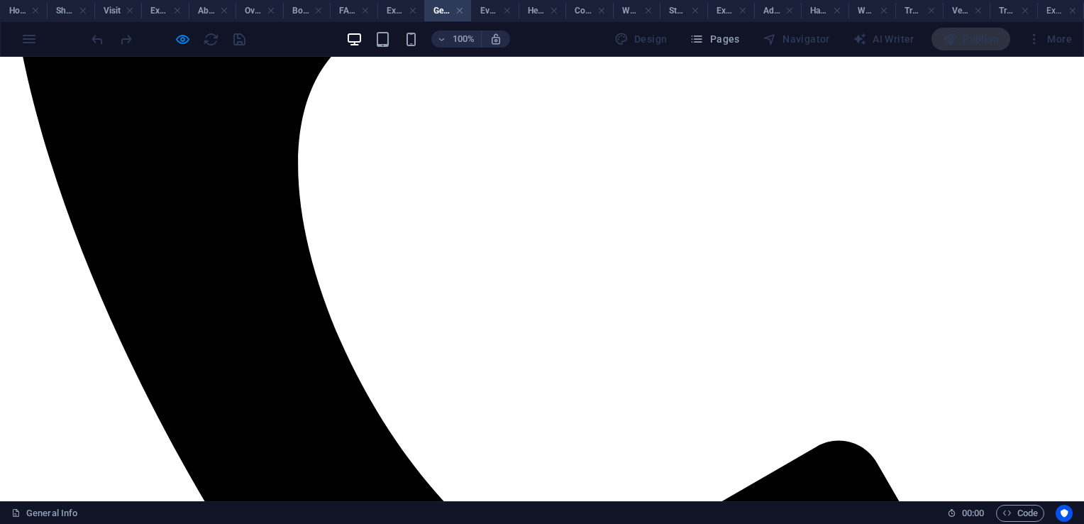
scroll to position [1153, 0]
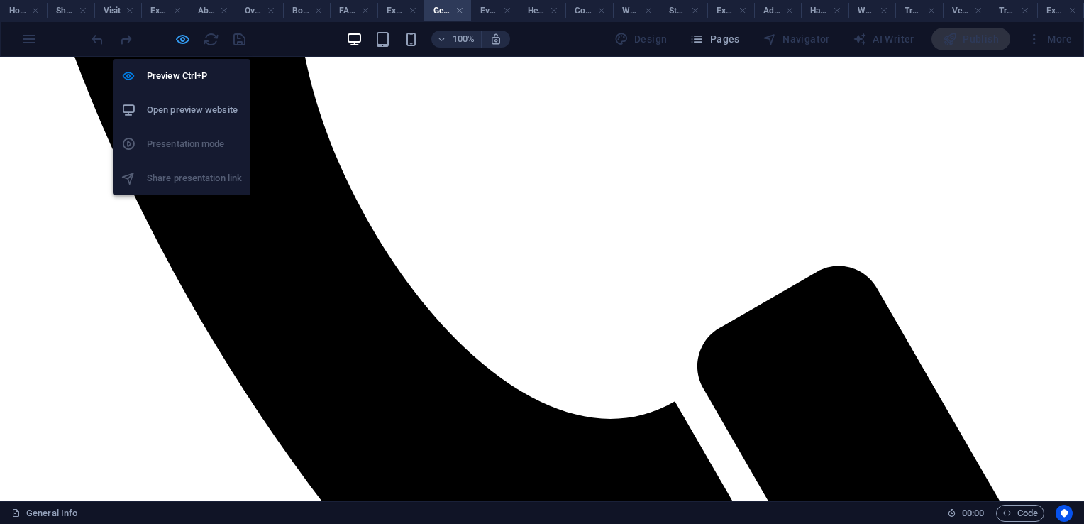
drag, startPoint x: 183, startPoint y: 38, endPoint x: 251, endPoint y: 251, distance: 223.5
click at [183, 38] on icon "button" at bounding box center [183, 39] width 16 height 16
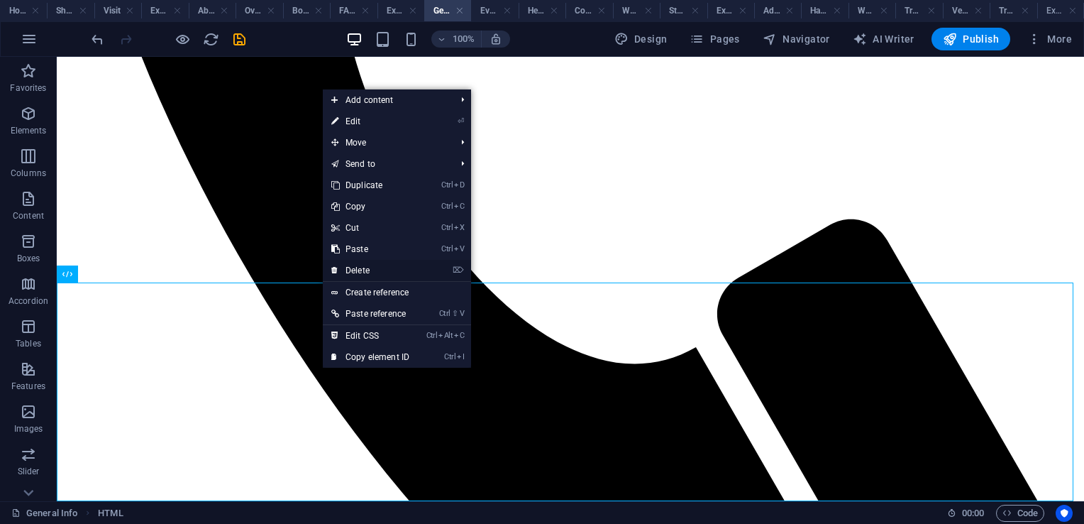
click at [370, 268] on link "⌦ Delete" at bounding box center [370, 270] width 95 height 21
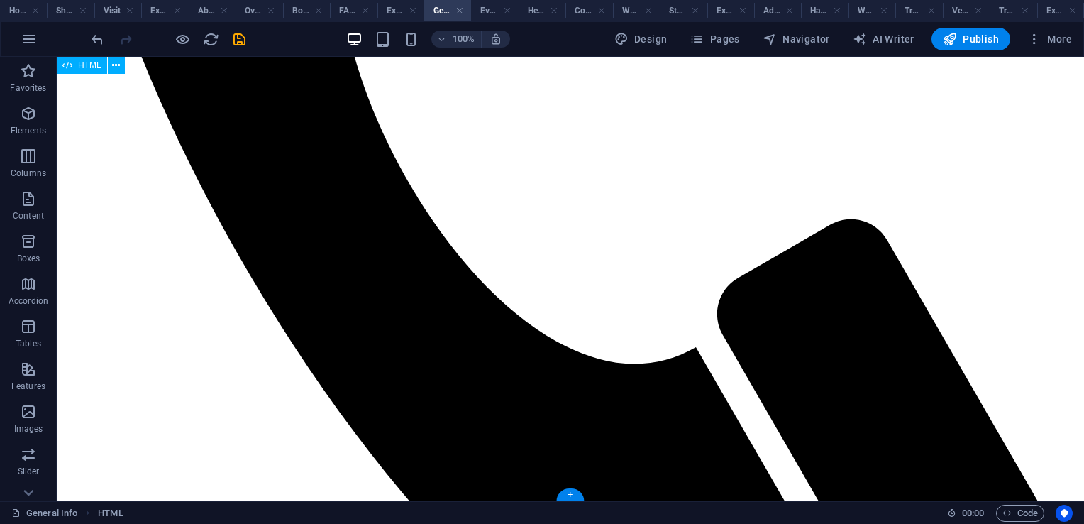
scroll to position [934, 0]
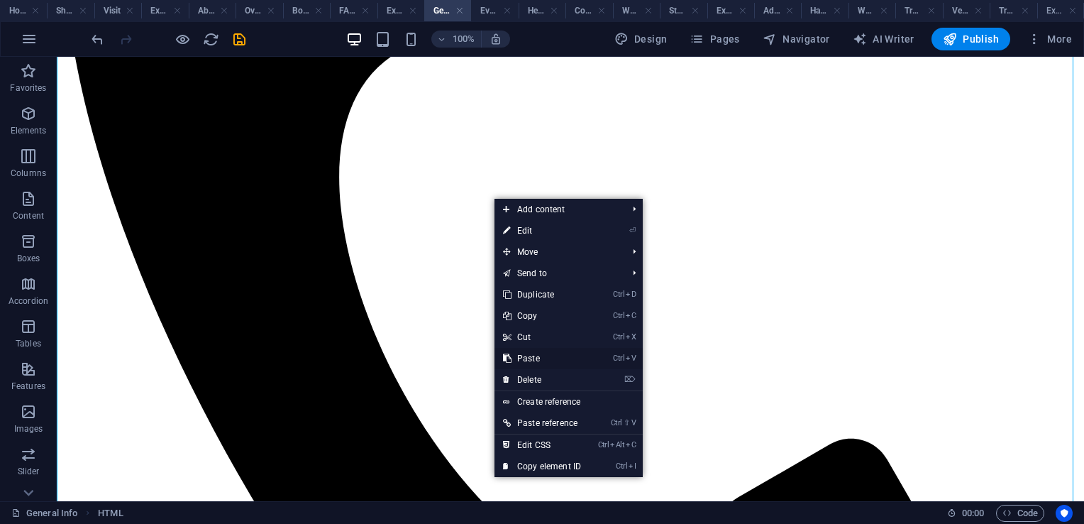
click at [544, 359] on link "Ctrl V Paste" at bounding box center [542, 358] width 95 height 21
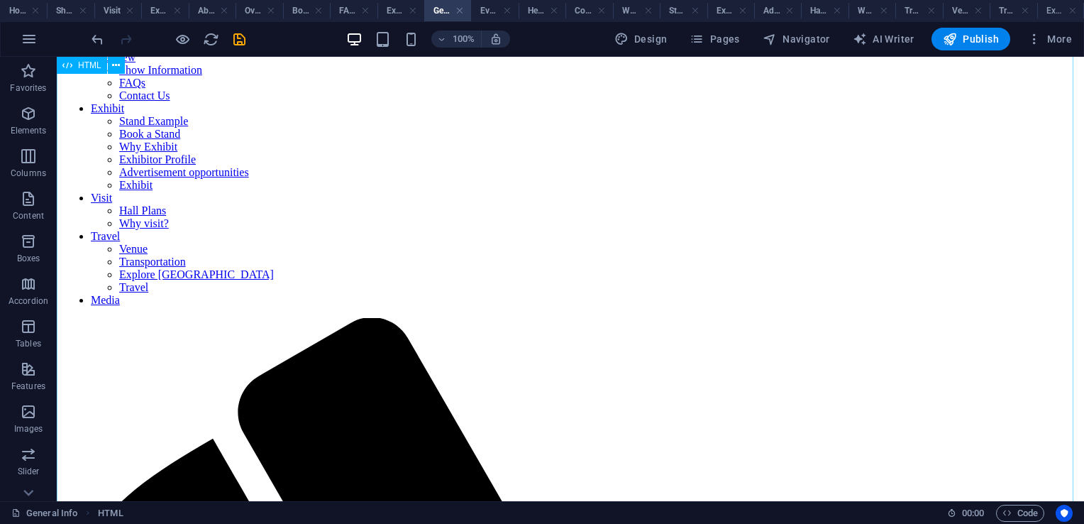
scroll to position [106, 0]
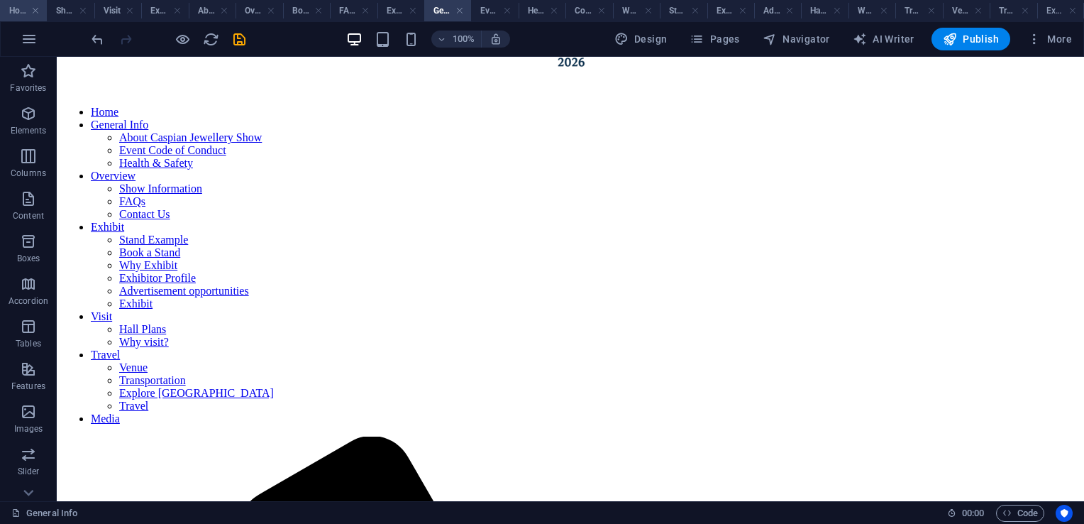
click at [17, 9] on h4 "Home" at bounding box center [23, 11] width 47 height 16
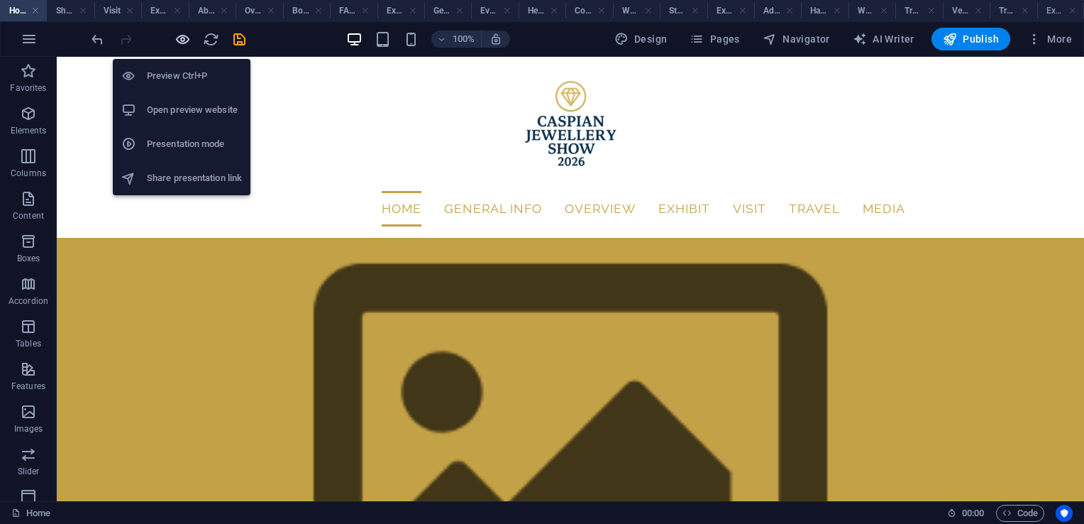
drag, startPoint x: 185, startPoint y: 43, endPoint x: 412, endPoint y: 58, distance: 227.6
click at [185, 43] on icon "button" at bounding box center [183, 39] width 16 height 16
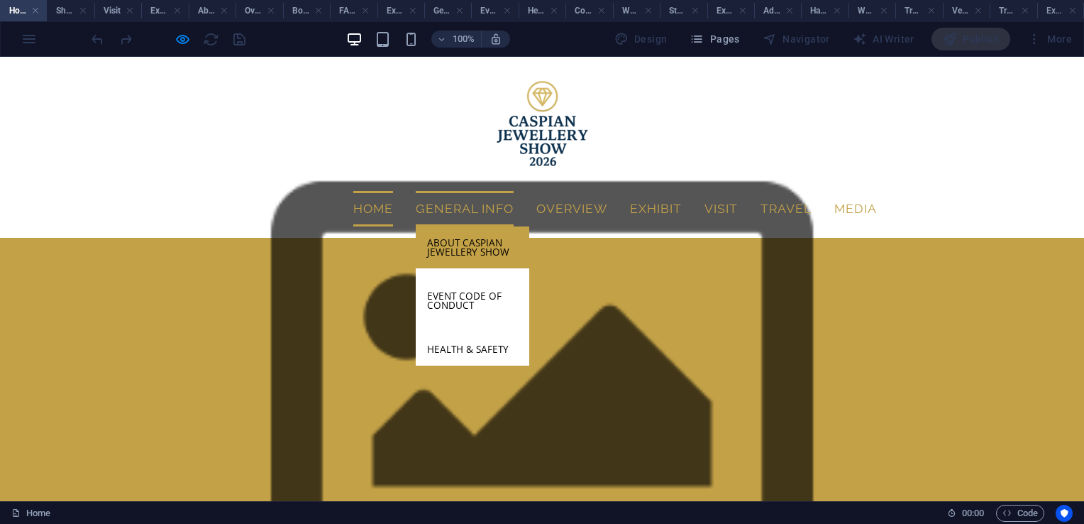
click at [471, 226] on link "About Caspian Jewellery Show" at bounding box center [473, 247] width 114 height 42
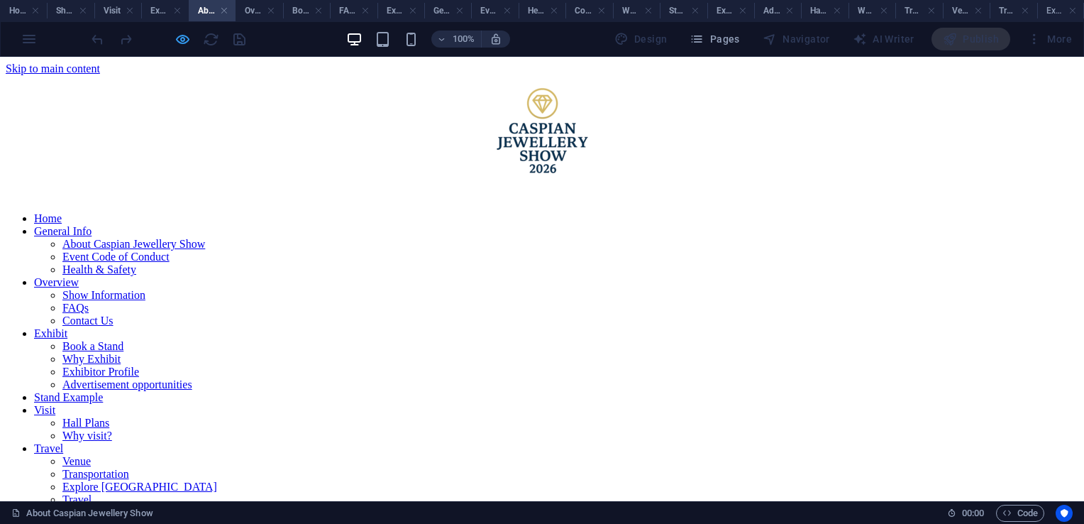
click at [184, 45] on icon "button" at bounding box center [183, 39] width 16 height 16
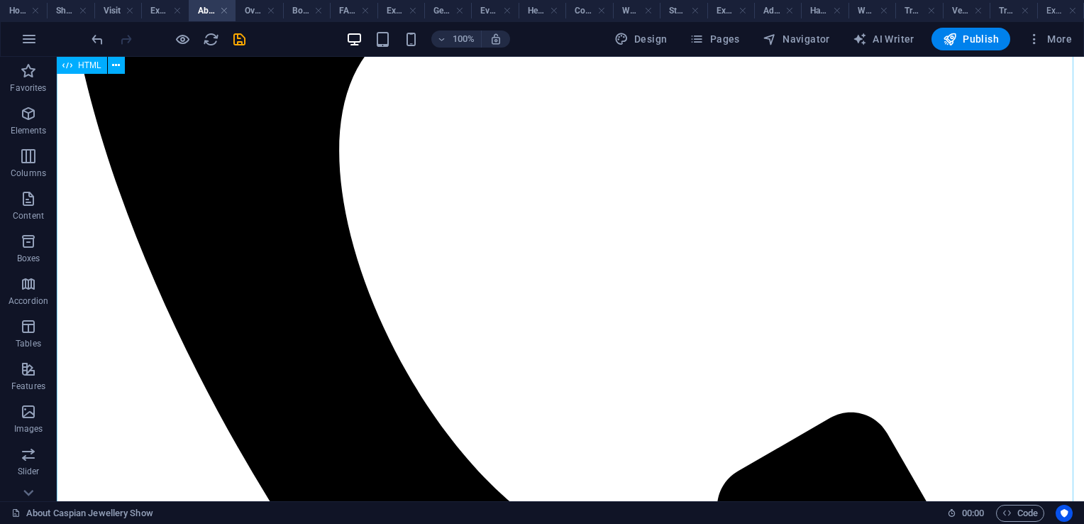
scroll to position [1113, 0]
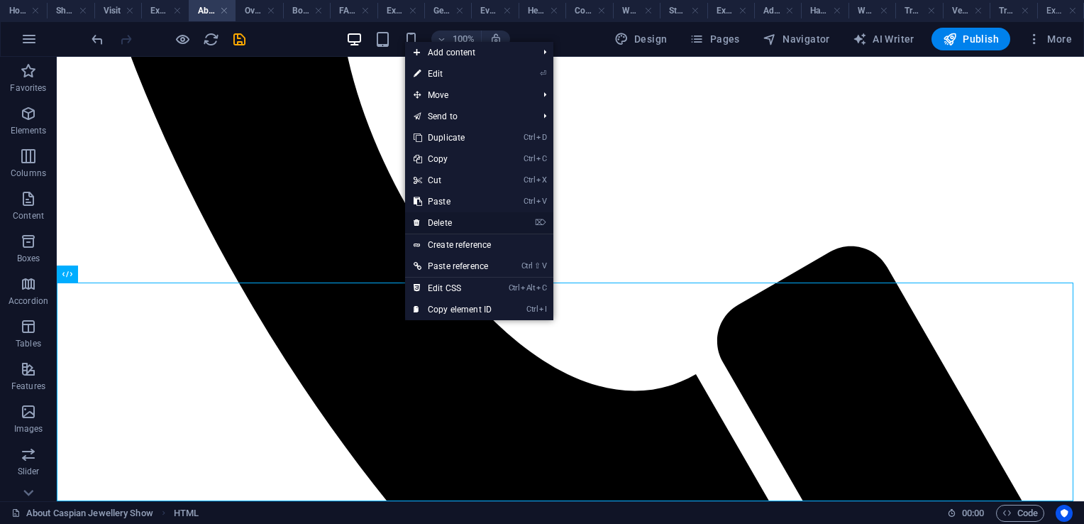
click at [452, 224] on link "⌦ Delete" at bounding box center [452, 222] width 95 height 21
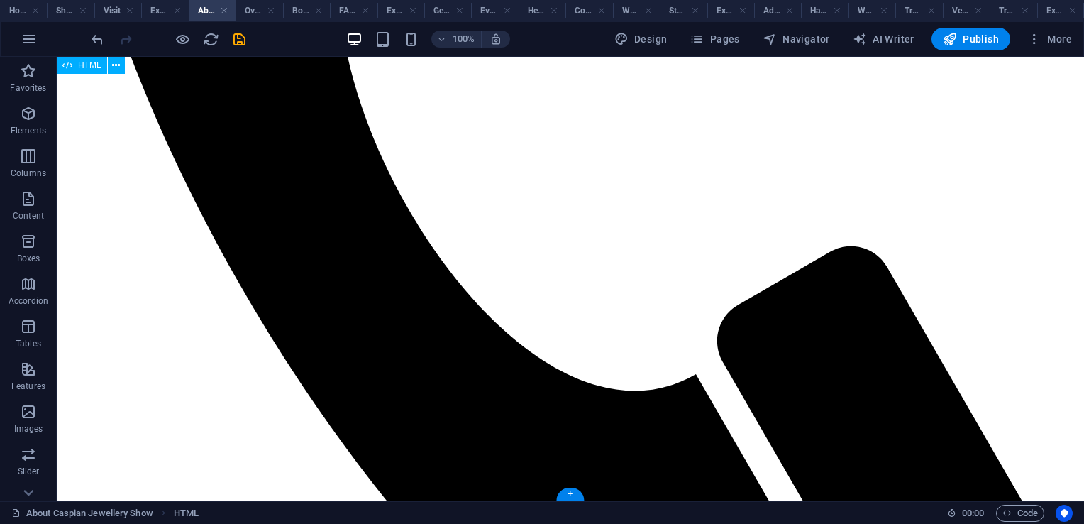
scroll to position [894, 0]
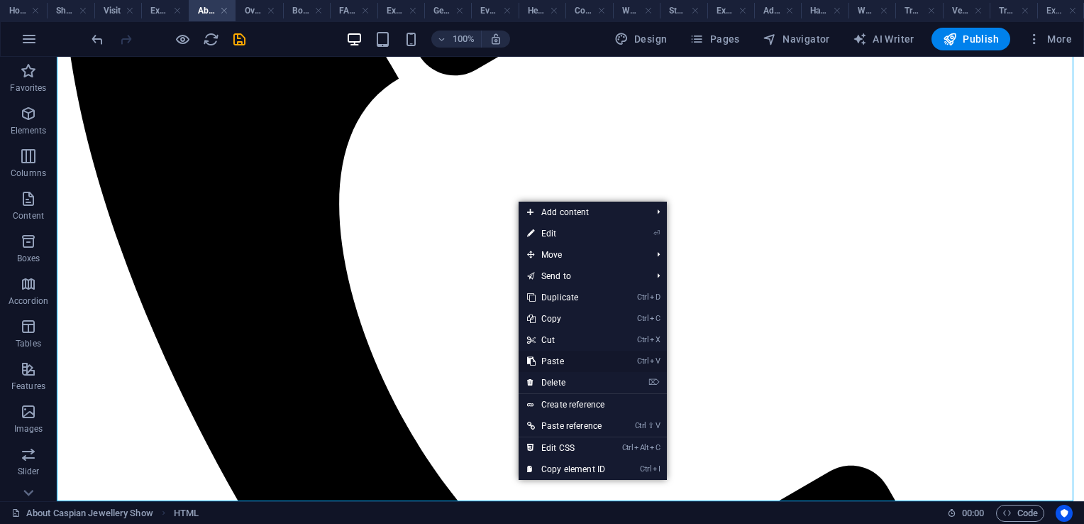
click at [563, 361] on link "Ctrl V Paste" at bounding box center [566, 361] width 95 height 21
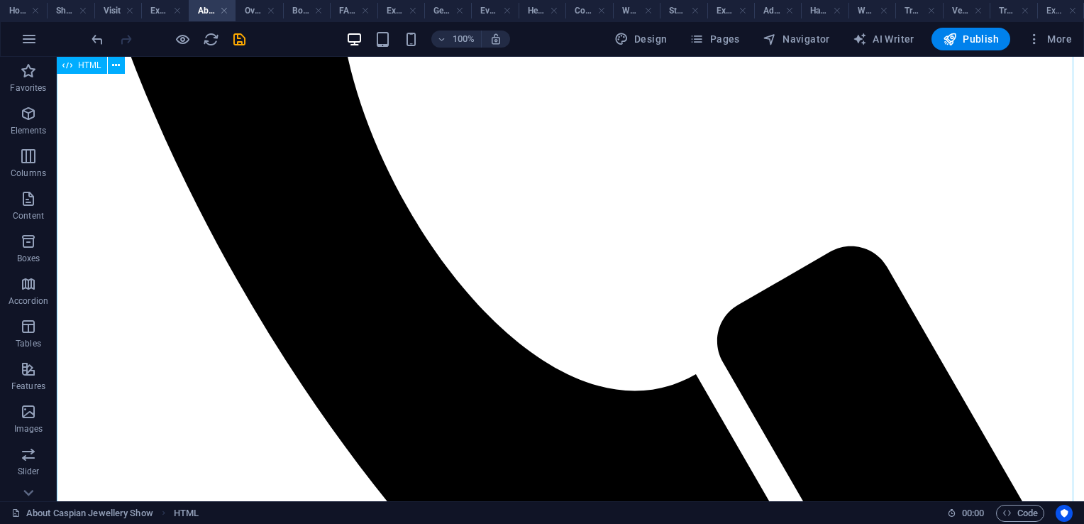
scroll to position [0, 0]
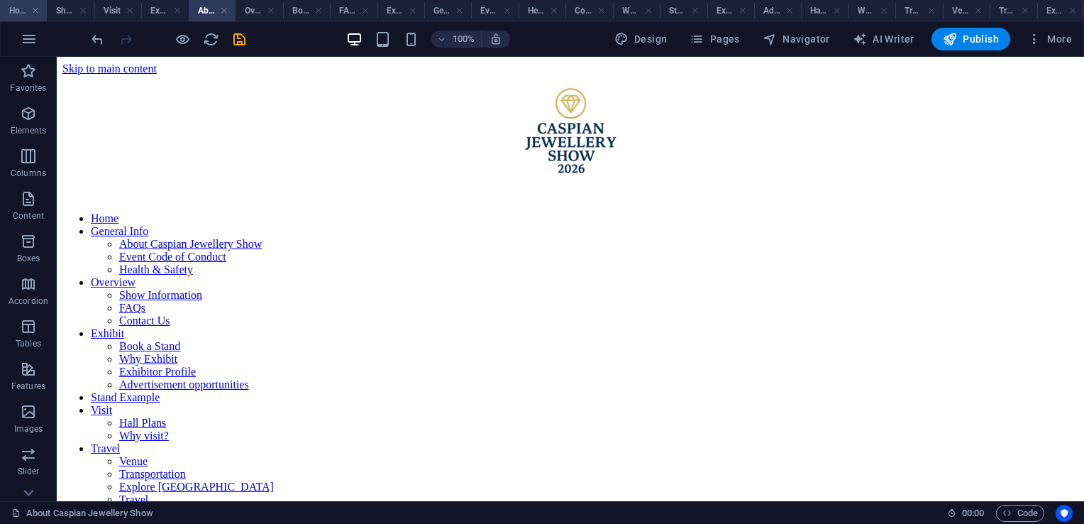
click at [26, 7] on h4 "Home" at bounding box center [23, 11] width 47 height 16
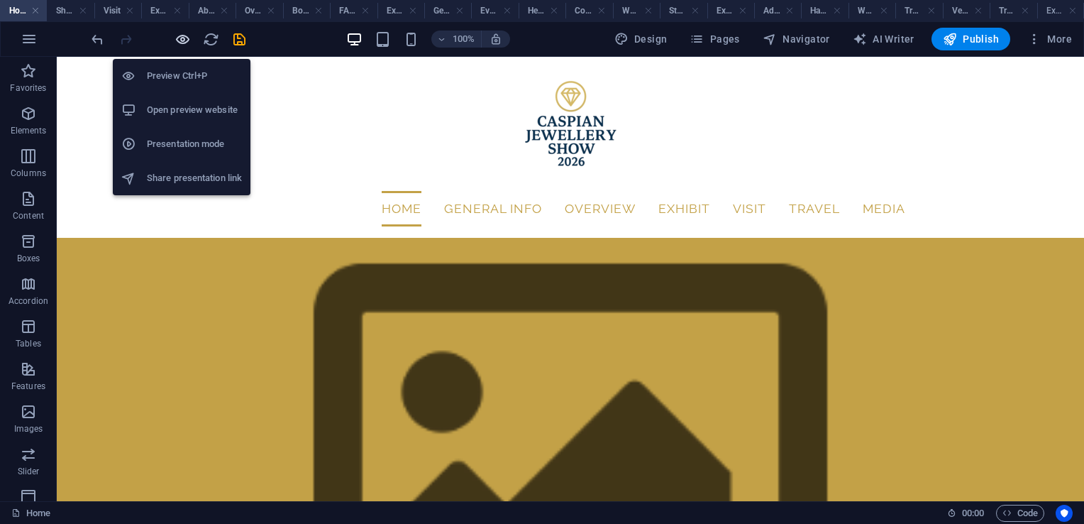
drag, startPoint x: 178, startPoint y: 43, endPoint x: 443, endPoint y: 68, distance: 265.8
click at [178, 43] on icon "button" at bounding box center [183, 39] width 16 height 16
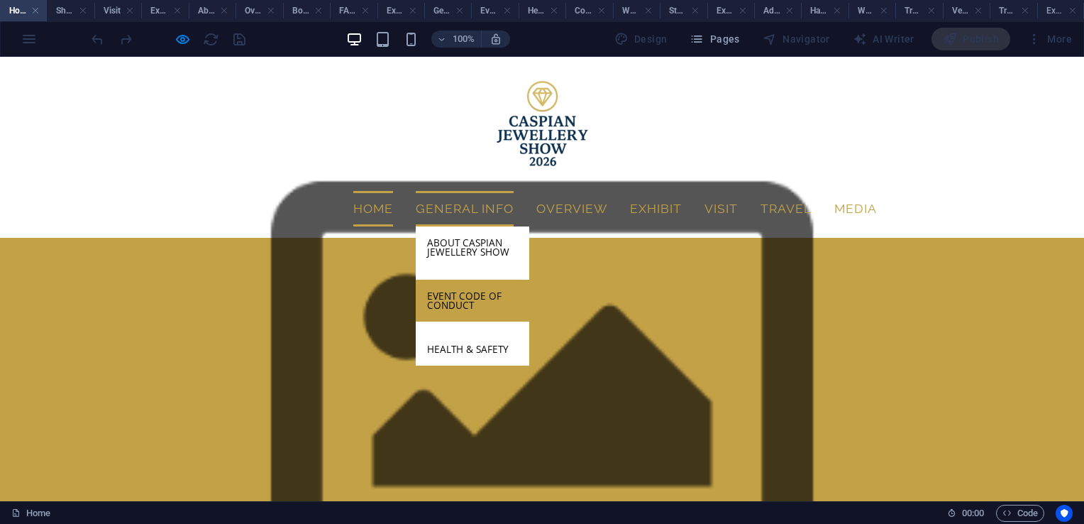
click at [467, 280] on link "Event Code of Conduct" at bounding box center [473, 301] width 114 height 42
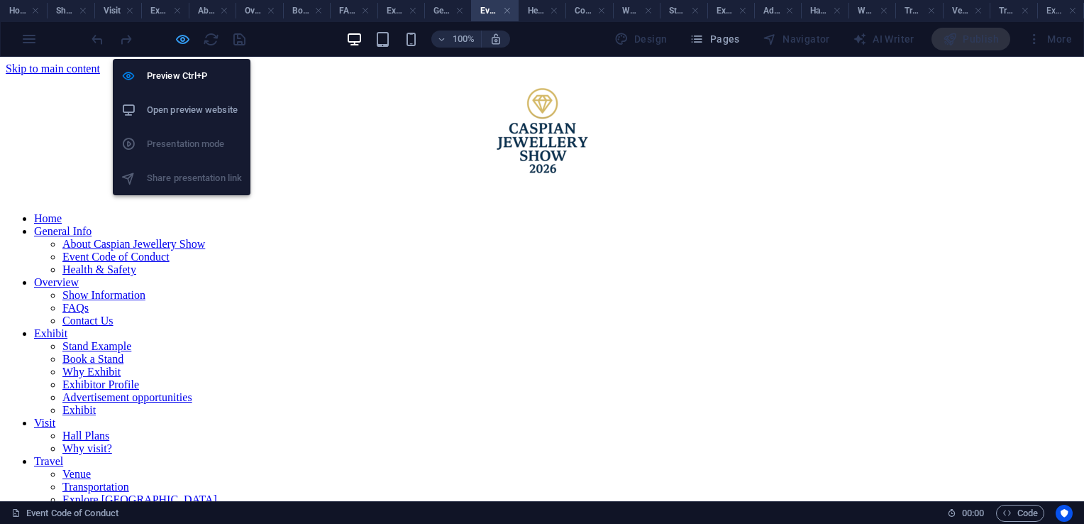
click at [183, 39] on icon "button" at bounding box center [183, 39] width 16 height 16
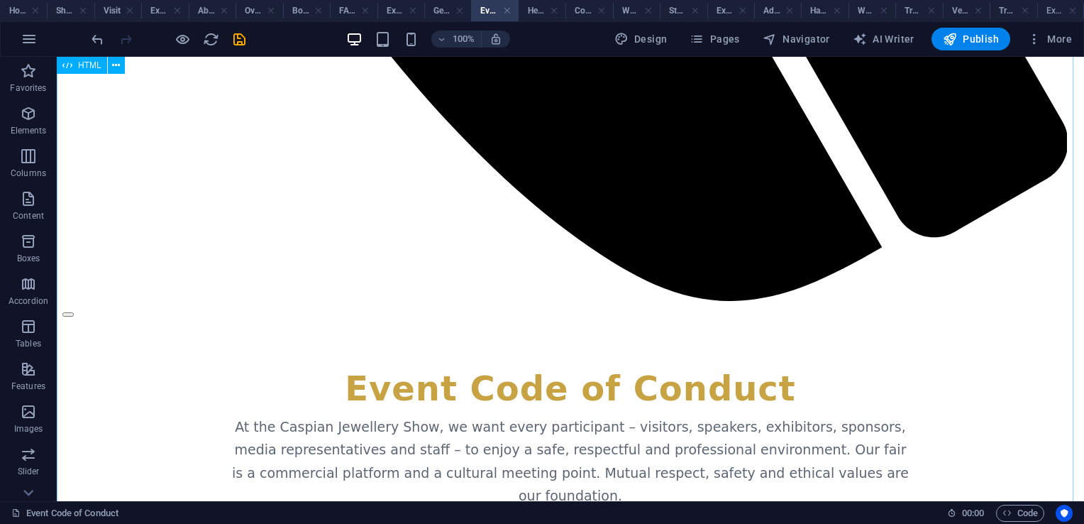
scroll to position [2132, 0]
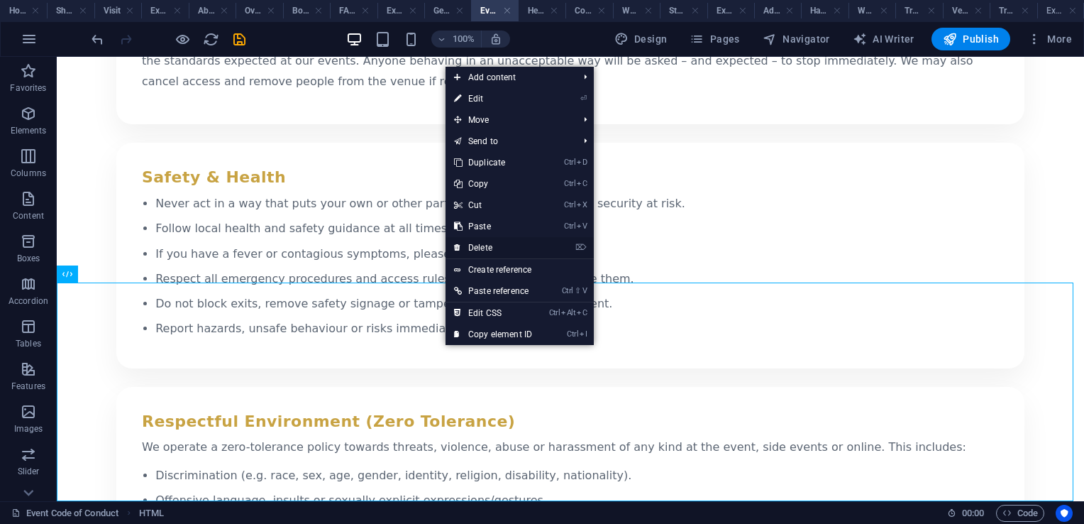
click at [493, 249] on link "⌦ Delete" at bounding box center [493, 247] width 95 height 21
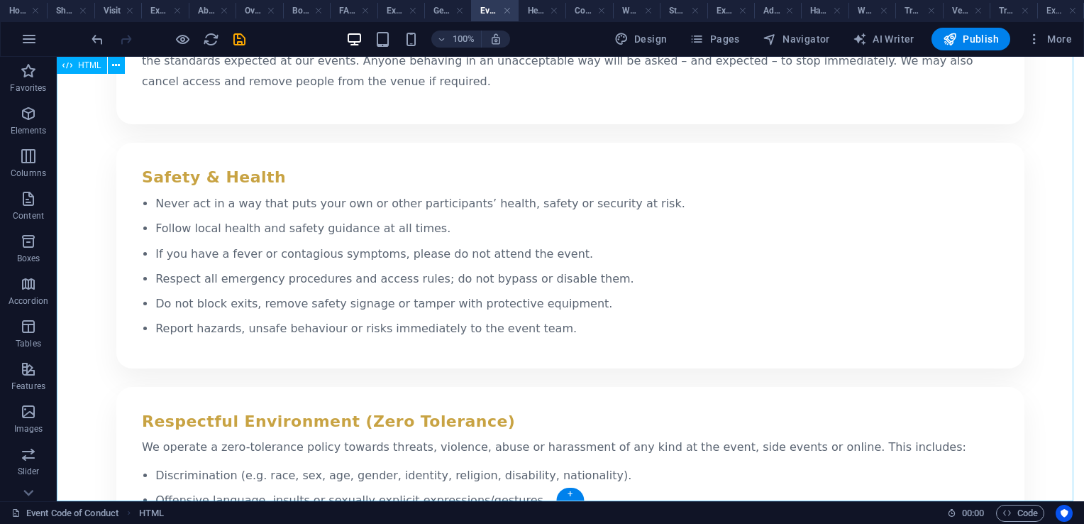
scroll to position [1912, 0]
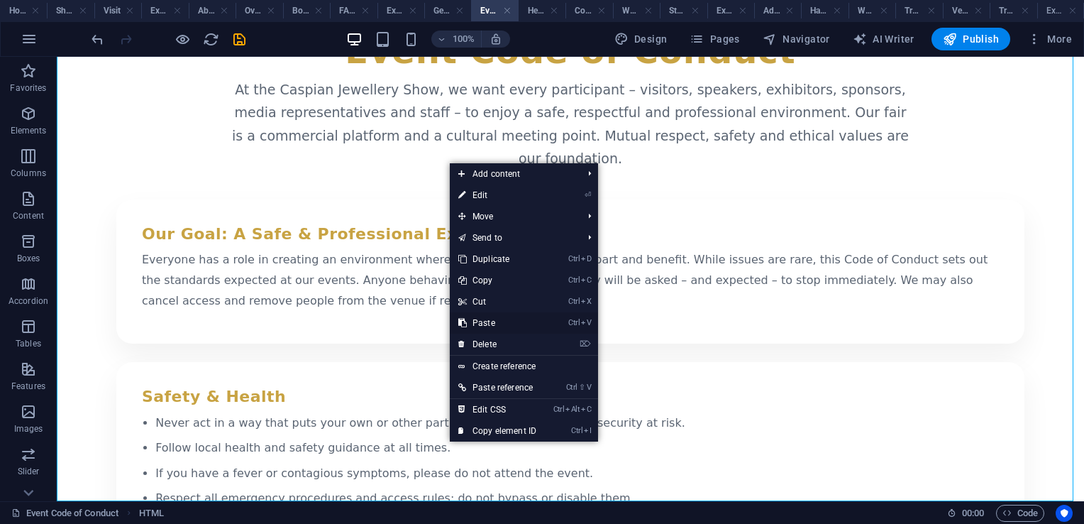
click at [494, 321] on link "Ctrl V Paste" at bounding box center [497, 322] width 95 height 21
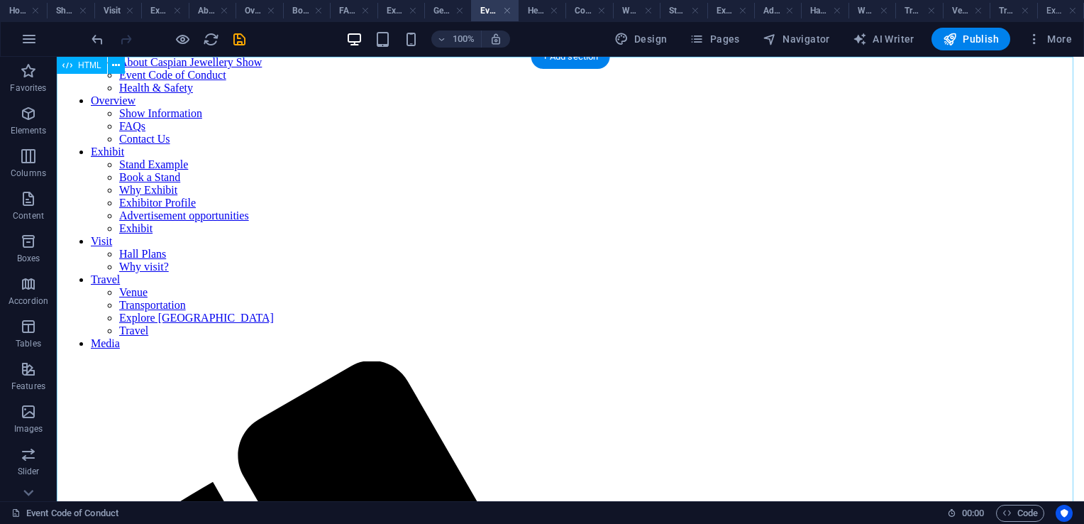
scroll to position [0, 0]
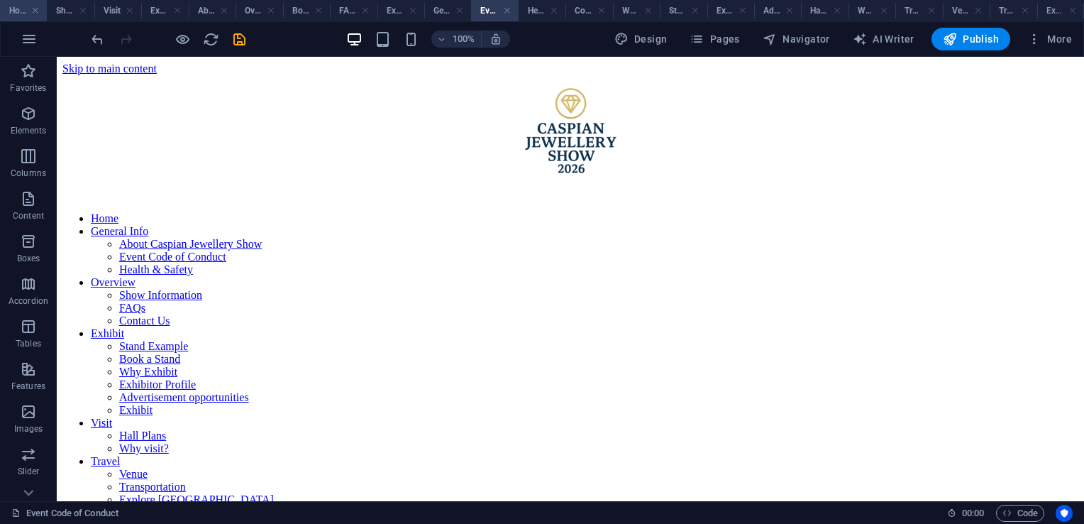
click at [16, 10] on h4 "Home" at bounding box center [23, 11] width 47 height 16
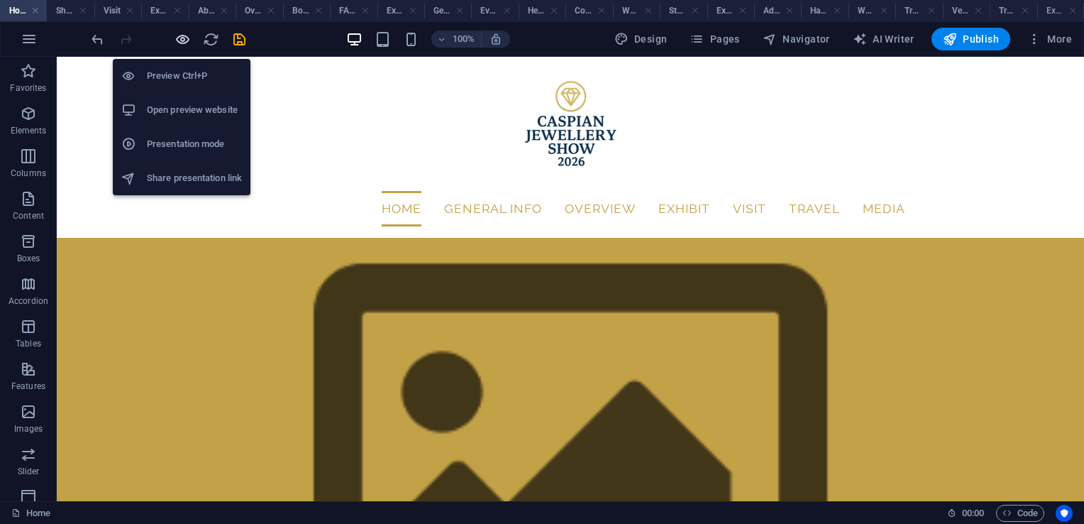
click at [173, 41] on div at bounding box center [168, 39] width 159 height 23
drag, startPoint x: 180, startPoint y: 39, endPoint x: 603, endPoint y: 108, distance: 429.2
click at [180, 39] on icon "button" at bounding box center [183, 39] width 16 height 16
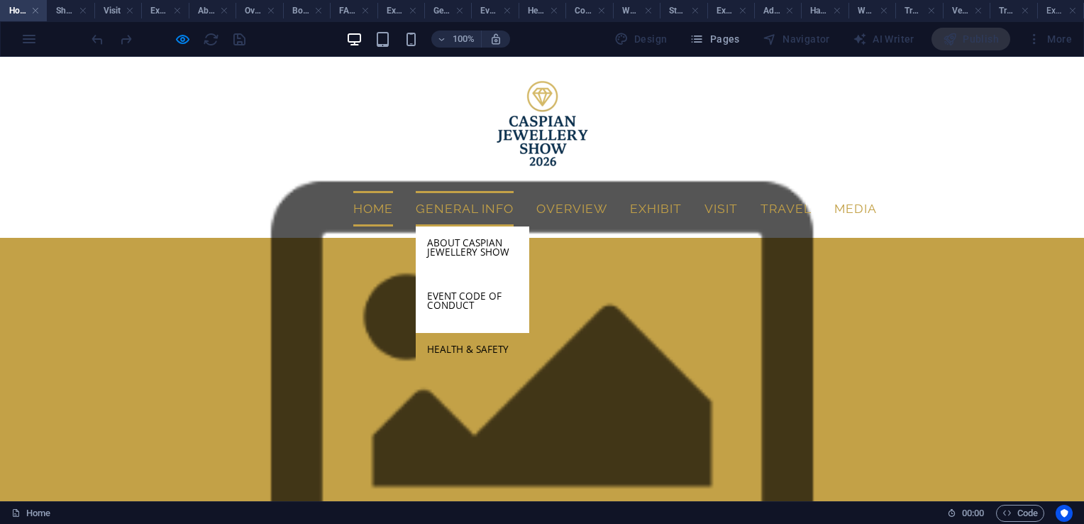
click at [492, 333] on link "Health & Safety" at bounding box center [473, 349] width 114 height 33
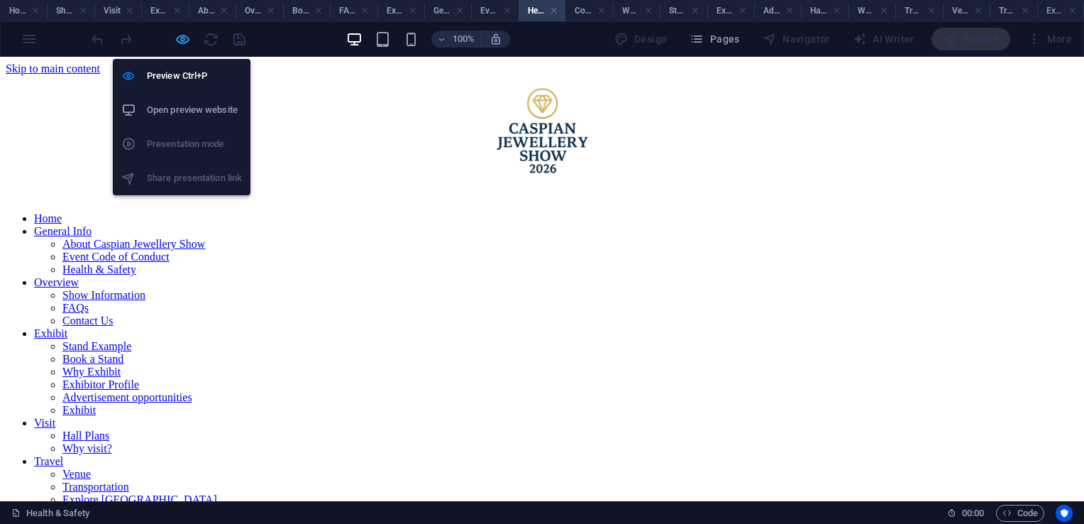
click at [182, 42] on icon "button" at bounding box center [183, 39] width 16 height 16
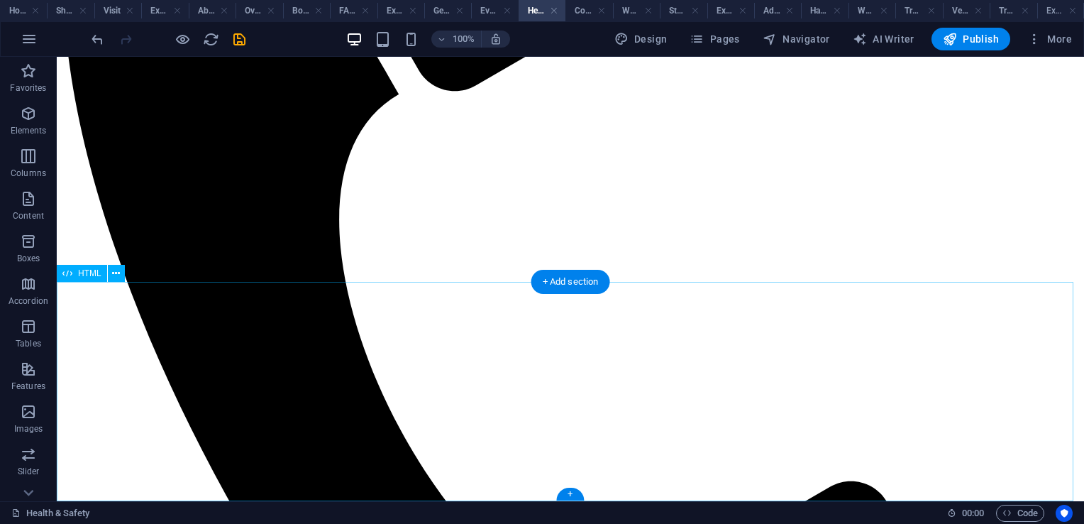
scroll to position [1013, 0]
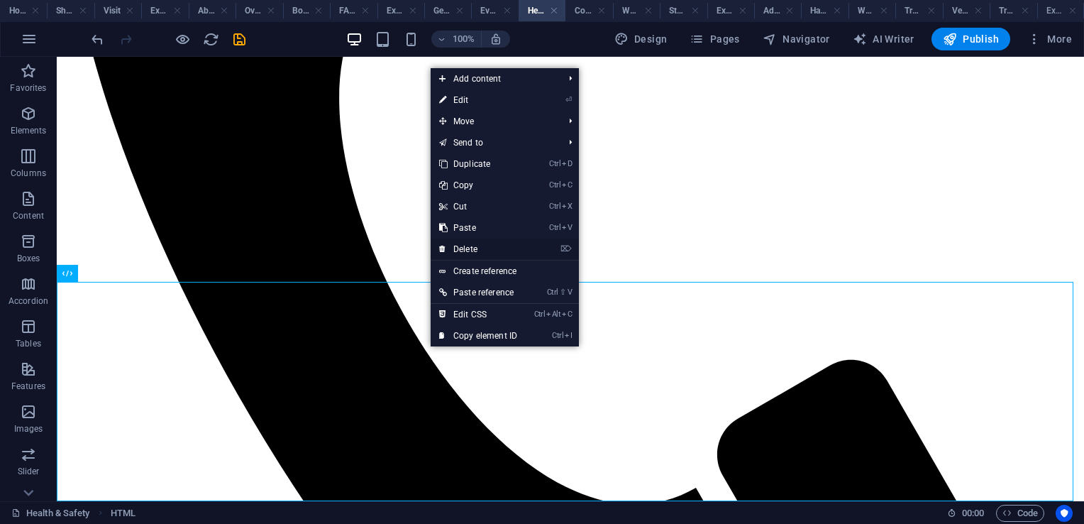
click at [485, 251] on link "⌦ Delete" at bounding box center [478, 248] width 95 height 21
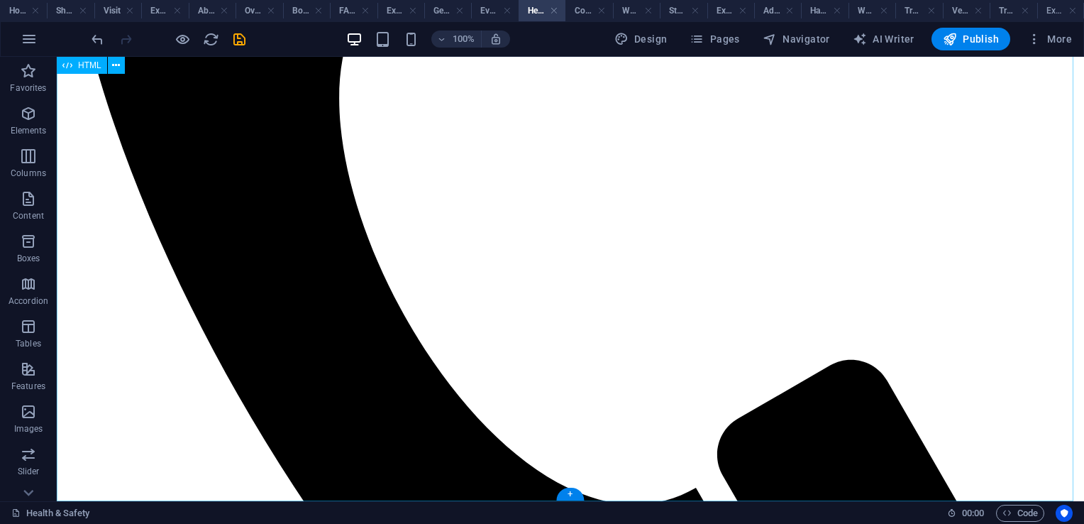
scroll to position [793, 0]
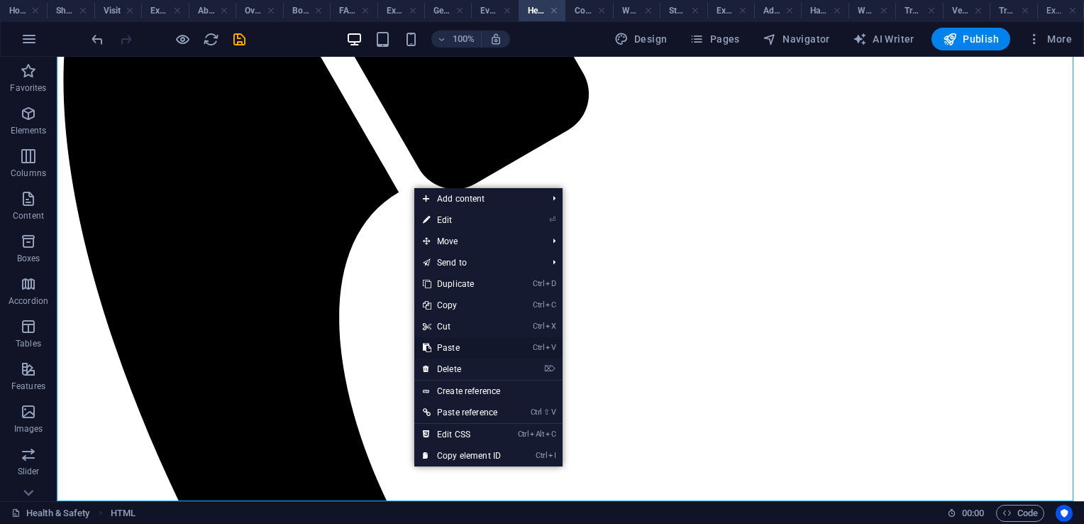
click at [464, 351] on link "Ctrl V Paste" at bounding box center [461, 347] width 95 height 21
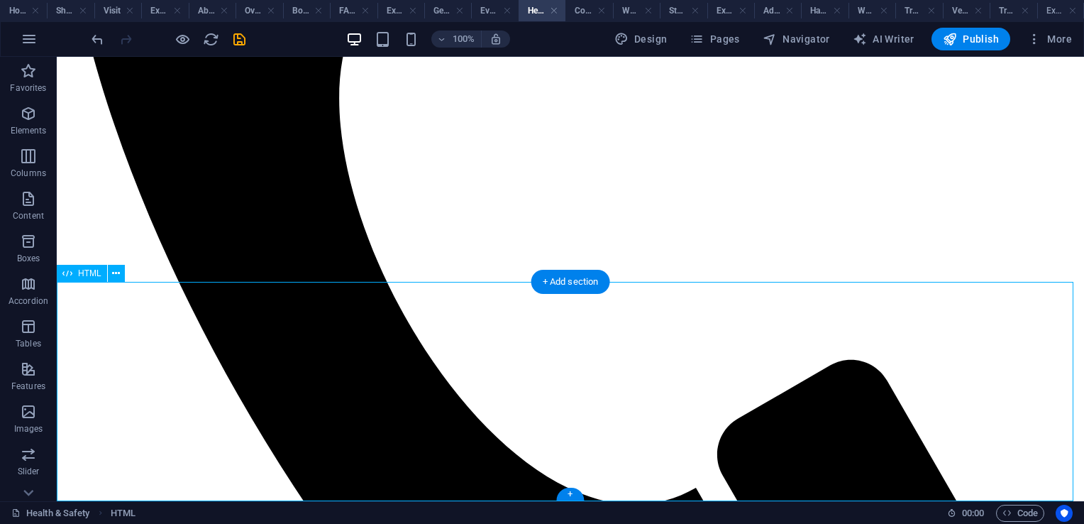
scroll to position [0, 0]
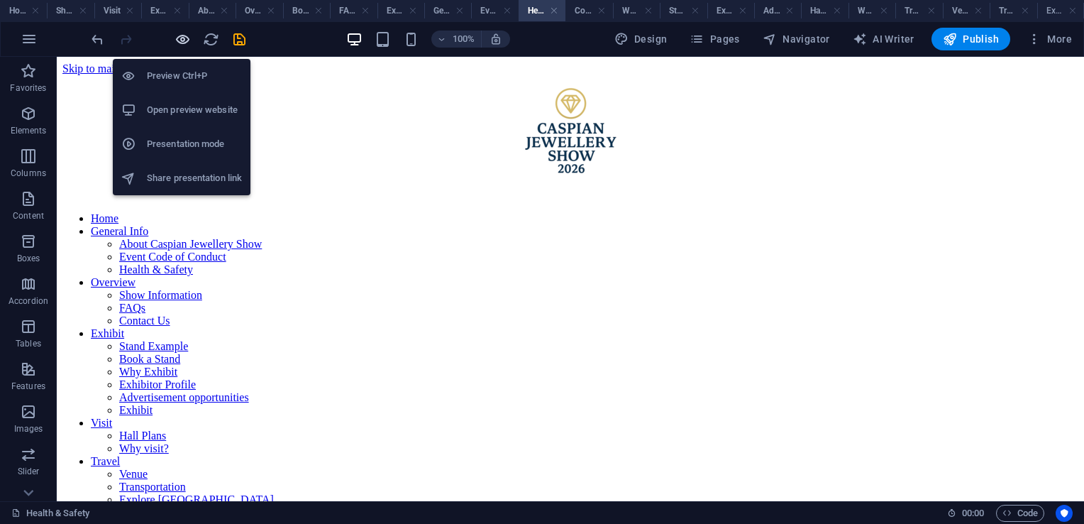
click at [183, 38] on icon "button" at bounding box center [183, 39] width 16 height 16
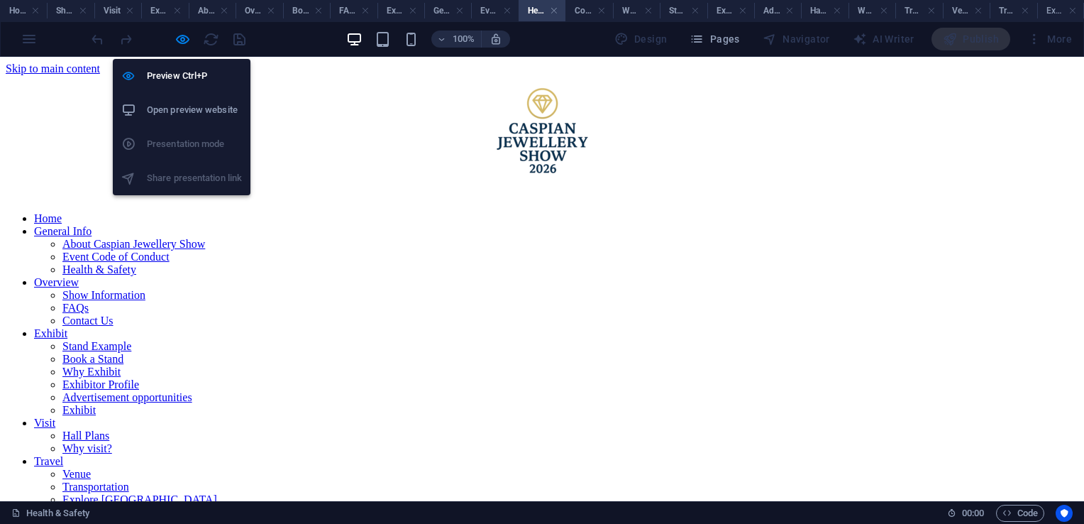
click at [183, 106] on h6 "Open preview website" at bounding box center [194, 109] width 95 height 17
click at [184, 43] on icon "button" at bounding box center [183, 39] width 16 height 16
